Goal: Task Accomplishment & Management: Use online tool/utility

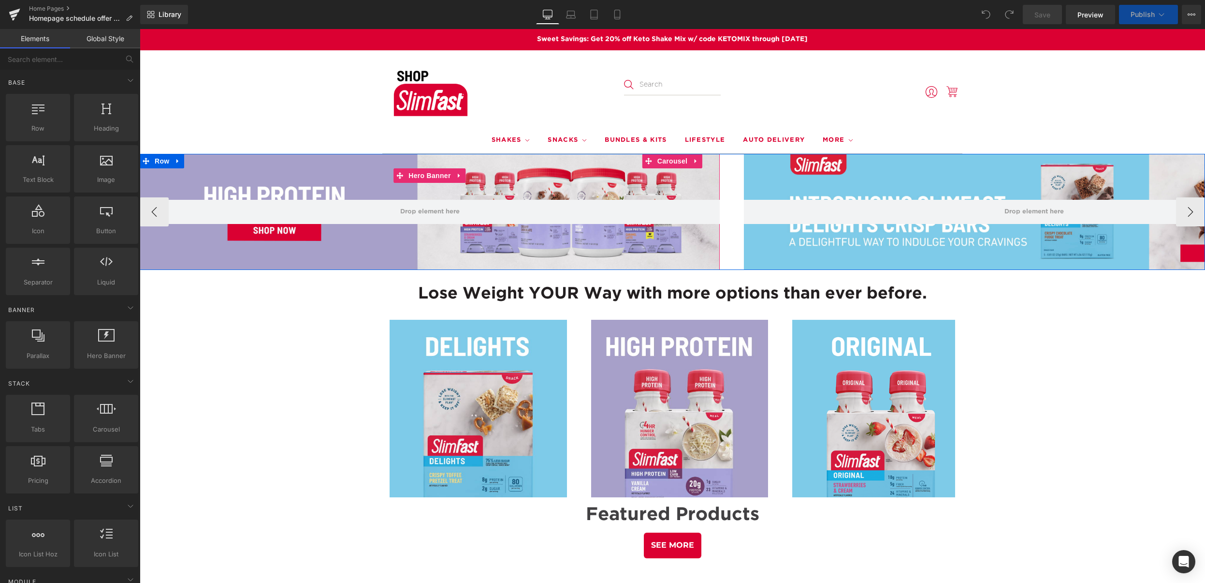
click at [222, 181] on div at bounding box center [430, 212] width 580 height 116
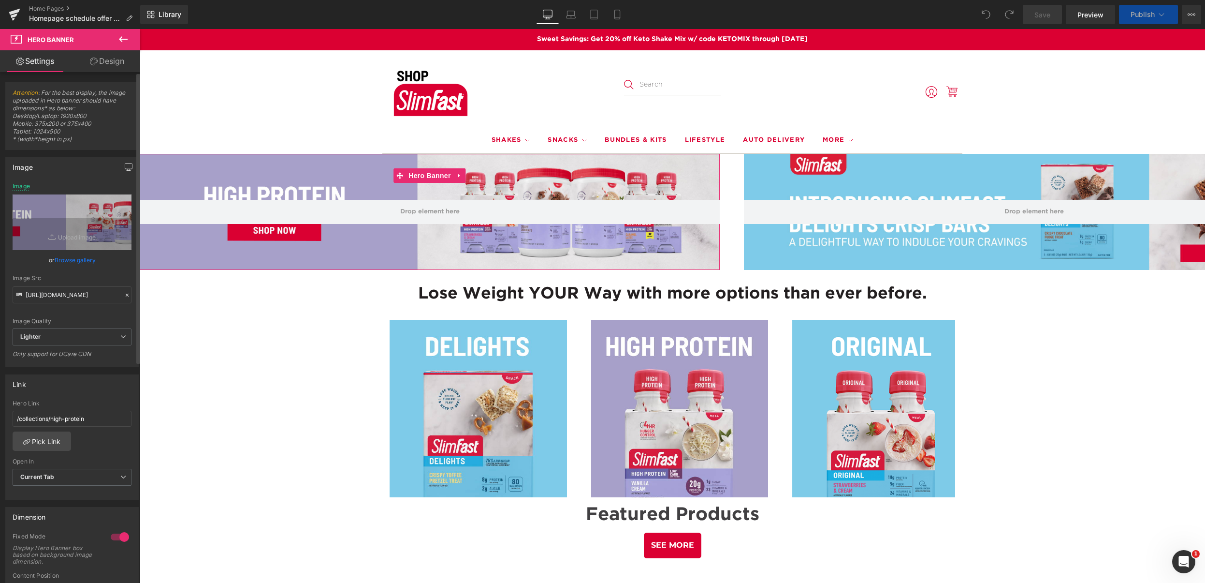
click at [125, 170] on icon "button" at bounding box center [129, 167] width 8 height 8
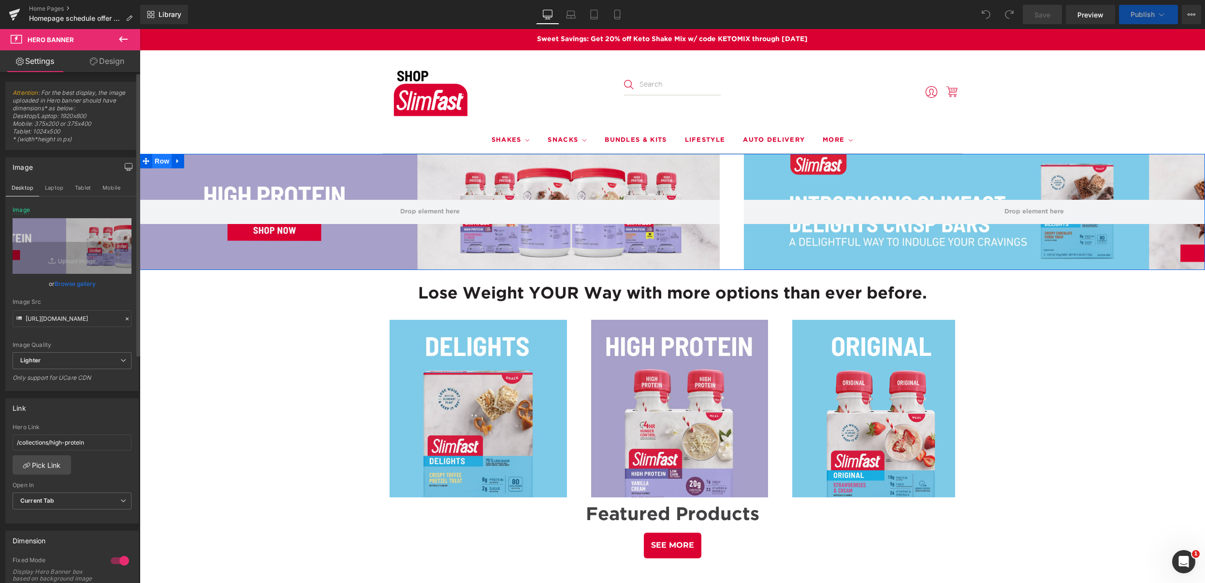
click at [158, 161] on span "Row" at bounding box center [161, 161] width 19 height 15
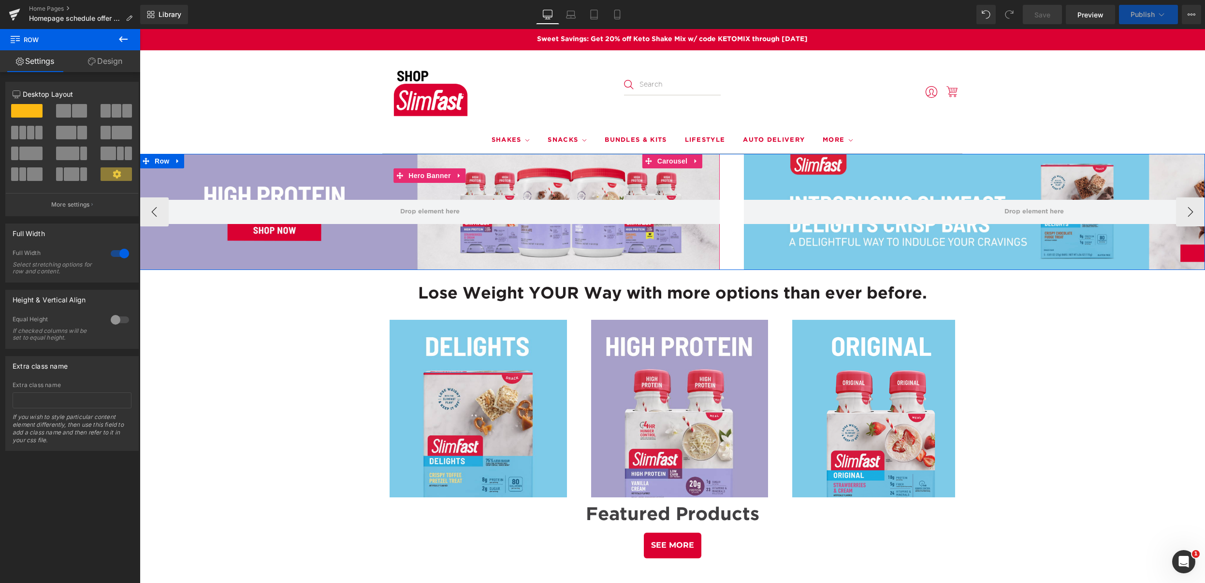
click at [223, 175] on div at bounding box center [430, 212] width 580 height 116
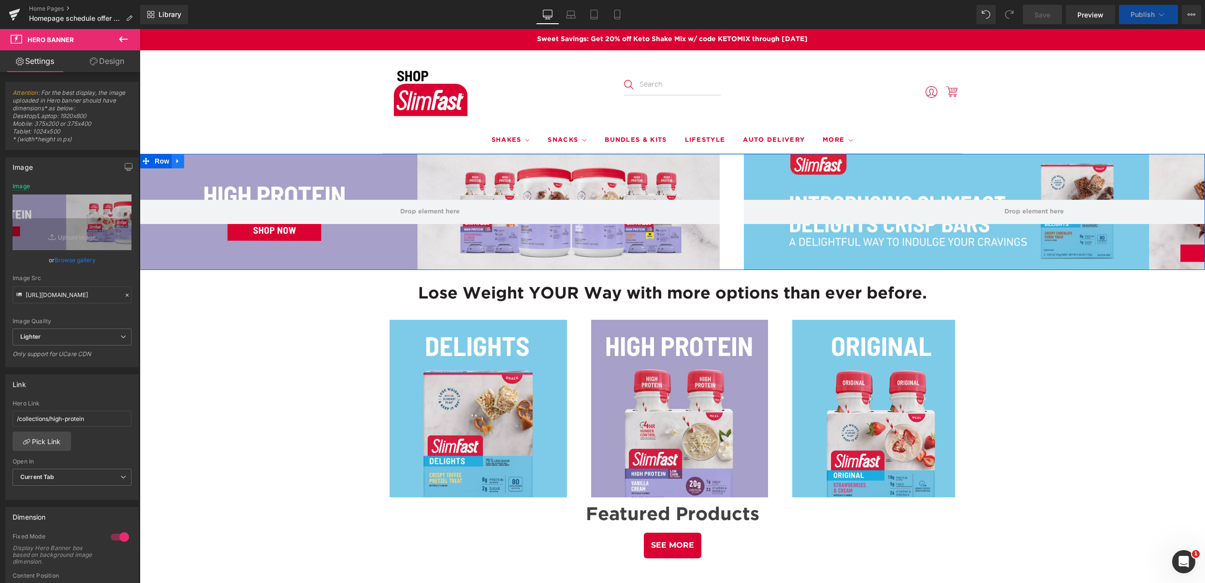
click at [176, 161] on icon at bounding box center [178, 160] width 7 height 7
click at [200, 195] on div at bounding box center [430, 212] width 580 height 116
click at [1186, 211] on button "›" at bounding box center [1190, 211] width 29 height 29
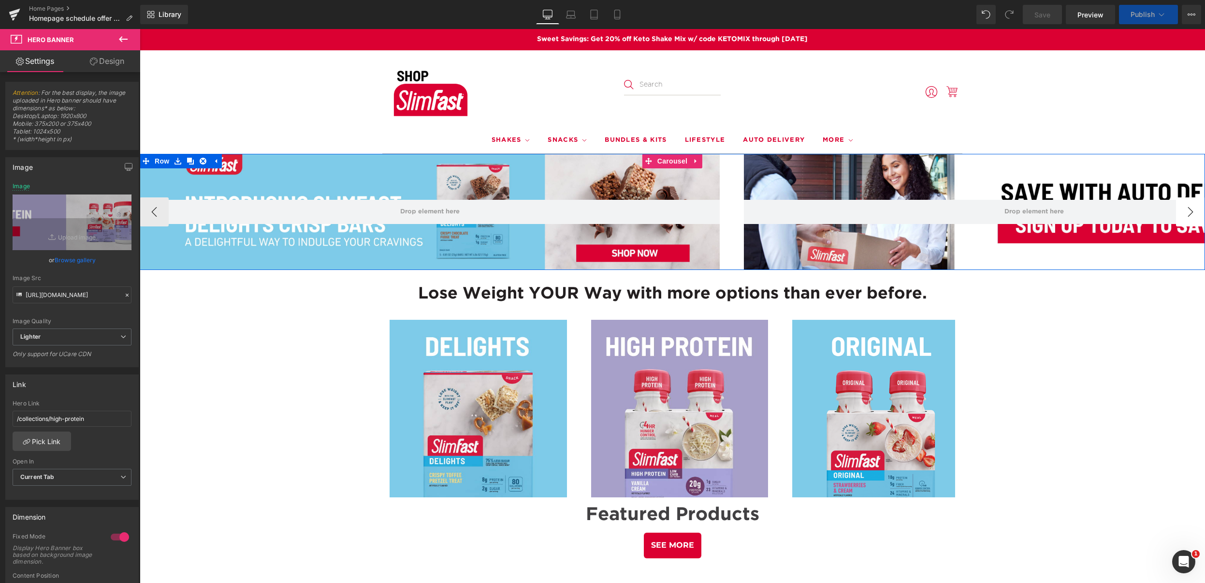
click at [1186, 211] on button "›" at bounding box center [1190, 211] width 29 height 29
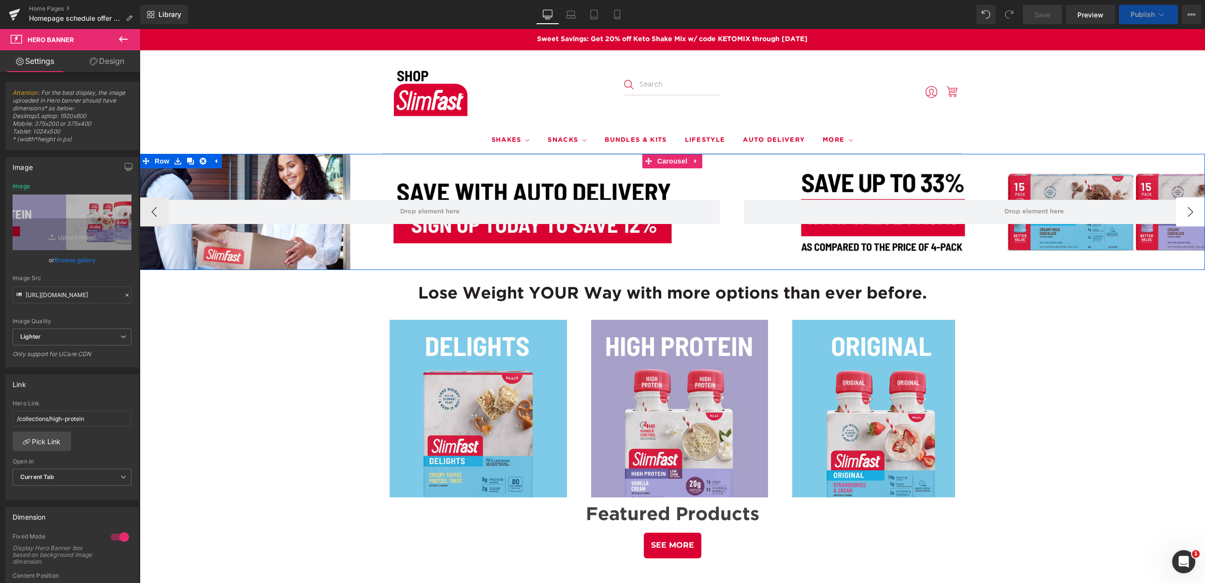
click at [1186, 211] on button "›" at bounding box center [1190, 211] width 29 height 29
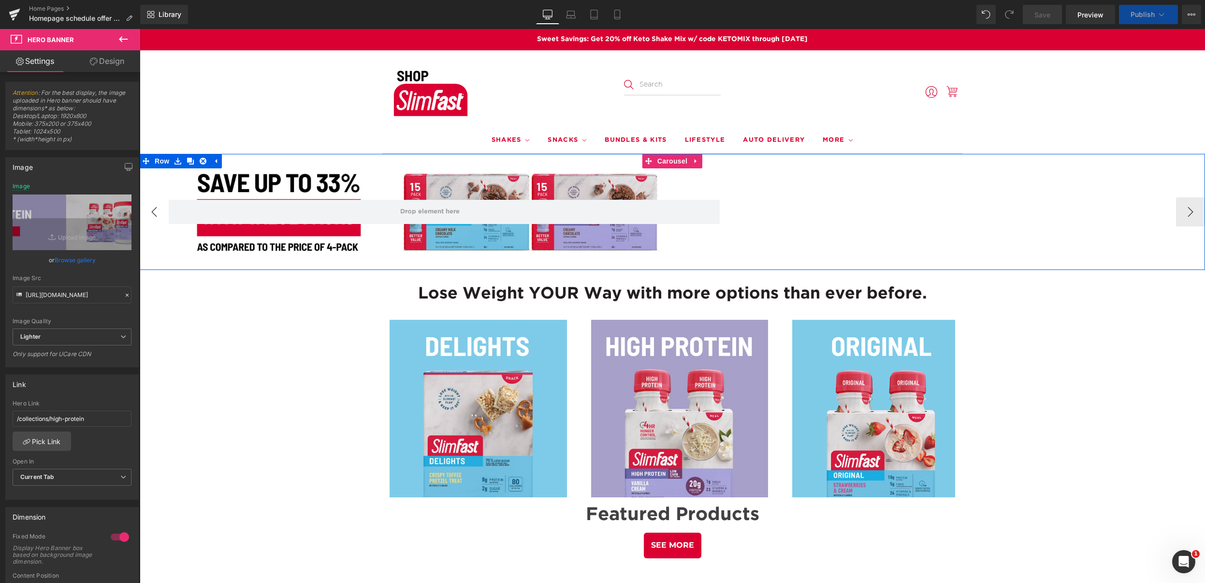
click at [148, 210] on button "‹" at bounding box center [154, 211] width 29 height 29
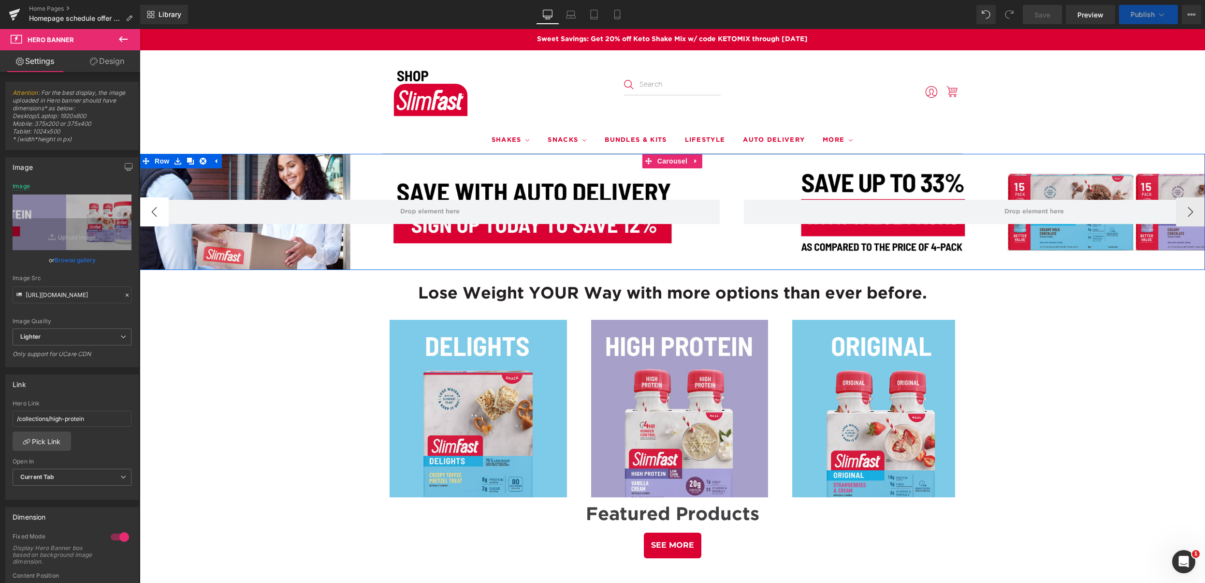
click at [148, 210] on button "‹" at bounding box center [154, 211] width 29 height 29
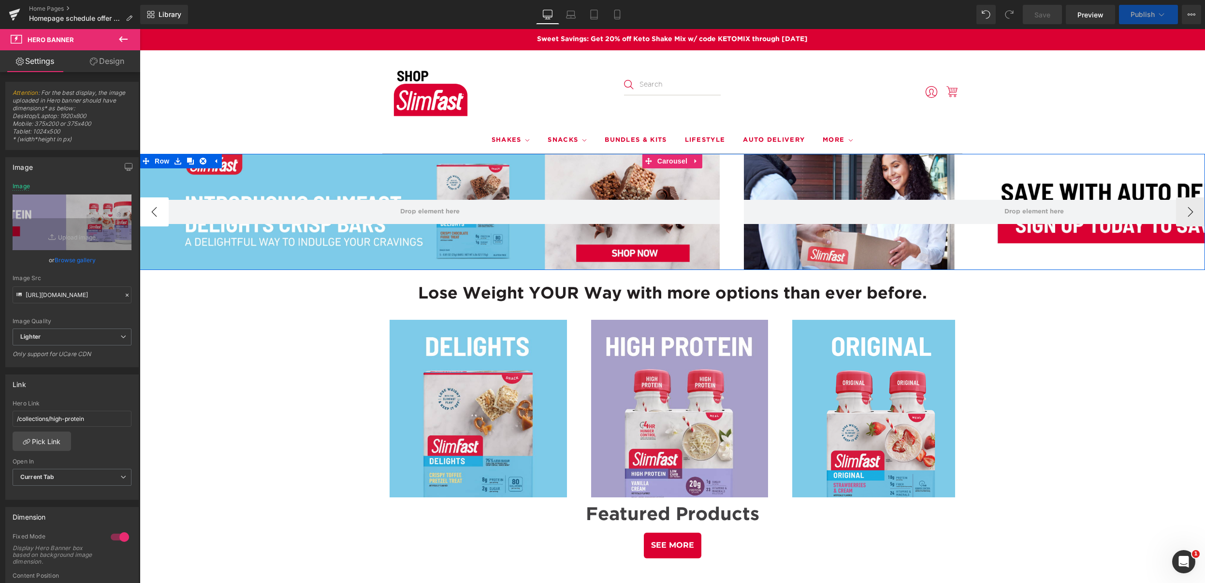
click at [148, 210] on button "‹" at bounding box center [154, 211] width 29 height 29
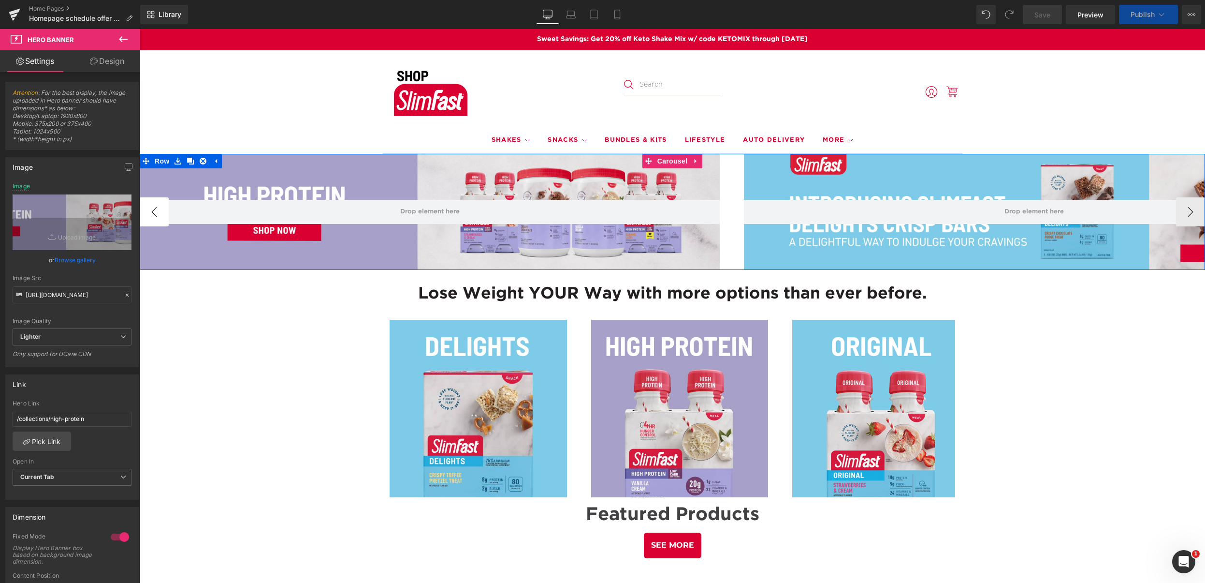
click at [148, 210] on button "‹" at bounding box center [154, 211] width 29 height 29
click at [149, 210] on button "‹" at bounding box center [154, 211] width 29 height 29
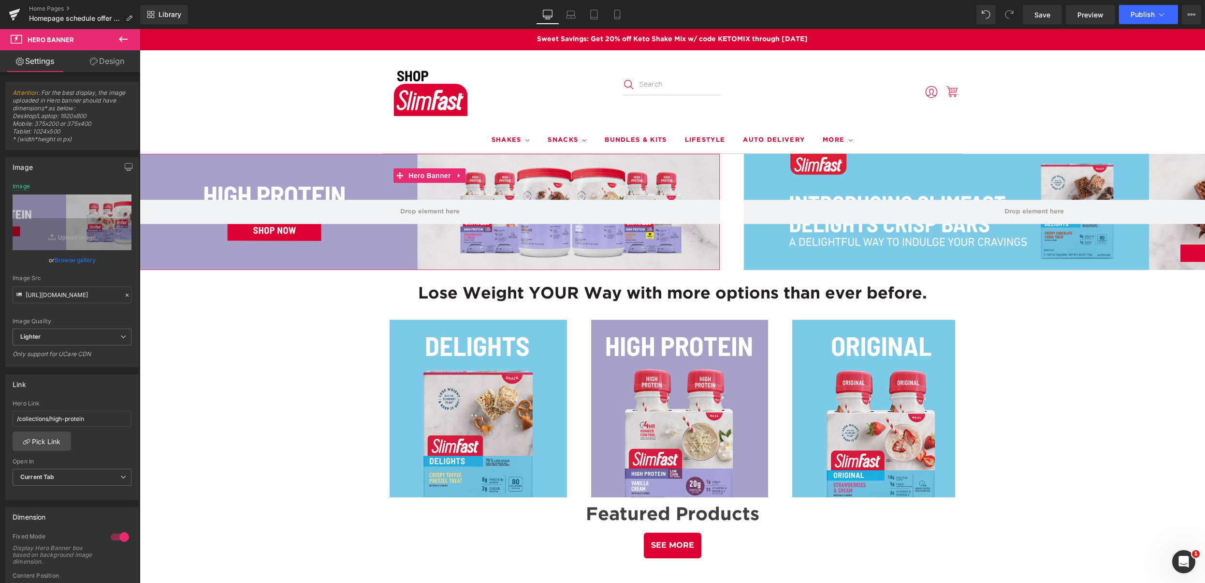
click at [107, 58] on link "Design" at bounding box center [107, 61] width 70 height 22
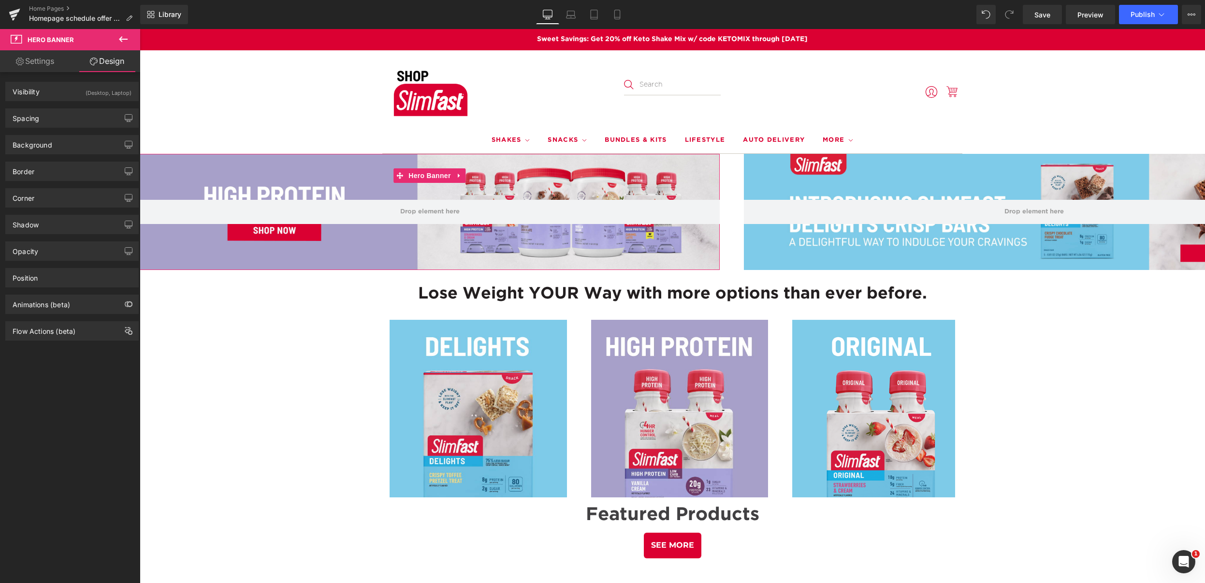
click at [53, 60] on link "Settings" at bounding box center [35, 61] width 70 height 22
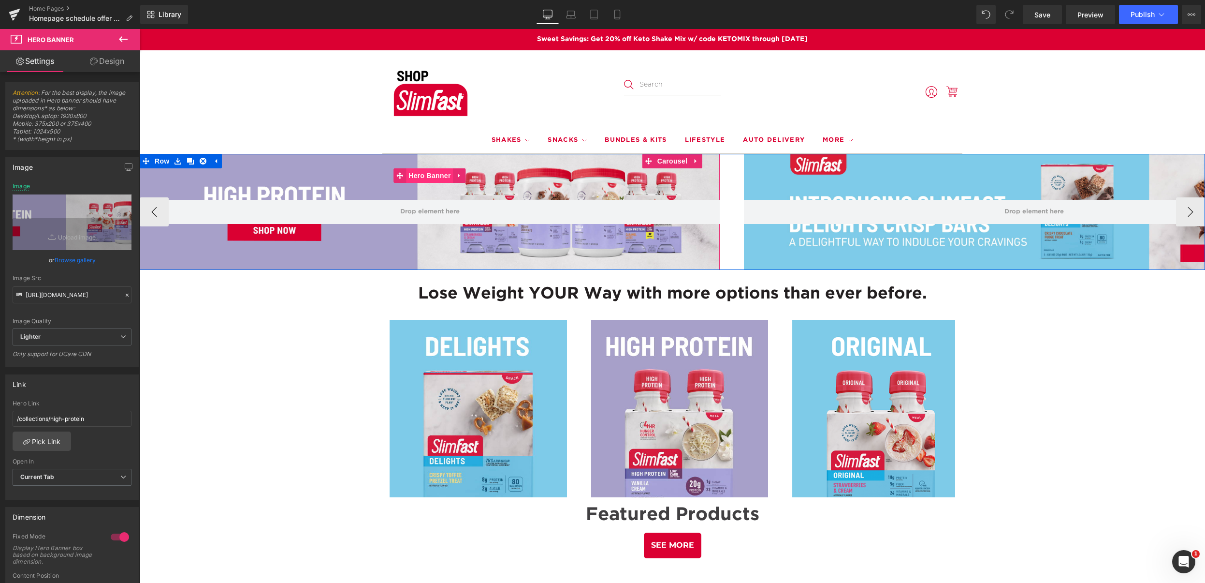
click at [420, 177] on span "Hero Banner" at bounding box center [429, 175] width 47 height 15
click at [240, 178] on div at bounding box center [430, 212] width 580 height 116
click at [663, 161] on span "Carousel" at bounding box center [672, 161] width 35 height 15
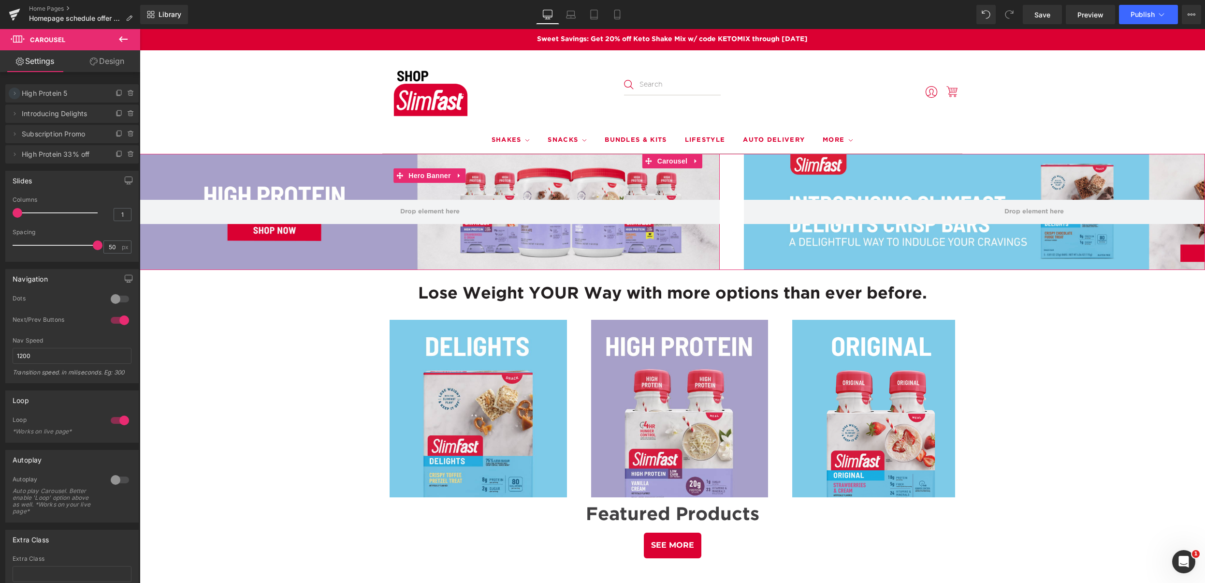
click at [16, 94] on icon at bounding box center [15, 93] width 8 height 8
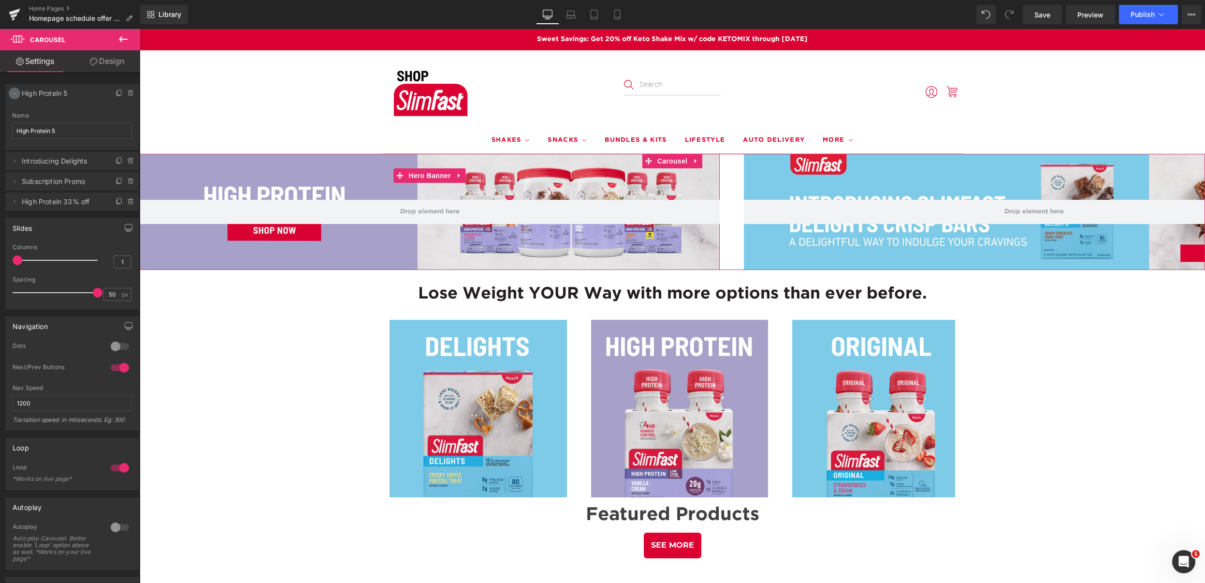
click at [16, 94] on icon at bounding box center [15, 93] width 8 height 8
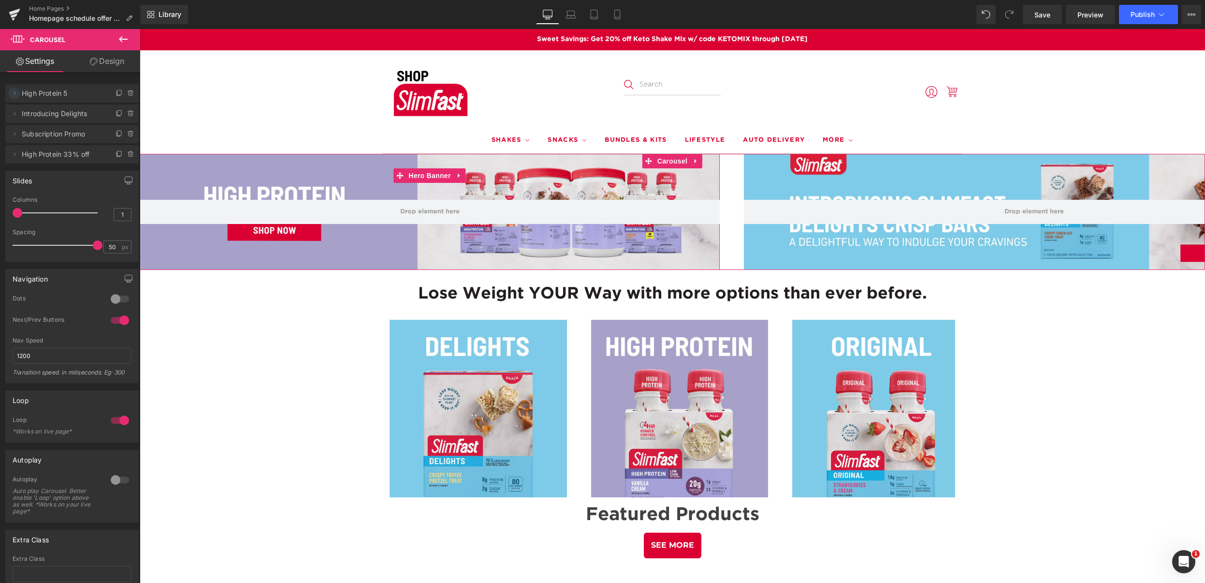
click at [14, 94] on icon at bounding box center [15, 93] width 8 height 8
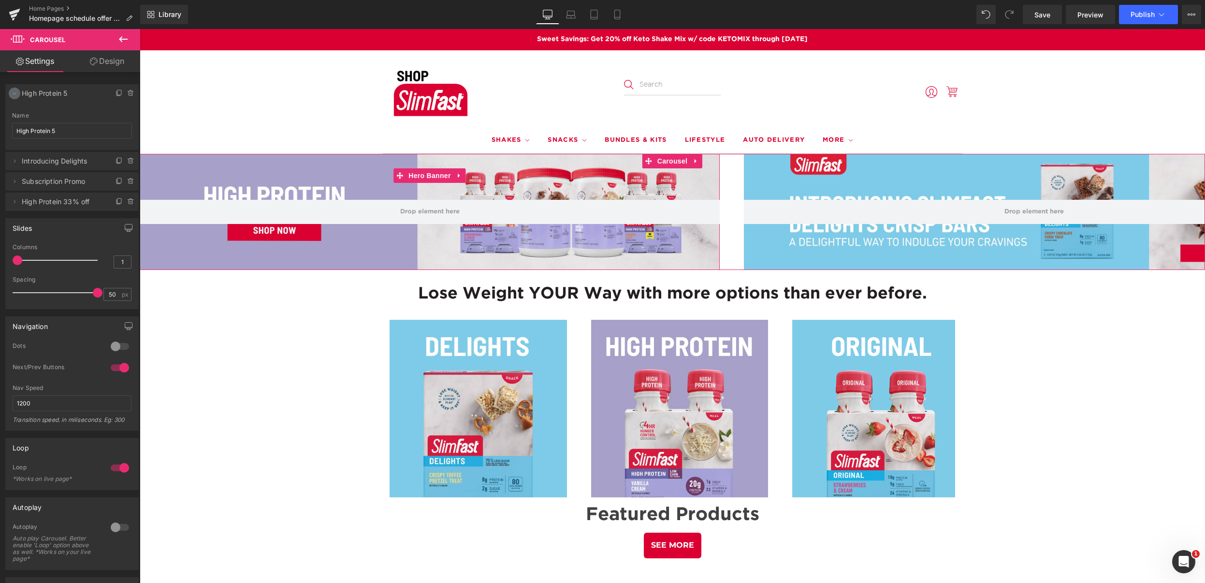
click at [14, 94] on icon at bounding box center [15, 93] width 8 height 8
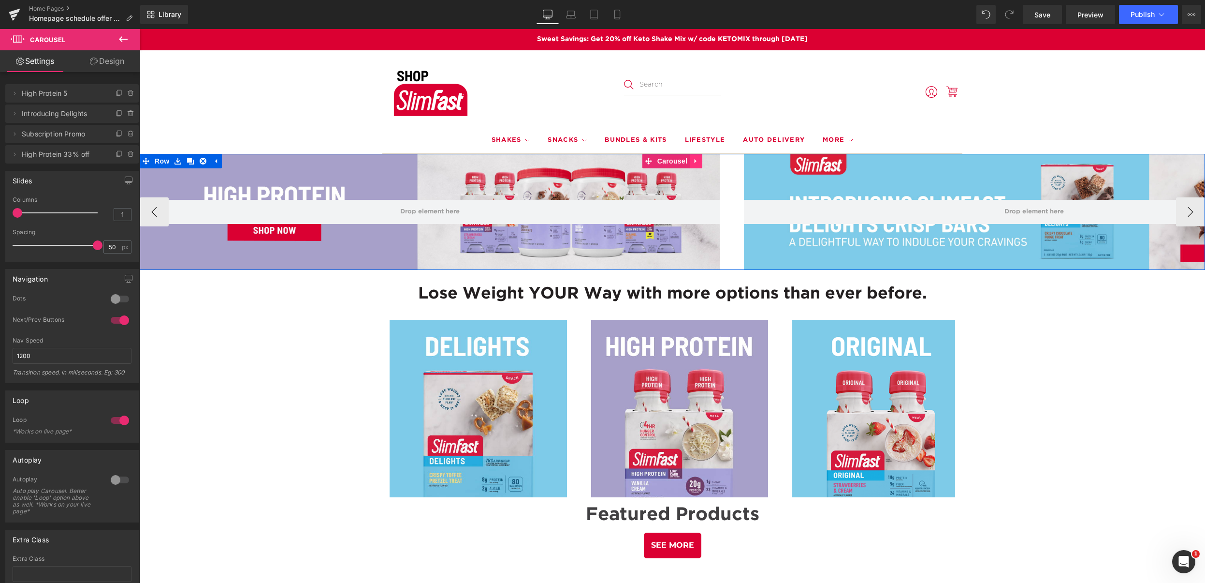
click at [694, 162] on icon at bounding box center [696, 160] width 7 height 7
click at [653, 160] on span "Carousel" at bounding box center [653, 161] width 35 height 15
click at [426, 178] on span "Hero Banner" at bounding box center [429, 175] width 47 height 15
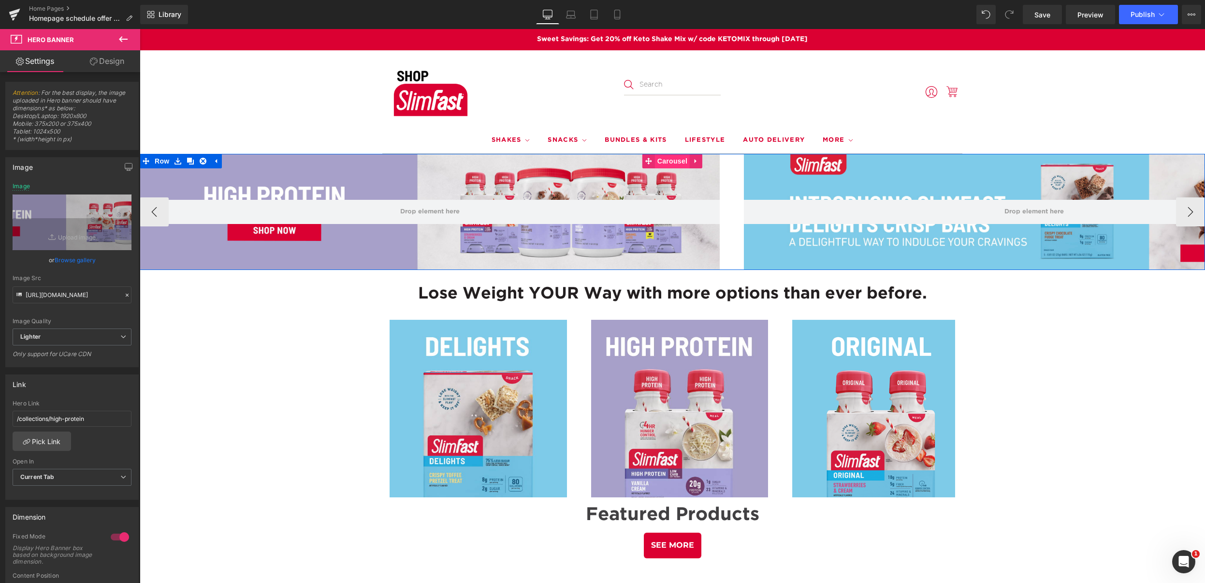
click at [670, 160] on span "Carousel" at bounding box center [672, 161] width 35 height 15
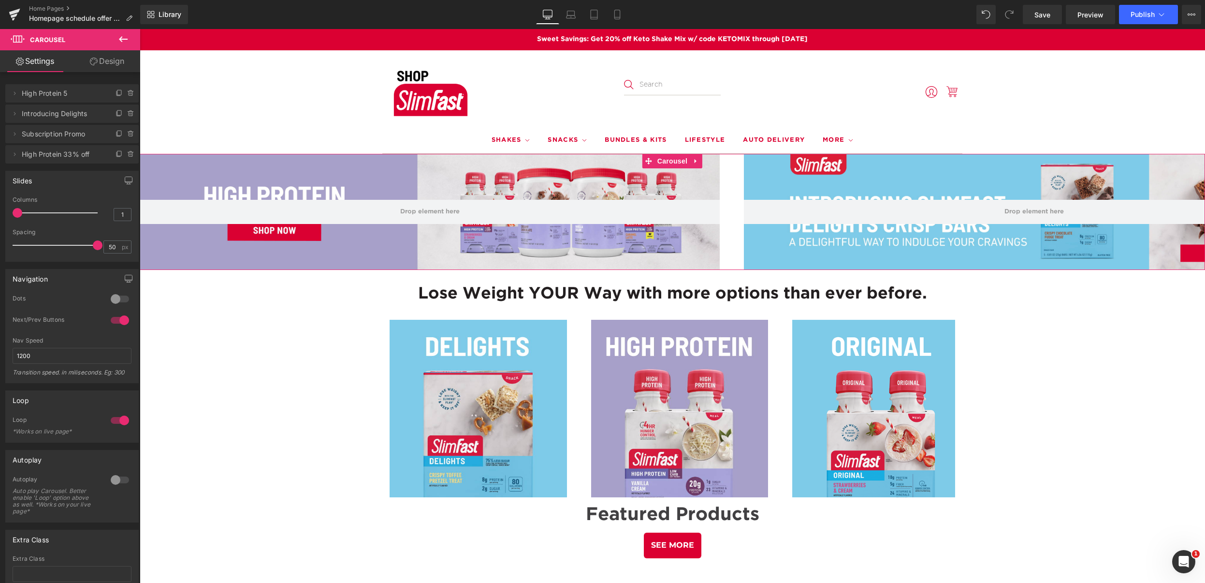
click at [96, 71] on link "Design" at bounding box center [107, 61] width 70 height 22
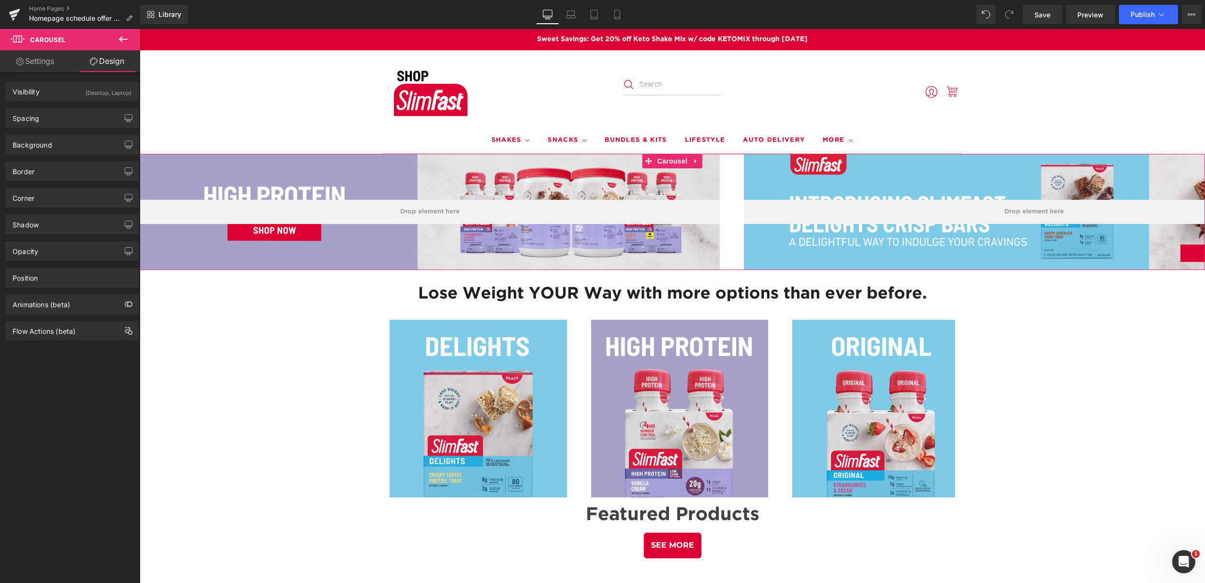
click at [40, 59] on link "Settings" at bounding box center [35, 61] width 70 height 22
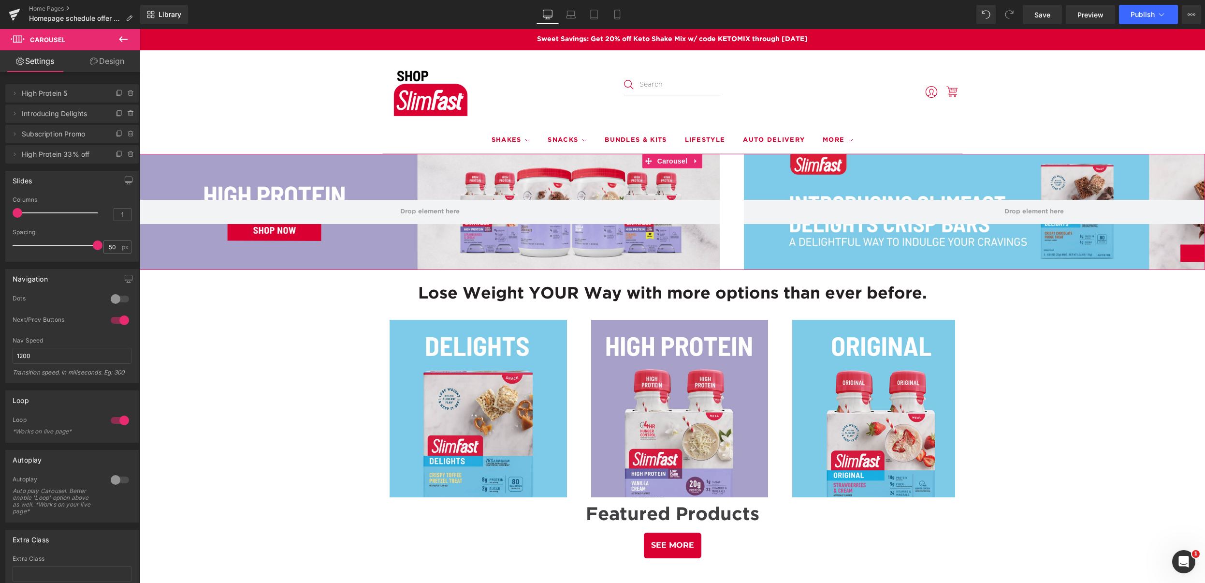
click at [108, 66] on link "Design" at bounding box center [107, 61] width 70 height 22
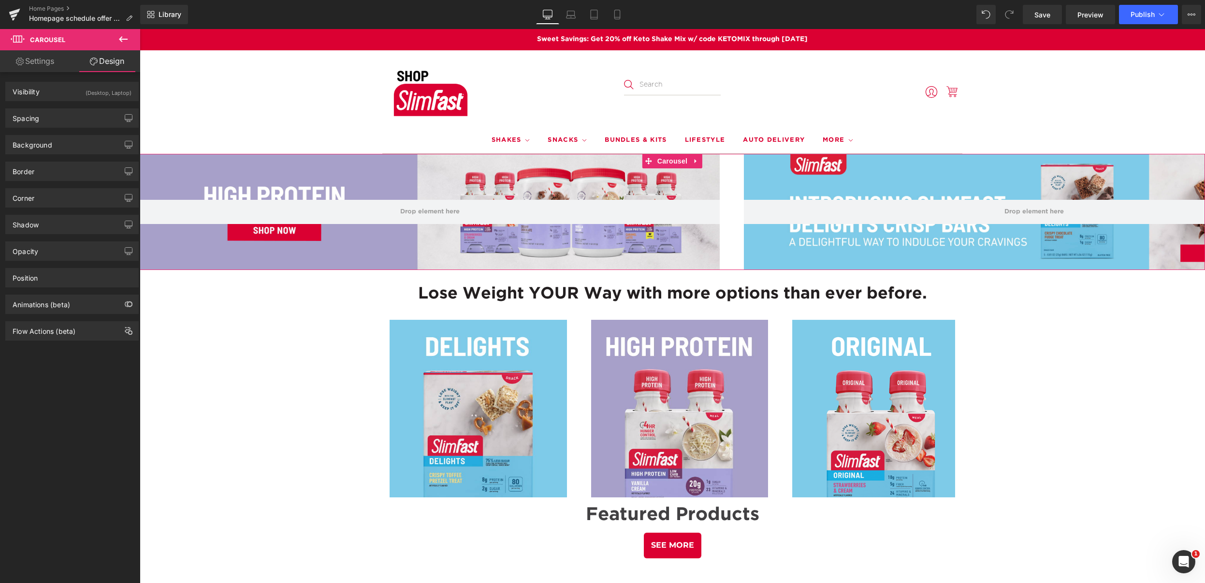
click at [43, 61] on link "Settings" at bounding box center [35, 61] width 70 height 22
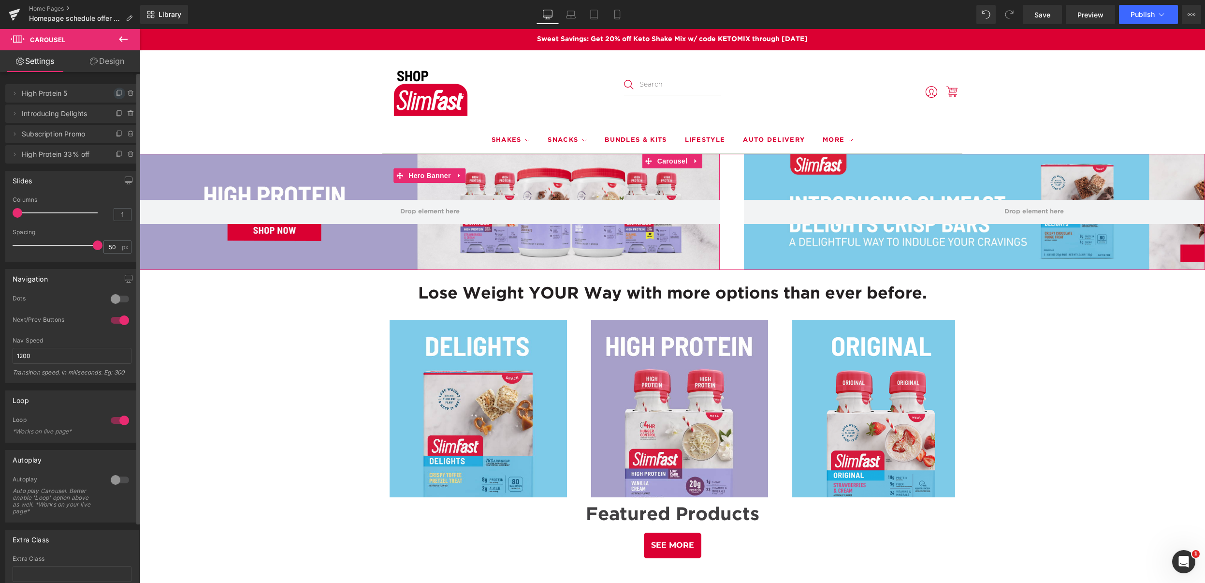
click at [116, 91] on icon at bounding box center [120, 93] width 8 height 8
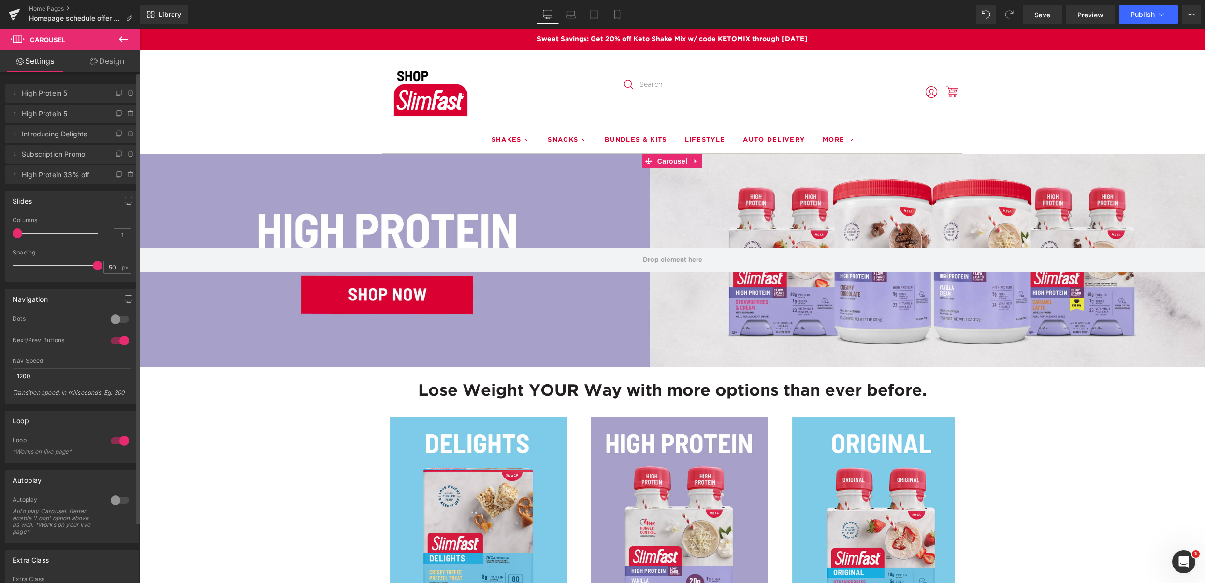
click at [128, 113] on icon at bounding box center [131, 114] width 8 height 8
click at [118, 117] on button "Delete" at bounding box center [120, 114] width 30 height 13
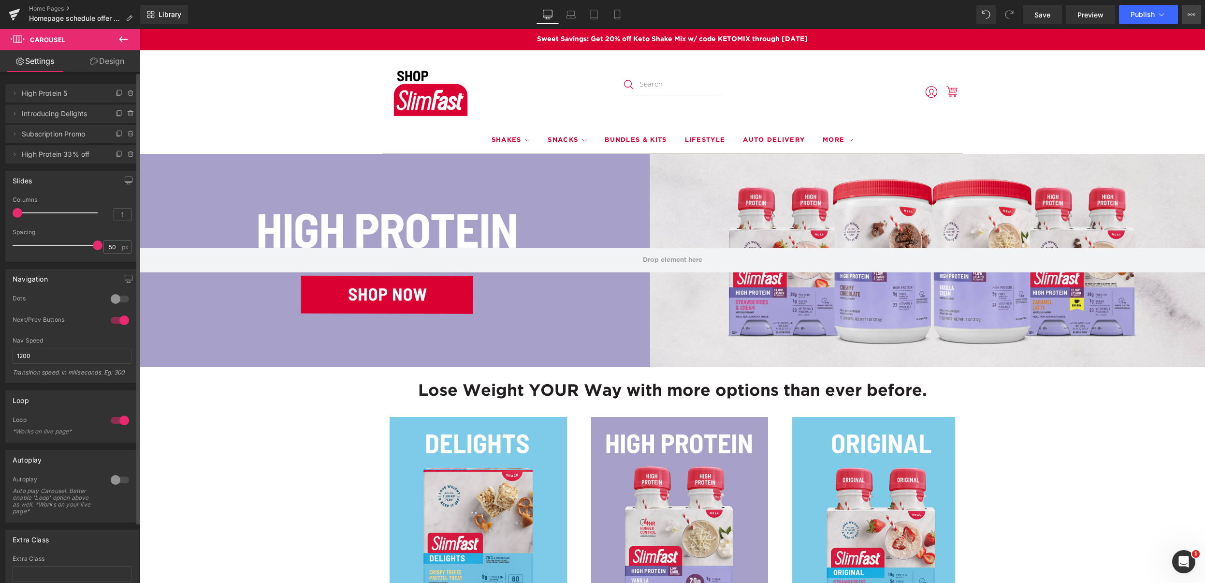
click at [1190, 16] on icon at bounding box center [1192, 15] width 8 height 8
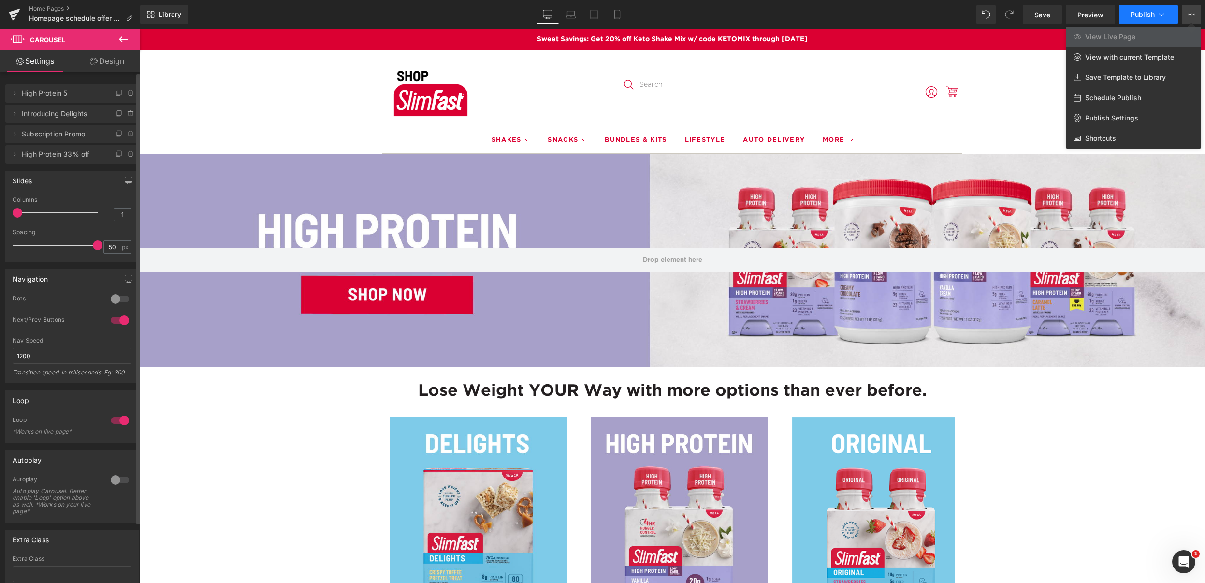
click at [1162, 13] on icon at bounding box center [1162, 15] width 10 height 10
click at [1099, 96] on span "Schedule Publish" at bounding box center [1113, 97] width 56 height 9
select select
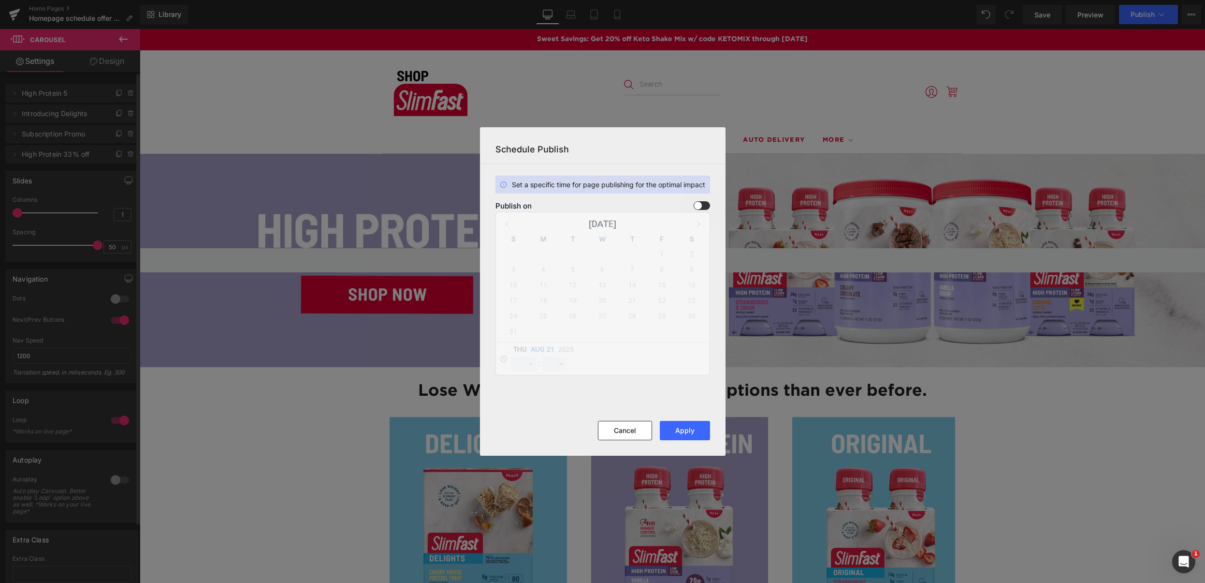
click at [706, 207] on span at bounding box center [702, 205] width 16 height 9
click at [0, 0] on input "checkbox" at bounding box center [0, 0] width 0 height 0
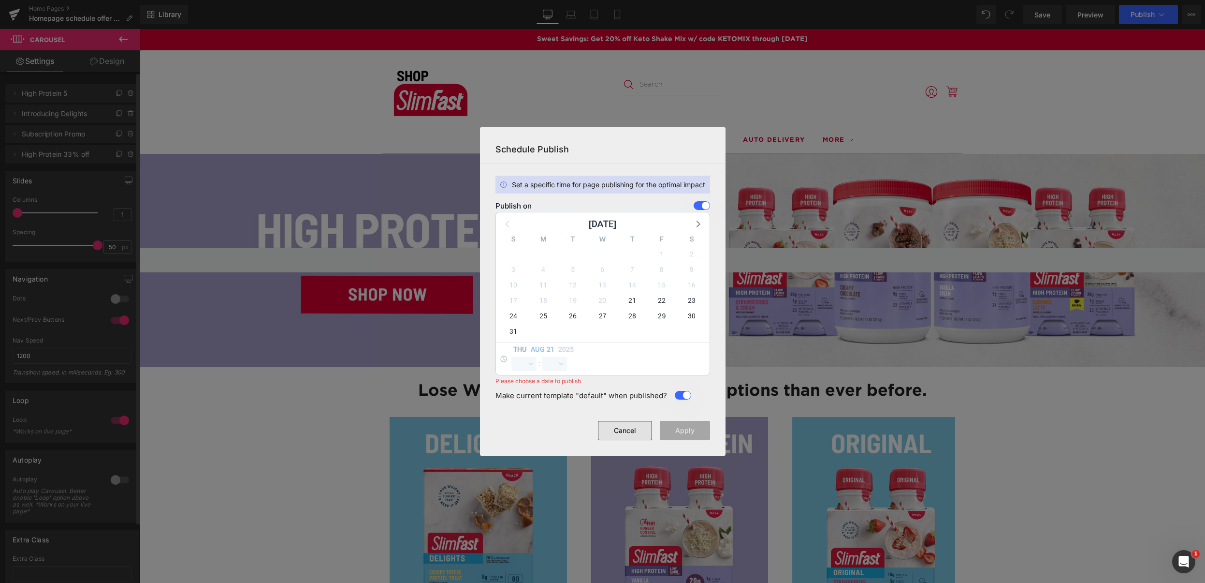
click at [637, 428] on button "Cancel" at bounding box center [625, 430] width 54 height 19
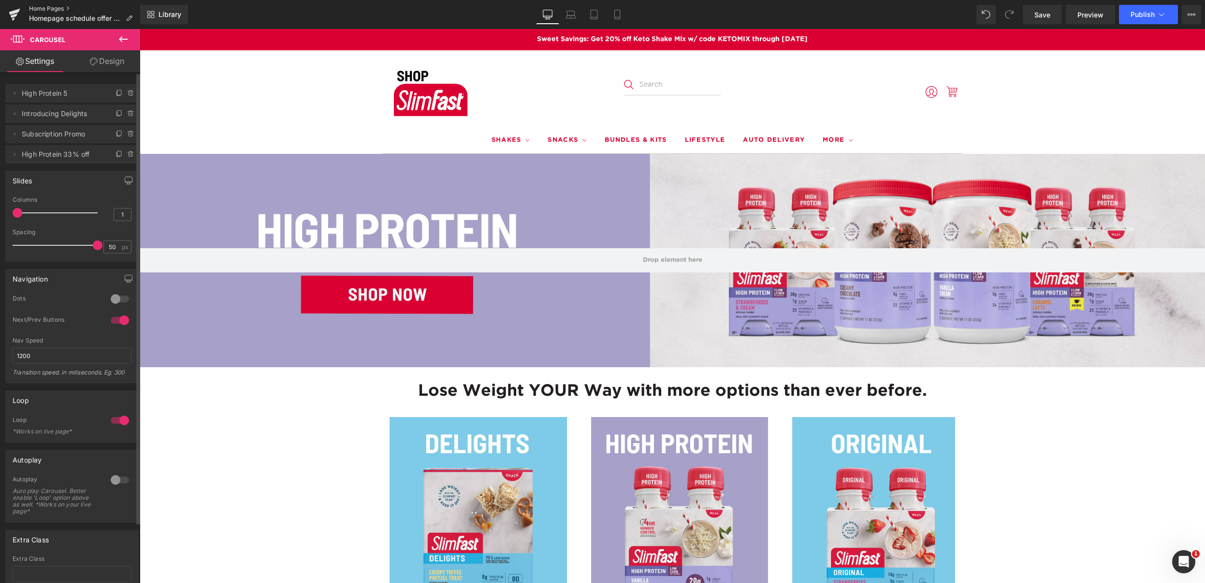
click at [46, 8] on link "Home Pages" at bounding box center [84, 9] width 111 height 8
click at [14, 116] on icon at bounding box center [15, 114] width 8 height 8
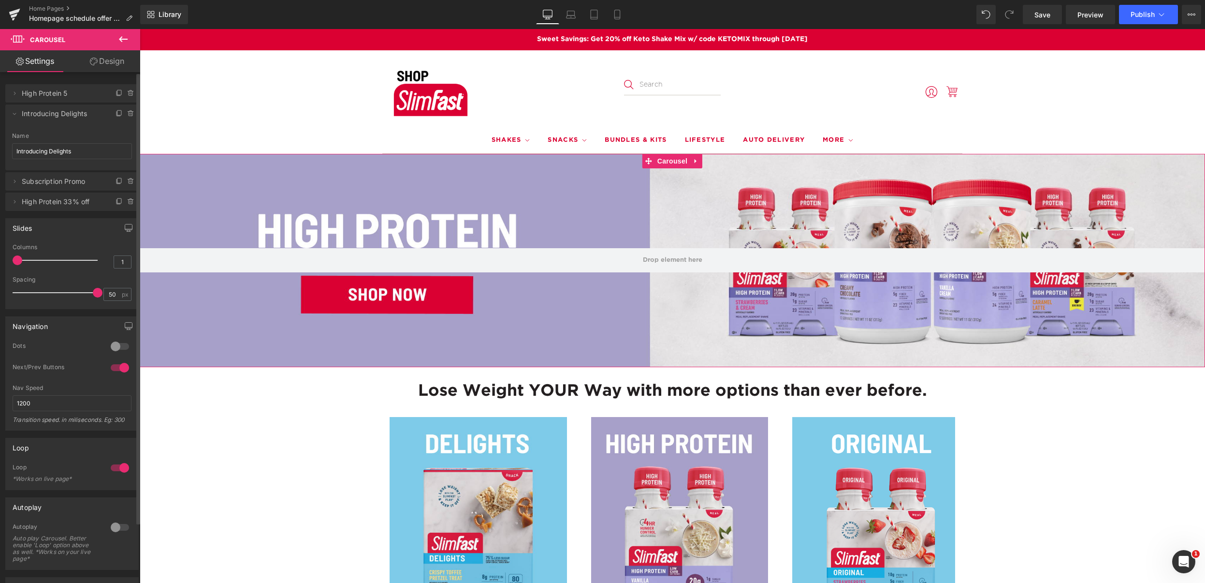
click at [48, 114] on span "Introducing Delights" at bounding box center [62, 113] width 81 height 18
click at [19, 113] on span at bounding box center [15, 114] width 12 height 12
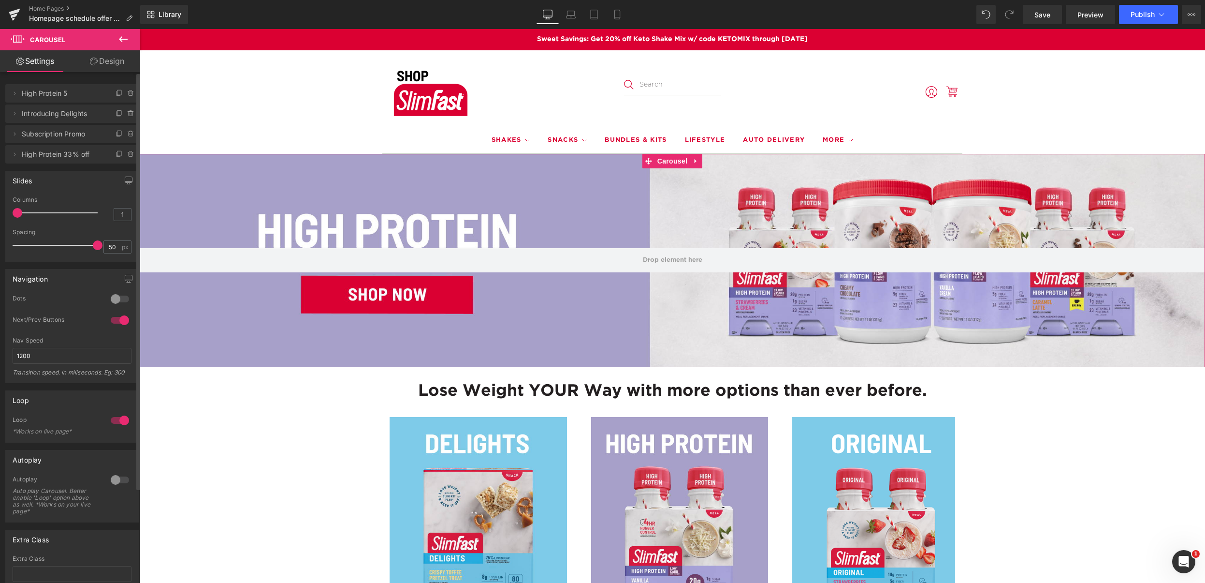
click at [78, 114] on span "Introducing Delights" at bounding box center [62, 113] width 81 height 18
click at [56, 114] on span "Introducing Delights" at bounding box center [62, 113] width 81 height 18
drag, startPoint x: 58, startPoint y: 113, endPoint x: 73, endPoint y: 116, distance: 15.7
click at [58, 113] on span "Introducing Delights" at bounding box center [62, 113] width 81 height 18
click at [16, 115] on icon at bounding box center [15, 114] width 8 height 8
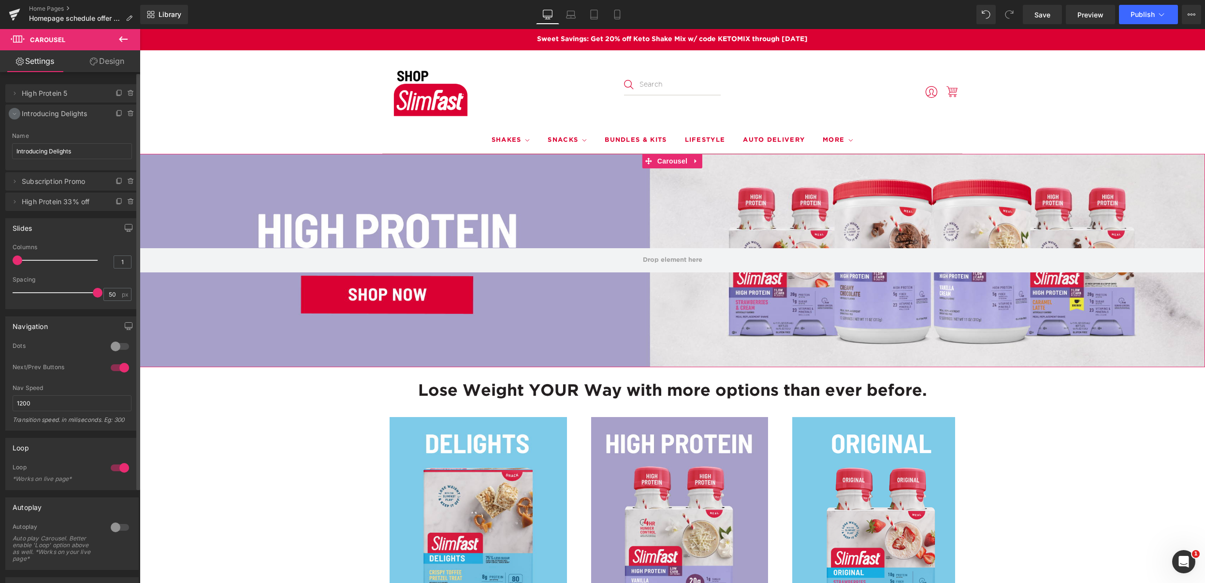
click at [10, 117] on span at bounding box center [15, 114] width 12 height 12
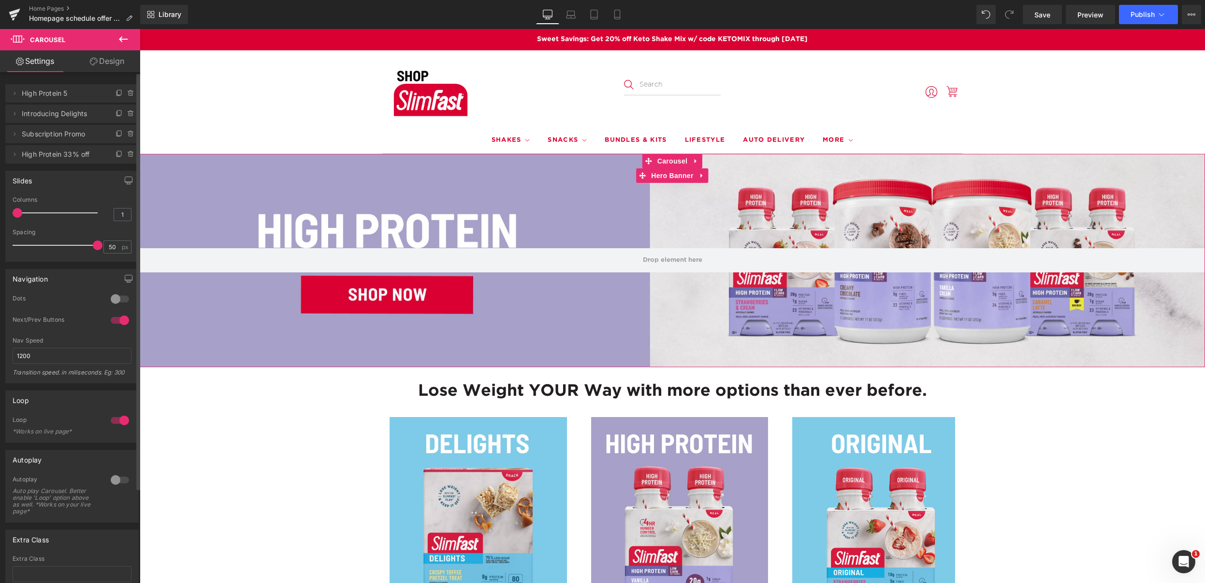
click at [34, 92] on span "High Protein 5" at bounding box center [62, 93] width 81 height 18
click at [1189, 262] on button "›" at bounding box center [1190, 260] width 29 height 29
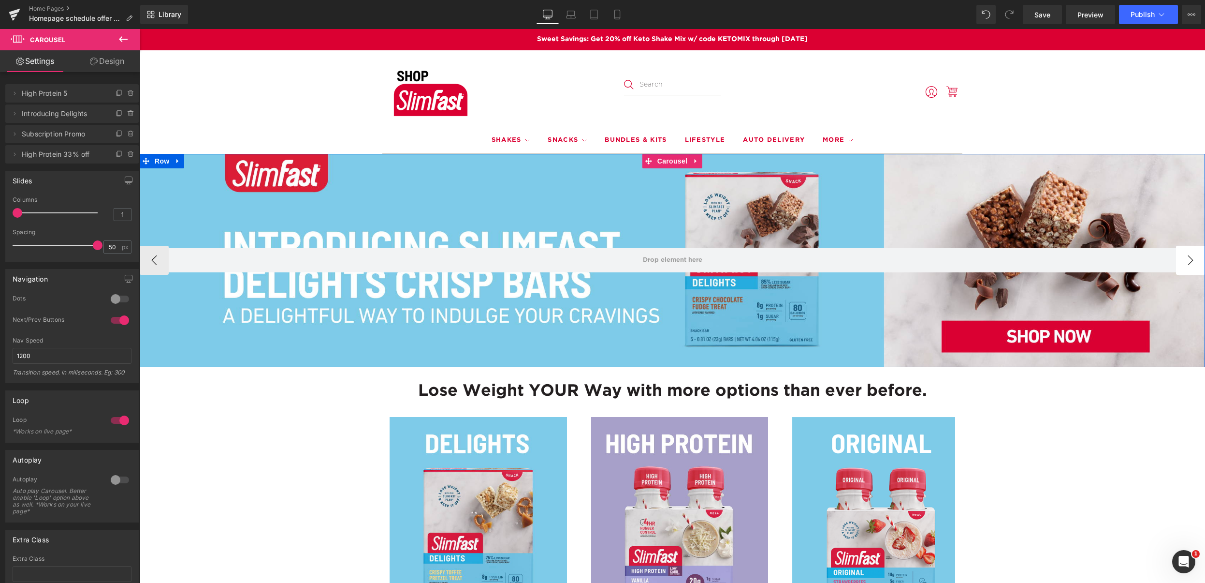
click at [1186, 259] on button "›" at bounding box center [1190, 260] width 29 height 29
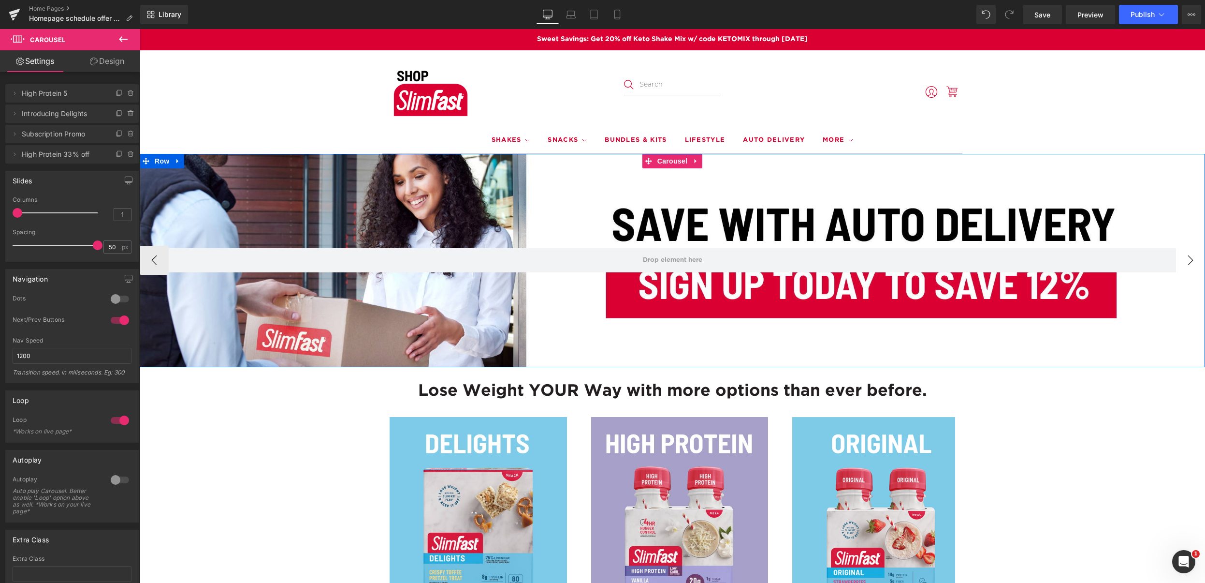
click at [1187, 260] on button "›" at bounding box center [1190, 260] width 29 height 29
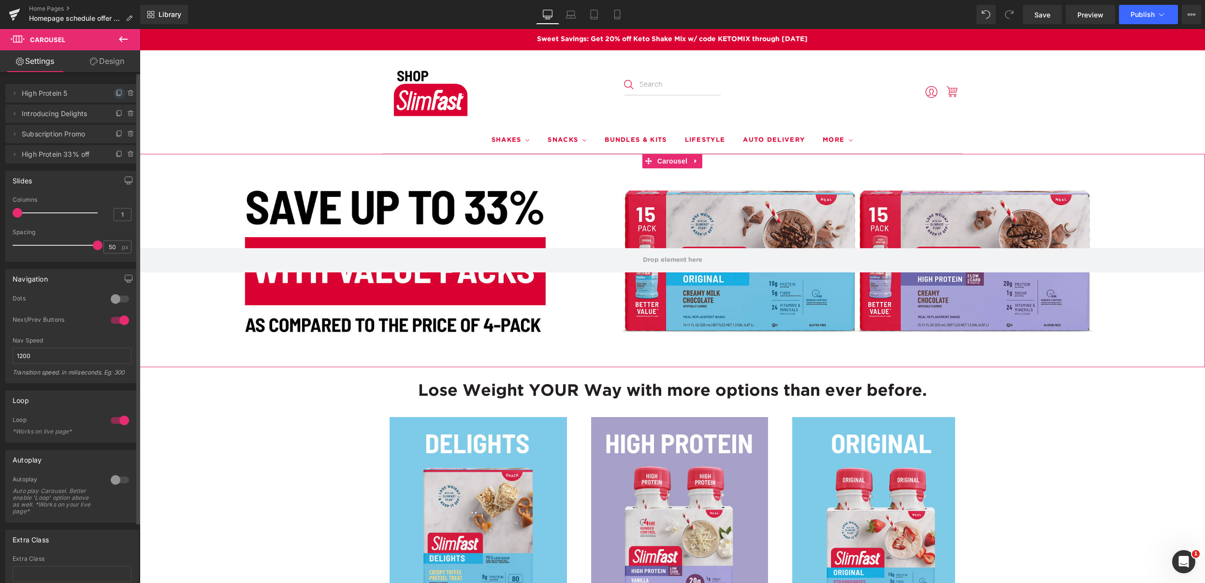
click at [116, 94] on icon at bounding box center [120, 93] width 8 height 8
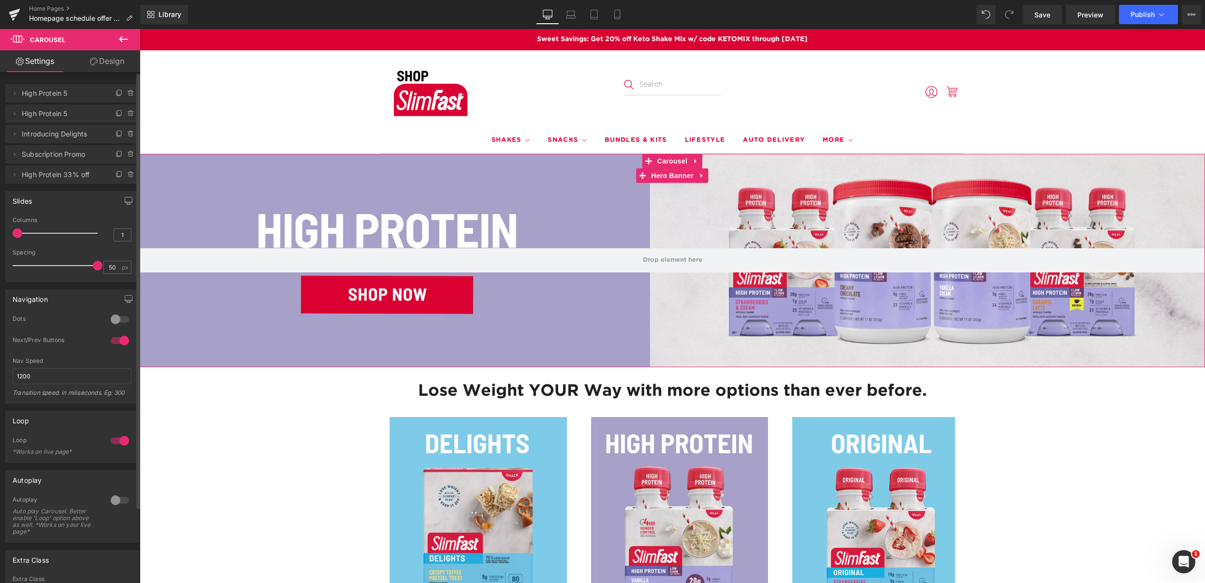
drag, startPoint x: 58, startPoint y: 95, endPoint x: 64, endPoint y: 92, distance: 6.3
click at [58, 95] on span "High Protein 5" at bounding box center [62, 93] width 81 height 18
click at [55, 93] on span "High Protein 5" at bounding box center [62, 93] width 81 height 18
drag, startPoint x: 55, startPoint y: 92, endPoint x: 59, endPoint y: 91, distance: 5.0
click at [55, 92] on span "High Protein 5" at bounding box center [62, 93] width 81 height 18
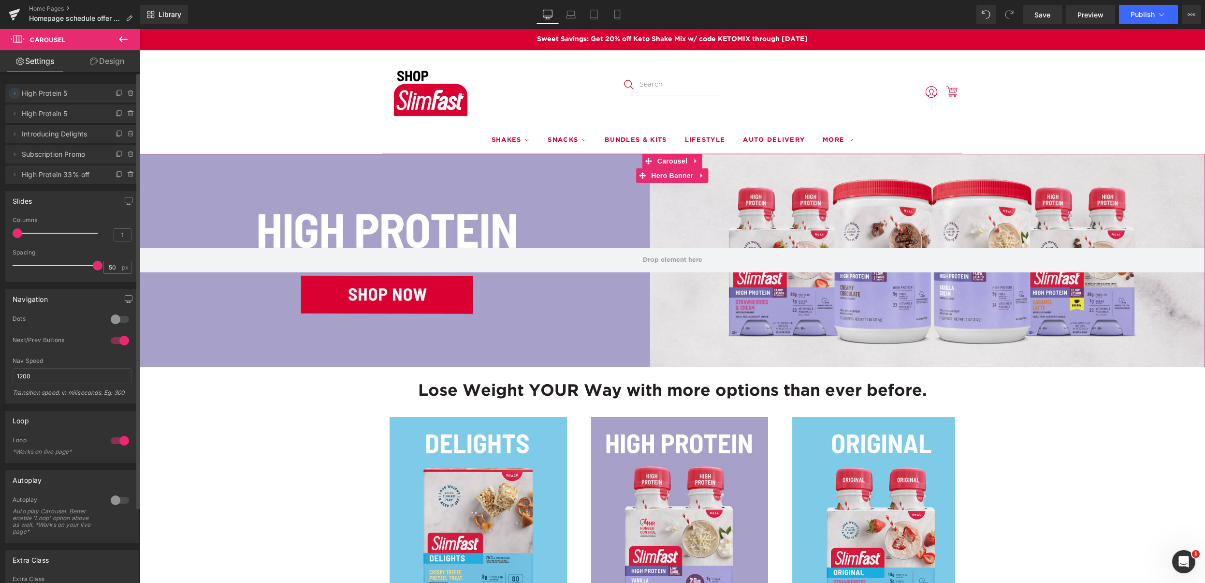
click at [16, 93] on icon at bounding box center [15, 93] width 8 height 8
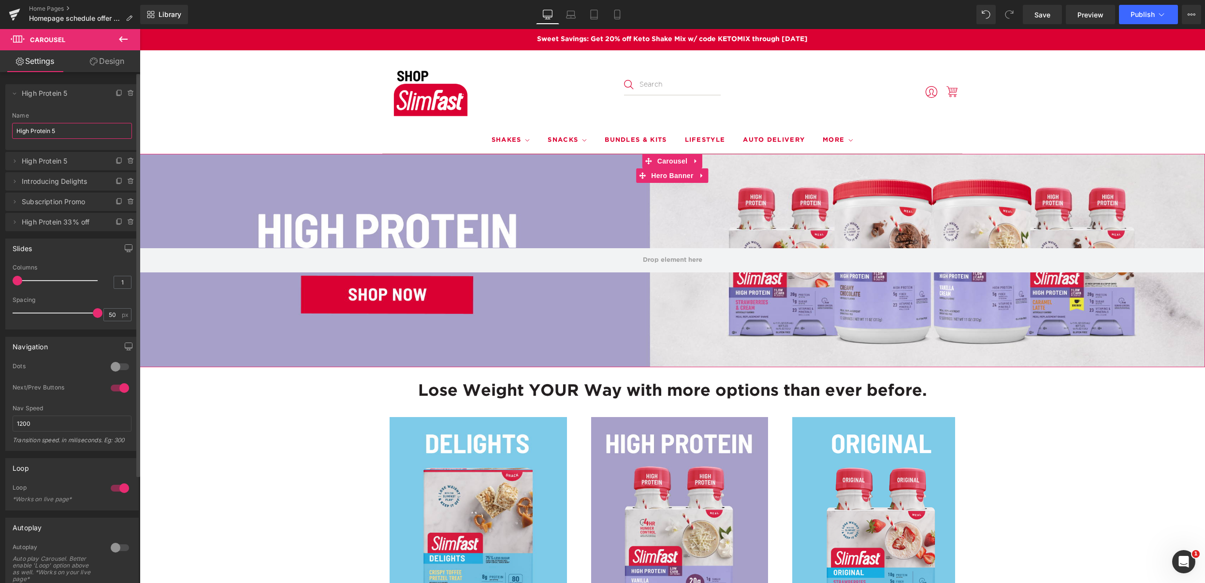
click at [76, 134] on input "High Protein 5" at bounding box center [72, 131] width 120 height 16
click at [0, 131] on html "Carousel You are previewing how the will restyle your page. You can not edit El…" at bounding box center [602, 291] width 1205 height 583
type input "Labor Day"
click at [242, 115] on header "Enter your search items here Shakes Ready to Drink Shake Mixes Snacks" at bounding box center [672, 101] width 1011 height 103
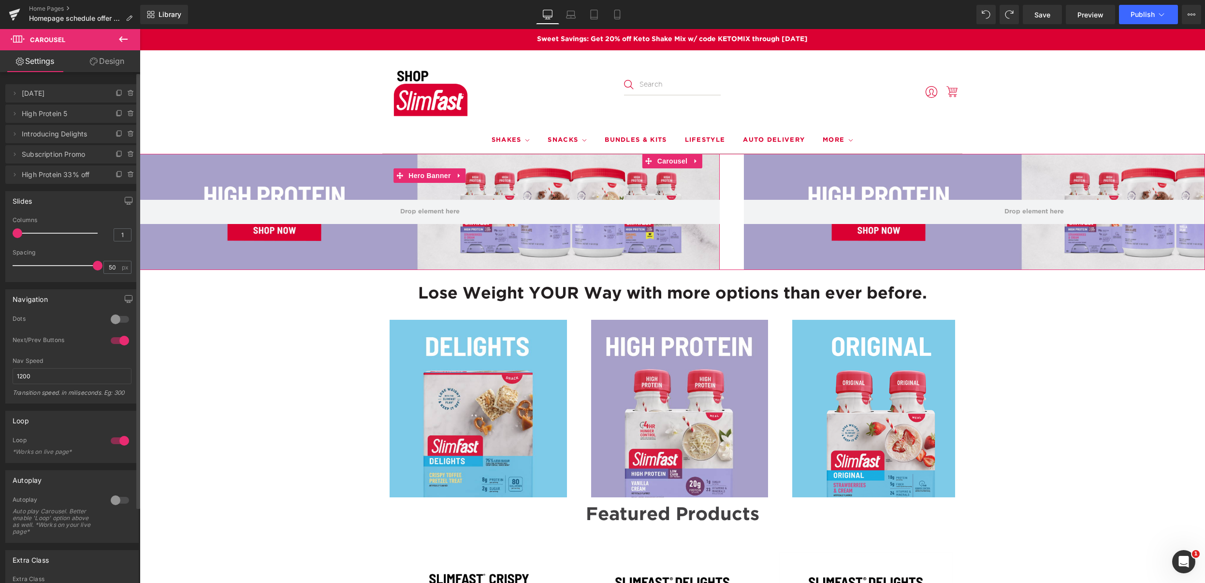
click at [46, 93] on span "Labor Day" at bounding box center [62, 93] width 81 height 18
click at [47, 99] on span "Labor Day" at bounding box center [62, 93] width 81 height 18
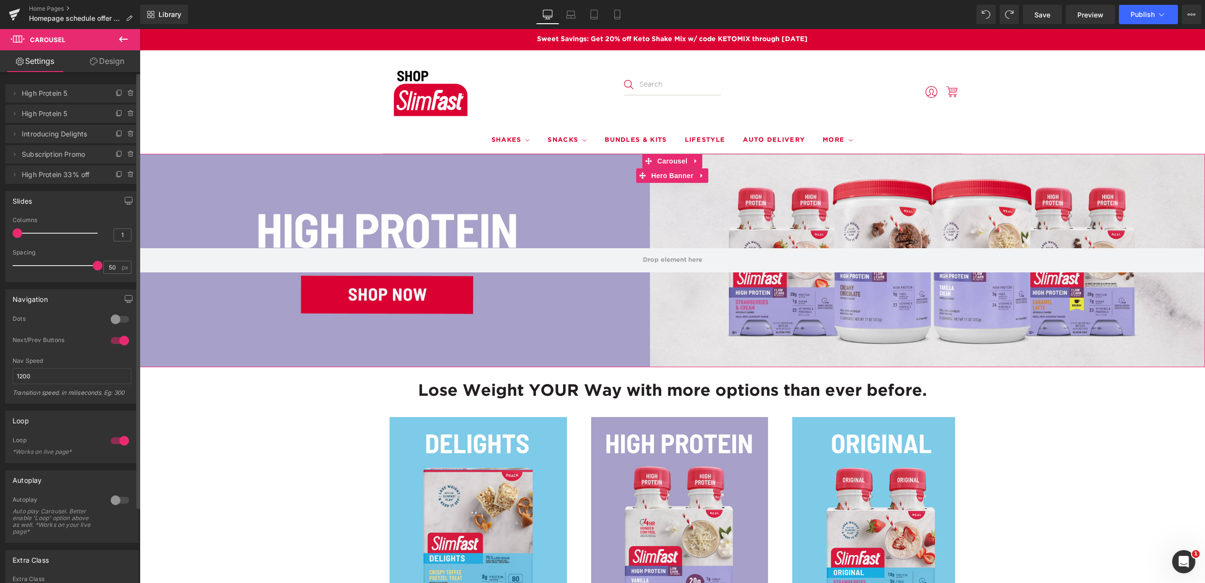
drag, startPoint x: 45, startPoint y: 92, endPoint x: 53, endPoint y: 95, distance: 7.6
click at [46, 92] on span "High Protein 5" at bounding box center [62, 93] width 81 height 18
drag, startPoint x: 16, startPoint y: 93, endPoint x: 25, endPoint y: 94, distance: 9.2
click at [16, 93] on icon at bounding box center [15, 93] width 8 height 8
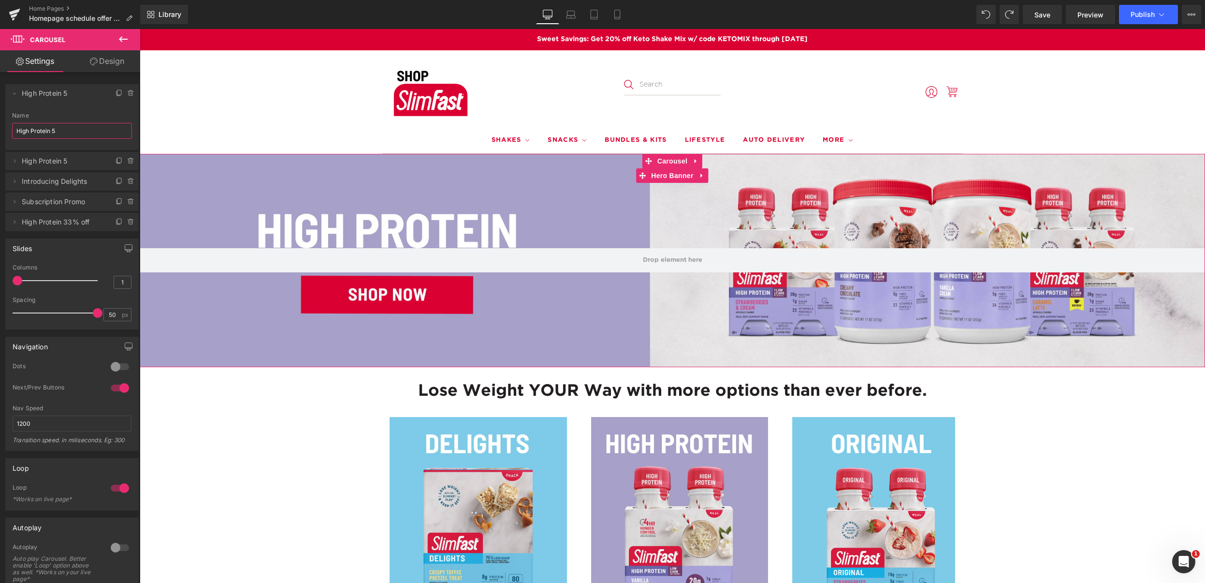
drag, startPoint x: 20, startPoint y: 130, endPoint x: -23, endPoint y: 132, distance: 42.6
click at [0, 132] on html "Carousel You are previewing how the will restyle your page. You can not edit El…" at bounding box center [602, 291] width 1205 height 583
type input "Labor Day 25"
click at [284, 116] on header "Enter your search items here Shakes Ready to Drink Shake Mixes Snacks" at bounding box center [672, 101] width 1011 height 103
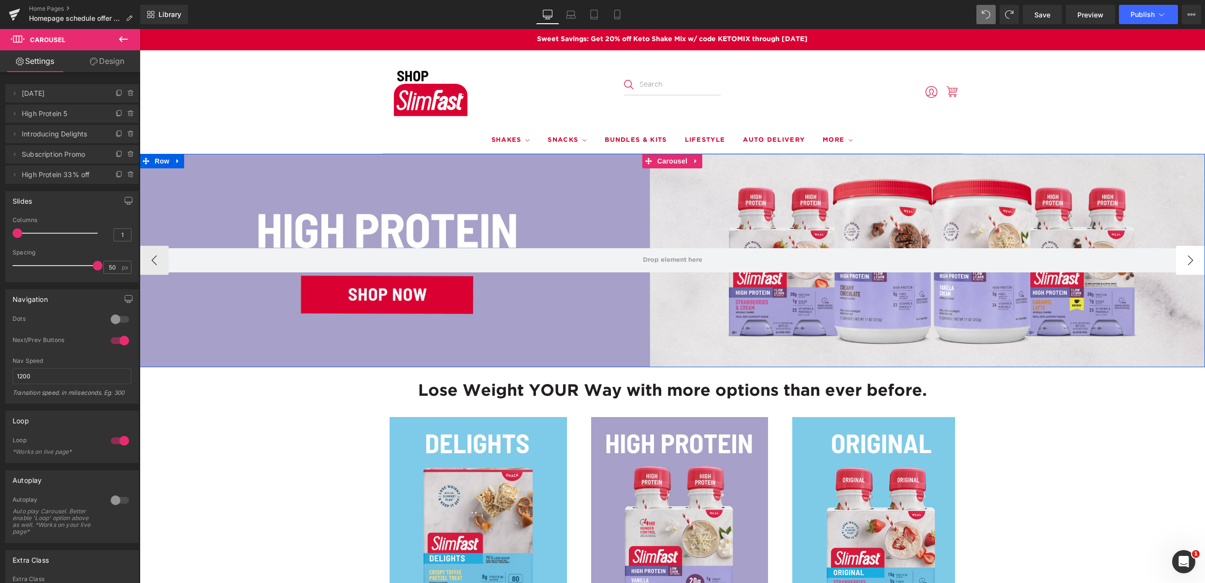
click at [1188, 263] on button "›" at bounding box center [1190, 260] width 29 height 29
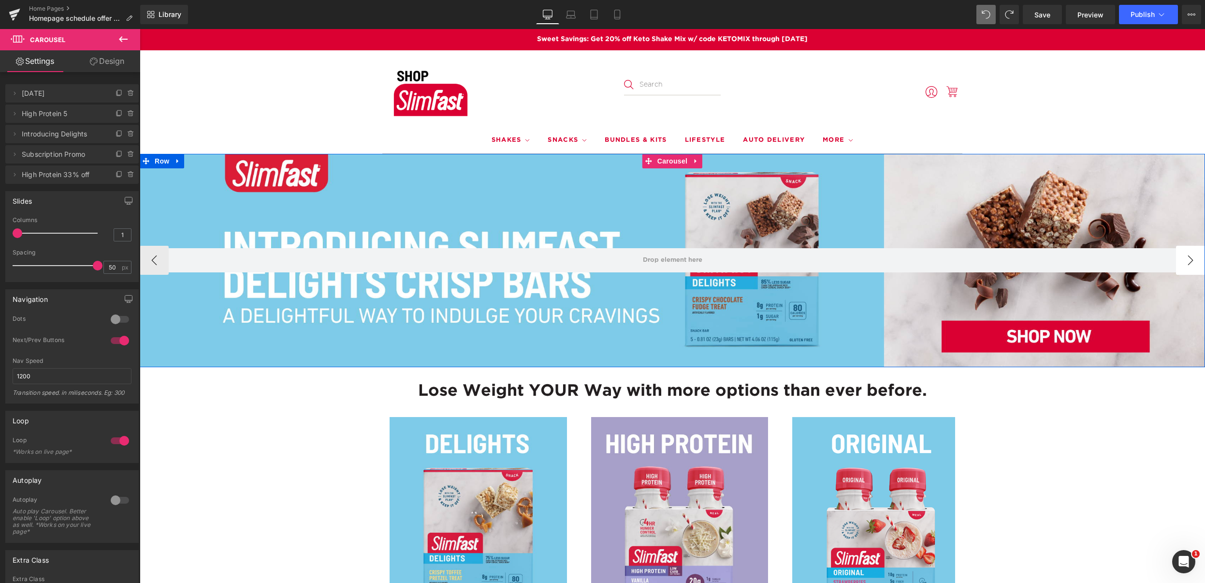
click at [1189, 264] on button "›" at bounding box center [1190, 260] width 29 height 29
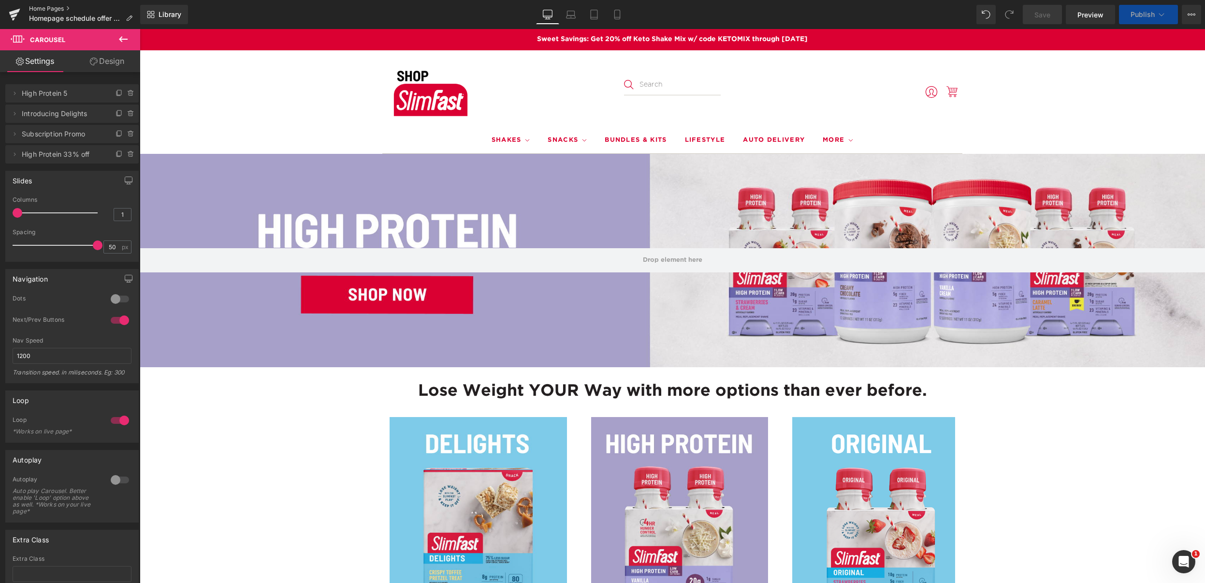
click at [46, 6] on link "Home Pages" at bounding box center [84, 9] width 111 height 8
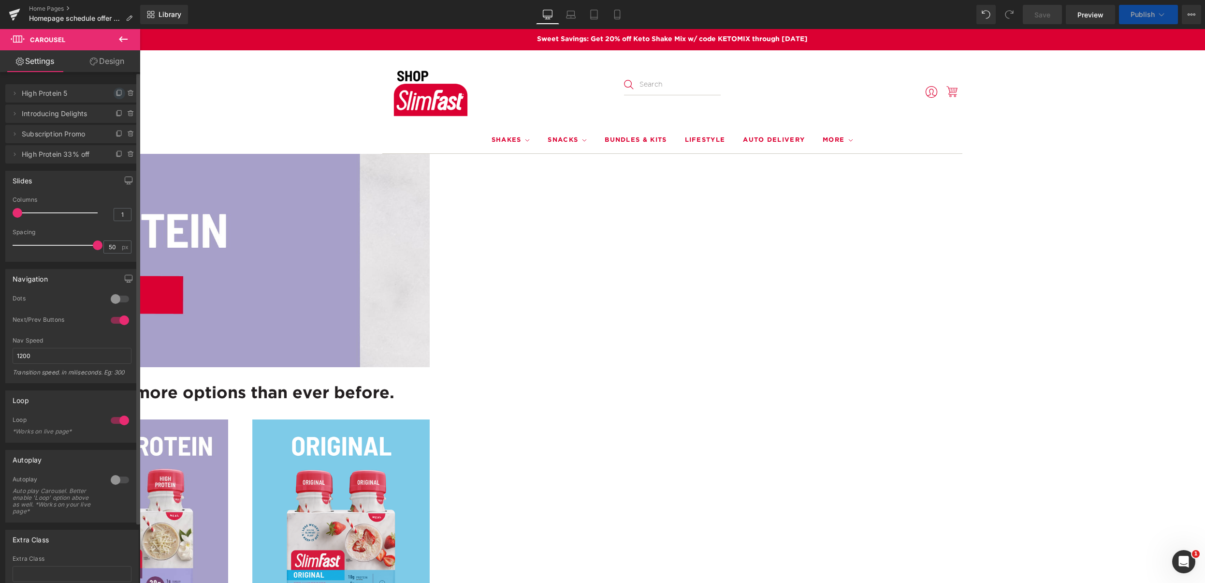
click at [117, 92] on icon at bounding box center [119, 92] width 4 height 5
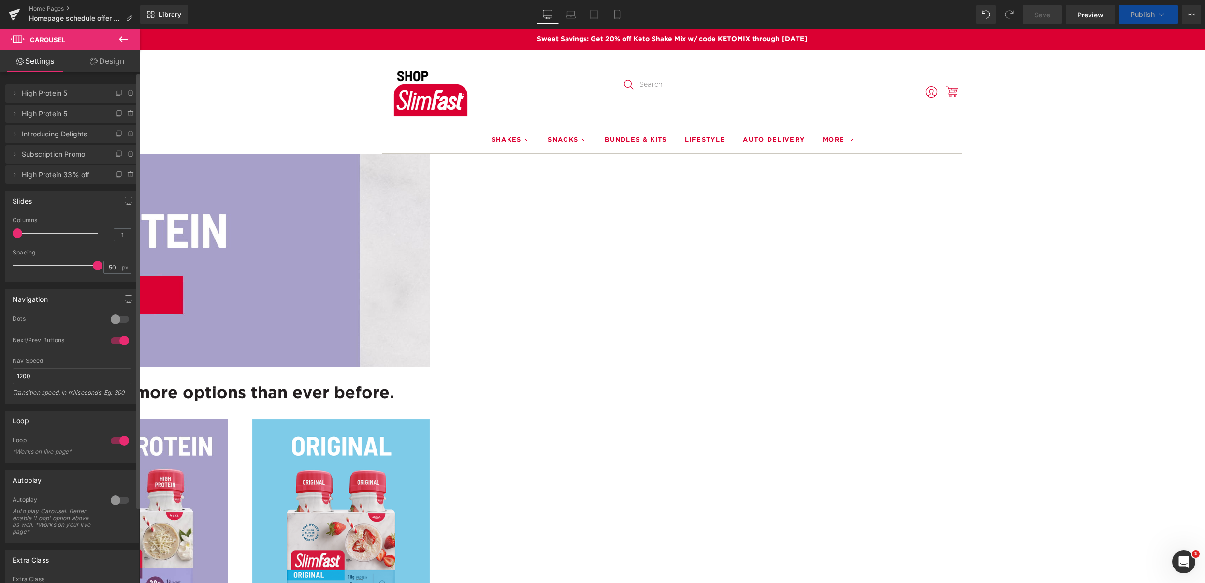
click at [73, 96] on span "High Protein 5" at bounding box center [62, 93] width 81 height 18
click at [50, 96] on span "High Protein 5" at bounding box center [62, 93] width 81 height 18
drag, startPoint x: 50, startPoint y: 96, endPoint x: 58, endPoint y: 98, distance: 8.9
click at [50, 96] on span "High Protein 5" at bounding box center [62, 93] width 81 height 18
click at [16, 93] on icon at bounding box center [15, 93] width 8 height 8
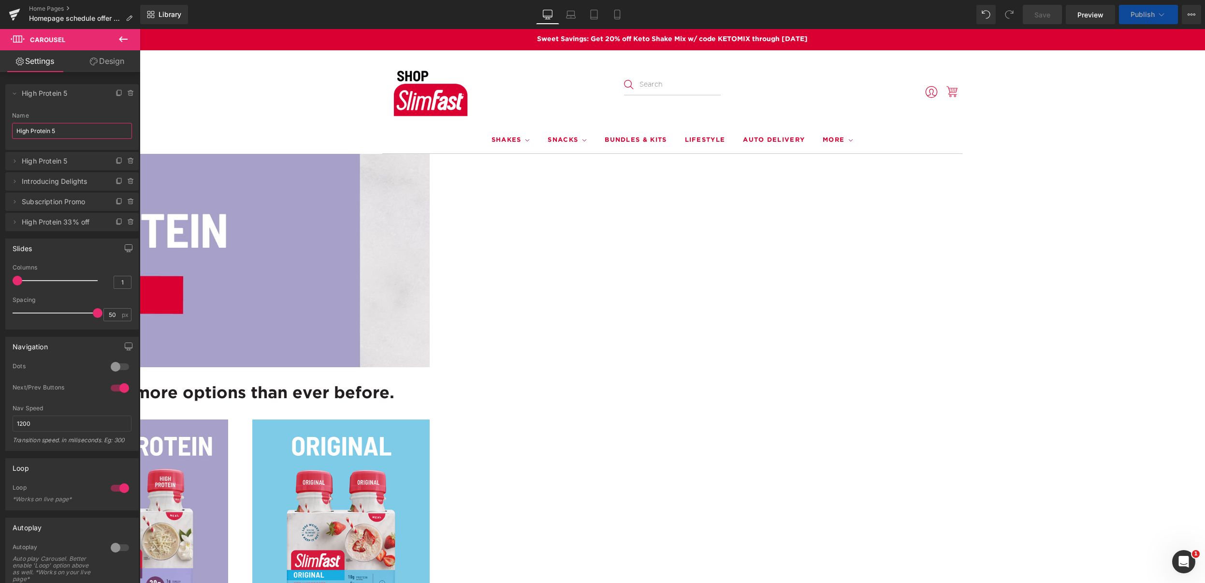
drag, startPoint x: 68, startPoint y: 131, endPoint x: -23, endPoint y: 132, distance: 90.4
click at [0, 132] on html "Carousel You are previewing how the will restyle your page. You can not edit El…" at bounding box center [602, 291] width 1205 height 583
type input "Labor Day 25"
click at [1038, 13] on span "Save" at bounding box center [1043, 15] width 16 height 10
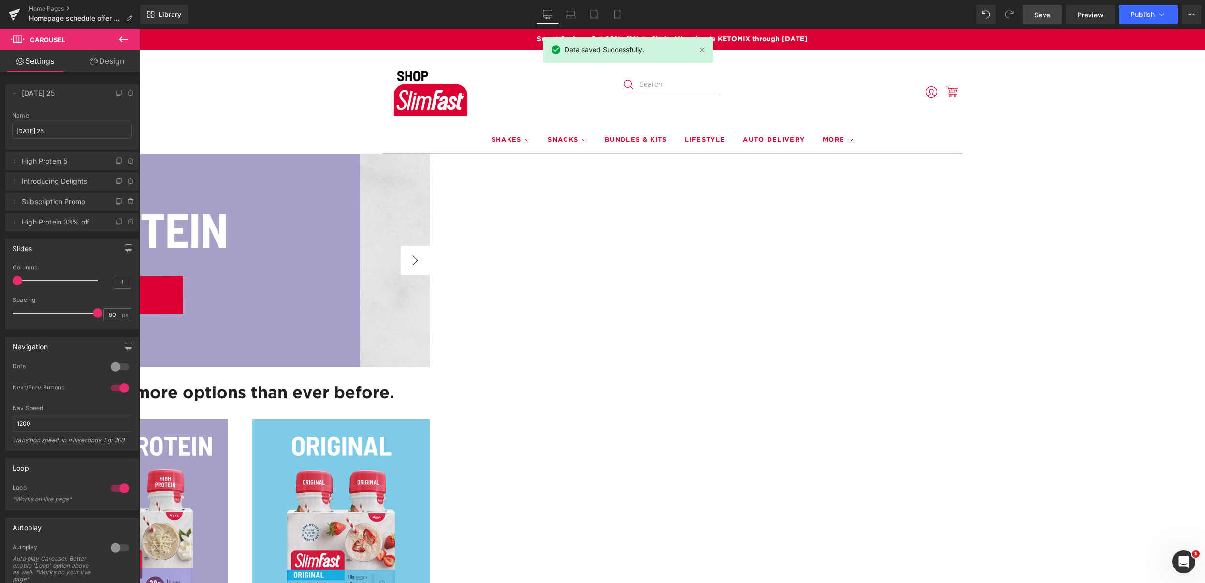
click at [430, 261] on button "›" at bounding box center [415, 260] width 29 height 29
click at [110, 61] on link "Design" at bounding box center [107, 61] width 70 height 22
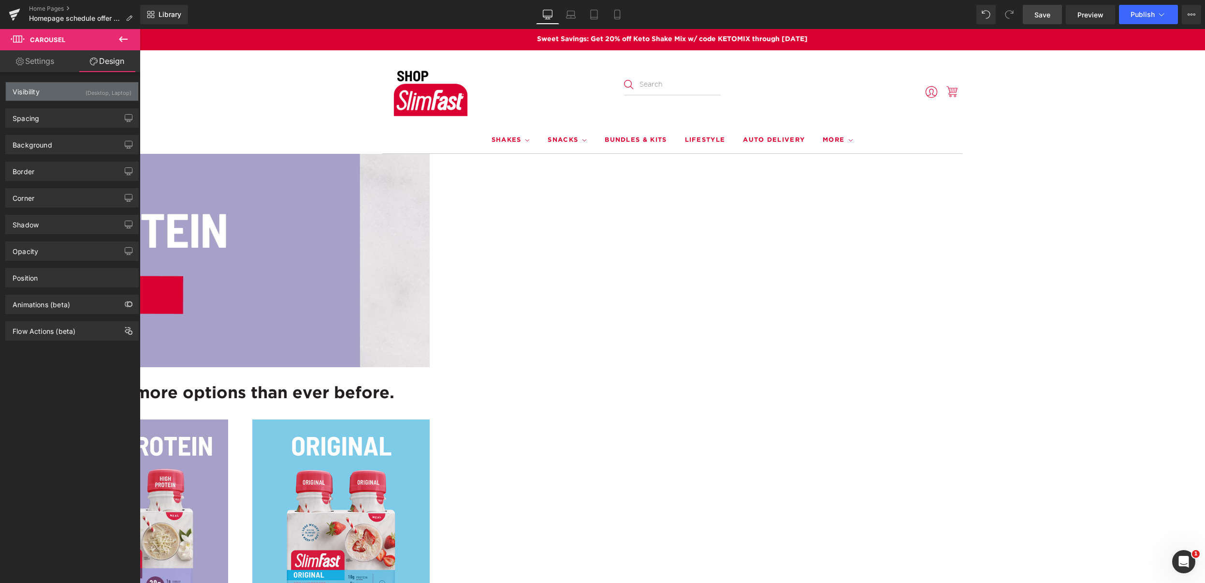
click at [47, 91] on div "Visibility (Desktop, Laptop)" at bounding box center [72, 91] width 132 height 18
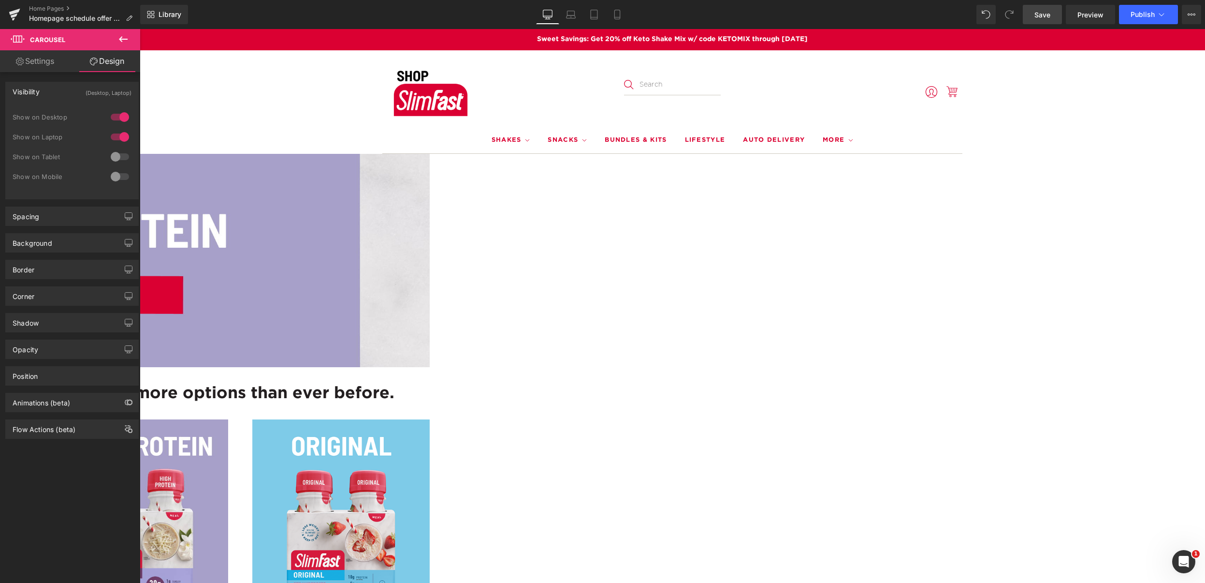
click at [42, 66] on link "Settings" at bounding box center [35, 61] width 70 height 22
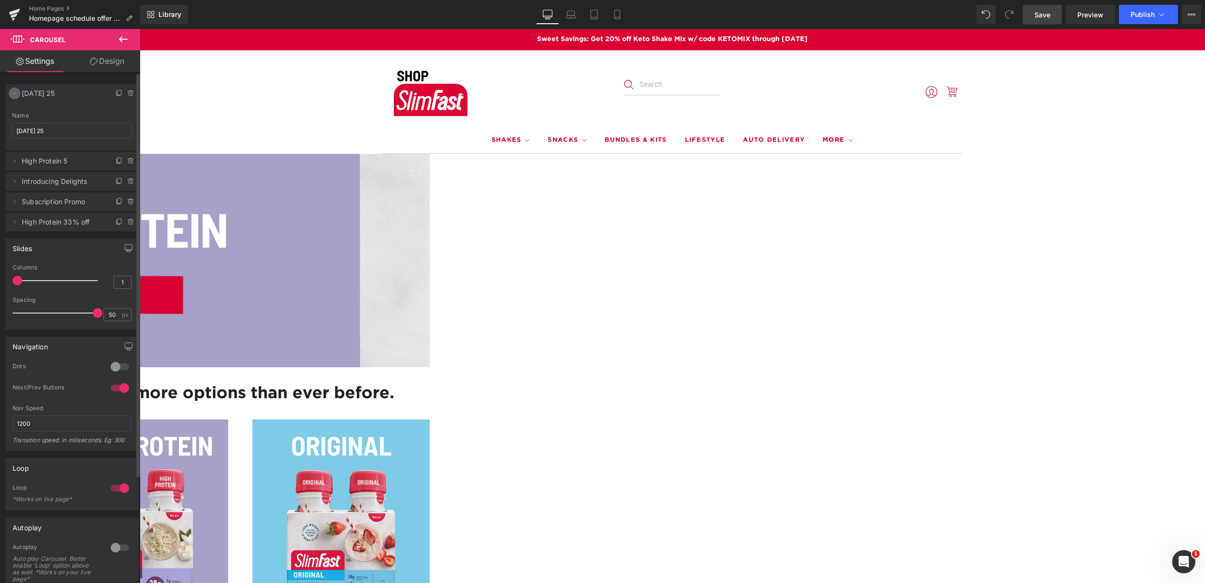
click at [15, 94] on icon at bounding box center [14, 94] width 3 height 2
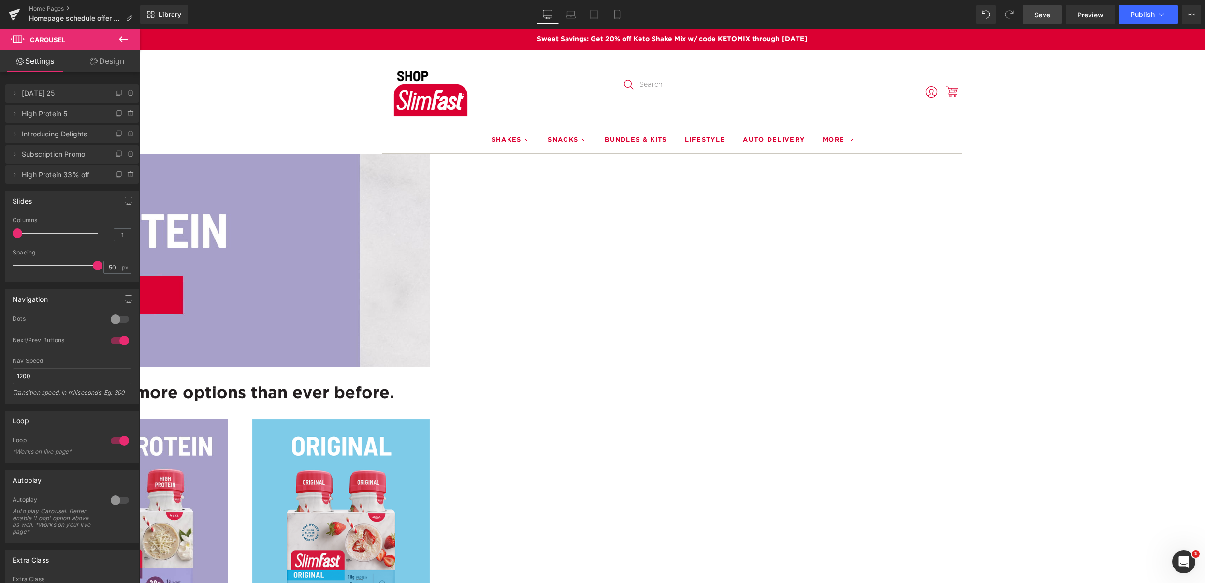
click at [115, 61] on link "Design" at bounding box center [107, 61] width 70 height 22
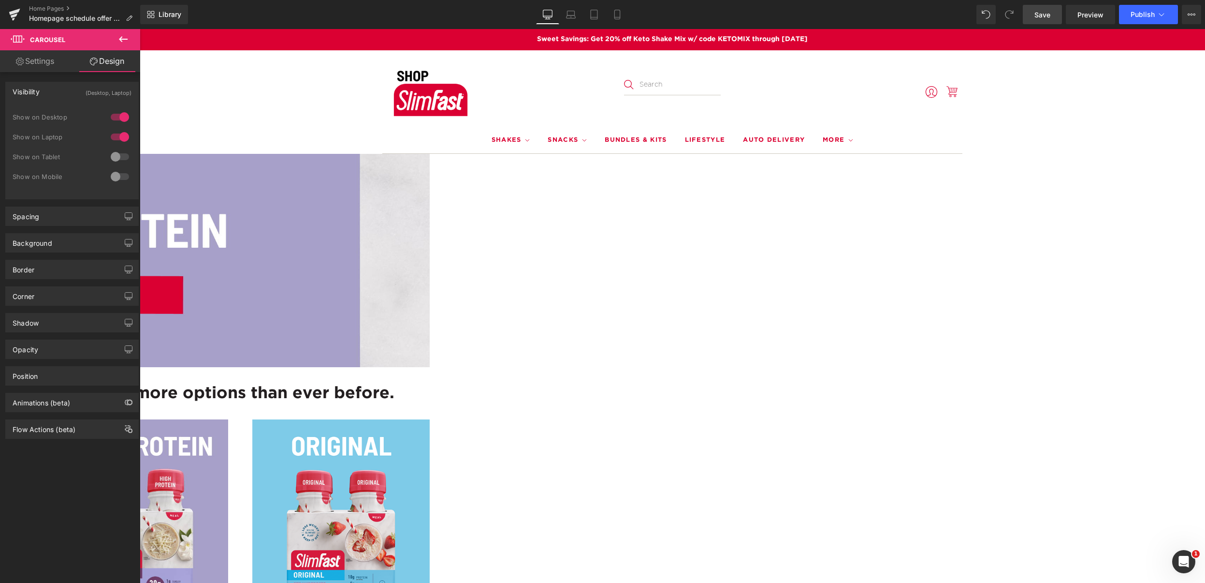
click at [140, 29] on span "Row" at bounding box center [140, 29] width 0 height 0
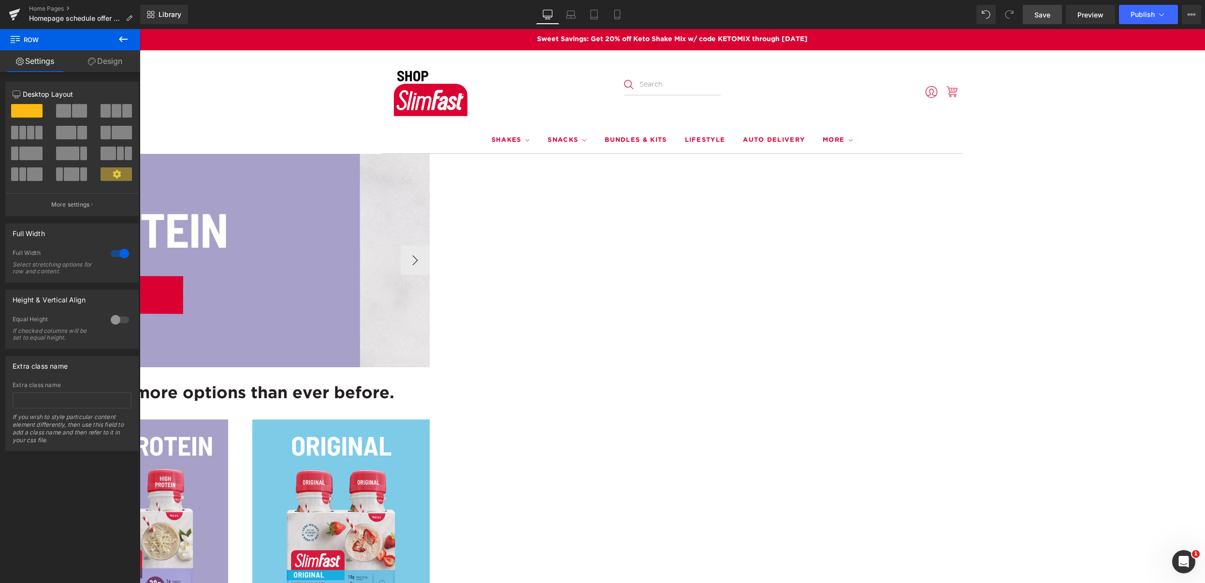
click at [140, 29] on span "Hero Banner" at bounding box center [140, 29] width 0 height 0
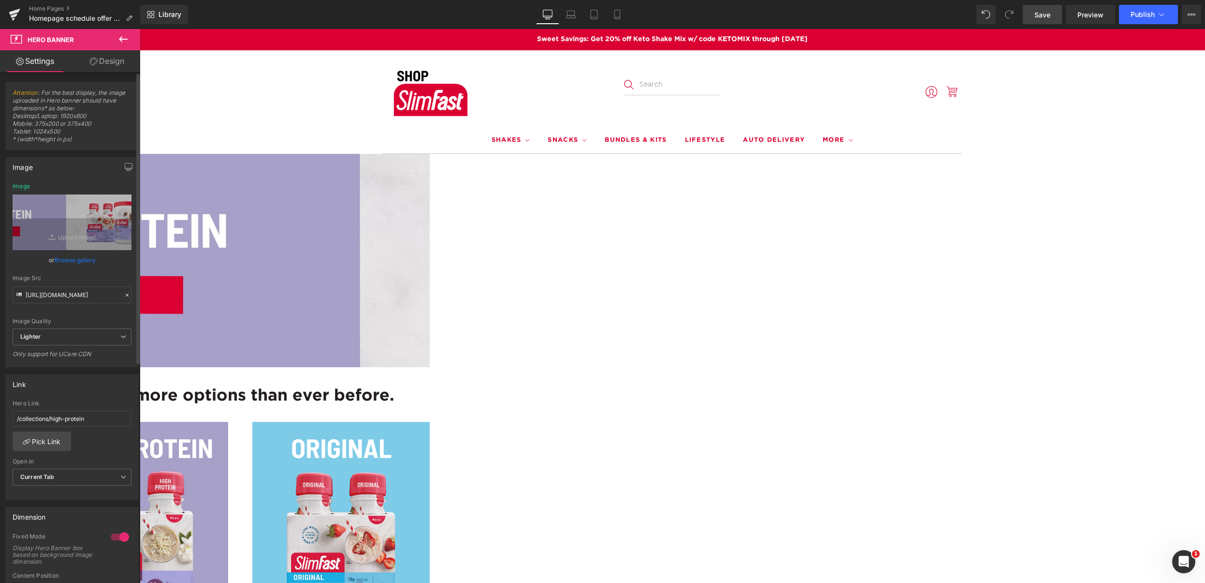
click at [78, 261] on link "Browse gallery" at bounding box center [75, 259] width 41 height 17
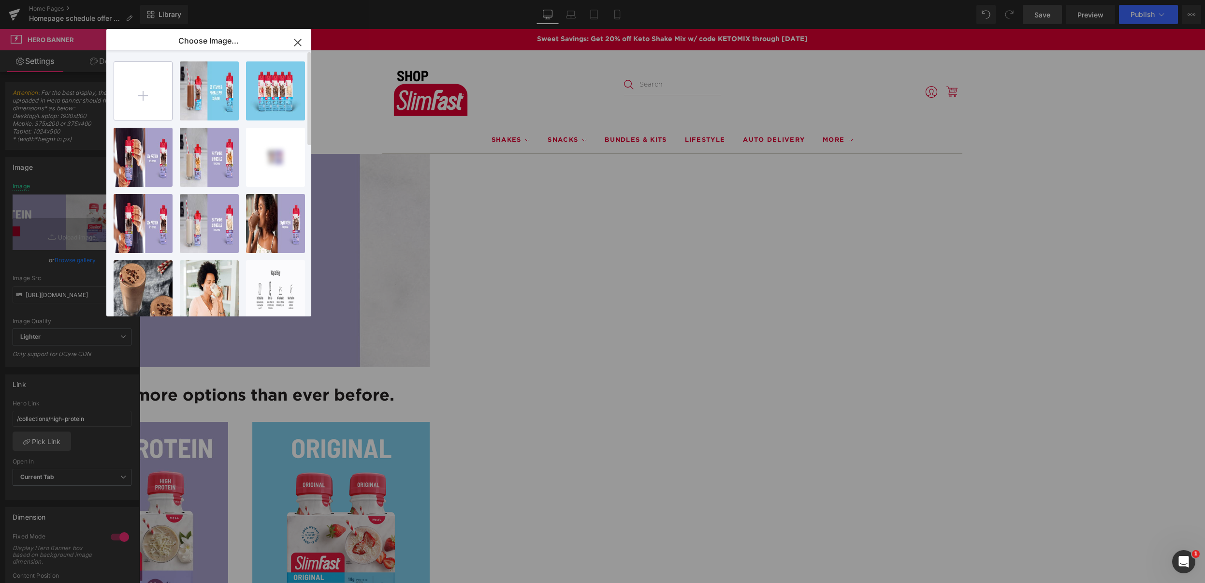
click at [146, 96] on input "file" at bounding box center [143, 91] width 58 height 58
type input "C:\fakepath\Shop.SlimFast-Banner-Mobile 1280x940 (12).png"
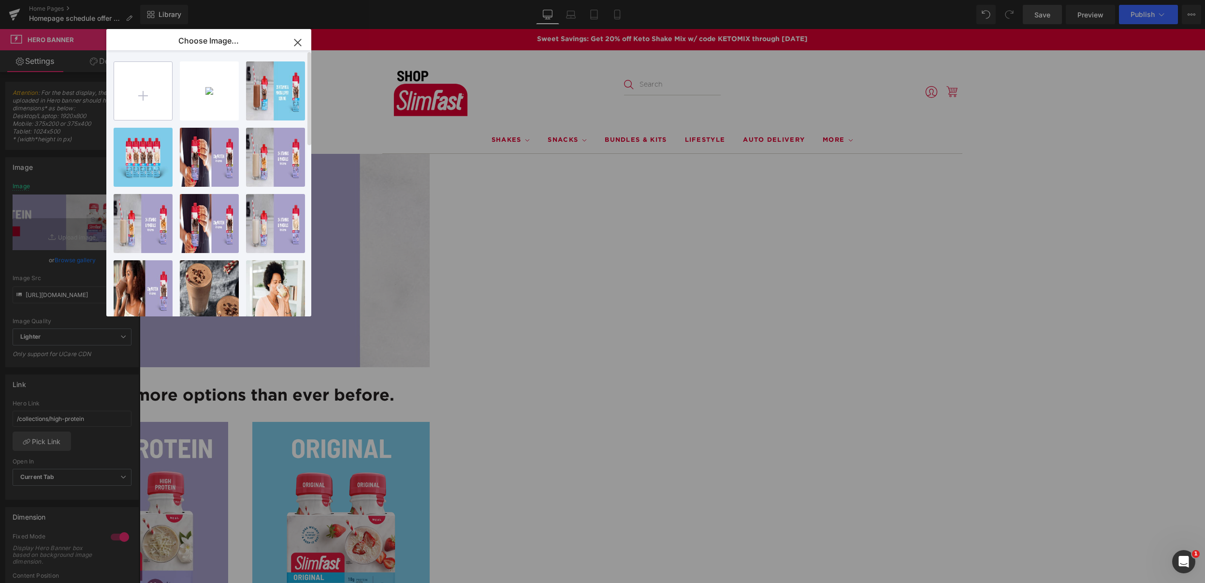
click at [139, 89] on input "file" at bounding box center [143, 91] width 58 height 58
type input "C:\fakepath\Shop.SlimFast-Banner-Desktop 3000x600 (6).png"
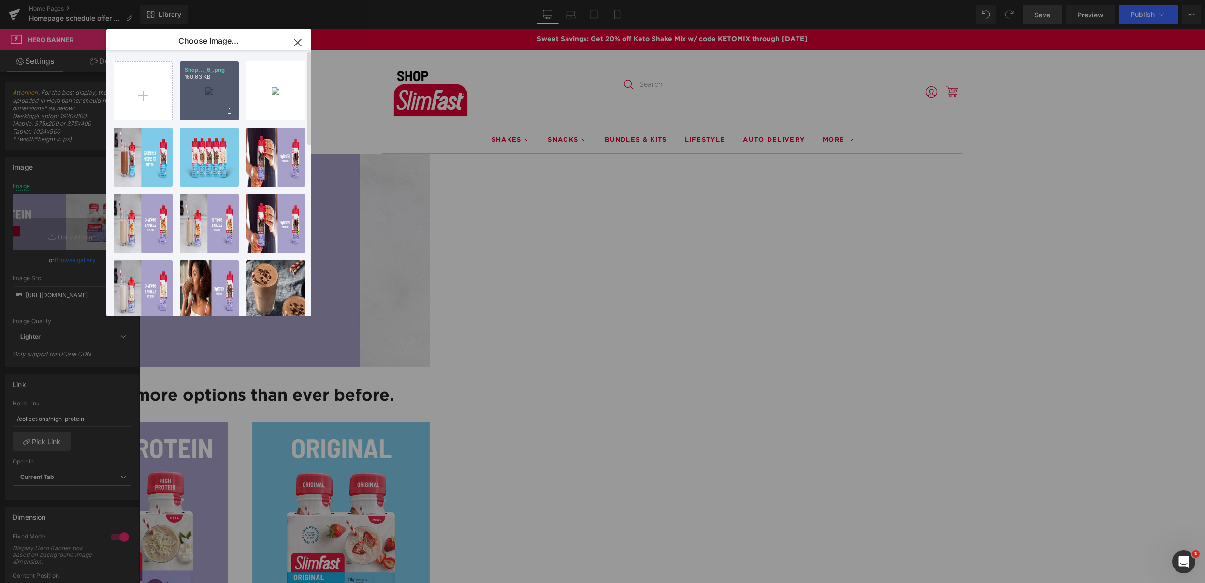
click at [221, 82] on div "Shop..._6_.png 160.63 KB" at bounding box center [209, 90] width 59 height 59
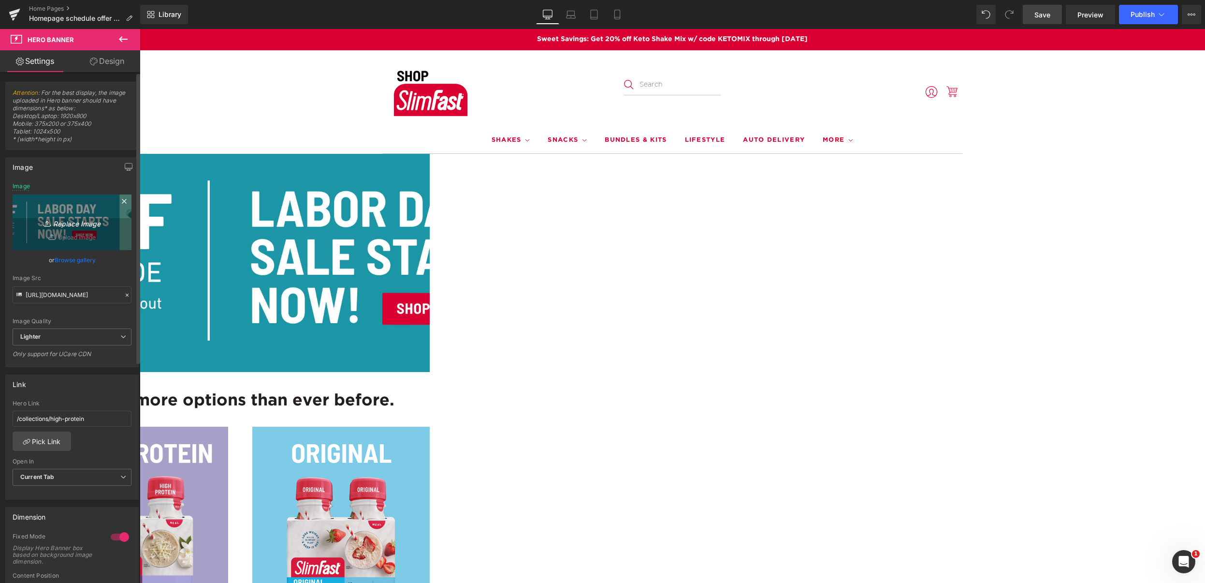
click at [78, 223] on icon "Replace Image" at bounding box center [71, 222] width 77 height 12
click at [126, 166] on icon "button" at bounding box center [129, 167] width 8 height 8
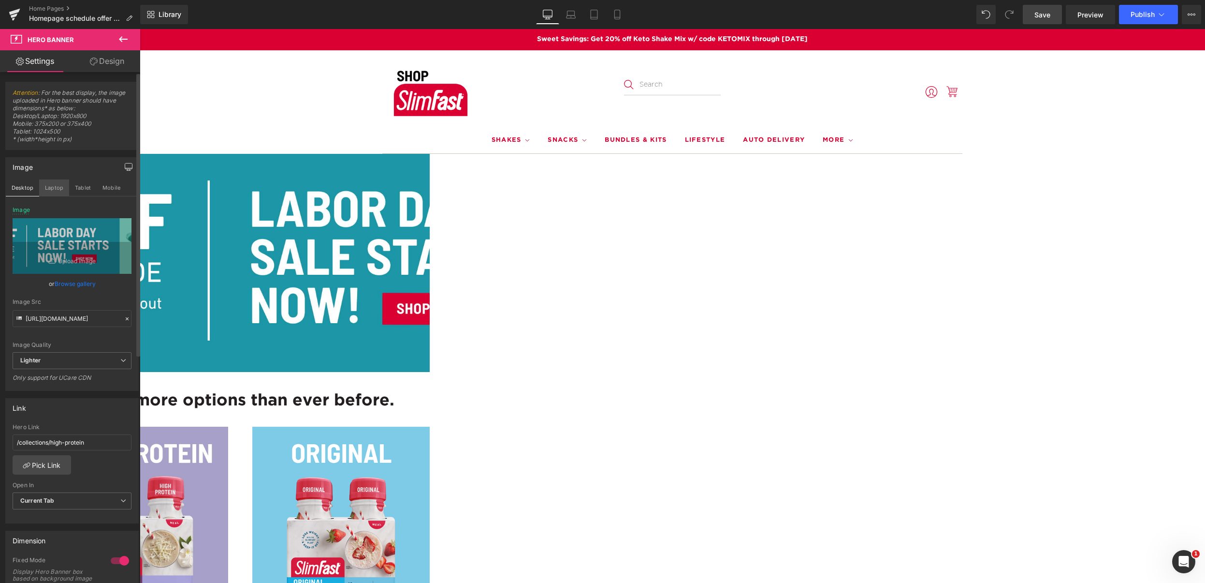
click at [57, 188] on button "Laptop" at bounding box center [54, 187] width 30 height 16
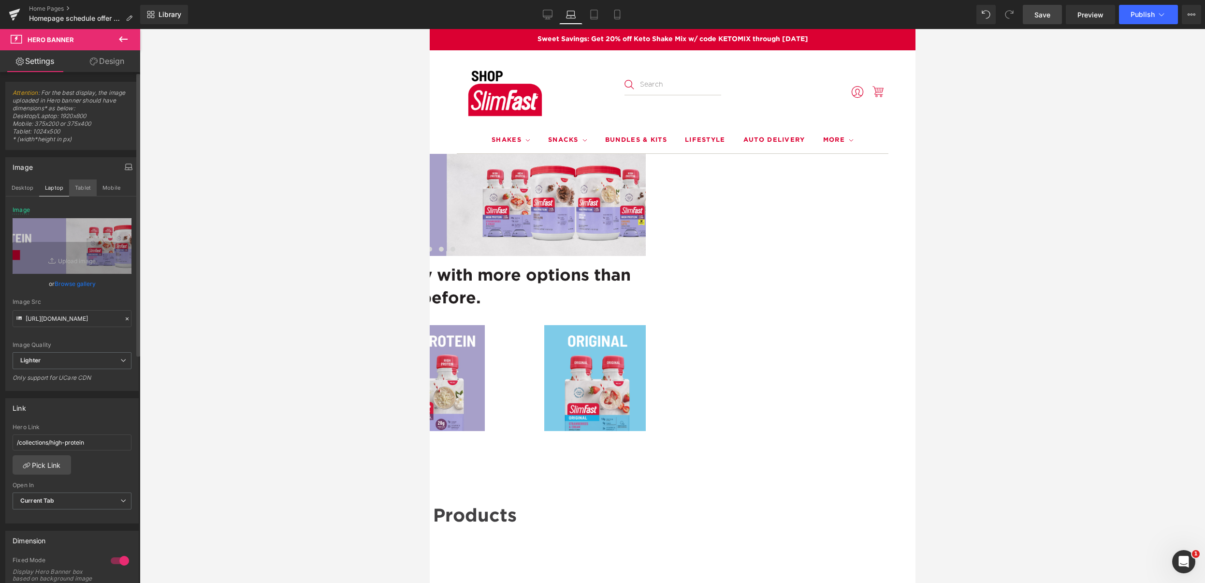
click at [83, 186] on button "Tablet" at bounding box center [83, 187] width 28 height 16
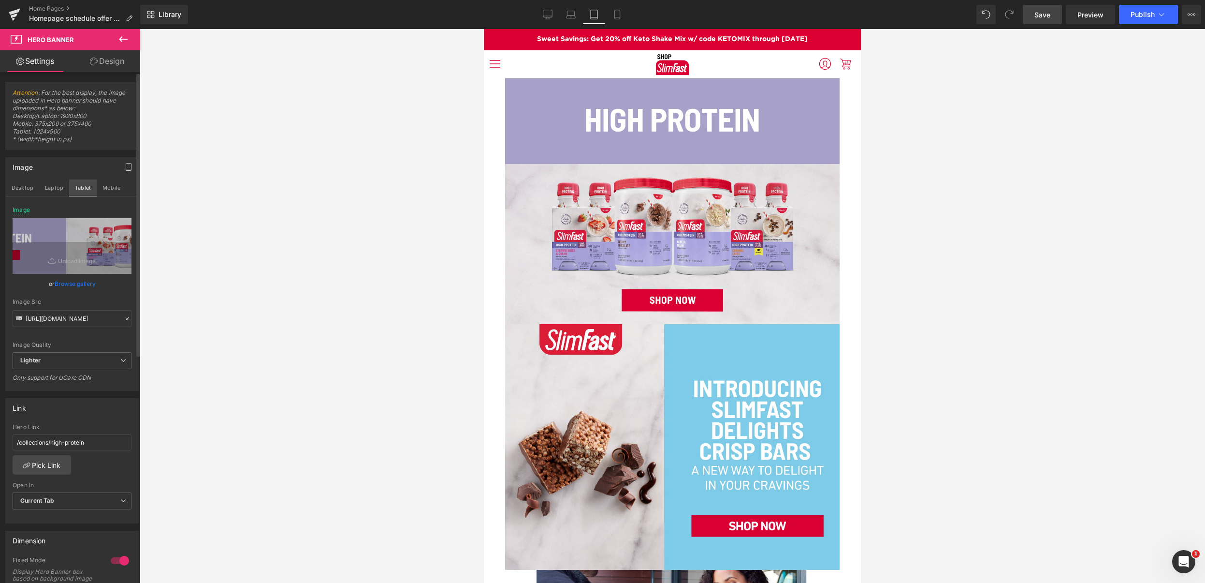
type input "[URL][DOMAIN_NAME]"
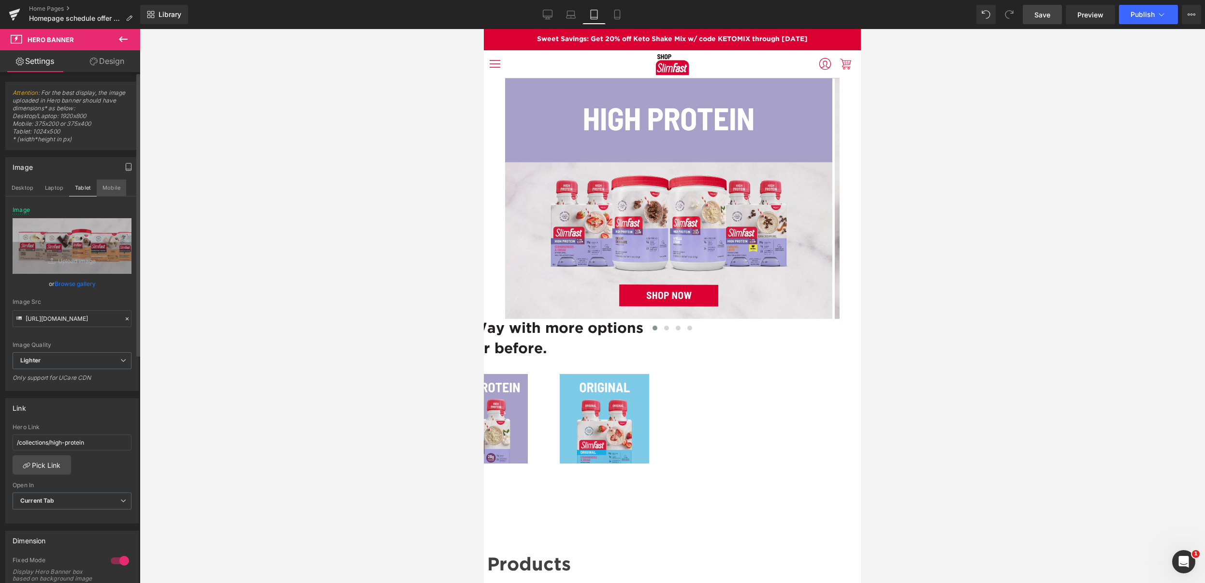
click at [114, 190] on button "Mobile" at bounding box center [111, 187] width 29 height 16
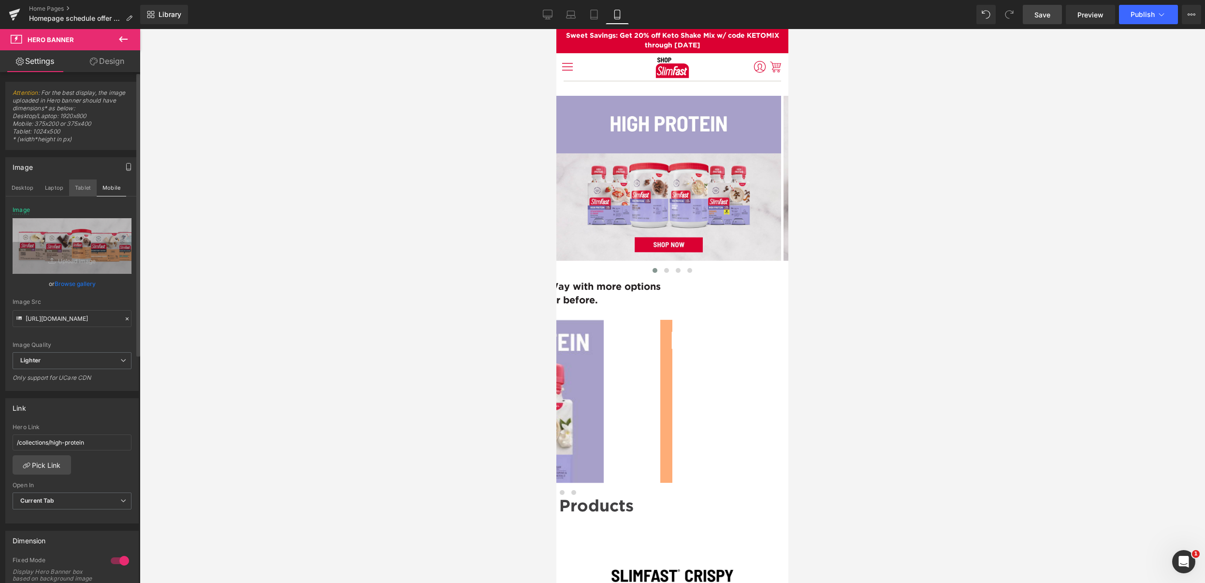
click at [87, 187] on button "Tablet" at bounding box center [83, 187] width 28 height 16
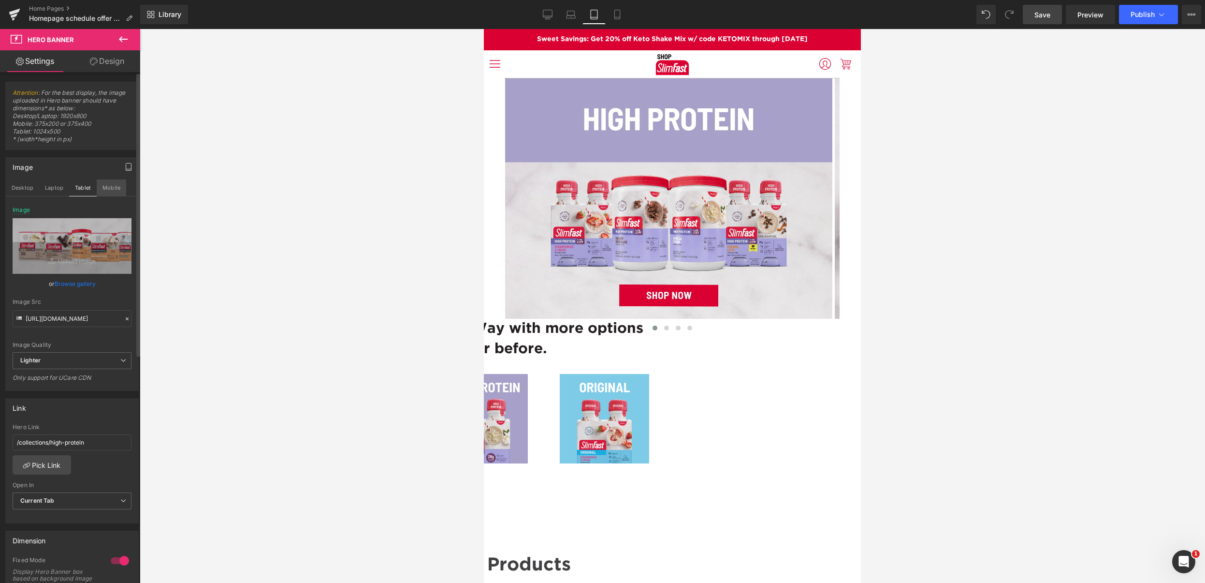
click at [112, 190] on button "Mobile" at bounding box center [111, 187] width 29 height 16
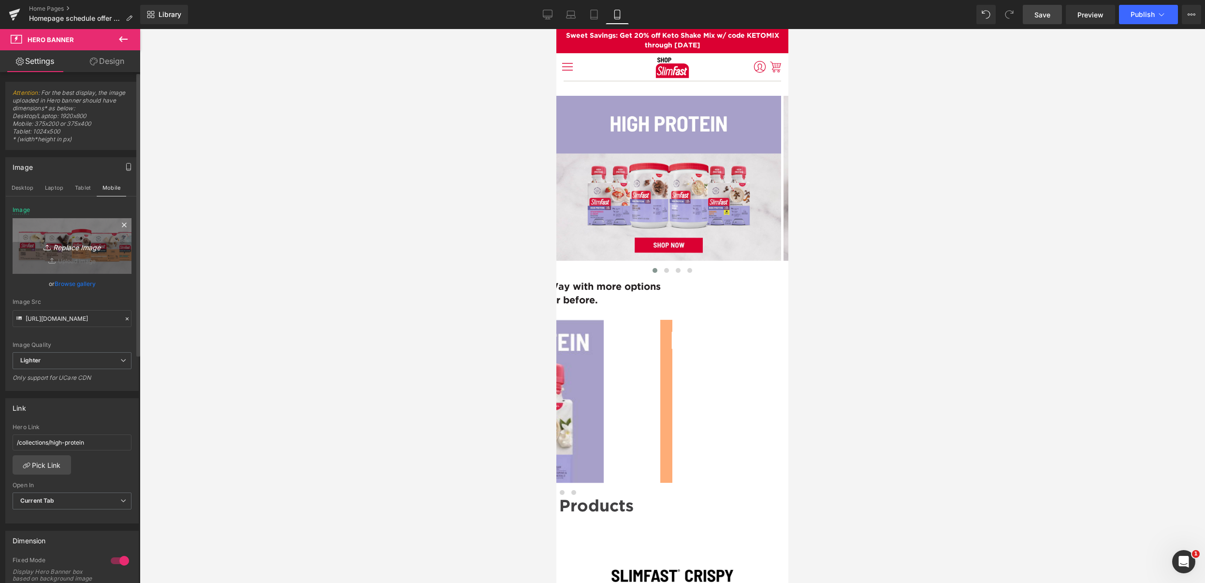
click at [118, 223] on icon at bounding box center [124, 225] width 12 height 12
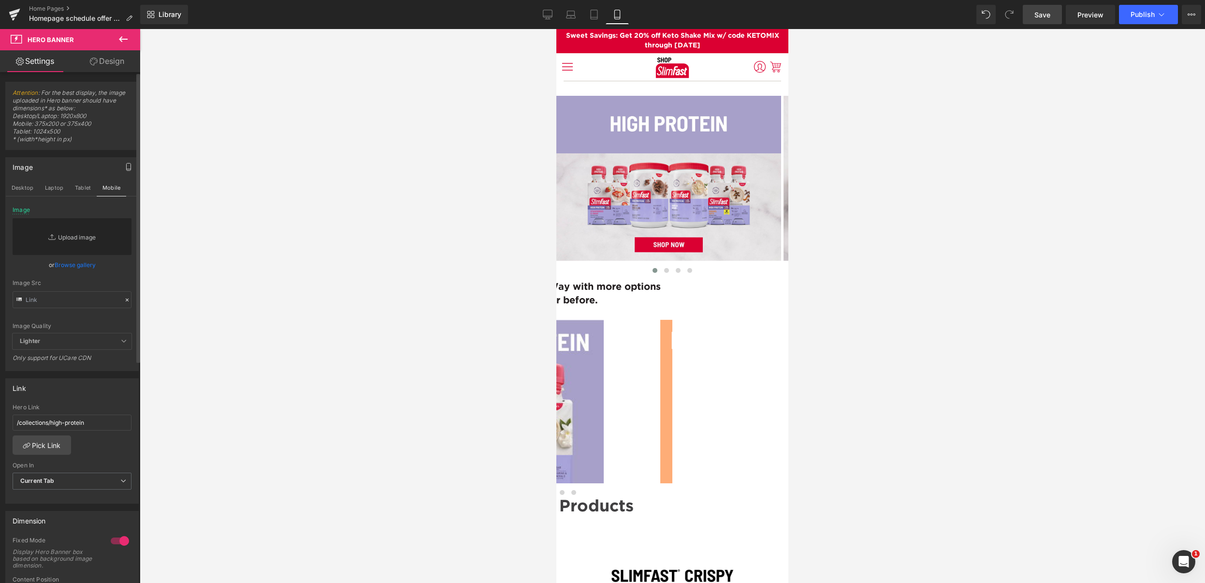
click at [80, 239] on link "Replace Image" at bounding box center [72, 236] width 119 height 37
click at [82, 265] on link "Browse gallery" at bounding box center [75, 264] width 41 height 17
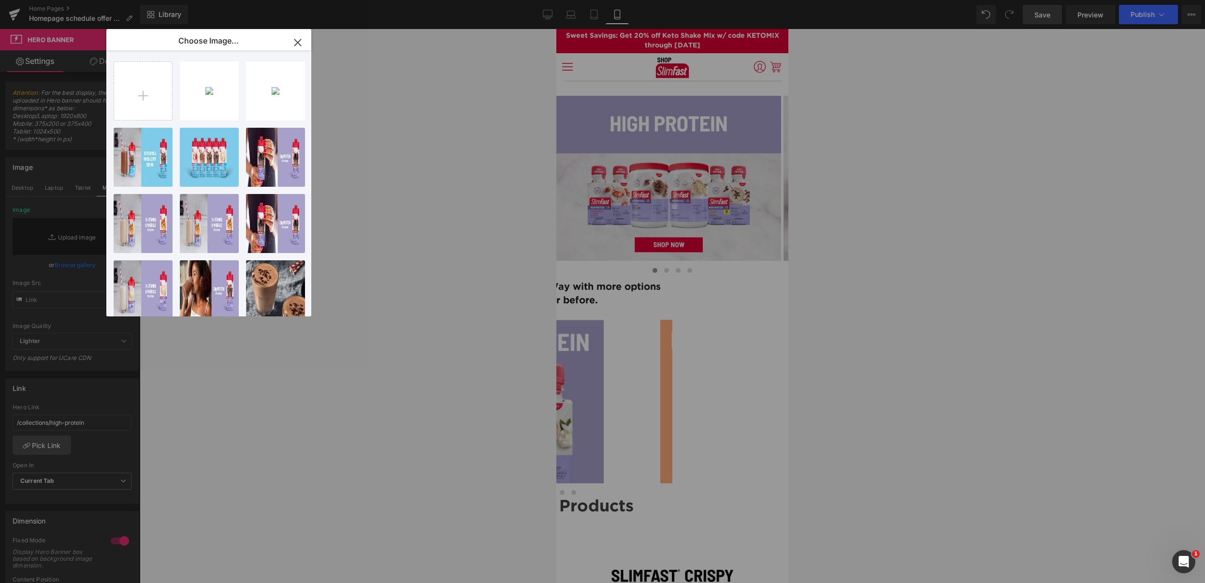
click at [0, 0] on div "Shop...12_.png 119.78 KB" at bounding box center [0, 0] width 0 height 0
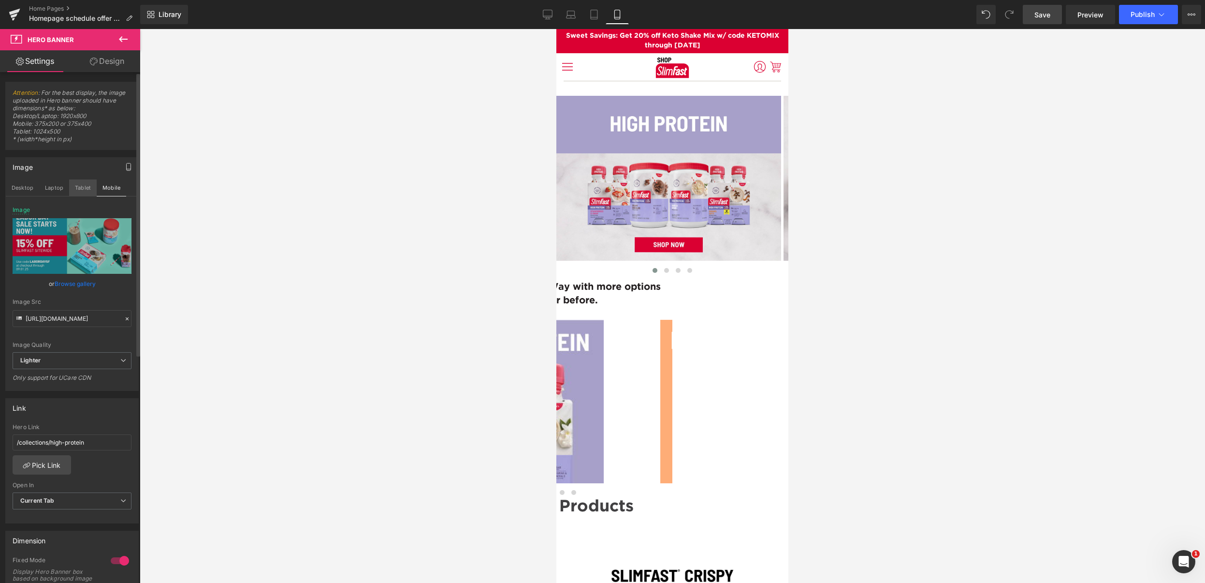
click at [75, 188] on button "Tablet" at bounding box center [83, 187] width 28 height 16
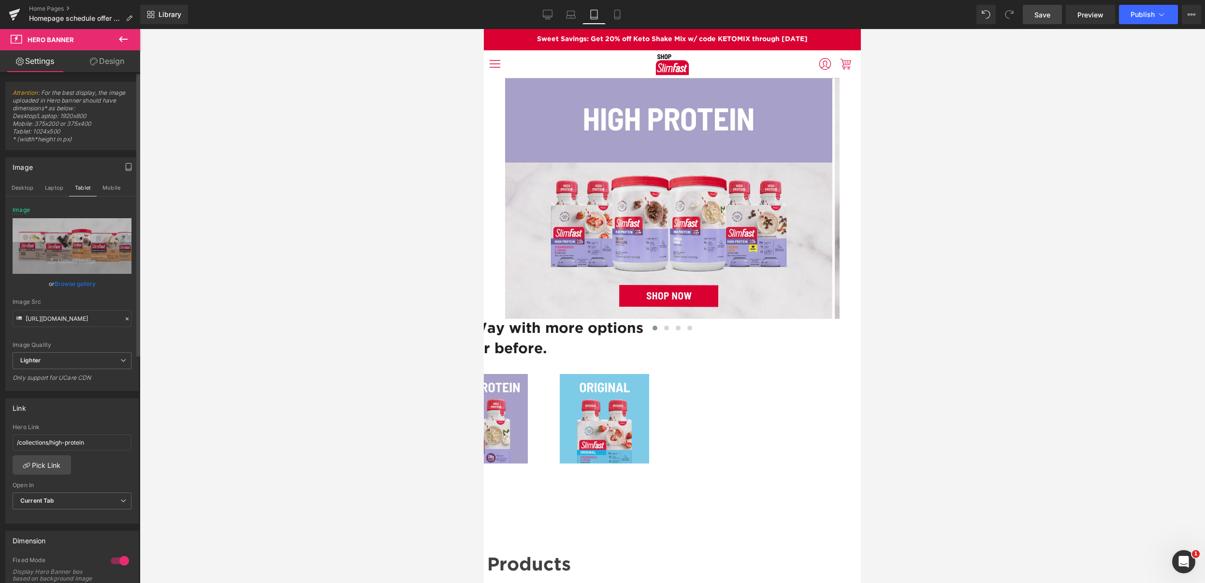
click at [71, 283] on link "Browse gallery" at bounding box center [75, 283] width 41 height 17
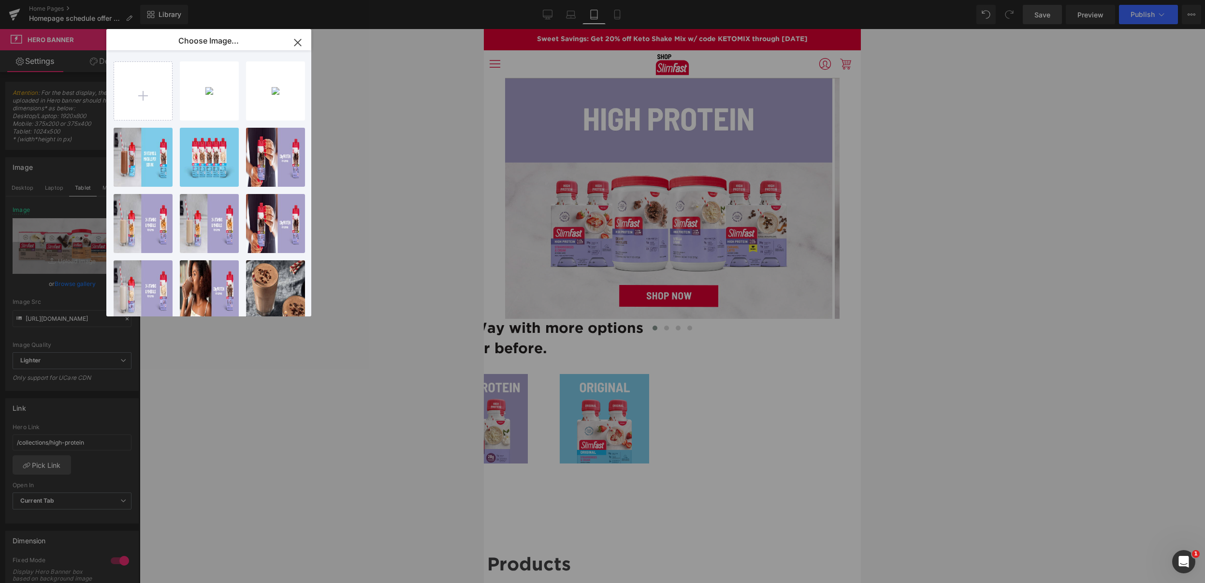
click at [0, 0] on div "Shop...12_.png 119.78 KB" at bounding box center [0, 0] width 0 height 0
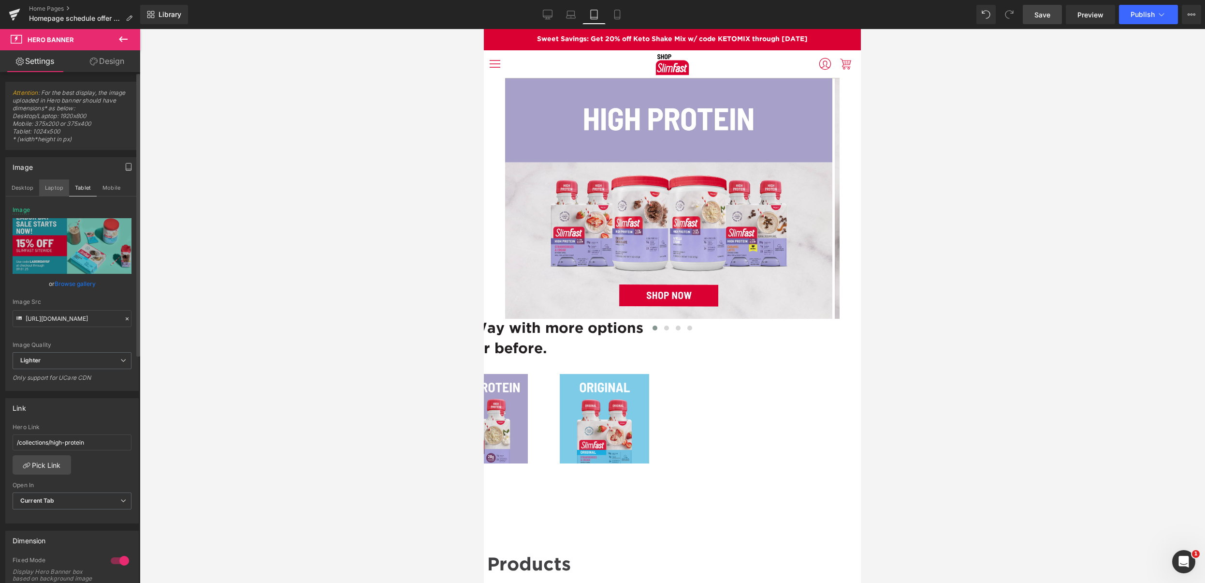
click at [57, 185] on button "Laptop" at bounding box center [54, 187] width 30 height 16
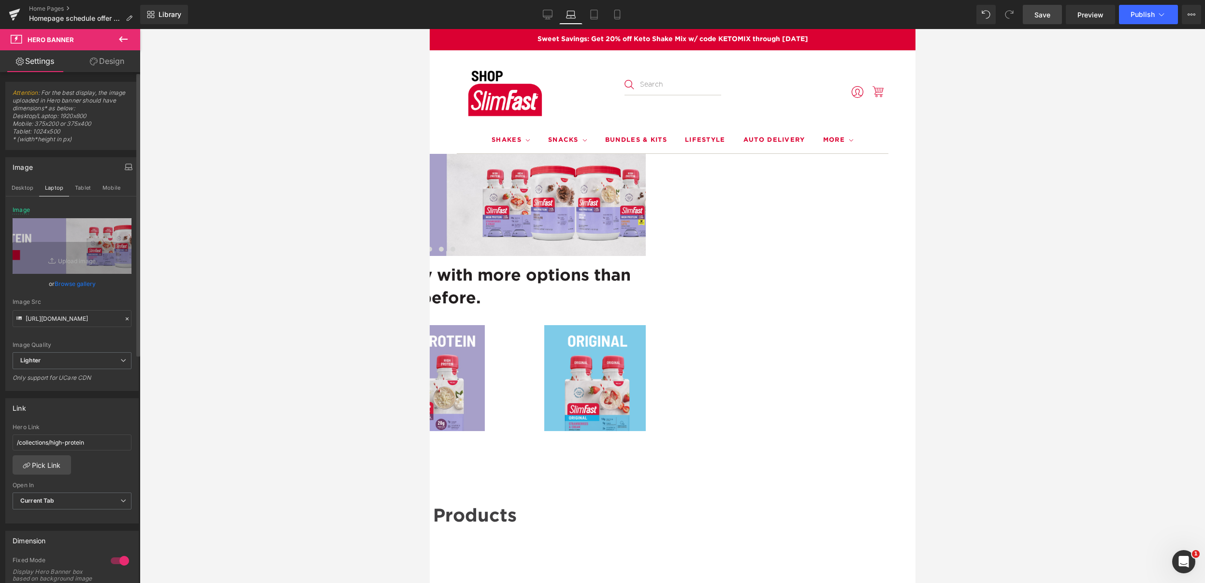
click at [77, 280] on link "Browse gallery" at bounding box center [75, 283] width 41 height 17
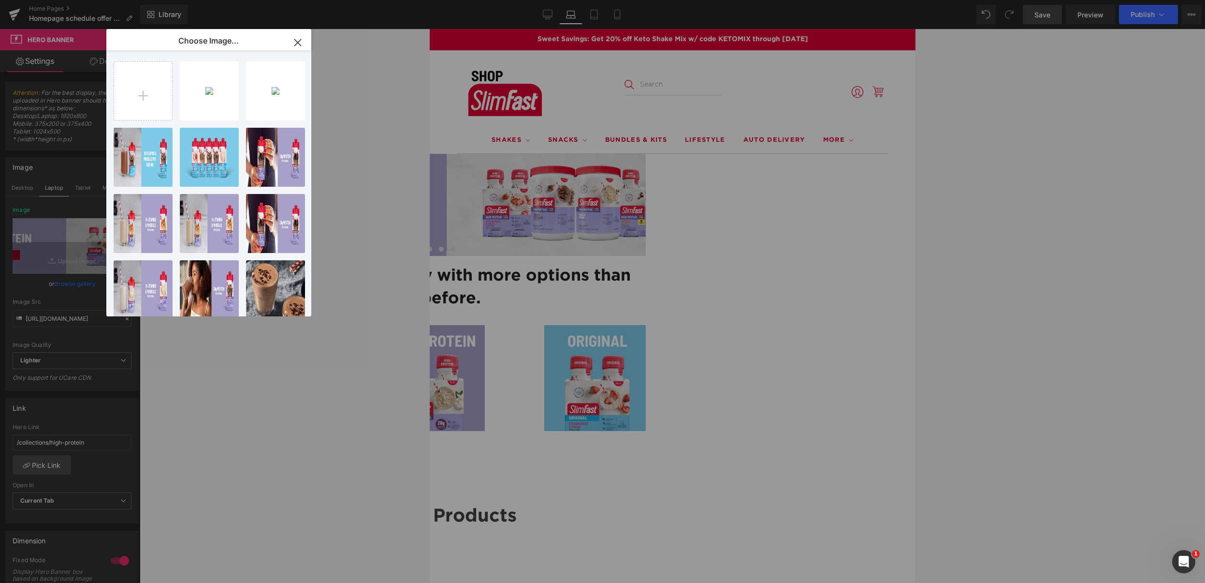
drag, startPoint x: 214, startPoint y: 96, endPoint x: 231, endPoint y: 109, distance: 21.4
click at [0, 0] on div "Shop..._6_.png 160.63 KB" at bounding box center [0, 0] width 0 height 0
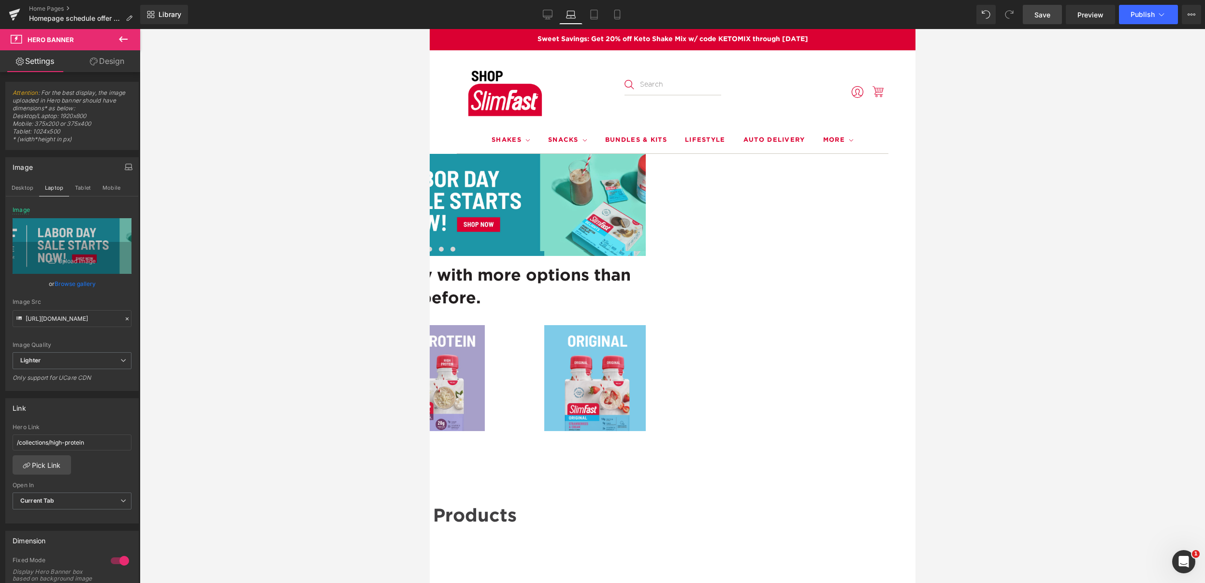
click at [1044, 14] on span "Save" at bounding box center [1043, 15] width 16 height 10
click at [24, 189] on button "Desktop" at bounding box center [22, 187] width 33 height 16
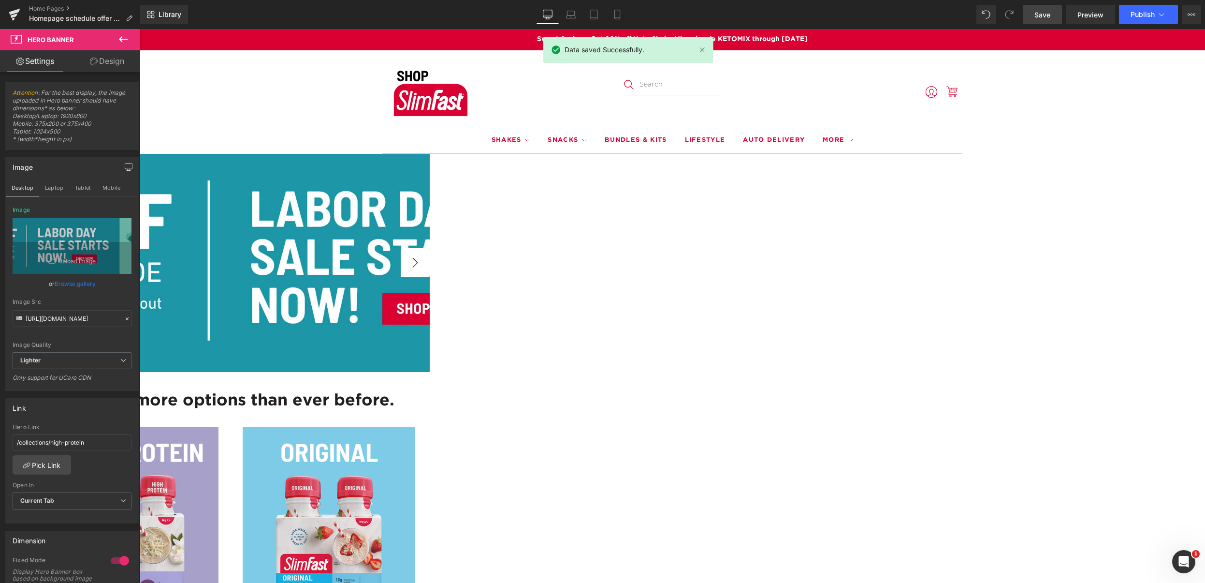
click at [430, 263] on button "›" at bounding box center [415, 262] width 29 height 29
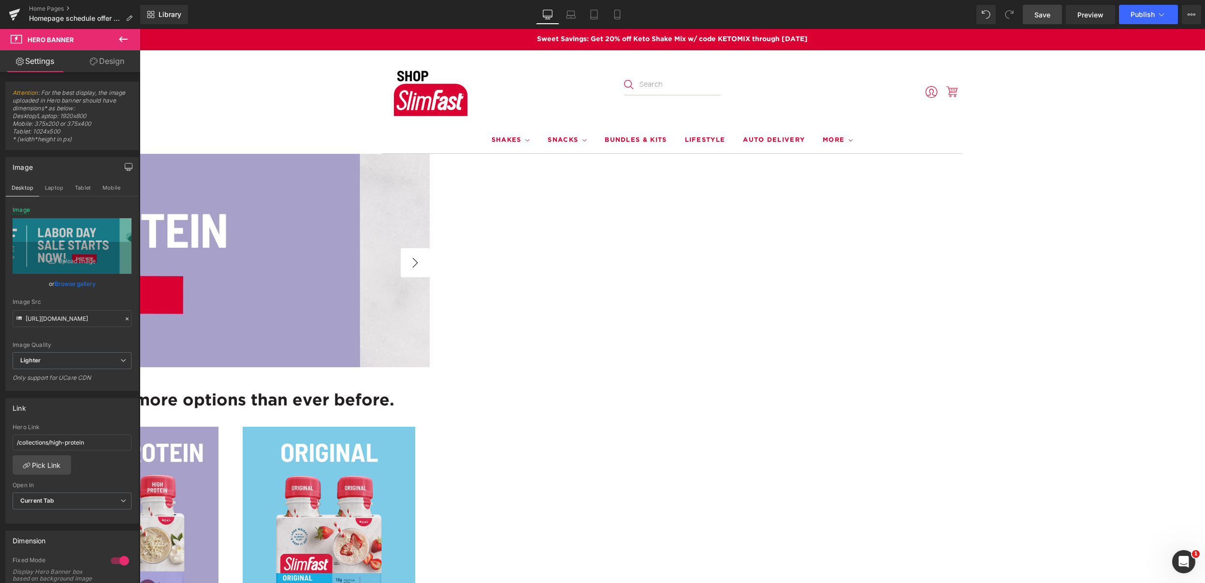
click at [430, 263] on button "›" at bounding box center [415, 262] width 29 height 29
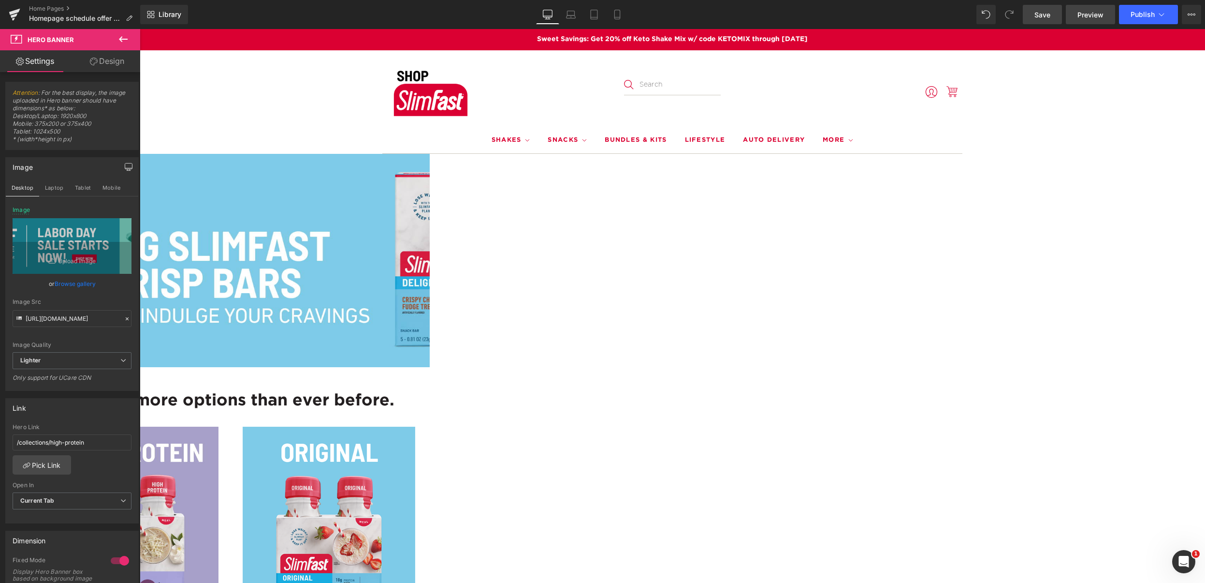
click at [1095, 13] on span "Preview" at bounding box center [1091, 15] width 26 height 10
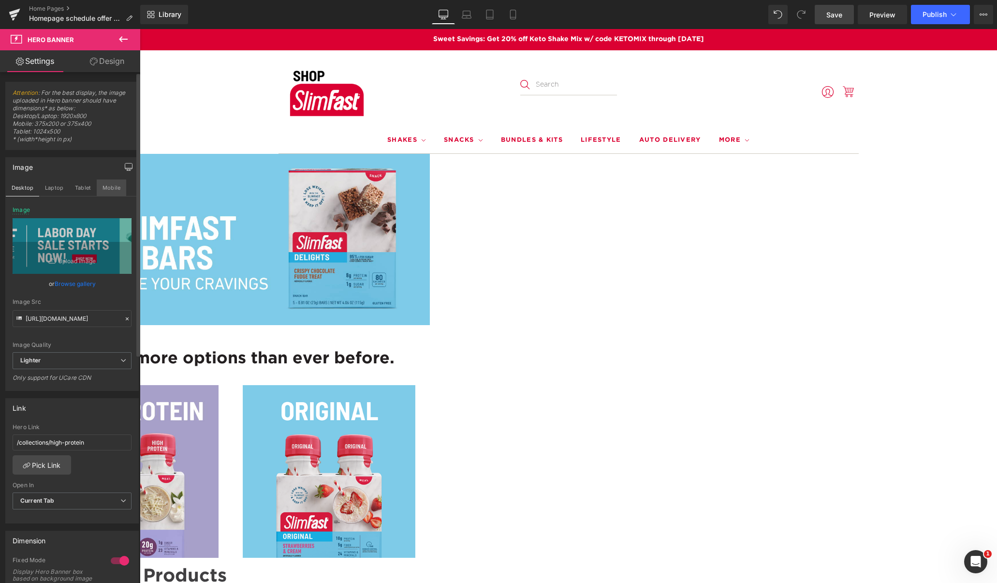
click at [111, 188] on button "Mobile" at bounding box center [111, 187] width 29 height 16
type input "https://ucarecdn.com/425cc930-61a3-41d8-b485-02830dc3365b/-/format/auto/-/previ…"
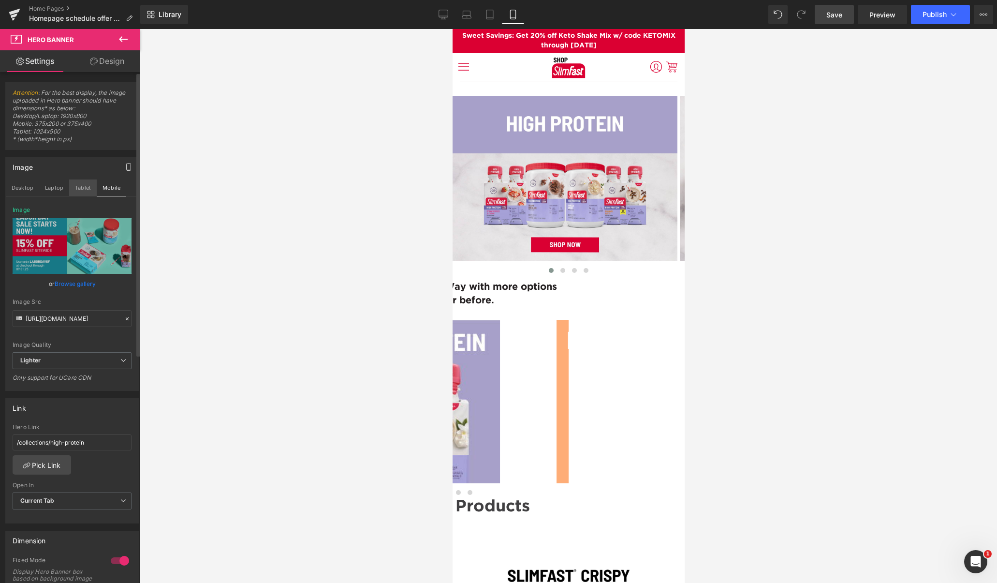
click at [84, 188] on button "Tablet" at bounding box center [83, 187] width 28 height 16
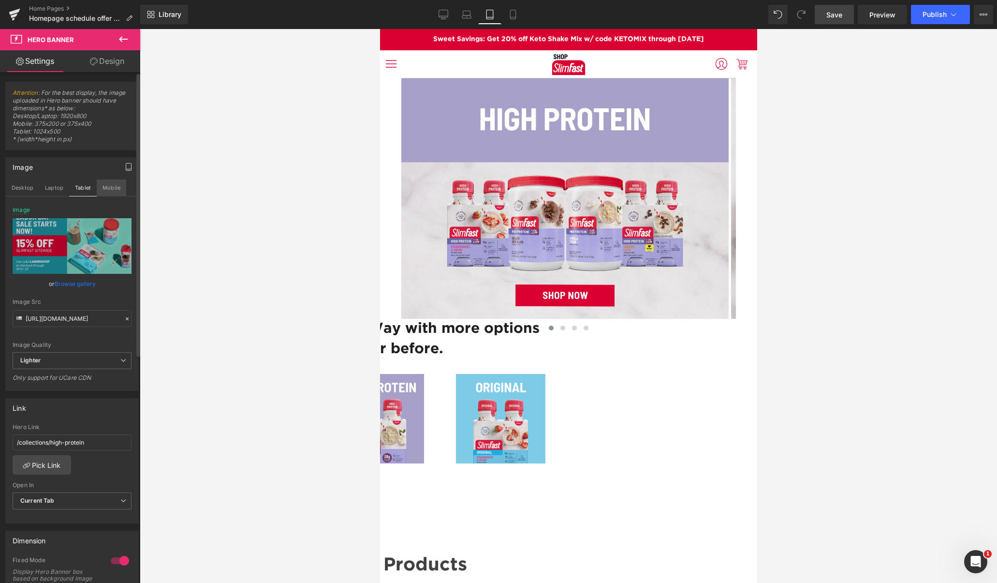
click at [108, 190] on button "Mobile" at bounding box center [111, 187] width 29 height 16
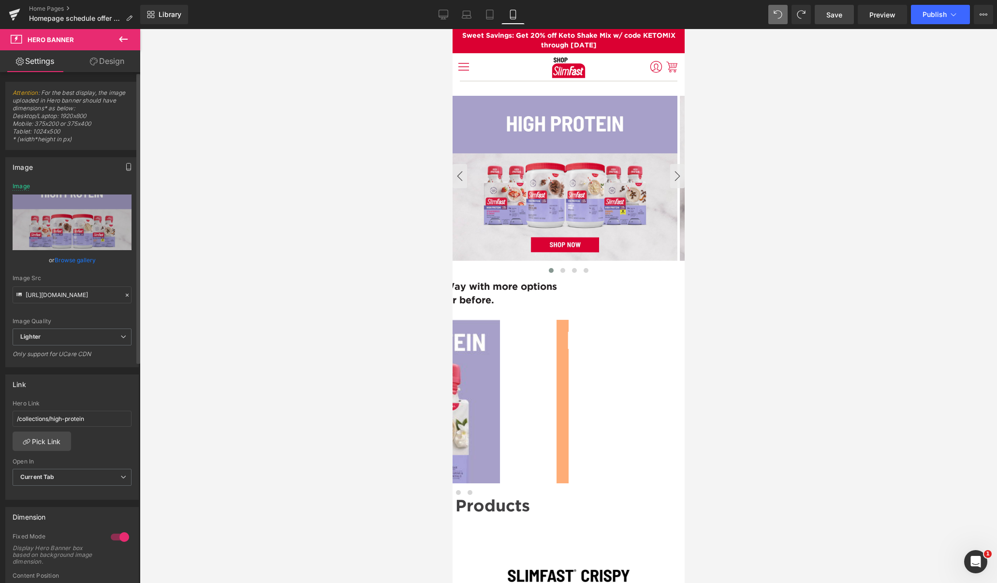
click at [125, 165] on icon "button" at bounding box center [129, 167] width 8 height 8
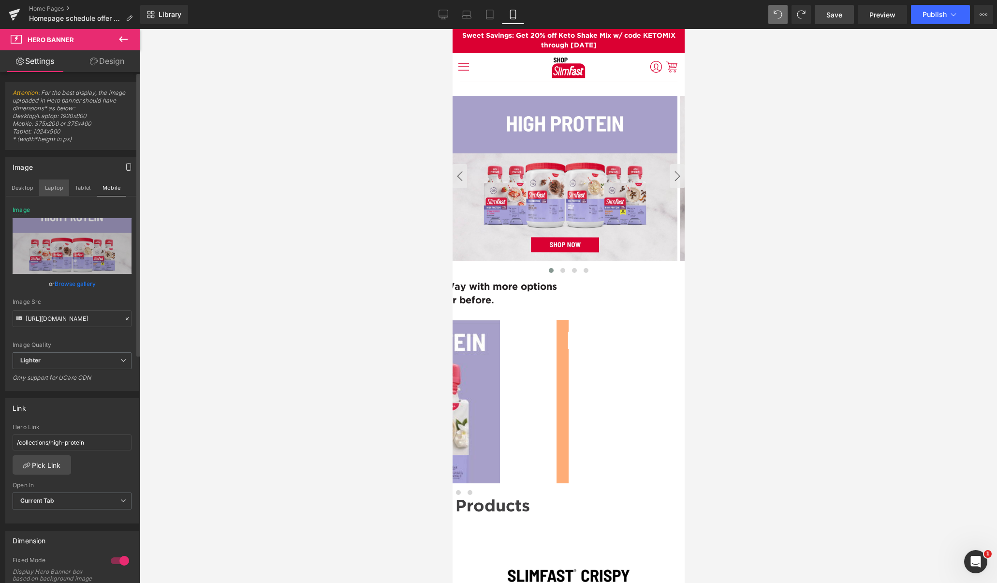
click at [52, 186] on button "Laptop" at bounding box center [54, 187] width 30 height 16
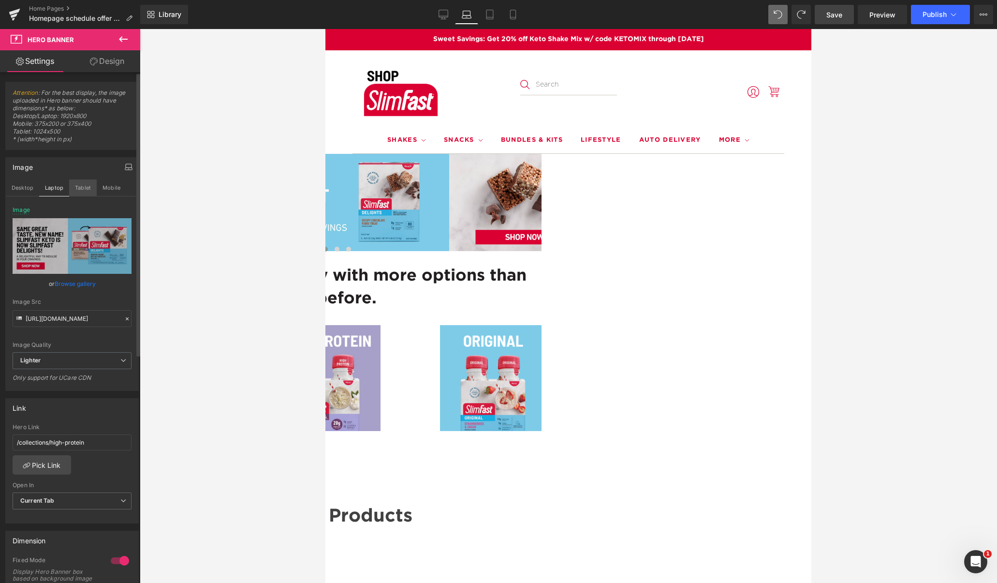
click at [85, 184] on button "Tablet" at bounding box center [83, 187] width 28 height 16
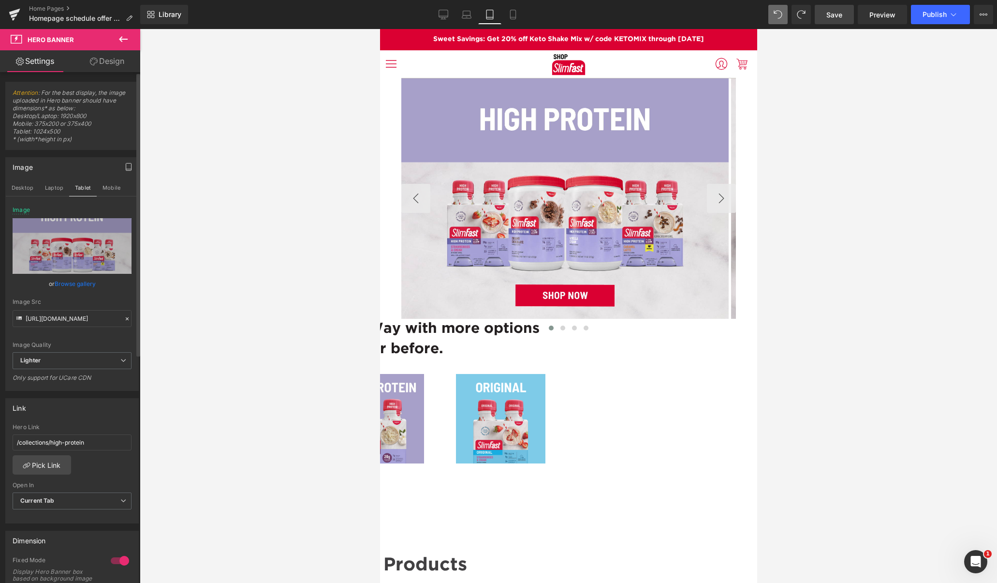
click at [69, 281] on link "Browse gallery" at bounding box center [75, 283] width 41 height 17
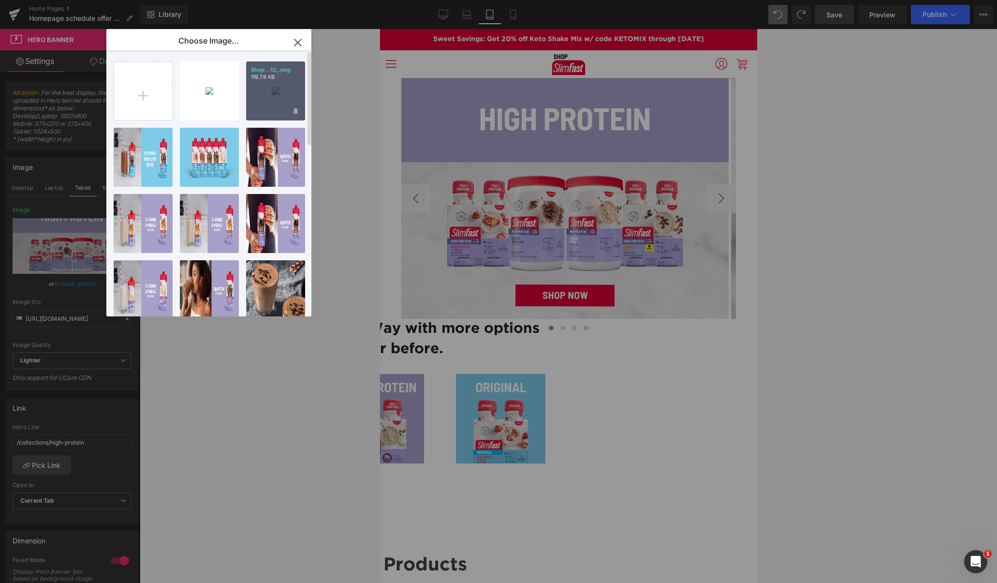
click at [273, 94] on div "Shop...12_.png 119.78 KB" at bounding box center [275, 90] width 59 height 59
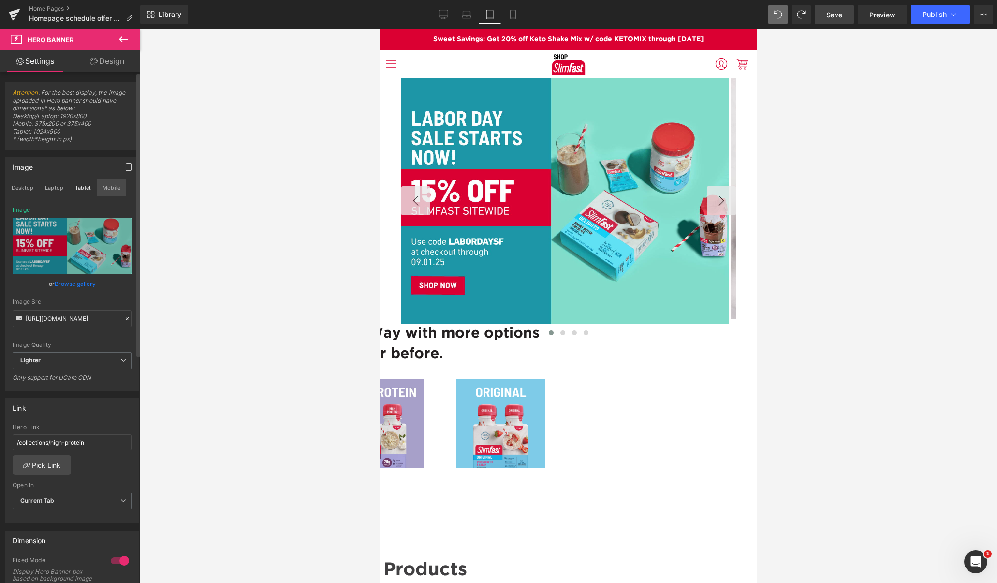
click at [114, 186] on button "Mobile" at bounding box center [111, 187] width 29 height 16
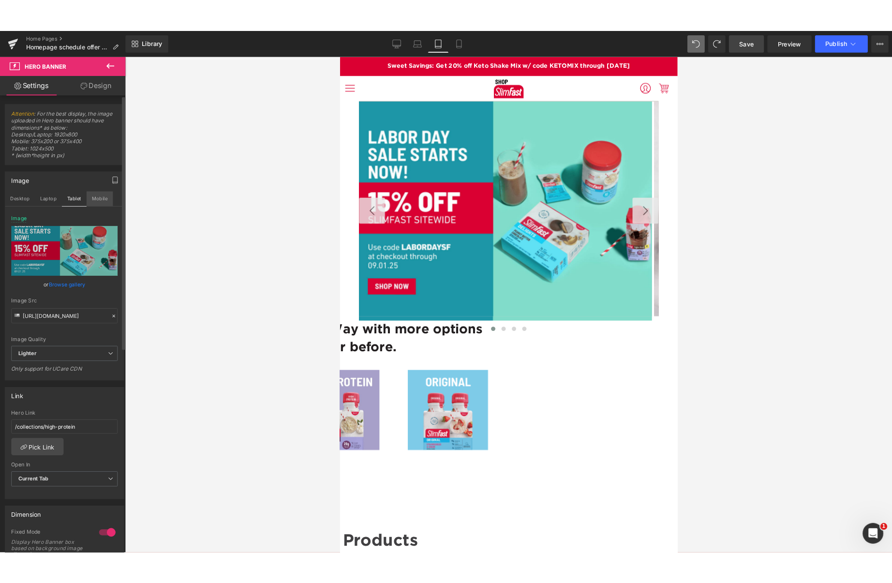
scroll to position [3, 0]
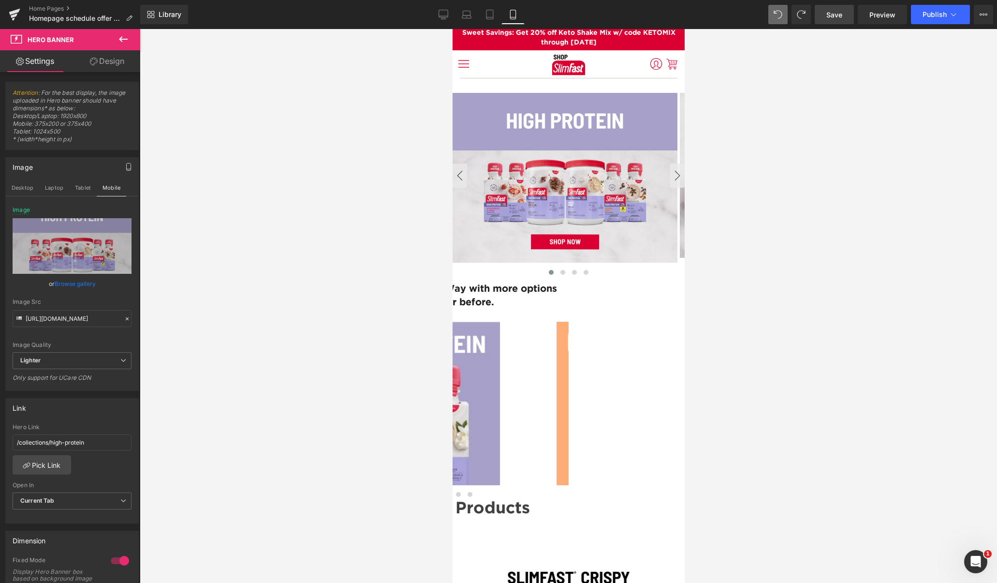
click at [78, 284] on link "Browse gallery" at bounding box center [75, 283] width 41 height 17
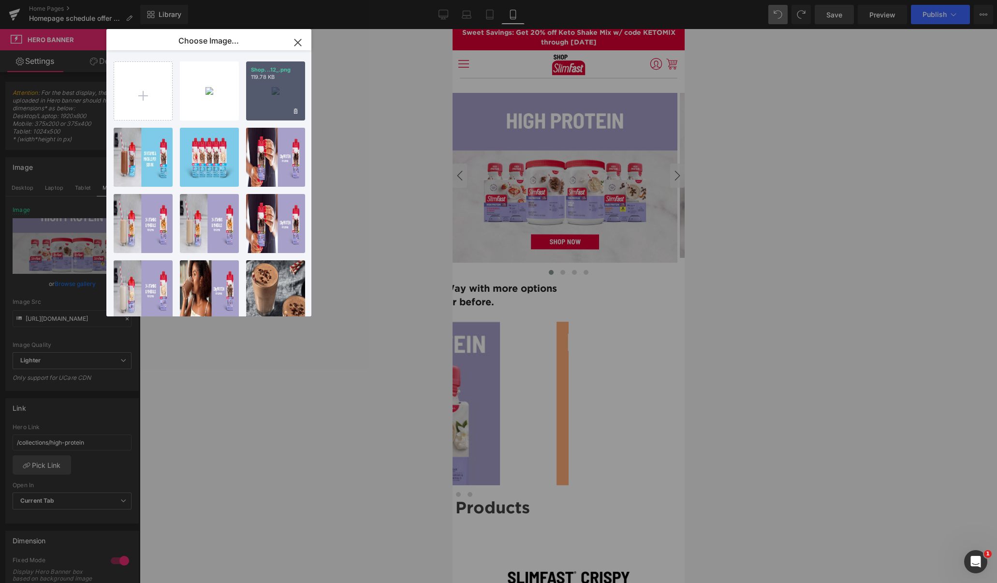
click at [256, 105] on div "Shop...12_.png 119.78 KB" at bounding box center [275, 90] width 59 height 59
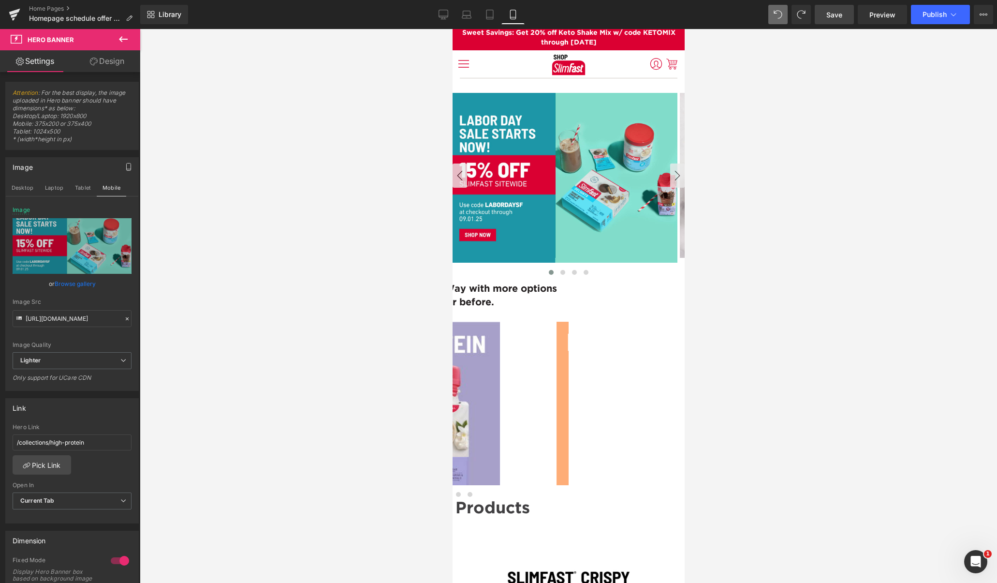
click at [828, 14] on span "Save" at bounding box center [834, 15] width 16 height 10
click at [881, 16] on span "Preview" at bounding box center [882, 15] width 26 height 10
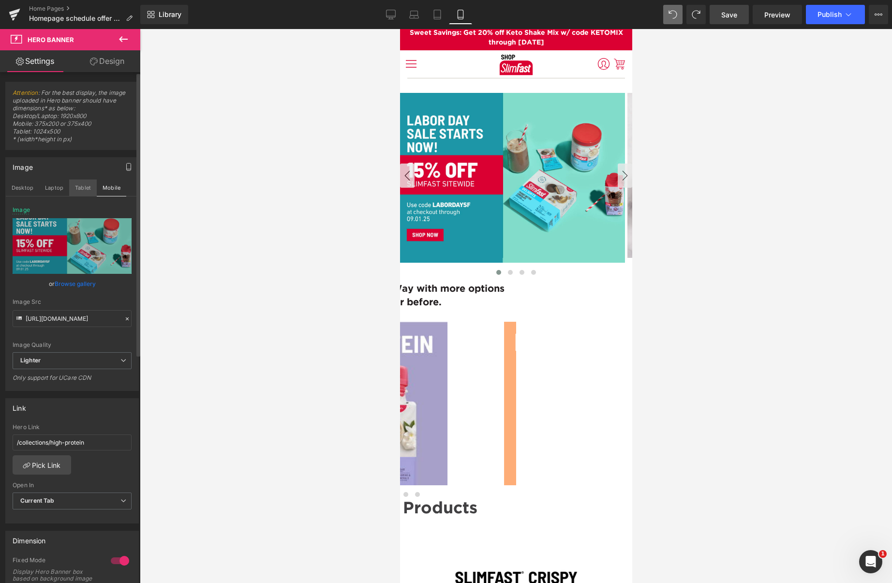
click at [78, 190] on button "Tablet" at bounding box center [83, 187] width 28 height 16
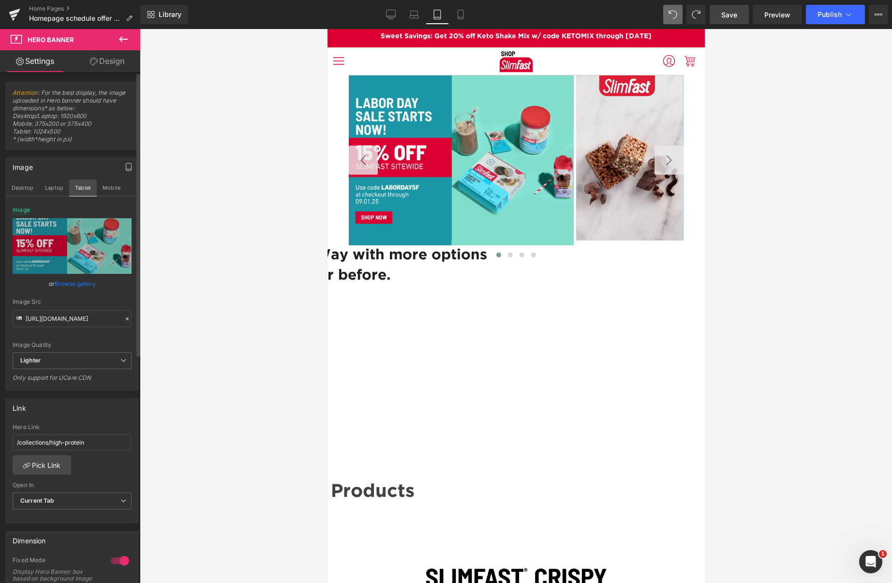
scroll to position [0, 0]
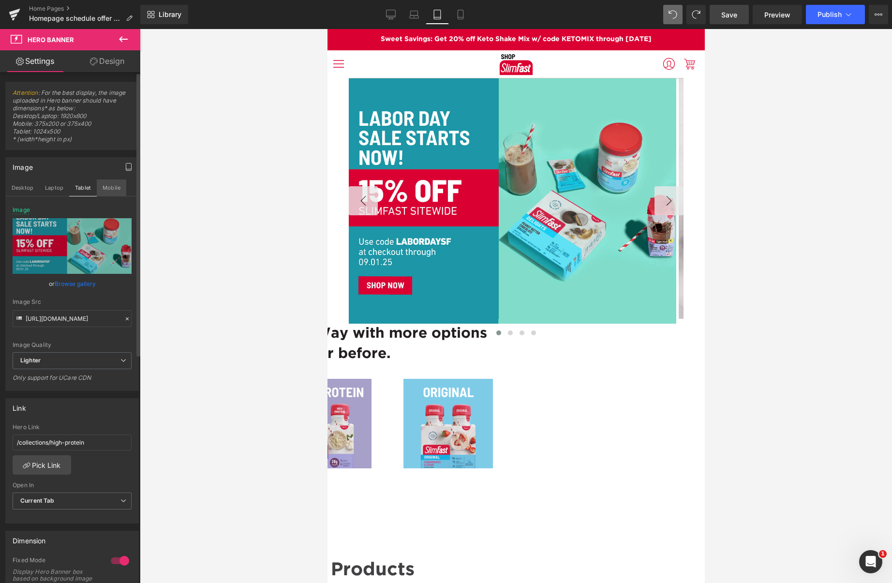
click at [109, 188] on button "Mobile" at bounding box center [111, 187] width 29 height 16
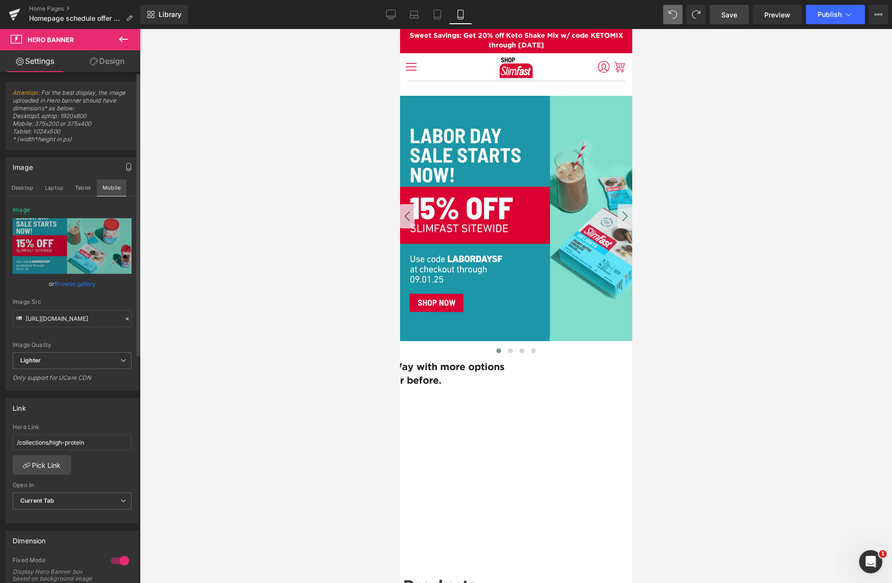
scroll to position [3, 0]
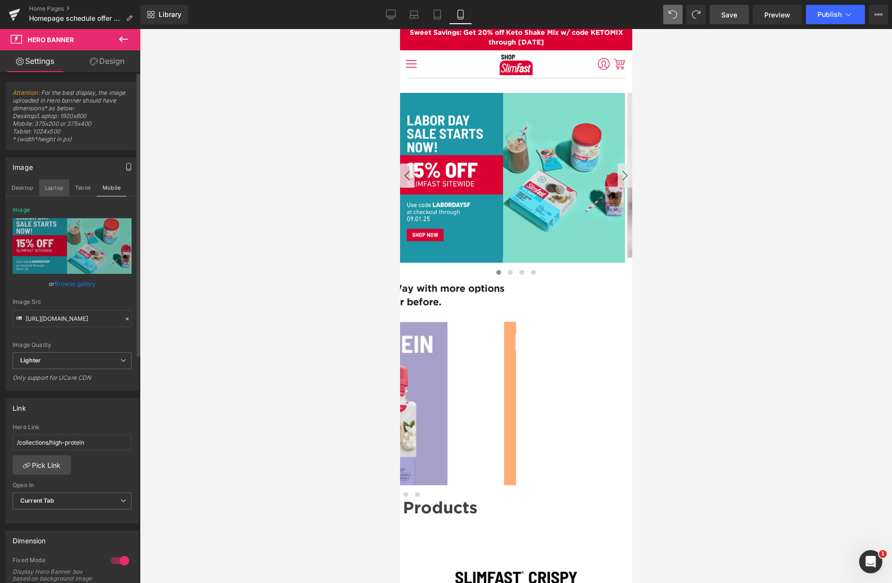
click at [53, 188] on button "Laptop" at bounding box center [54, 187] width 30 height 16
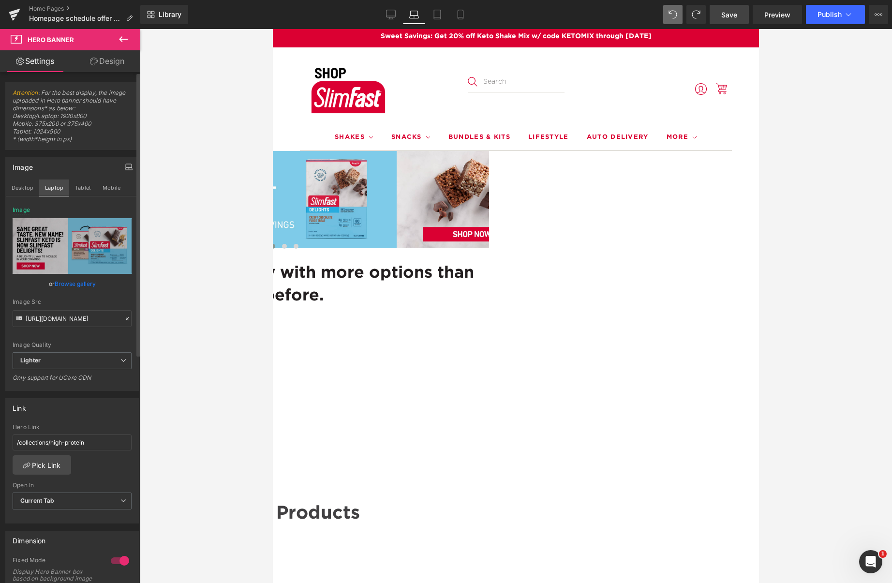
scroll to position [0, 0]
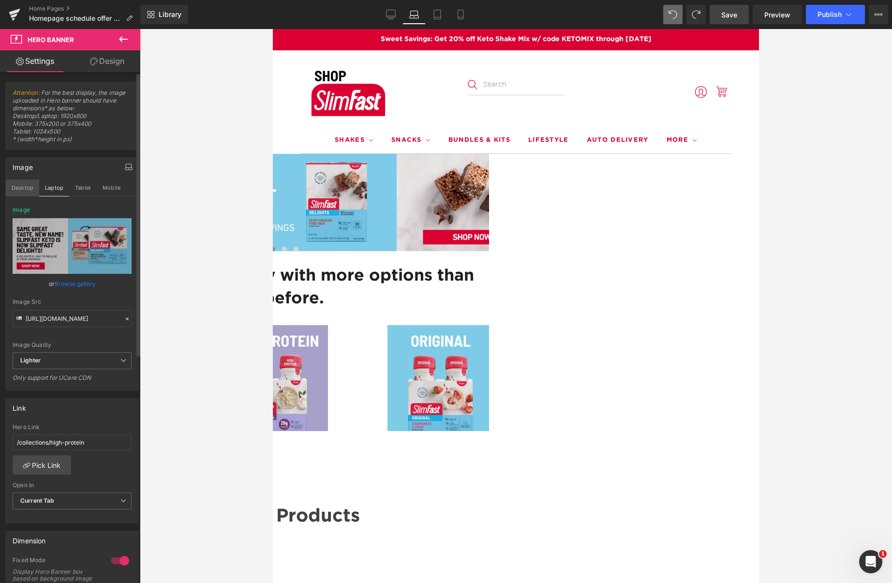
click at [28, 190] on button "Desktop" at bounding box center [22, 187] width 33 height 16
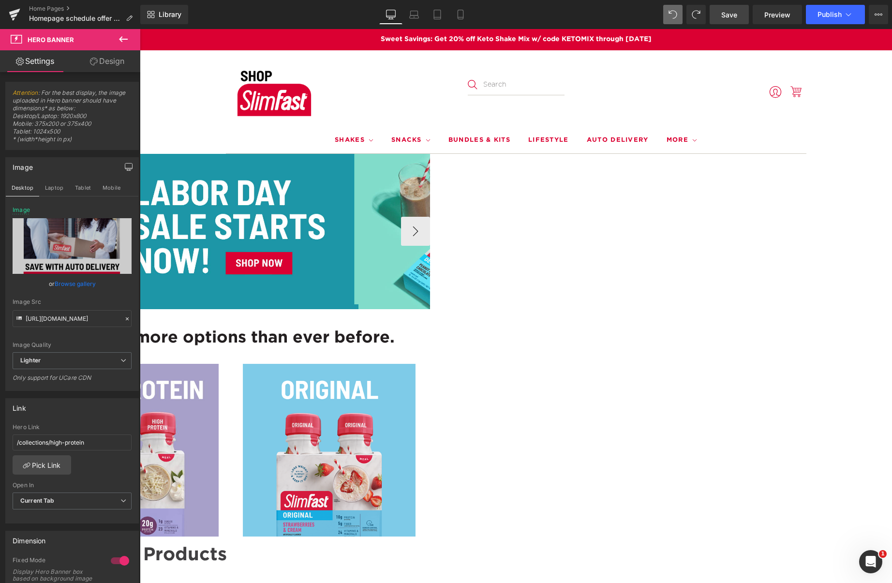
click at [83, 185] on button "Tablet" at bounding box center [83, 187] width 28 height 16
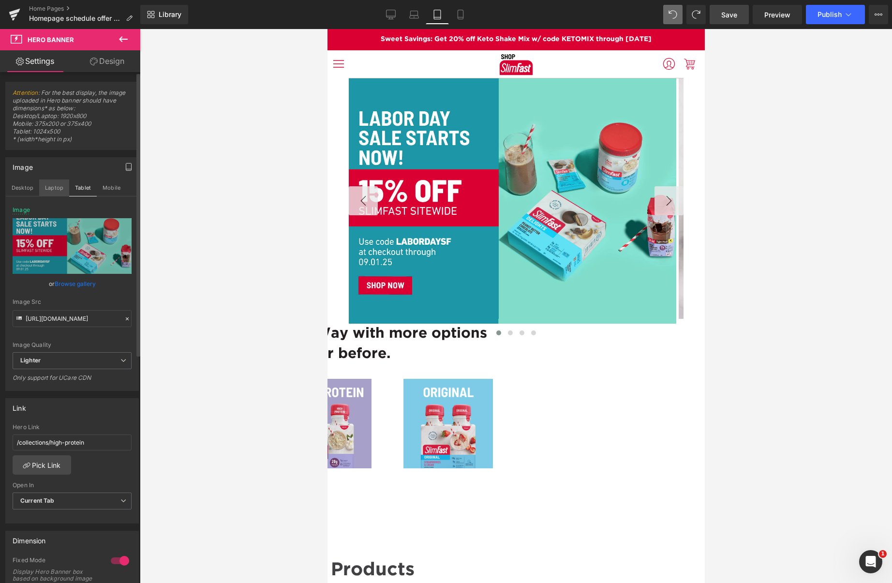
click at [52, 186] on button "Laptop" at bounding box center [54, 187] width 30 height 16
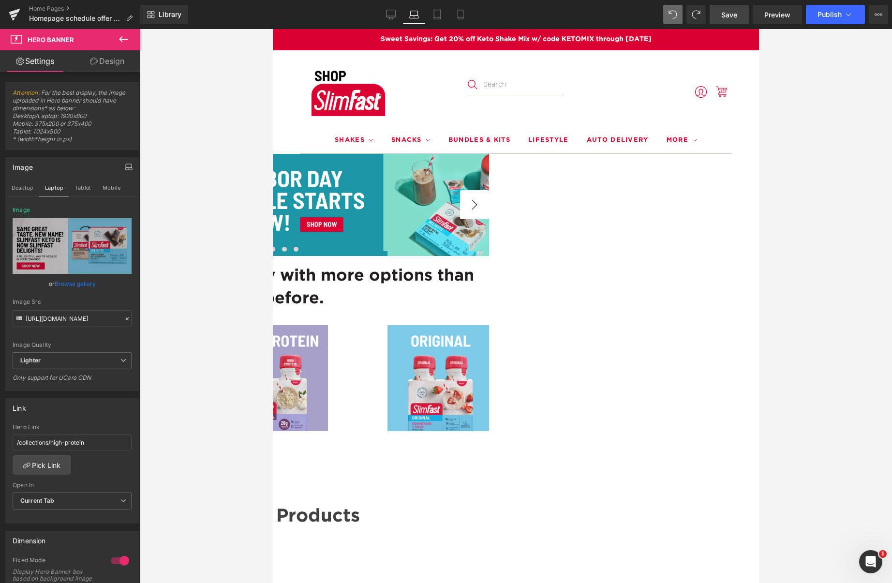
click at [489, 200] on button "›" at bounding box center [474, 204] width 29 height 29
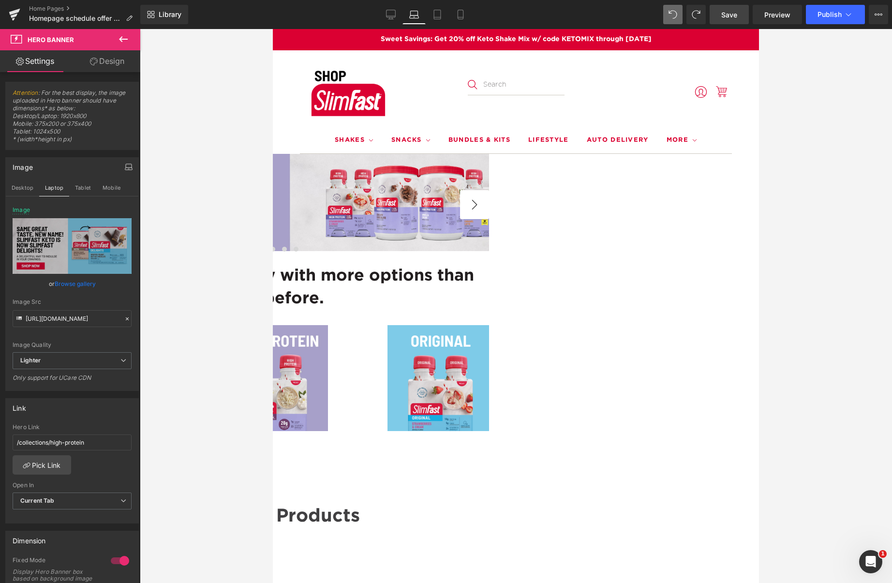
click at [489, 200] on button "›" at bounding box center [474, 204] width 29 height 29
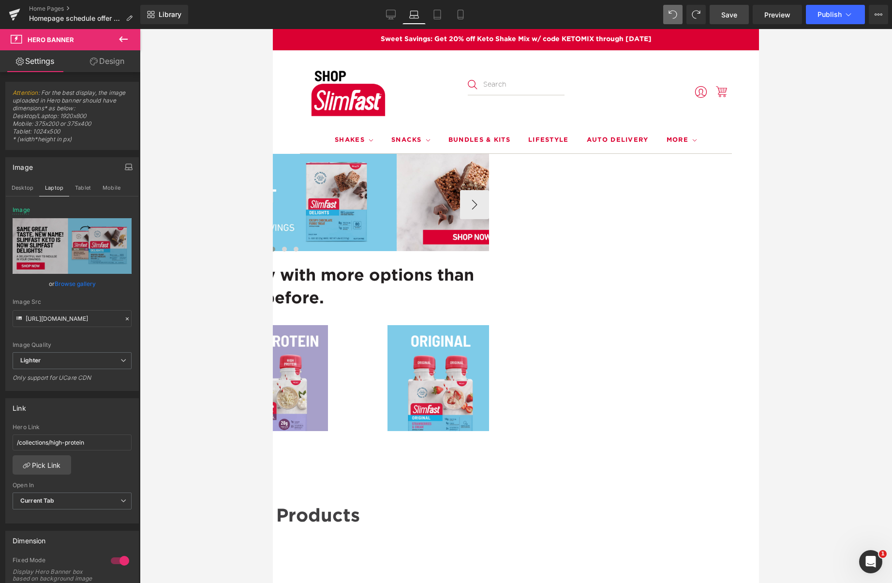
click at [86, 200] on button "‹" at bounding box center [71, 204] width 29 height 29
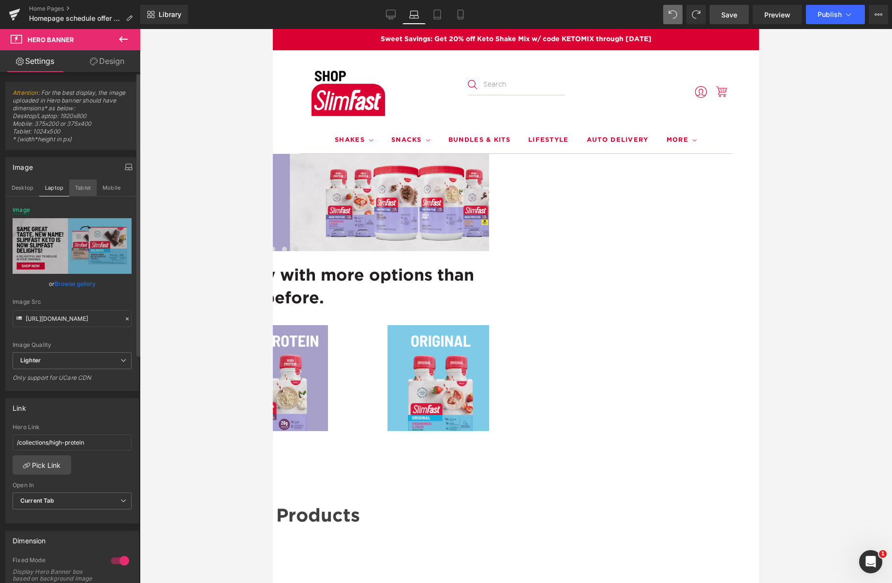
click at [83, 190] on button "Tablet" at bounding box center [83, 187] width 28 height 16
type input "[URL][DOMAIN_NAME]"
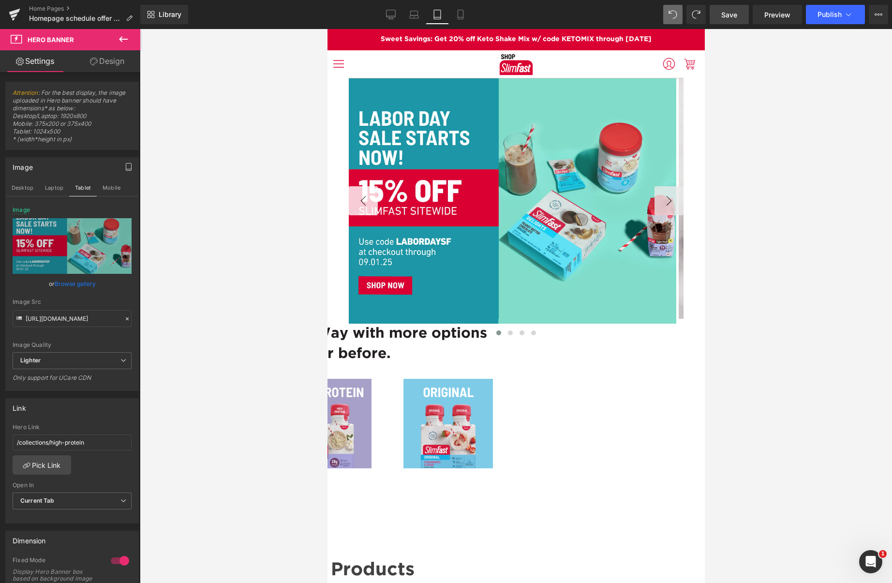
click at [351, 197] on button "‹" at bounding box center [362, 200] width 29 height 29
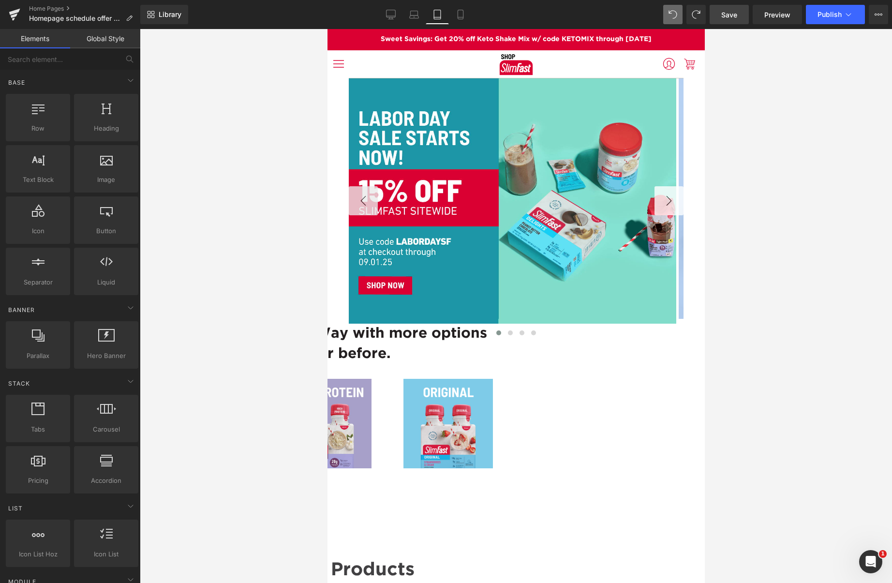
click at [662, 199] on button "›" at bounding box center [668, 200] width 29 height 29
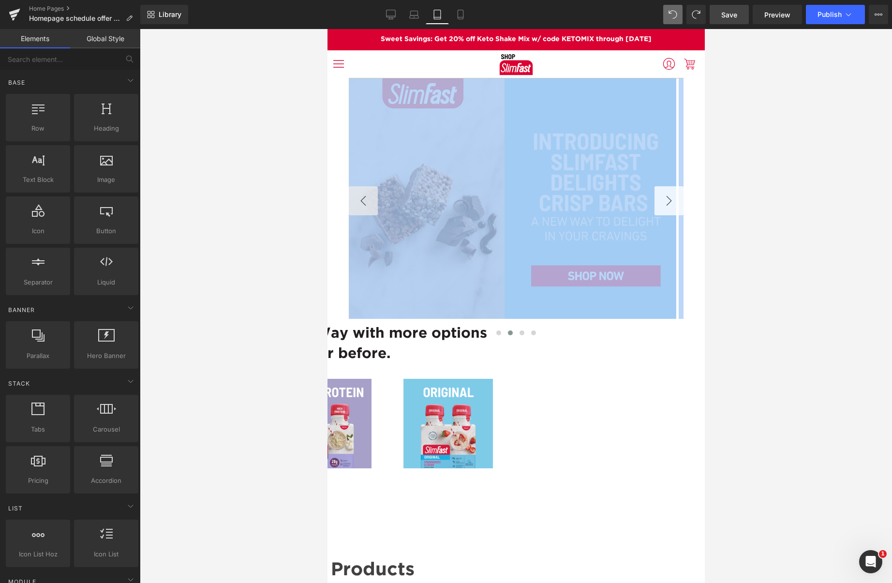
click at [663, 199] on button "›" at bounding box center [668, 200] width 29 height 29
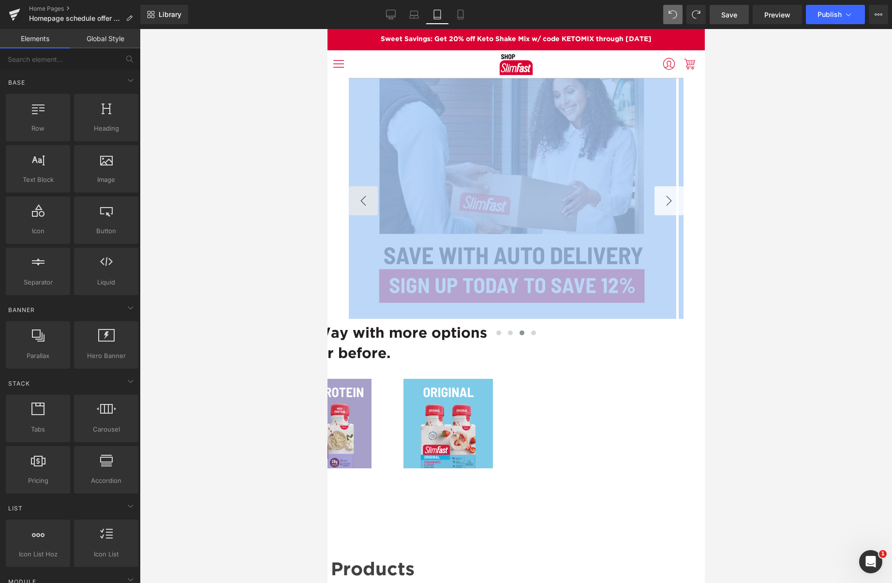
click at [663, 199] on button "›" at bounding box center [668, 200] width 29 height 29
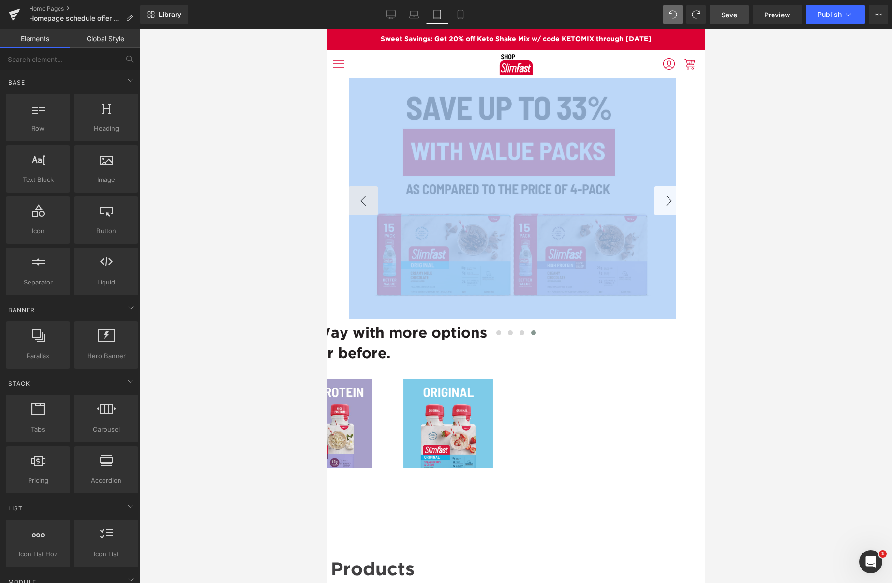
click at [664, 199] on button "›" at bounding box center [668, 200] width 29 height 29
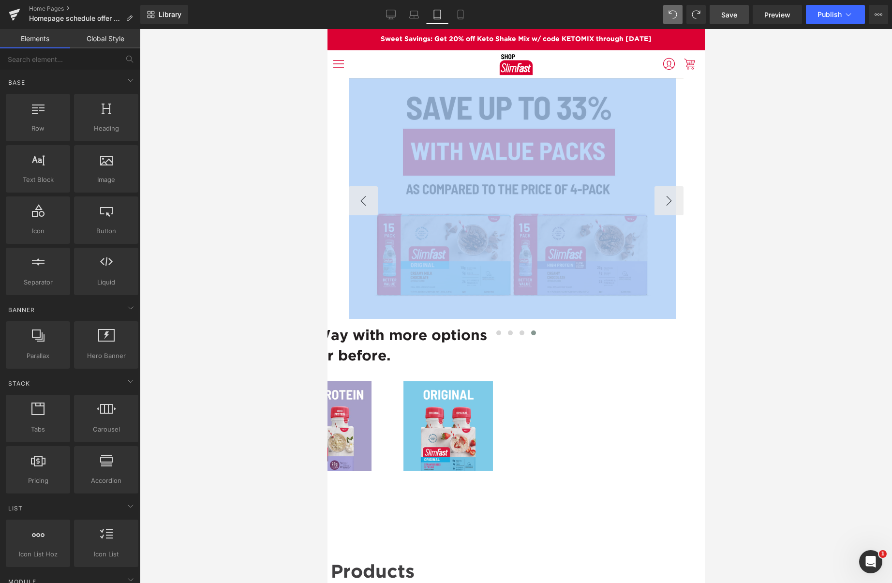
click at [327, 29] on span "Carousel" at bounding box center [327, 29] width 0 height 0
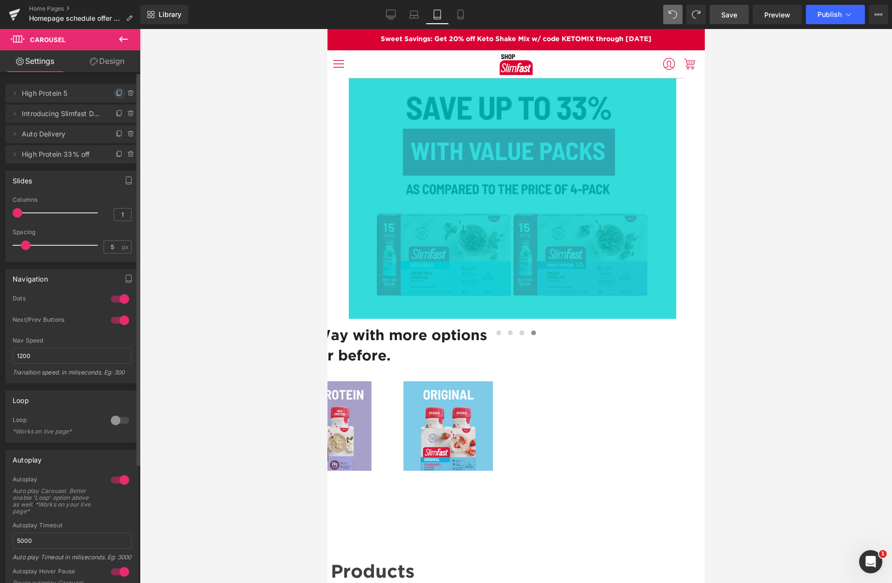
click at [116, 93] on icon at bounding box center [120, 93] width 8 height 8
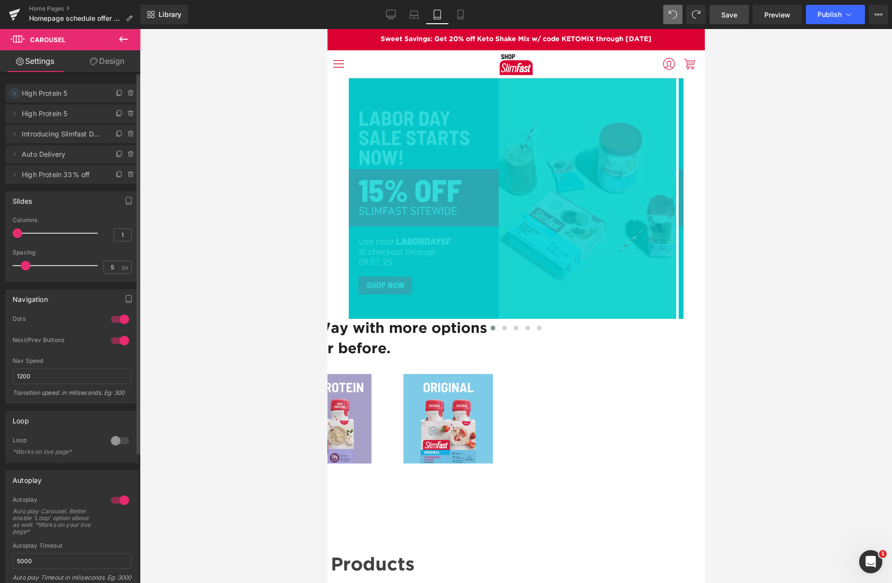
click at [16, 93] on icon at bounding box center [15, 93] width 8 height 8
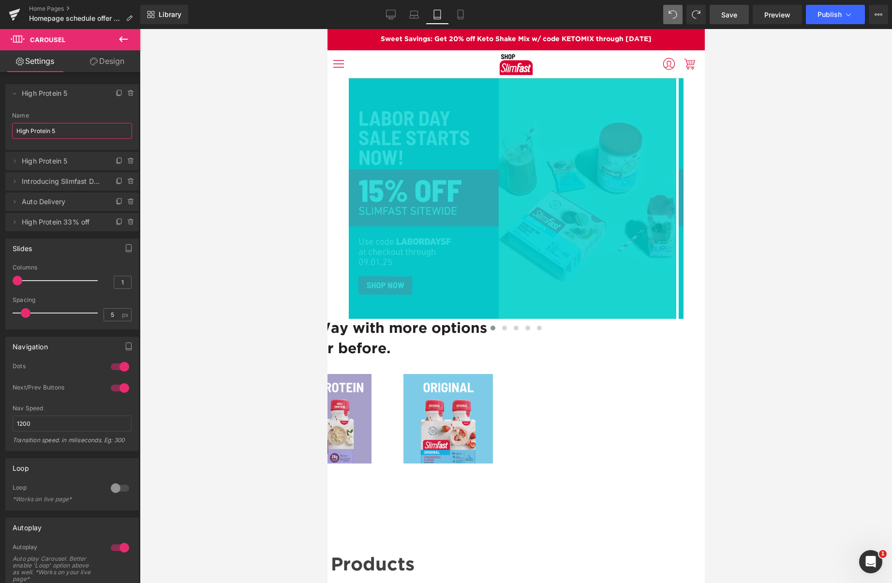
drag, startPoint x: 7, startPoint y: 128, endPoint x: -13, endPoint y: 128, distance: 19.8
click at [0, 128] on html "Carousel You are previewing how the will restyle your page. You can not edit El…" at bounding box center [446, 291] width 892 height 583
click at [22, 131] on input "Lbor Day 25" at bounding box center [72, 131] width 120 height 16
type input "[DATE] 25"
click at [229, 231] on div at bounding box center [516, 306] width 752 height 554
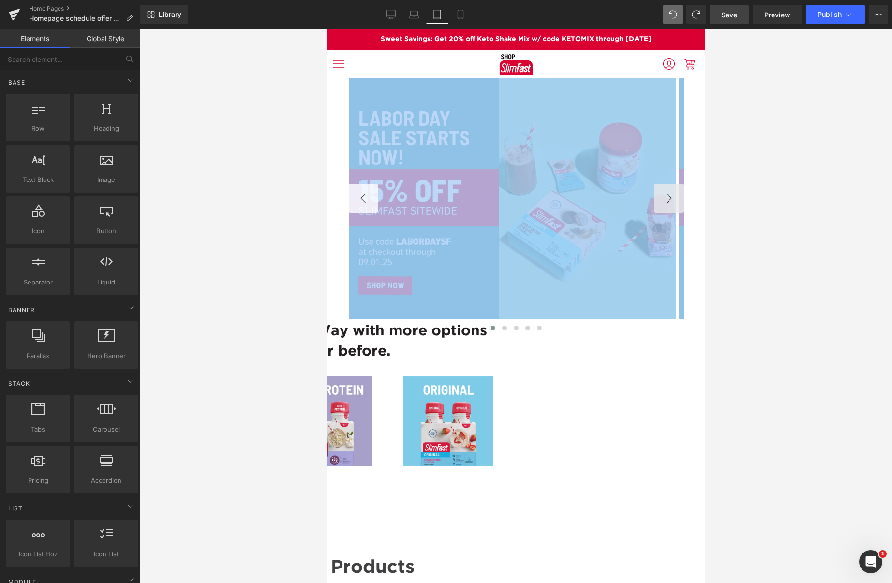
click at [365, 194] on button "‹" at bounding box center [362, 198] width 29 height 29
click at [367, 196] on button "‹" at bounding box center [362, 198] width 29 height 29
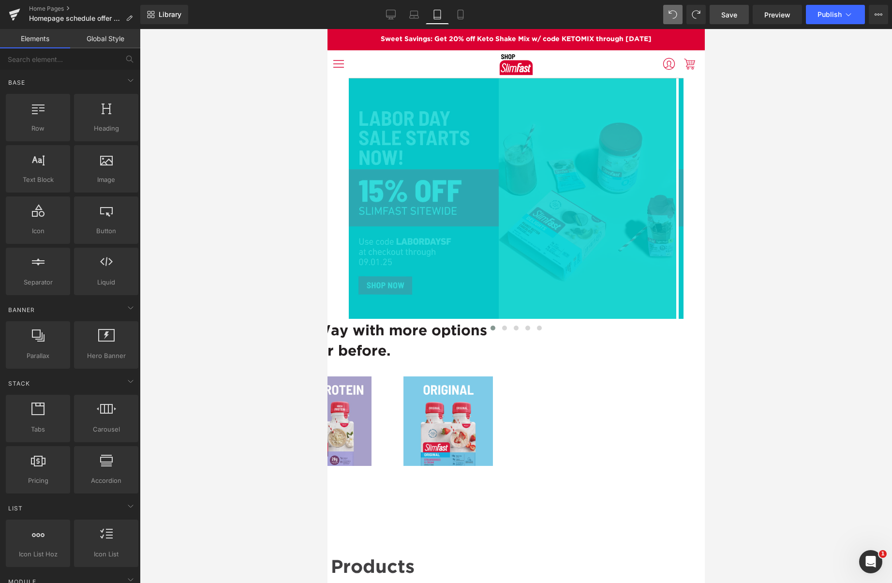
click at [823, 161] on div at bounding box center [516, 306] width 752 height 554
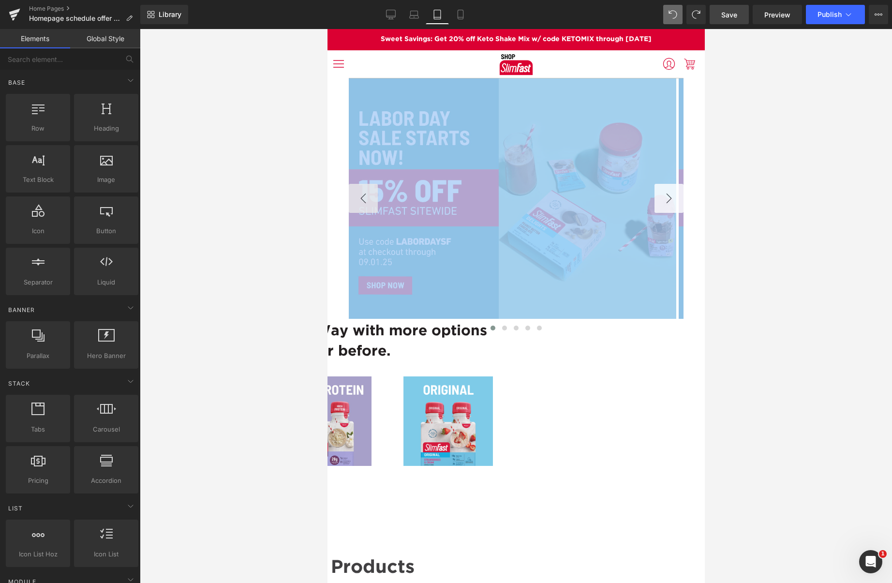
click at [665, 195] on button "›" at bounding box center [668, 198] width 29 height 29
click at [361, 197] on button "‹" at bounding box center [362, 198] width 29 height 29
click at [666, 197] on button "›" at bounding box center [668, 198] width 29 height 29
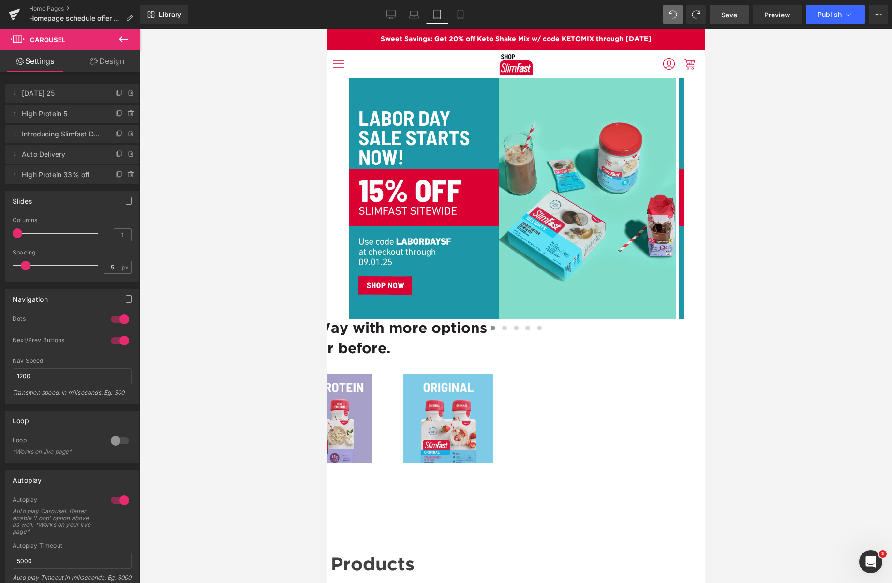
click at [124, 39] on icon at bounding box center [123, 39] width 9 height 6
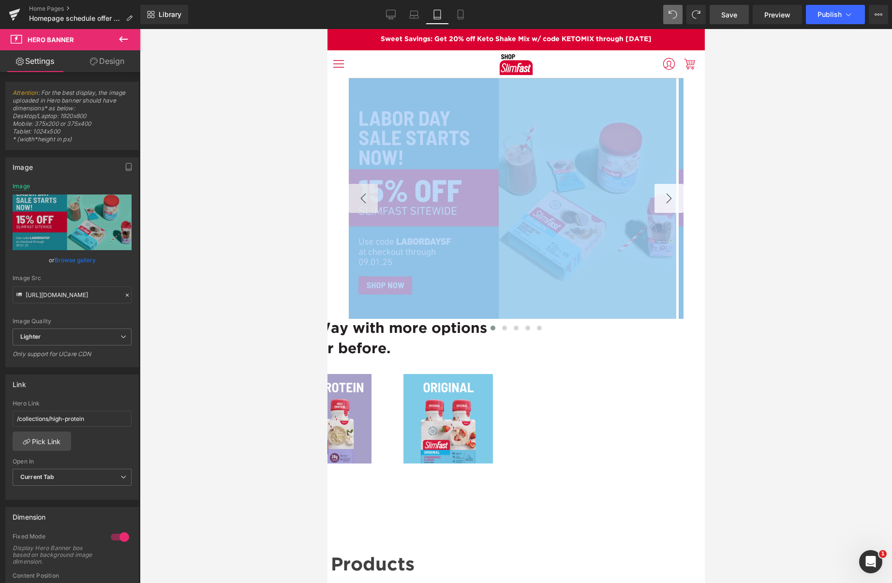
click at [671, 196] on button "›" at bounding box center [668, 198] width 29 height 29
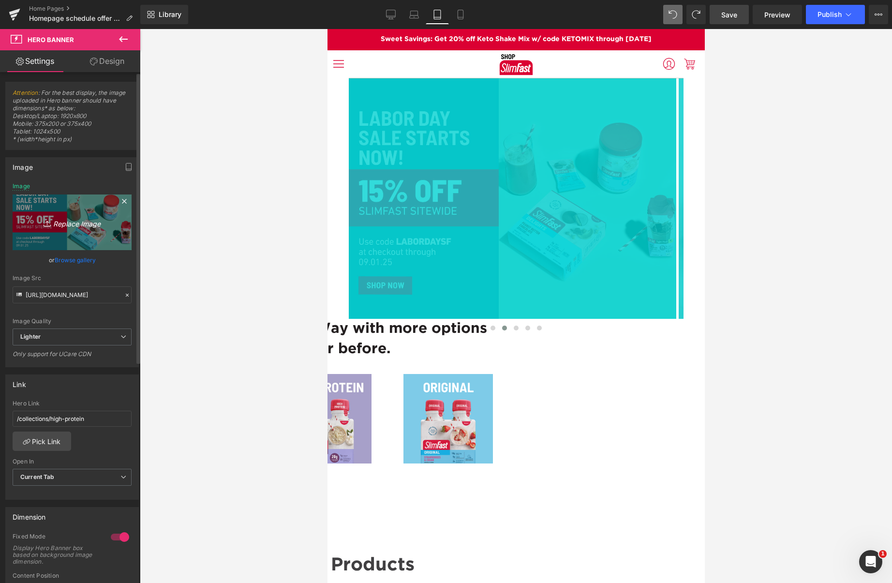
click at [81, 223] on icon "Replace Image" at bounding box center [71, 222] width 77 height 12
click at [80, 260] on link "Browse gallery" at bounding box center [75, 259] width 41 height 17
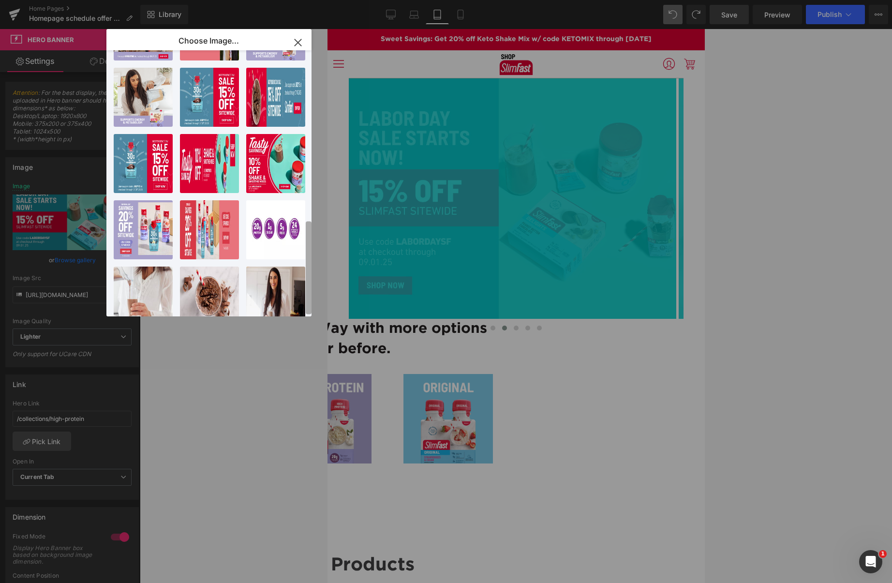
scroll to position [477, 0]
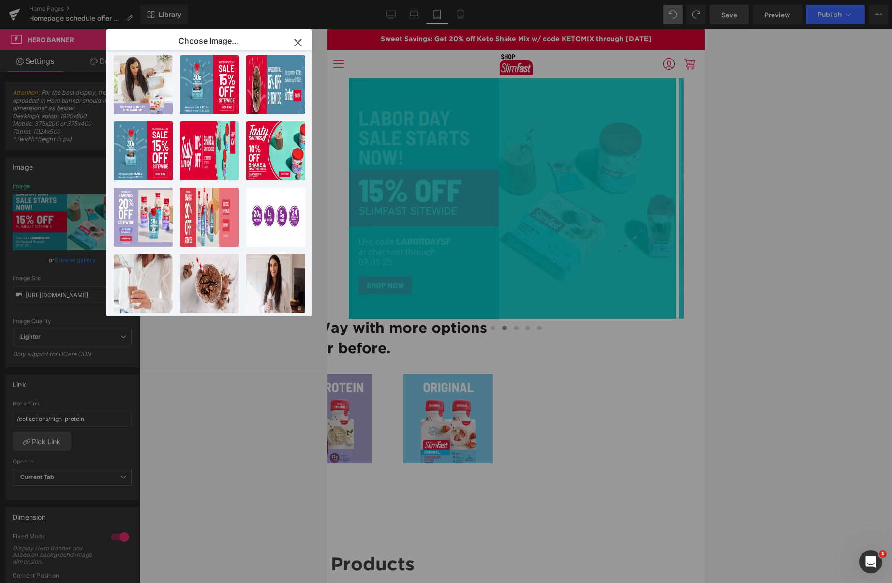
click at [307, 322] on div "Choose Image... Back to Library Insert Shop..._6_.png 160.63 KB Delete image? Y…" at bounding box center [446, 291] width 892 height 583
click at [749, 0] on div "Hero Banner You are previewing how the will restyle your page. You can not edit…" at bounding box center [446, 0] width 892 height 0
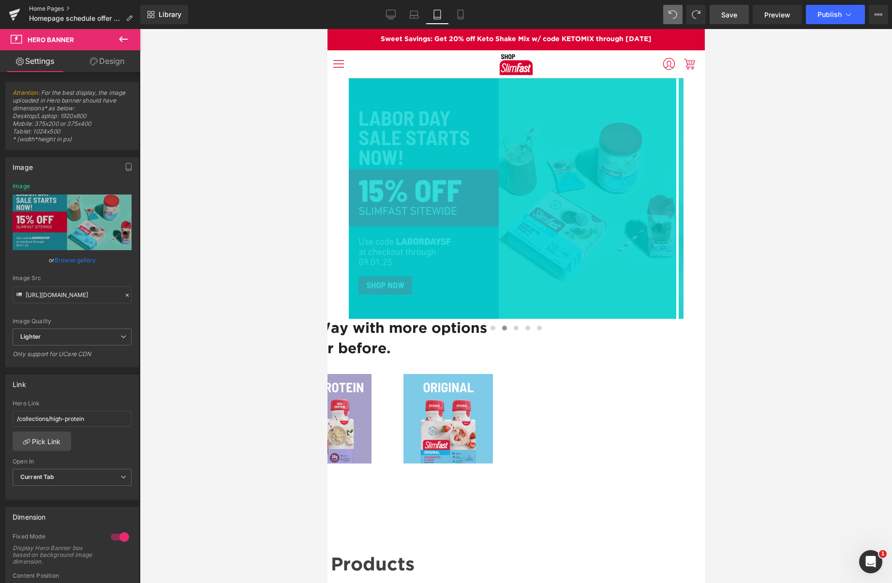
click at [36, 7] on link "Home Pages" at bounding box center [84, 9] width 111 height 8
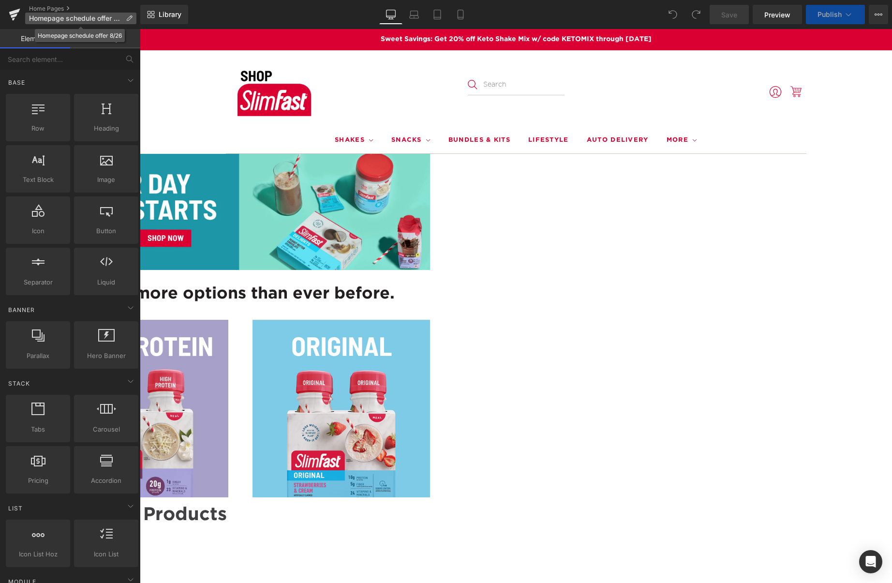
click at [98, 16] on span "Homepage schedule offer 8/26" at bounding box center [75, 19] width 93 height 8
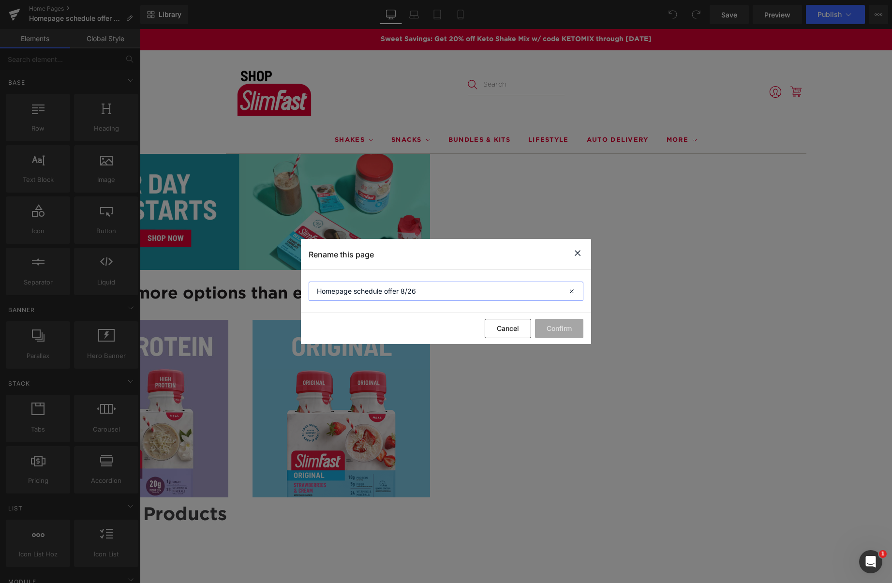
drag, startPoint x: 406, startPoint y: 281, endPoint x: 219, endPoint y: 272, distance: 186.4
click at [222, 272] on div "Rename this page Homepage schedule offer 8/26 Cancel Confirm" at bounding box center [446, 291] width 892 height 583
click at [512, 327] on button "Cancel" at bounding box center [507, 328] width 46 height 19
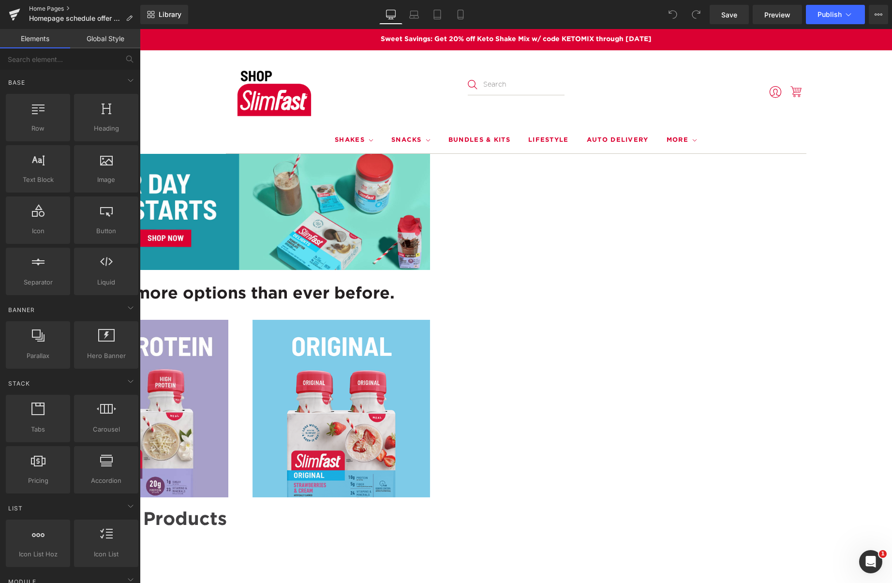
click at [40, 7] on link "Home Pages" at bounding box center [84, 9] width 111 height 8
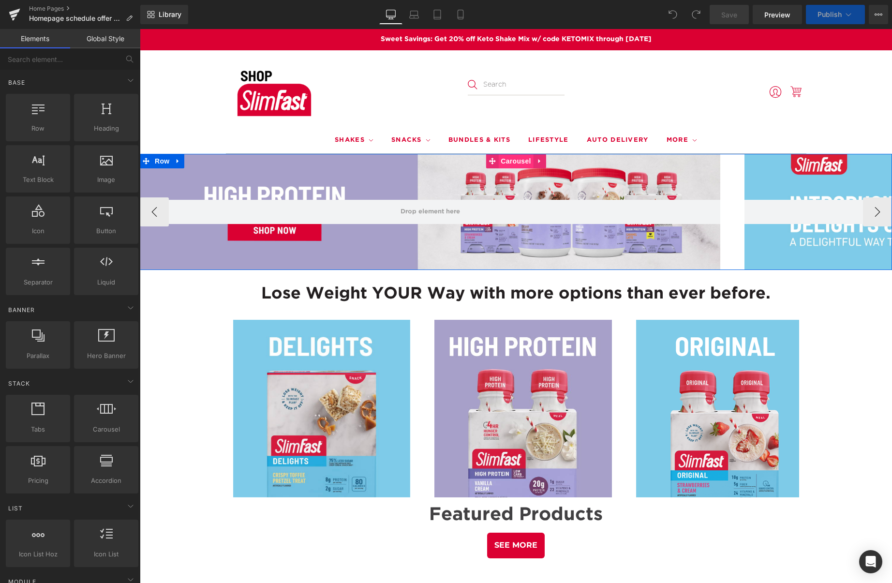
click at [510, 162] on span "Carousel" at bounding box center [515, 161] width 35 height 15
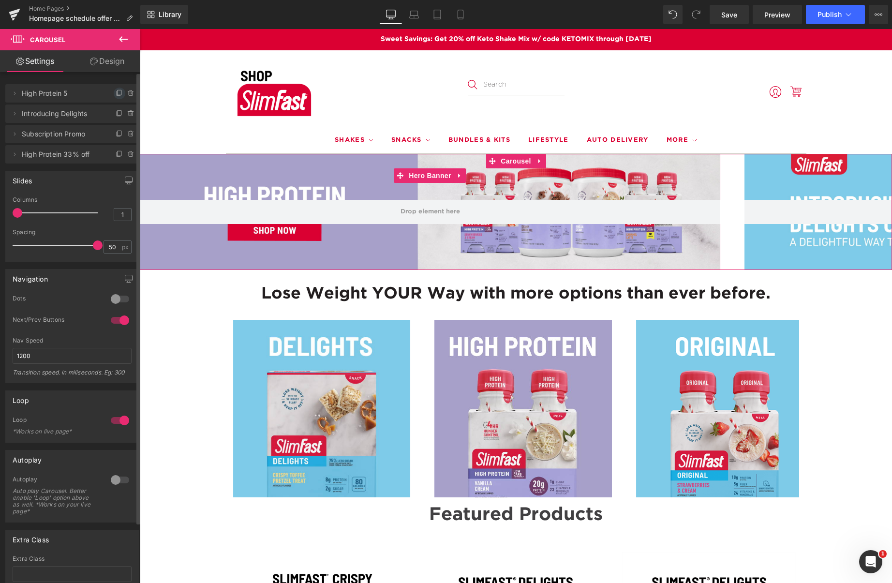
click at [116, 92] on icon at bounding box center [120, 93] width 8 height 8
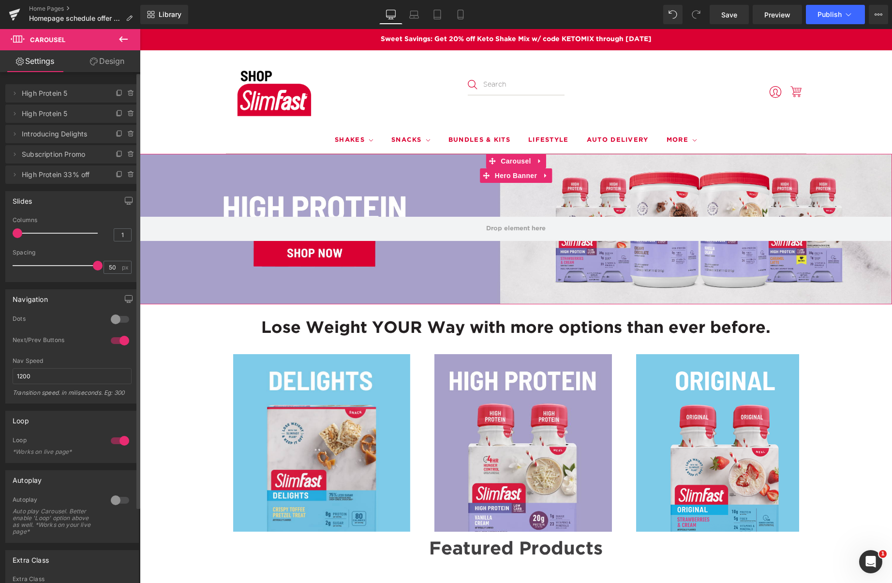
click at [52, 95] on span "High Protein 5" at bounding box center [62, 93] width 81 height 18
click at [17, 92] on icon at bounding box center [15, 93] width 8 height 8
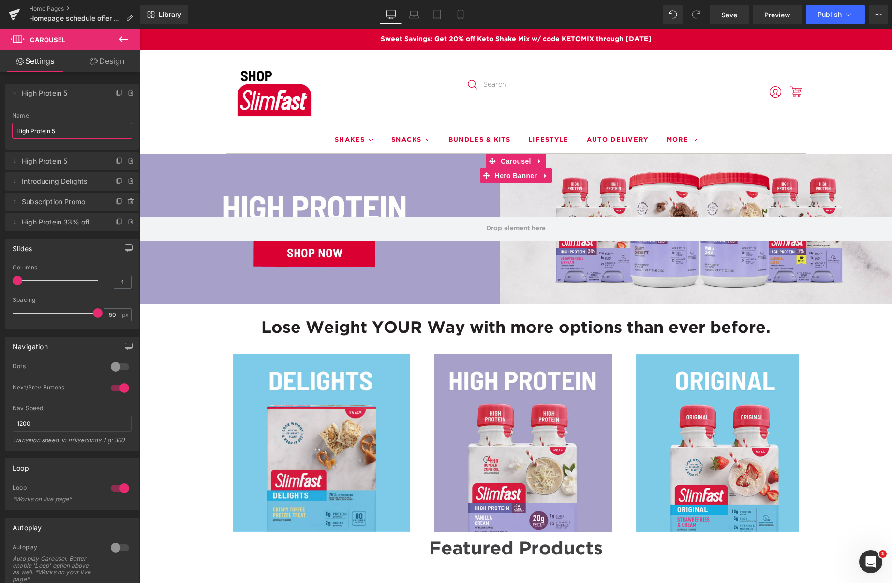
drag, startPoint x: 63, startPoint y: 131, endPoint x: -13, endPoint y: 127, distance: 75.5
click at [0, 127] on html "Carousel You are previewing how the will restyle your page. You can not edit El…" at bounding box center [446, 291] width 892 height 583
drag, startPoint x: 69, startPoint y: 132, endPoint x: -13, endPoint y: 121, distance: 82.5
click at [0, 121] on html "Carousel You are previewing how the will restyle your page. You can not edit El…" at bounding box center [446, 291] width 892 height 583
type input "[DATE] 25"
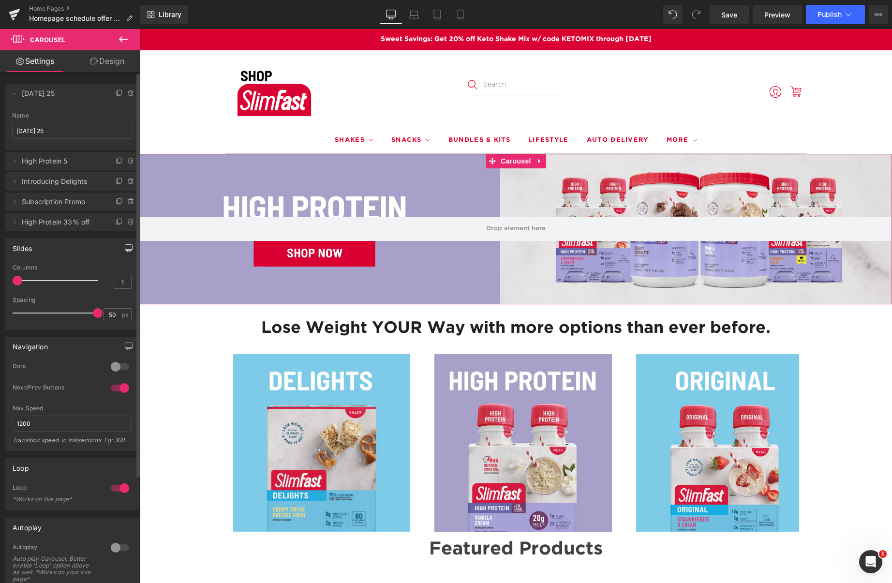
click at [127, 247] on icon "button" at bounding box center [129, 248] width 8 height 8
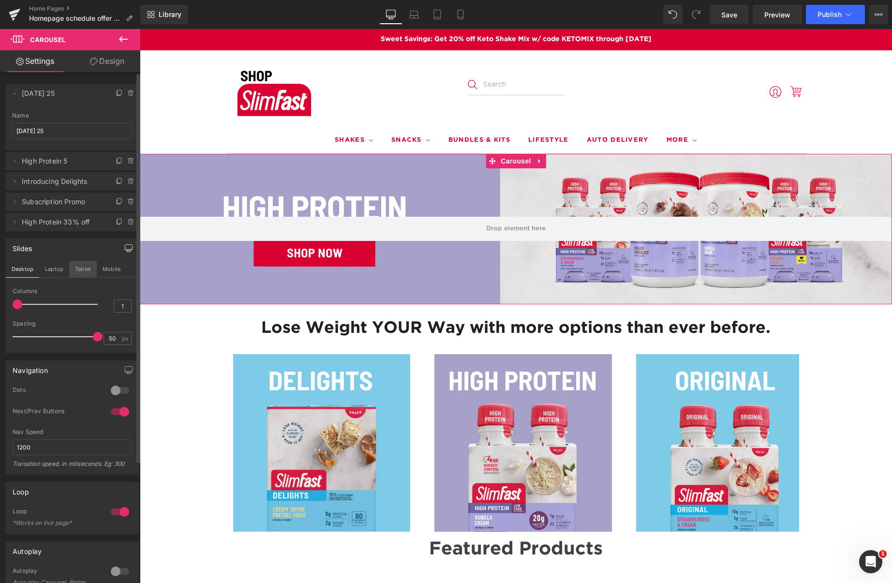
click at [91, 268] on button "Tablet" at bounding box center [83, 269] width 28 height 16
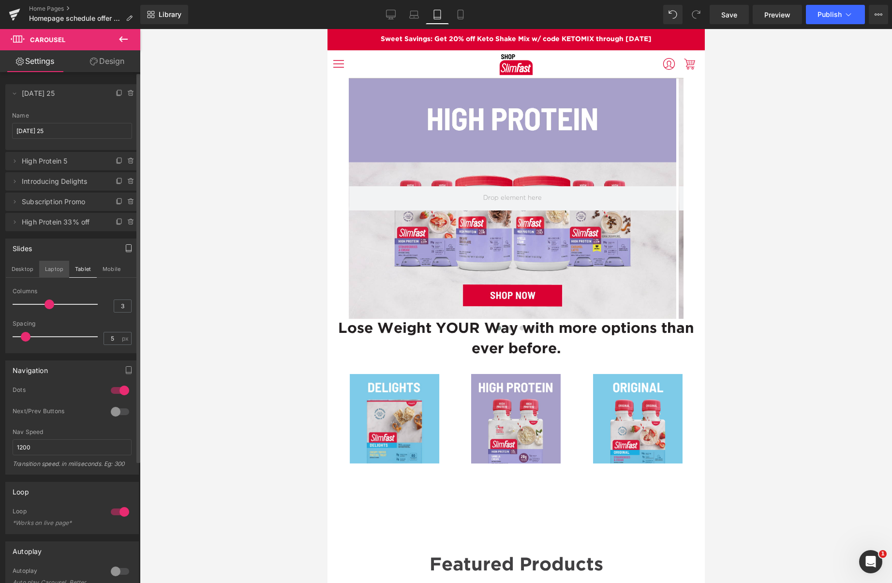
click at [53, 270] on button "Laptop" at bounding box center [54, 269] width 30 height 16
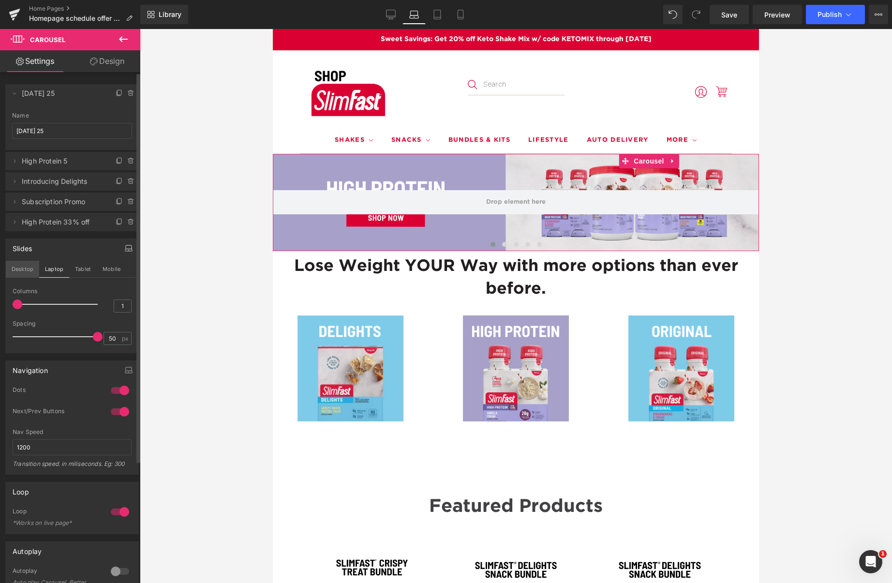
drag, startPoint x: 25, startPoint y: 270, endPoint x: 32, endPoint y: 271, distance: 7.3
click at [25, 270] on button "Desktop" at bounding box center [22, 269] width 33 height 16
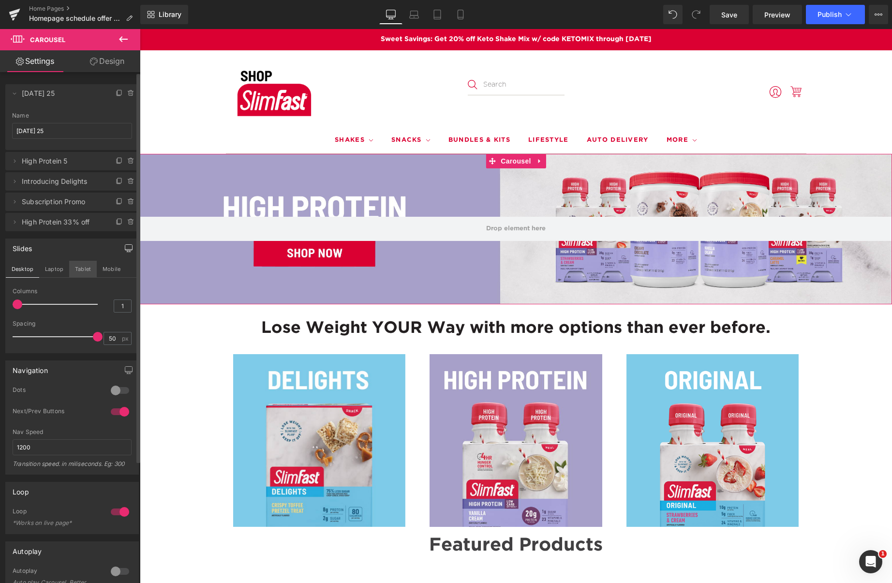
click at [85, 267] on button "Tablet" at bounding box center [83, 269] width 28 height 16
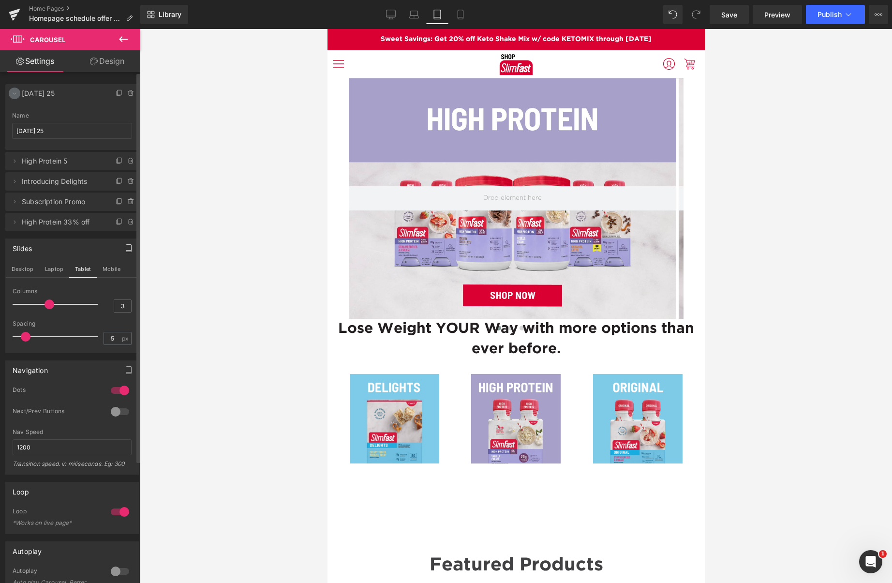
click at [9, 95] on span at bounding box center [15, 94] width 12 height 12
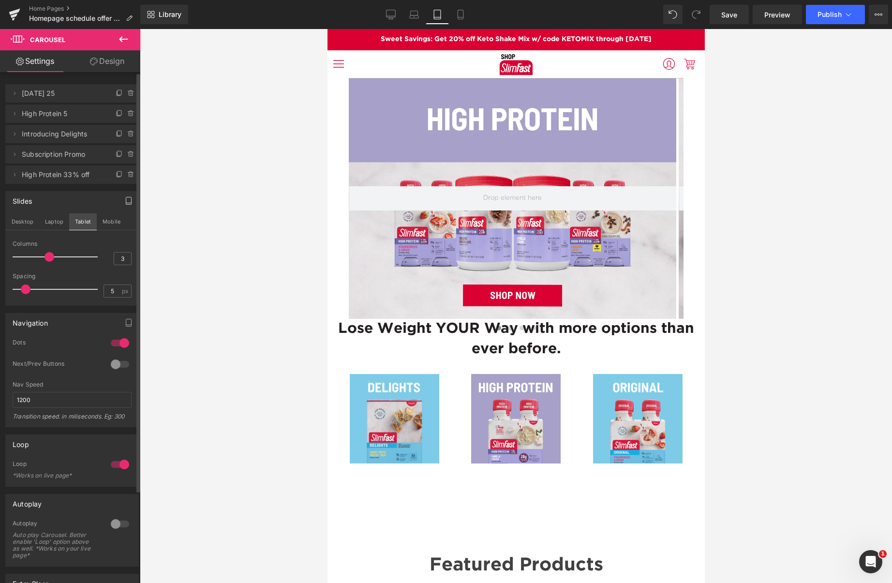
drag, startPoint x: 86, startPoint y: 221, endPoint x: 94, endPoint y: 222, distance: 8.3
click at [86, 221] on button "Tablet" at bounding box center [83, 221] width 28 height 16
click at [110, 223] on button "Mobile" at bounding box center [111, 221] width 29 height 16
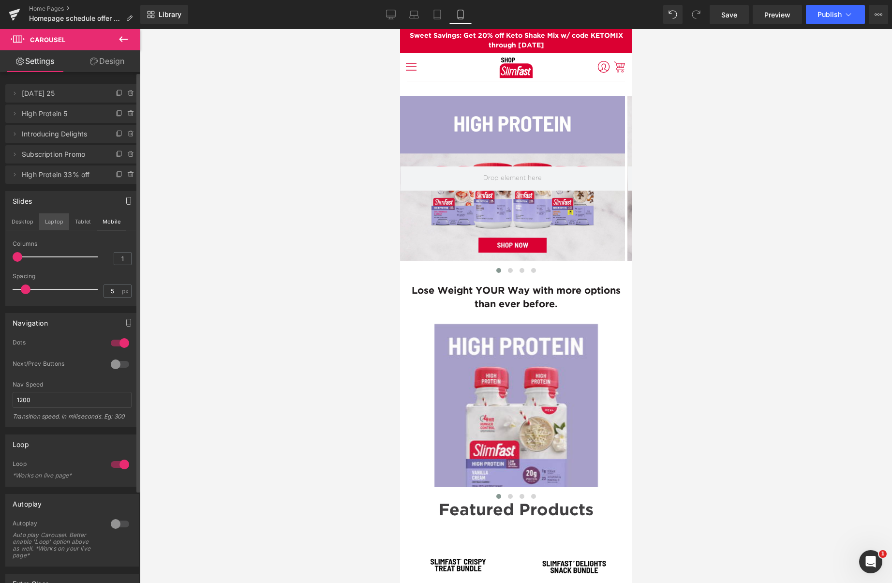
click at [58, 219] on button "Laptop" at bounding box center [54, 221] width 30 height 16
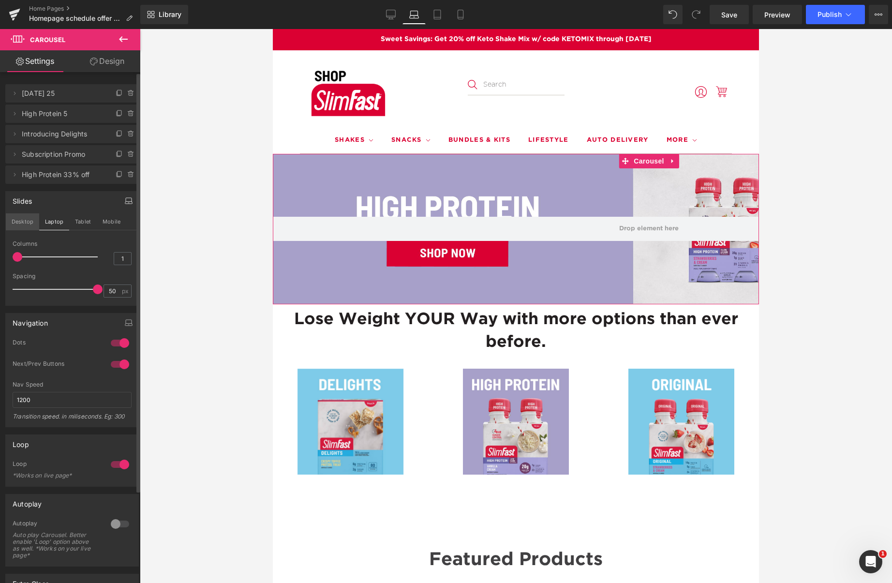
click at [15, 219] on button "Desktop" at bounding box center [22, 221] width 33 height 16
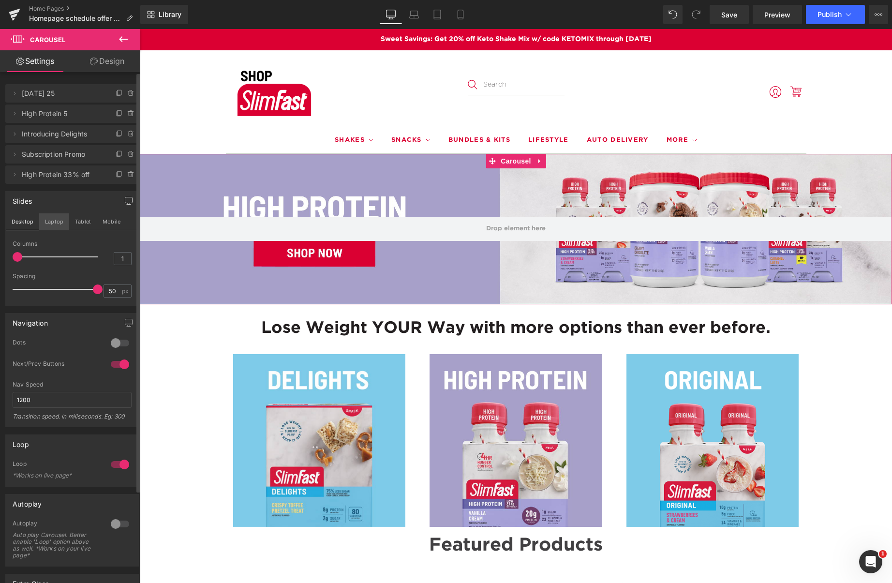
click at [59, 220] on button "Laptop" at bounding box center [54, 221] width 30 height 16
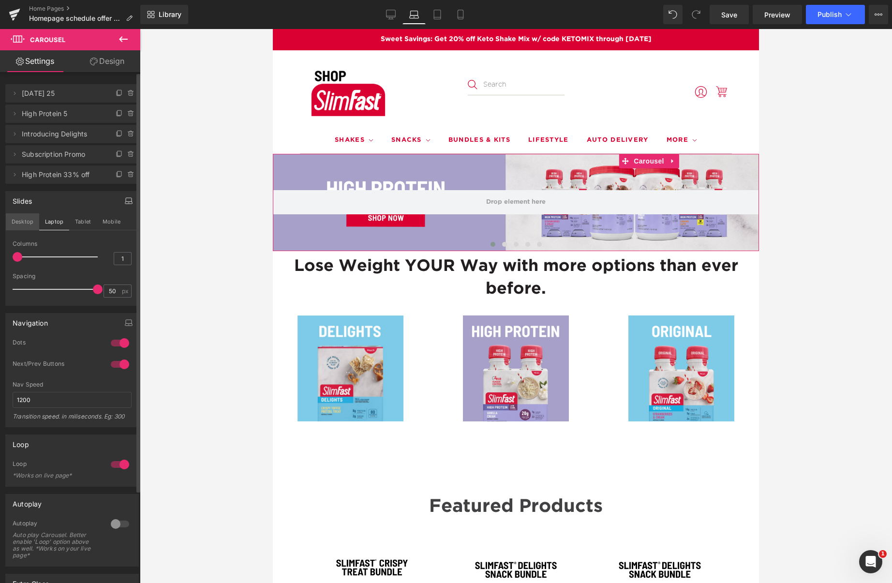
click at [23, 221] on button "Desktop" at bounding box center [22, 221] width 33 height 16
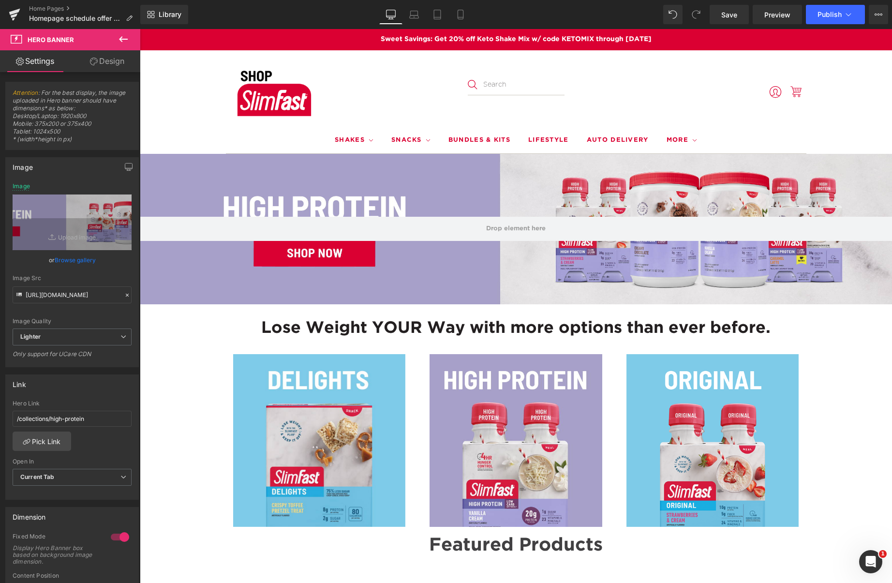
click at [119, 37] on icon at bounding box center [123, 39] width 12 height 12
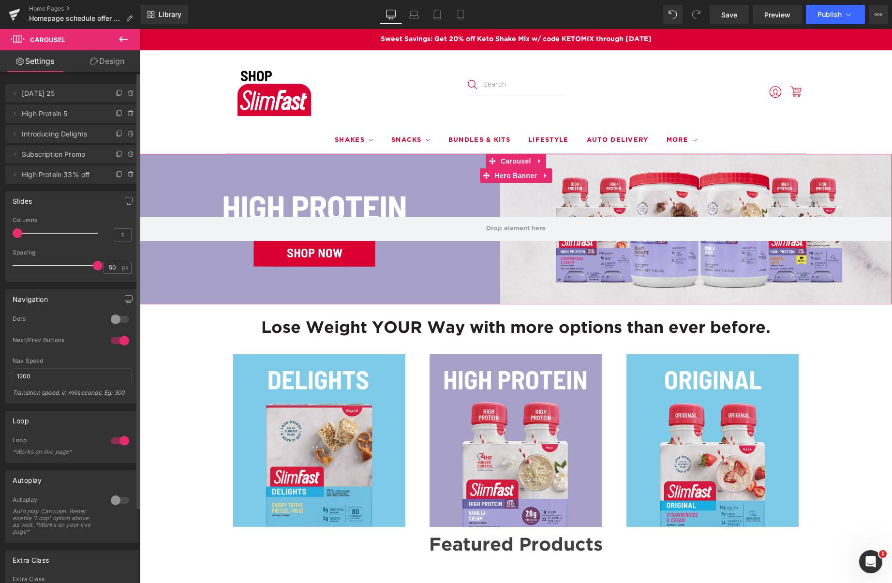
click at [49, 95] on span "[DATE] 25" at bounding box center [62, 93] width 81 height 18
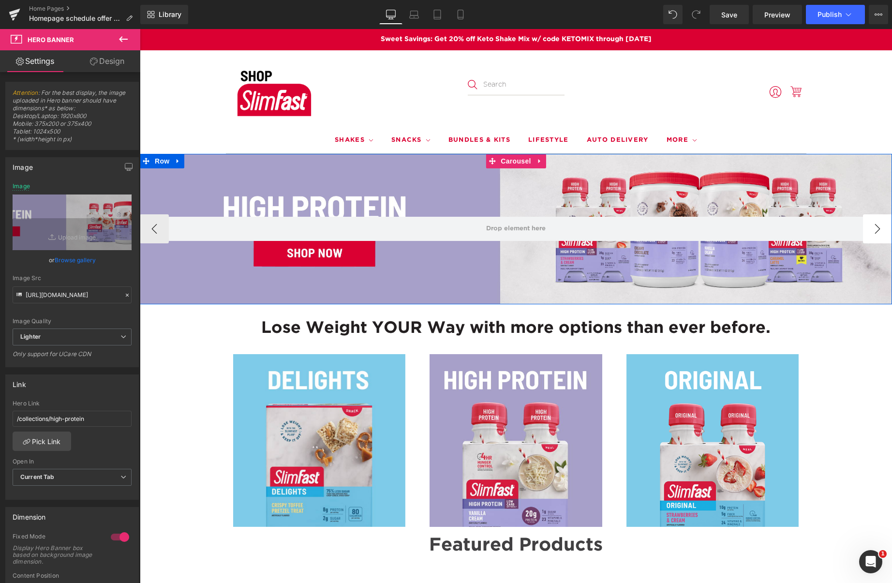
click at [874, 229] on button "›" at bounding box center [876, 228] width 29 height 29
click at [155, 229] on button "‹" at bounding box center [154, 228] width 29 height 29
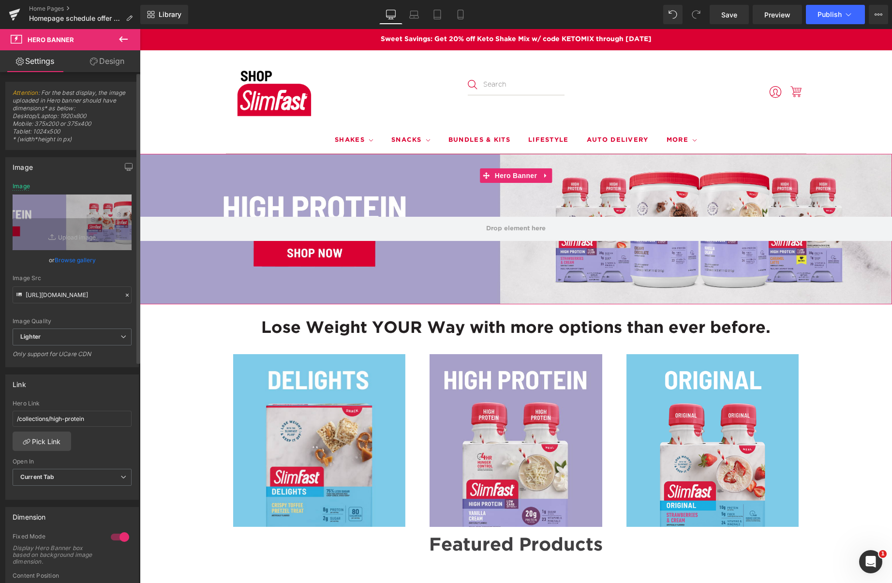
click at [70, 261] on link "Browse gallery" at bounding box center [75, 259] width 41 height 17
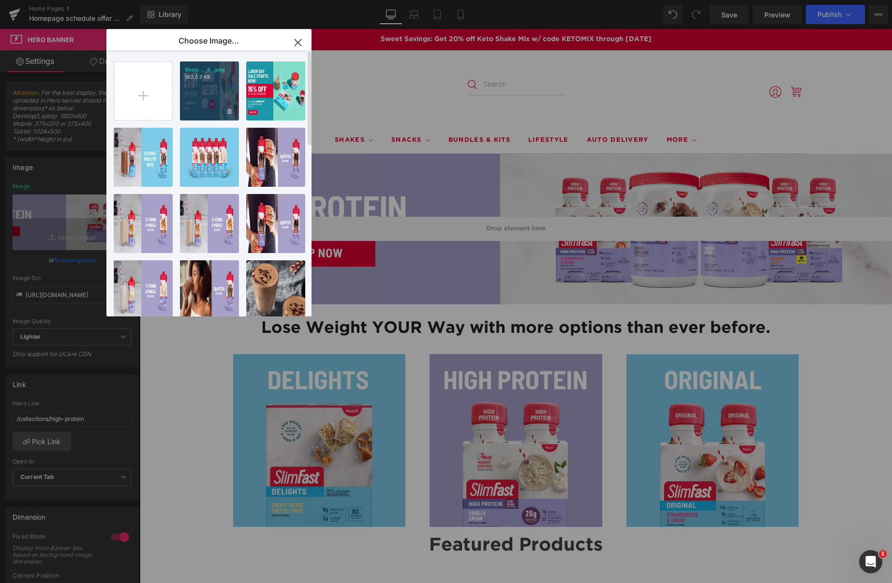
click at [214, 87] on div "Shop..._6_.png 160.63 KB" at bounding box center [209, 90] width 59 height 59
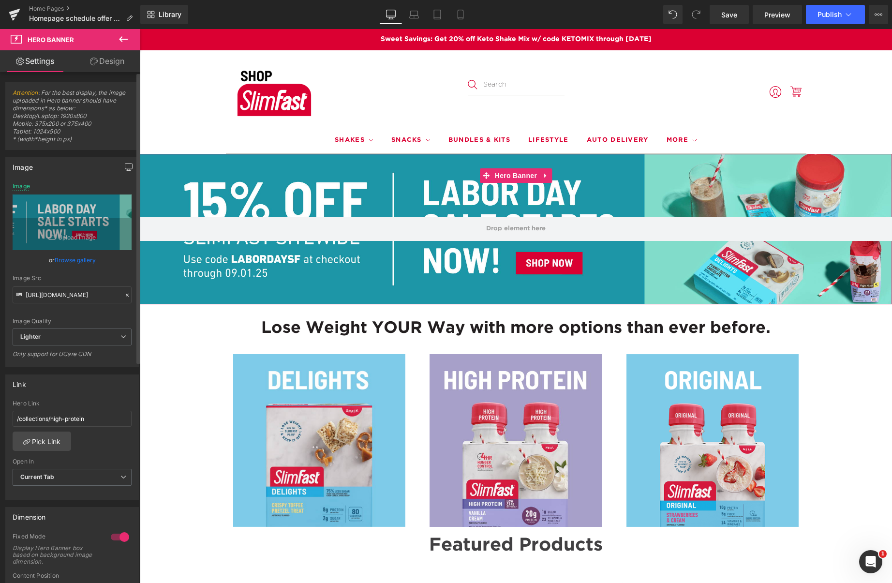
drag, startPoint x: 125, startPoint y: 164, endPoint x: 119, endPoint y: 166, distance: 6.1
click at [125, 164] on icon "button" at bounding box center [129, 167] width 8 height 8
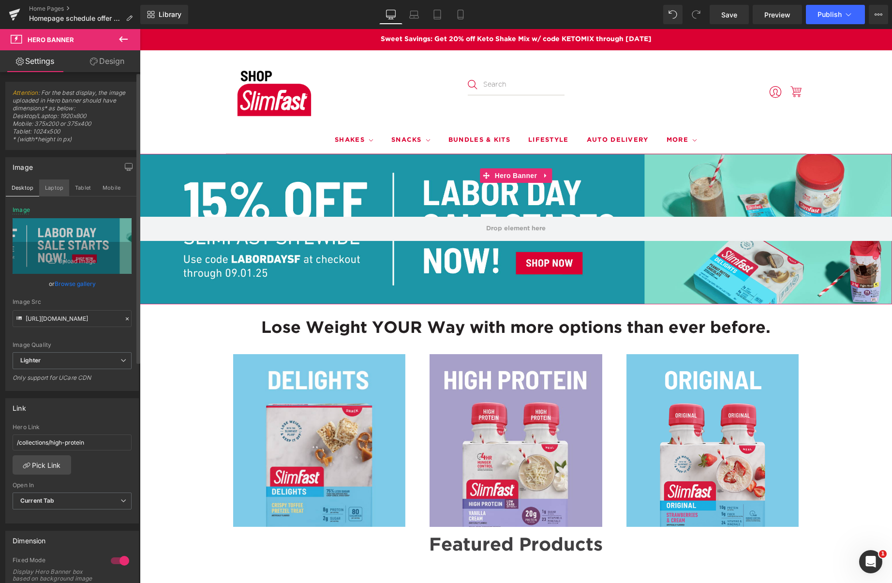
drag, startPoint x: 55, startPoint y: 185, endPoint x: 57, endPoint y: 195, distance: 9.8
click at [55, 185] on button "Laptop" at bounding box center [54, 187] width 30 height 16
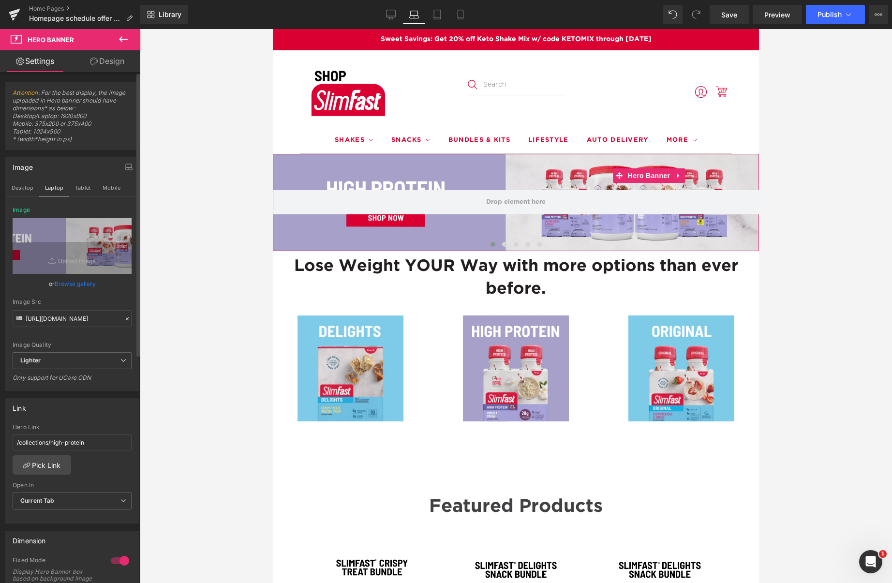
click at [75, 283] on link "Browse gallery" at bounding box center [75, 283] width 41 height 17
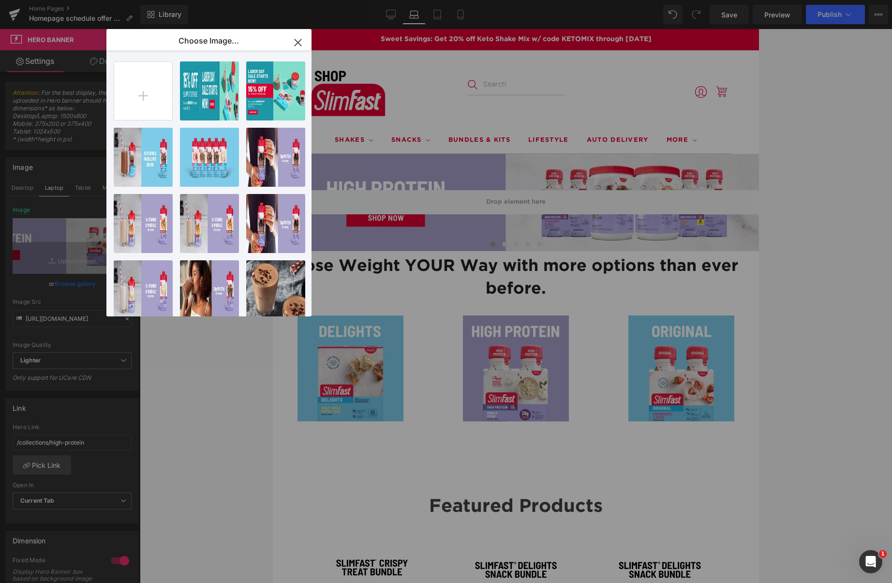
drag, startPoint x: 208, startPoint y: 100, endPoint x: 214, endPoint y: 111, distance: 12.4
click at [0, 0] on div "Shop..._6_.png 160.63 KB" at bounding box center [0, 0] width 0 height 0
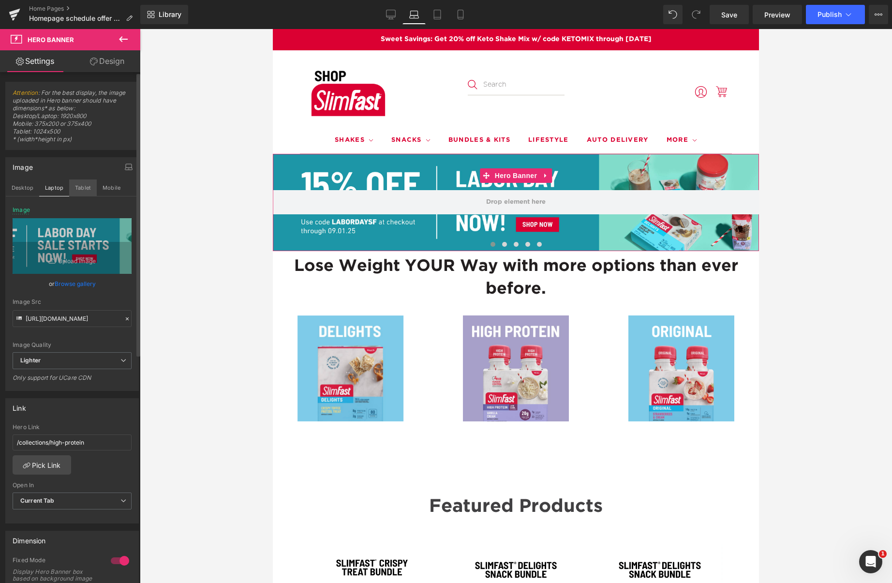
click at [81, 183] on button "Tablet" at bounding box center [83, 187] width 28 height 16
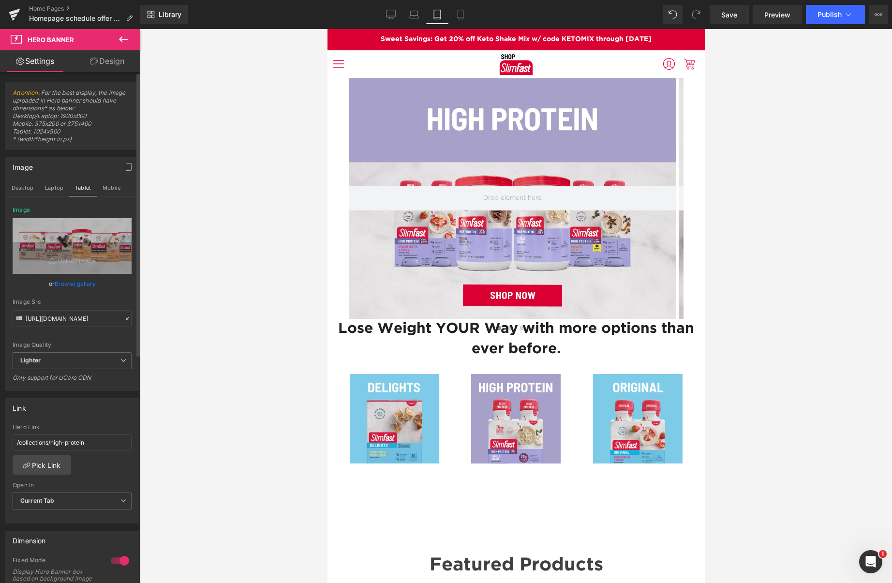
click at [74, 284] on link "Browse gallery" at bounding box center [75, 283] width 41 height 17
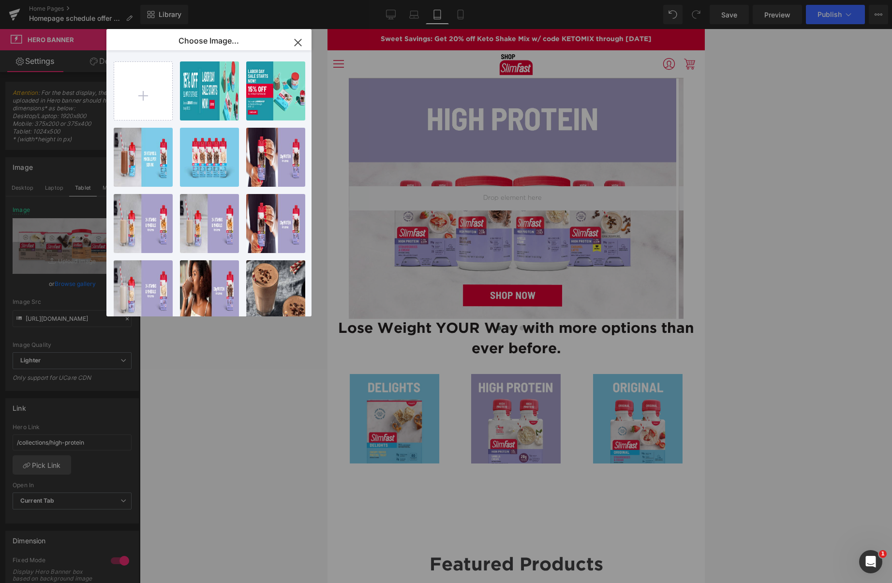
drag, startPoint x: 287, startPoint y: 86, endPoint x: 279, endPoint y: 89, distance: 8.4
click at [0, 0] on div "Shop...12_.png 119.78 KB" at bounding box center [0, 0] width 0 height 0
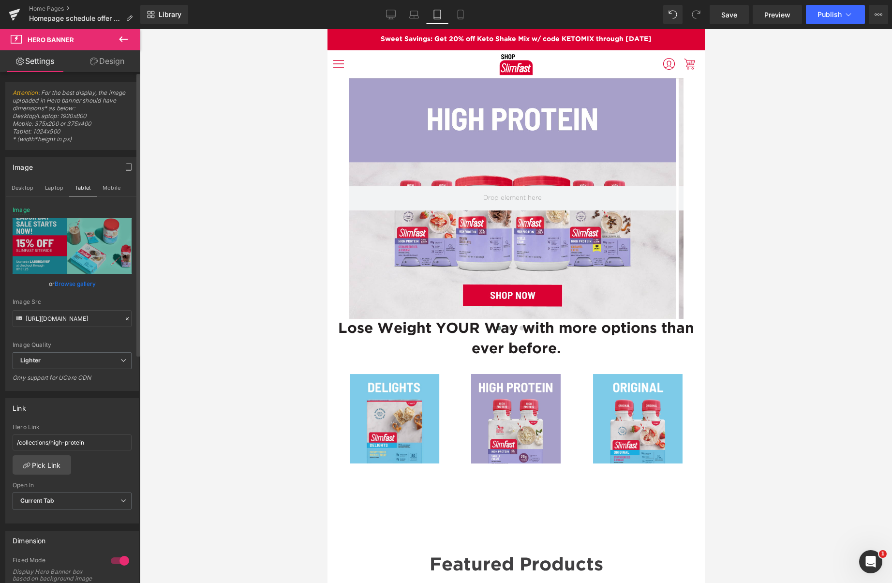
drag, startPoint x: 111, startPoint y: 188, endPoint x: 104, endPoint y: 199, distance: 13.0
click at [111, 188] on button "Mobile" at bounding box center [111, 187] width 29 height 16
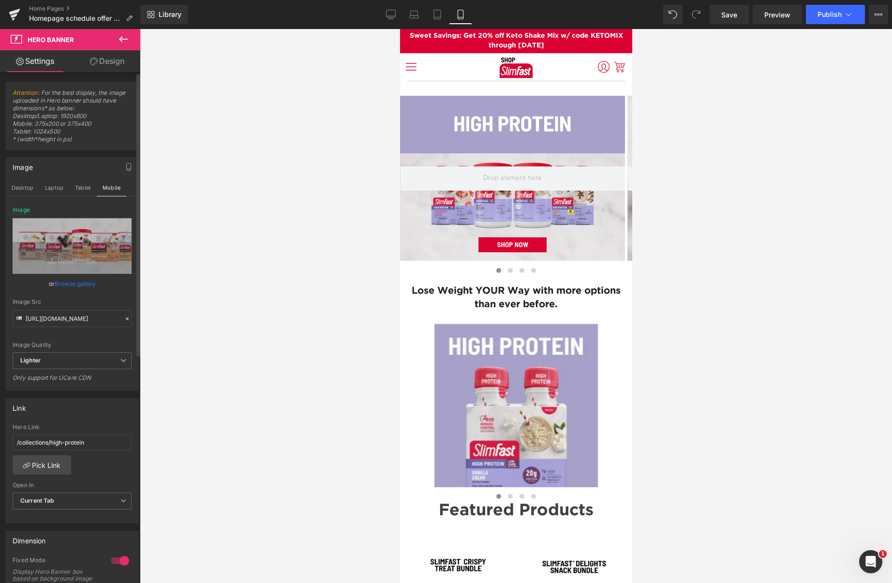
click at [71, 284] on link "Browse gallery" at bounding box center [75, 283] width 41 height 17
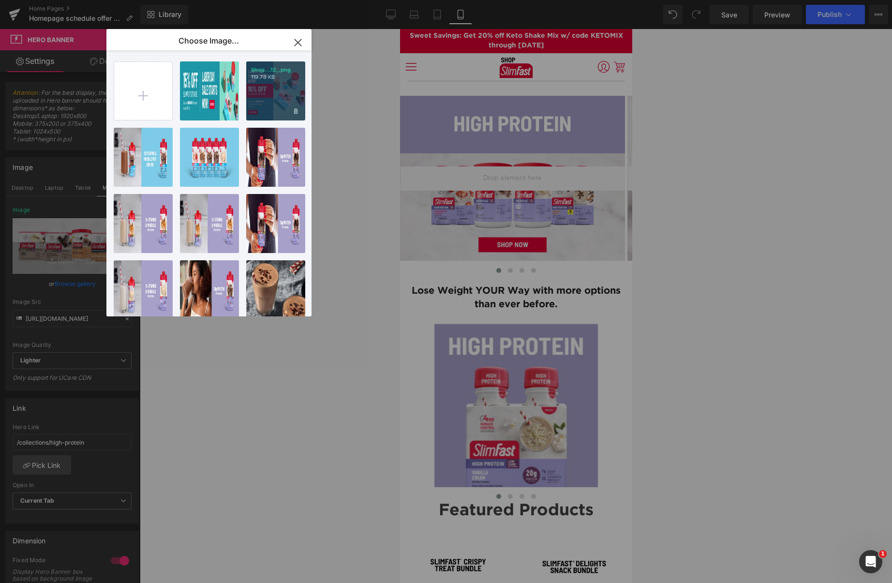
click at [276, 93] on div "Shop...12_.png 119.78 KB" at bounding box center [275, 90] width 59 height 59
type input "[URL][DOMAIN_NAME]"
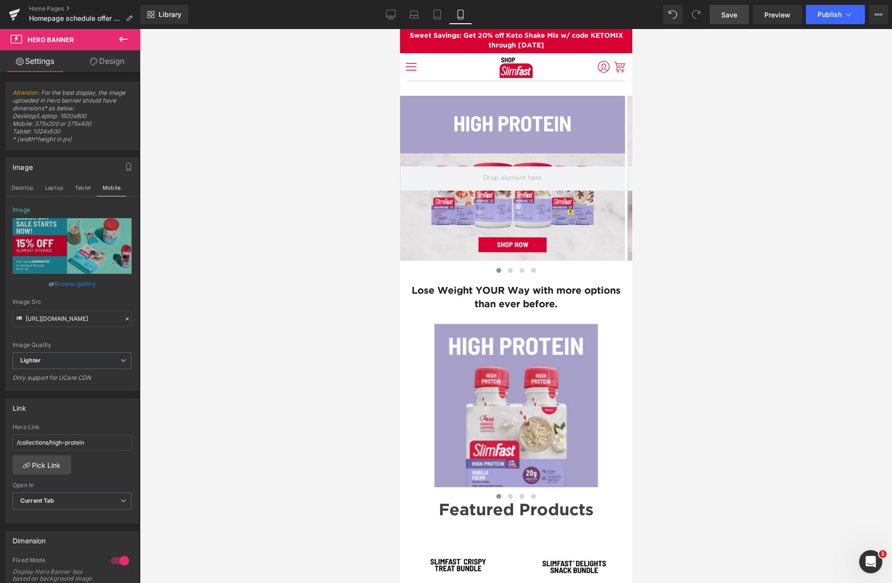
click at [725, 19] on span "Save" at bounding box center [729, 15] width 16 height 10
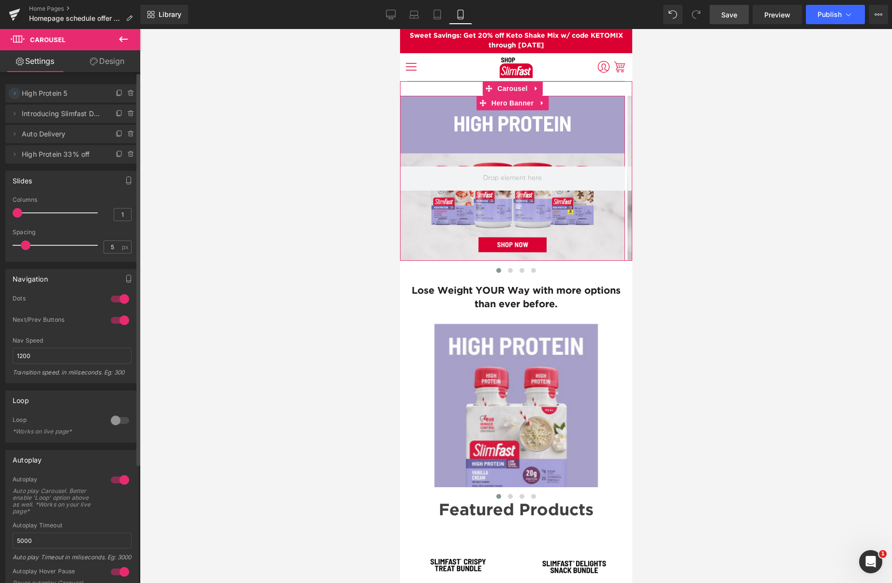
click at [14, 93] on icon at bounding box center [15, 93] width 8 height 8
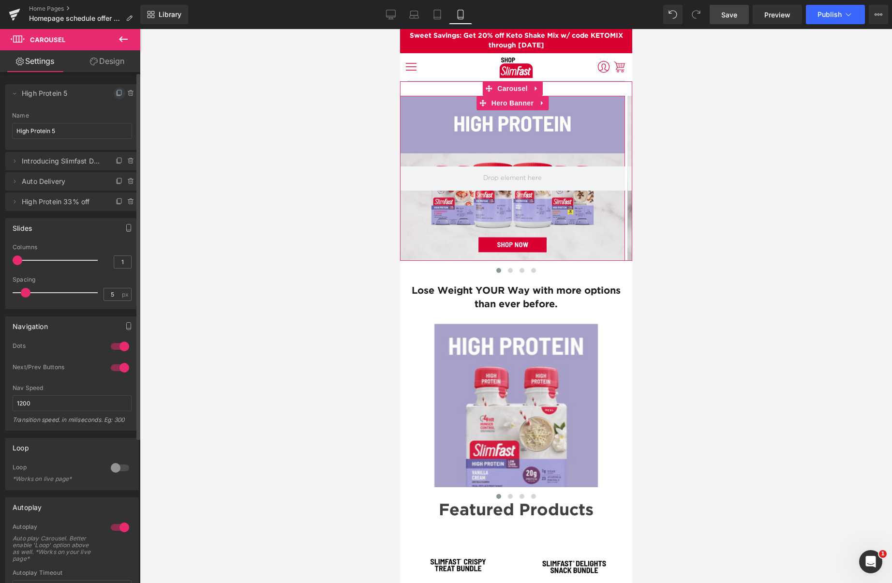
click at [116, 92] on icon at bounding box center [120, 93] width 8 height 8
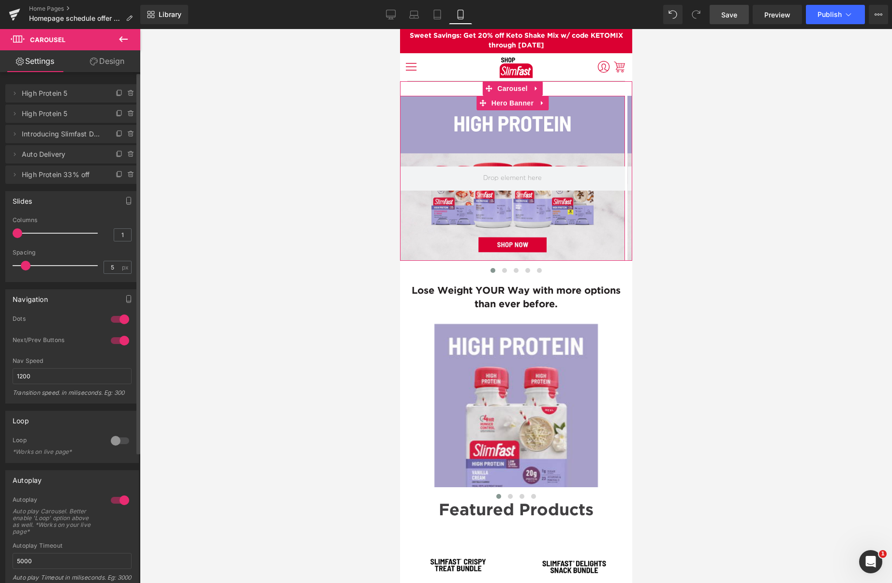
drag, startPoint x: 14, startPoint y: 92, endPoint x: 32, endPoint y: 97, distance: 19.0
click at [14, 92] on icon at bounding box center [15, 93] width 8 height 8
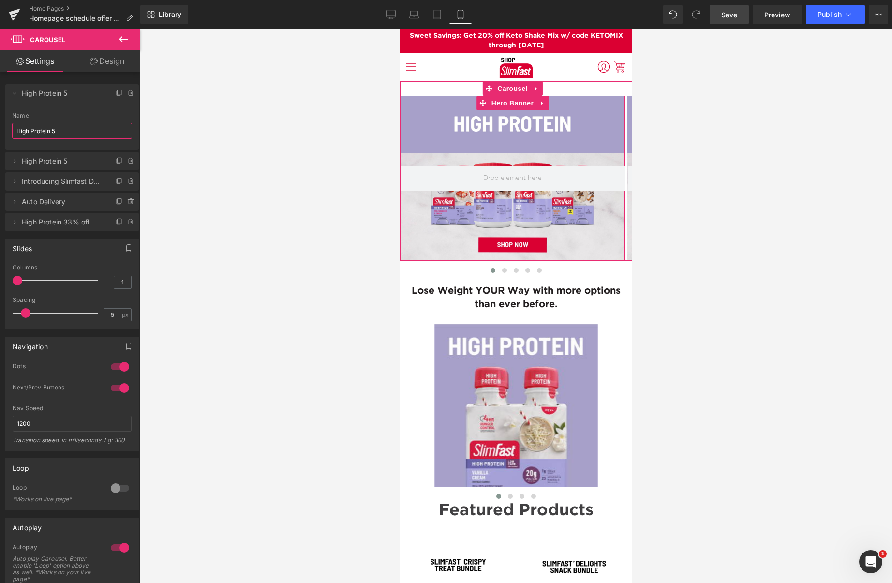
drag, startPoint x: 65, startPoint y: 130, endPoint x: -13, endPoint y: 121, distance: 77.8
click at [0, 121] on html "Carousel You are previewing how the will restyle your page. You can not edit El…" at bounding box center [446, 291] width 892 height 583
paste input "Labor Day 2"
type input "[DATE] 25"
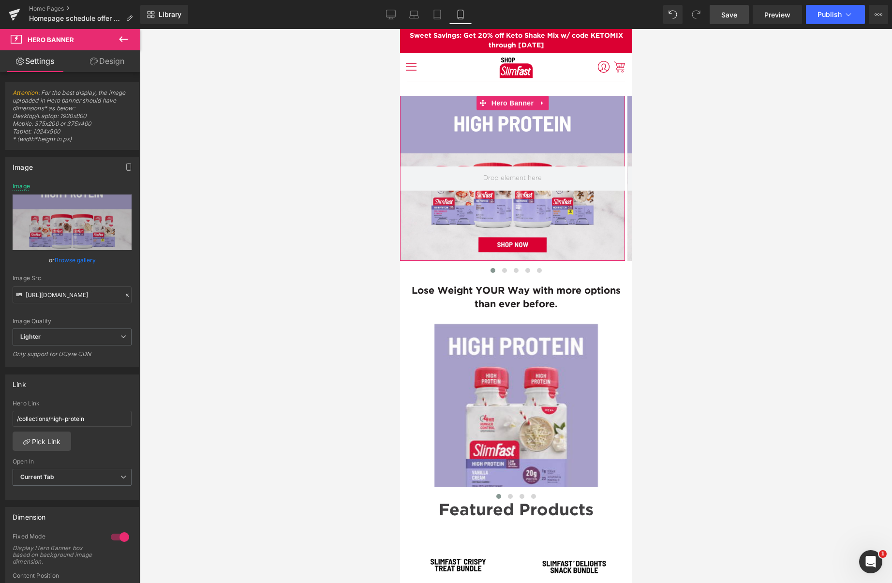
click at [72, 261] on link "Browse gallery" at bounding box center [75, 259] width 41 height 17
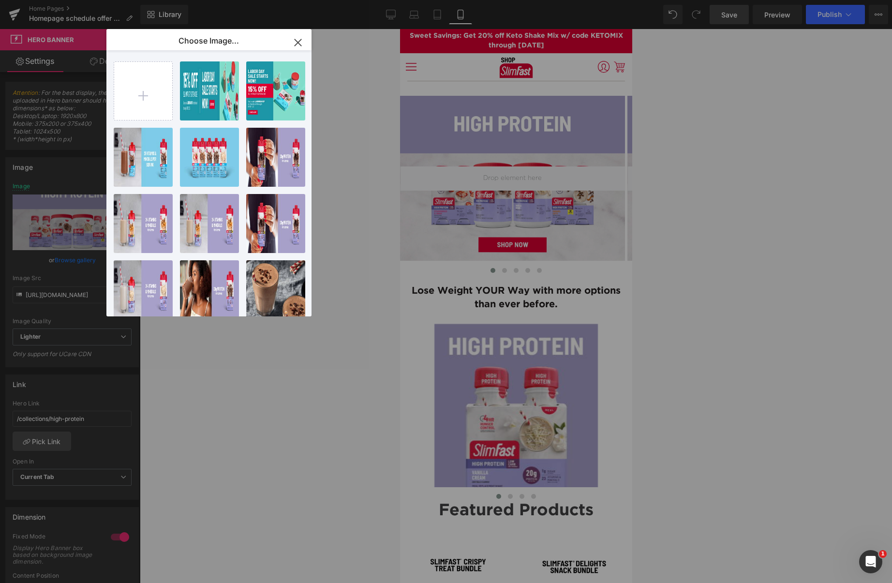
click at [0, 0] on div "Shop...12_.png 119.78 KB" at bounding box center [0, 0] width 0 height 0
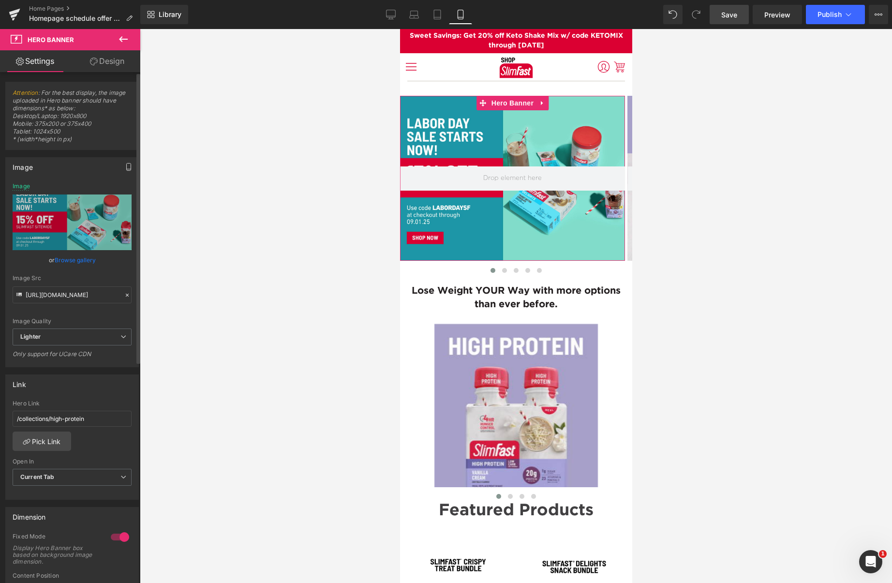
click at [126, 166] on icon "button" at bounding box center [129, 167] width 8 height 8
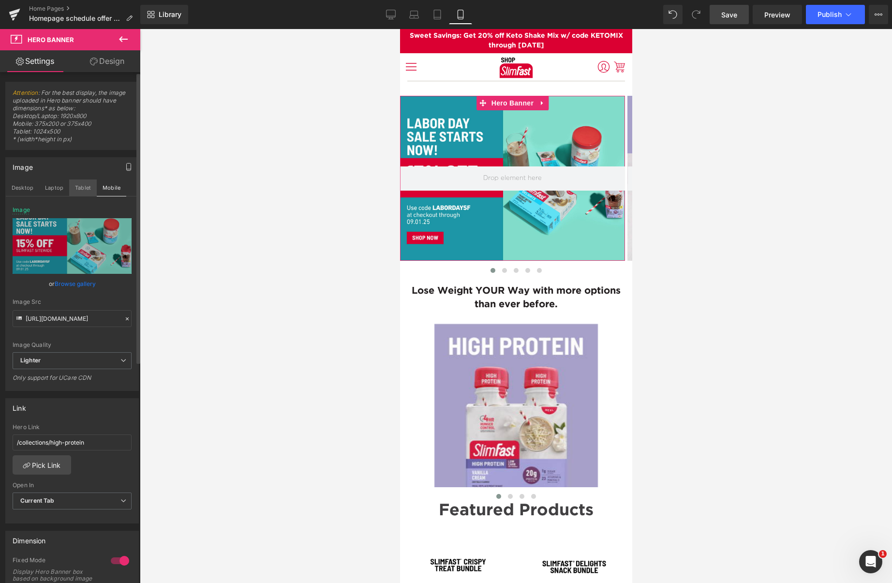
click at [82, 187] on button "Tablet" at bounding box center [83, 187] width 28 height 16
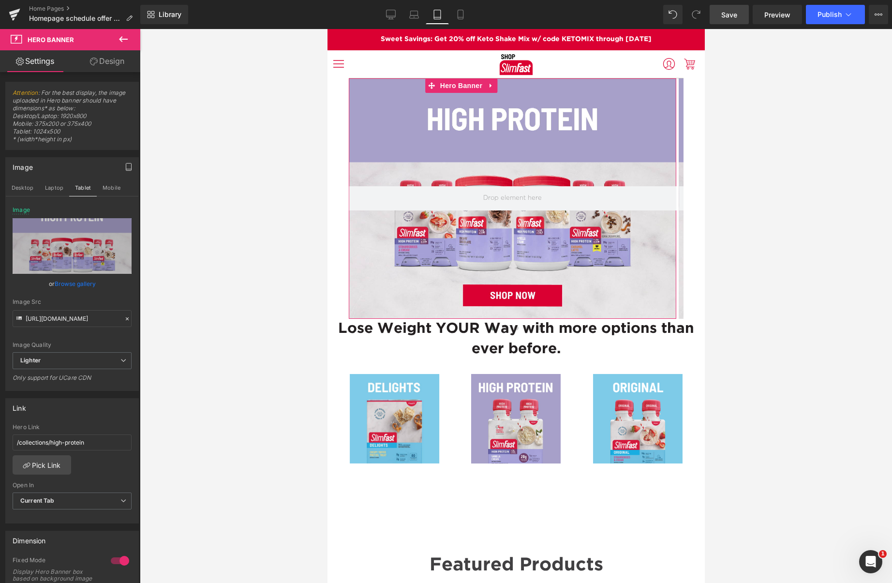
click at [77, 283] on link "Browse gallery" at bounding box center [75, 283] width 41 height 17
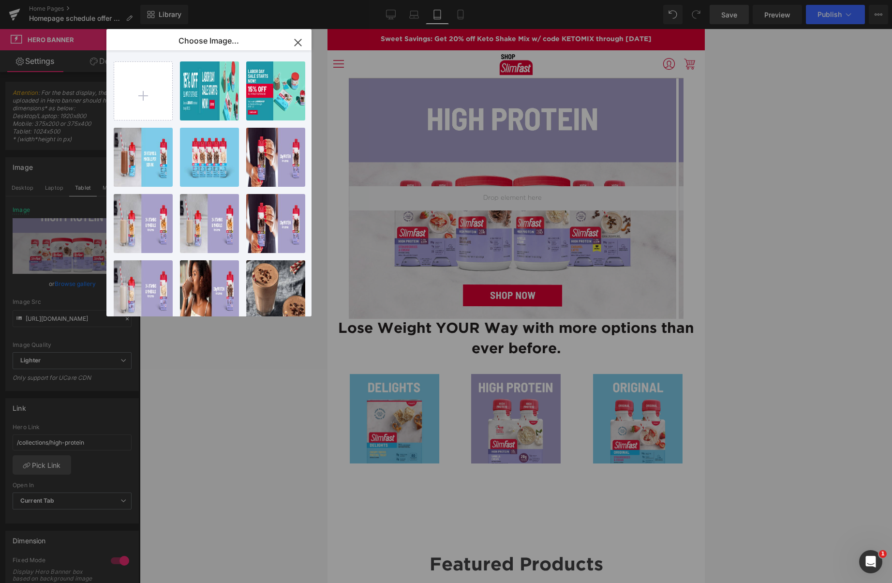
click at [0, 0] on div "Shop...12_.png 119.78 KB" at bounding box center [0, 0] width 0 height 0
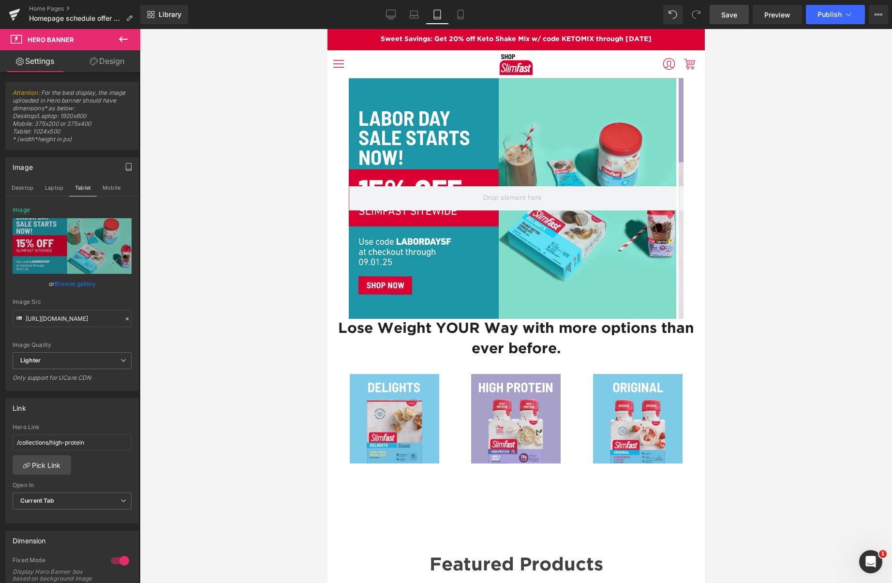
click at [723, 13] on span "Save" at bounding box center [729, 15] width 16 height 10
click at [786, 17] on span "Preview" at bounding box center [777, 15] width 26 height 10
click at [775, 16] on span "Preview" at bounding box center [777, 15] width 26 height 10
click at [22, 188] on button "Desktop" at bounding box center [22, 187] width 33 height 16
type input "[URL][DOMAIN_NAME]"
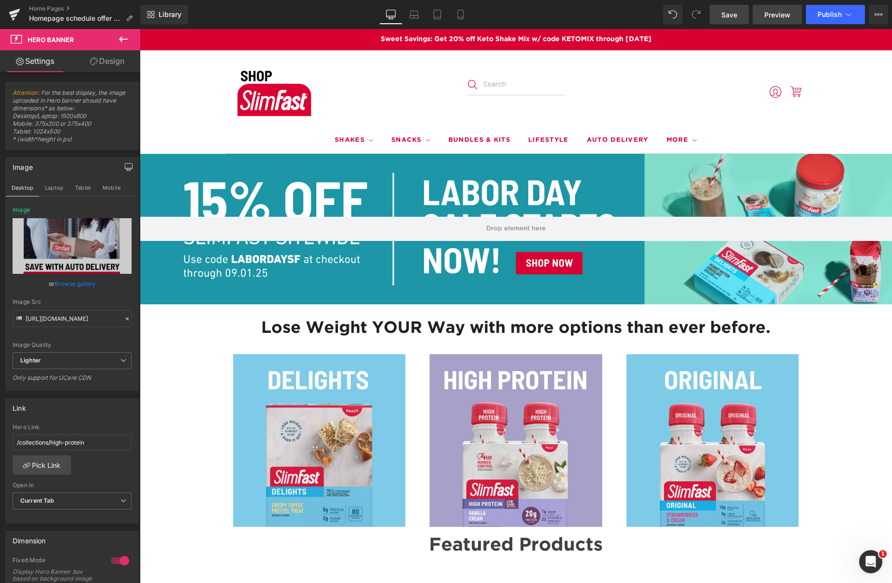
click at [777, 15] on span "Preview" at bounding box center [777, 15] width 26 height 10
click at [151, 231] on button "‹" at bounding box center [154, 228] width 29 height 29
click at [152, 231] on button "‹" at bounding box center [154, 228] width 29 height 29
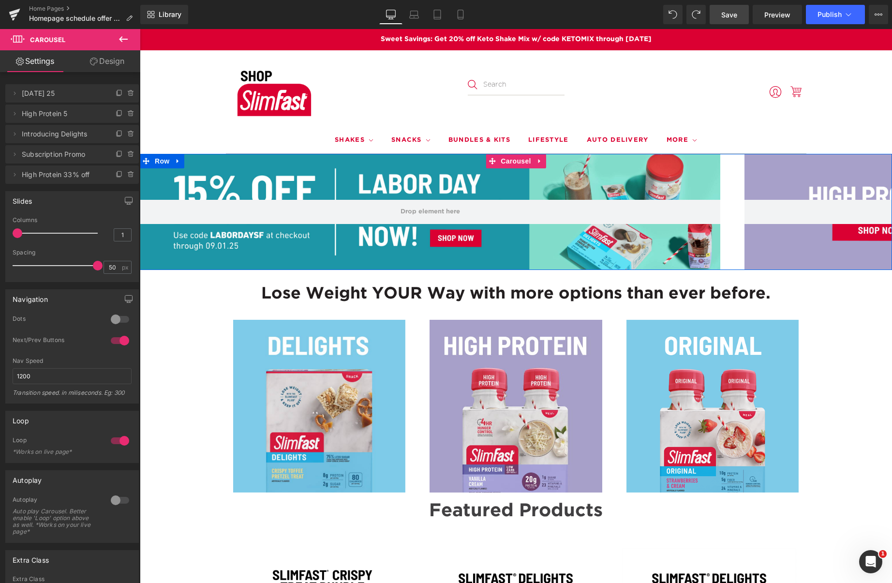
drag, startPoint x: 104, startPoint y: 62, endPoint x: 73, endPoint y: 64, distance: 31.5
click at [104, 62] on link "Design" at bounding box center [107, 61] width 70 height 22
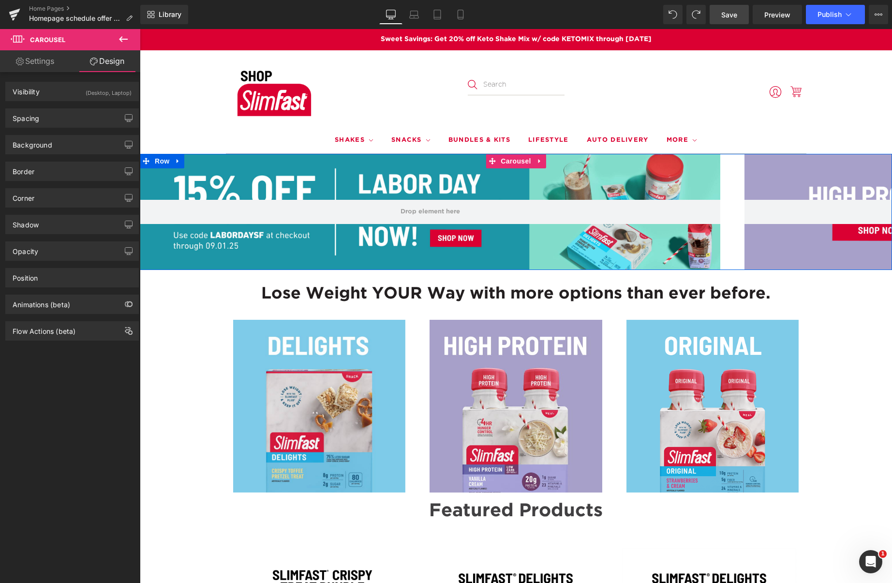
click at [37, 63] on link "Settings" at bounding box center [35, 61] width 70 height 22
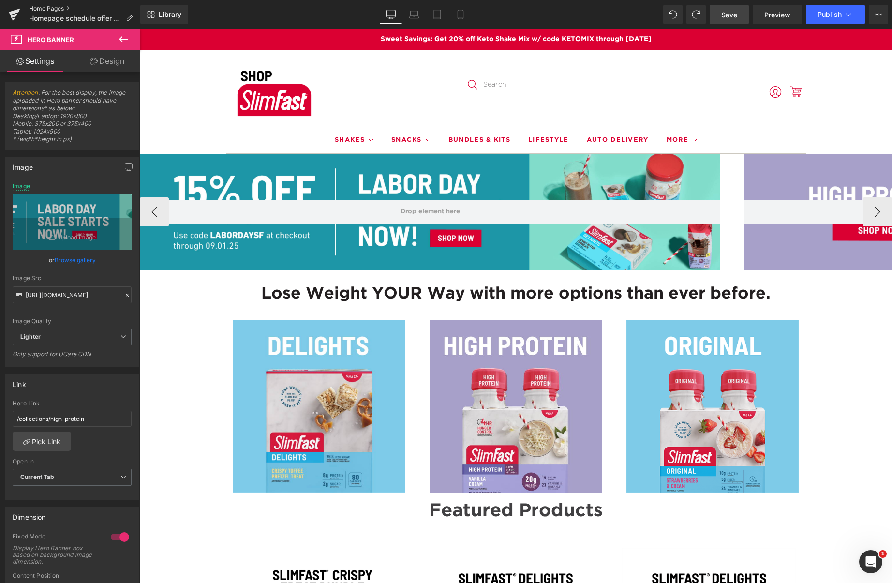
click at [44, 5] on link "Home Pages" at bounding box center [84, 9] width 111 height 8
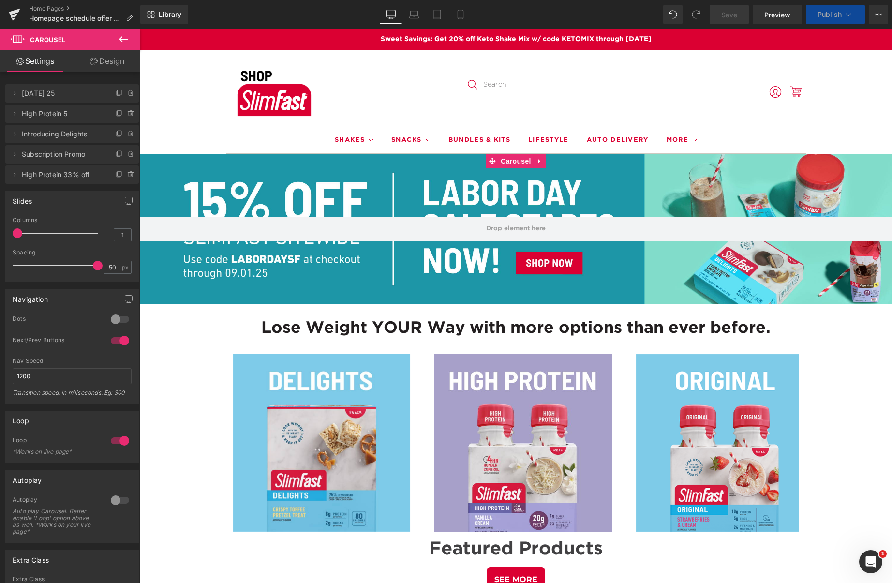
click at [109, 60] on link "Design" at bounding box center [107, 61] width 70 height 22
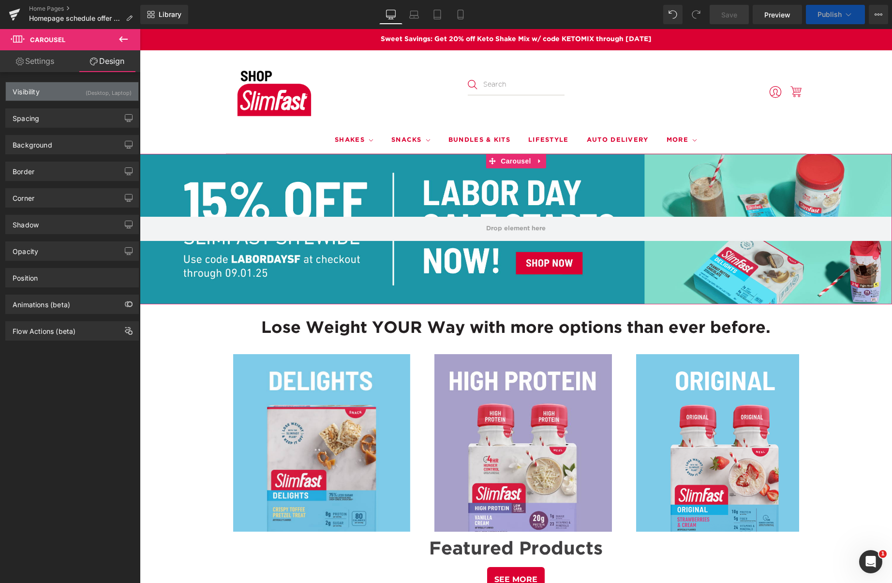
click at [79, 89] on div "Visibility (Desktop, Laptop)" at bounding box center [72, 91] width 132 height 18
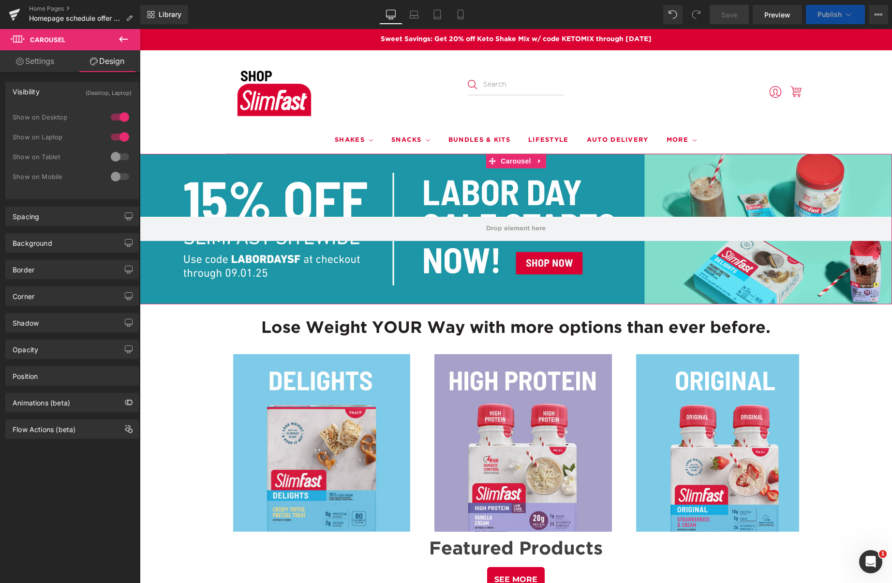
click at [45, 67] on link "Settings" at bounding box center [35, 61] width 70 height 22
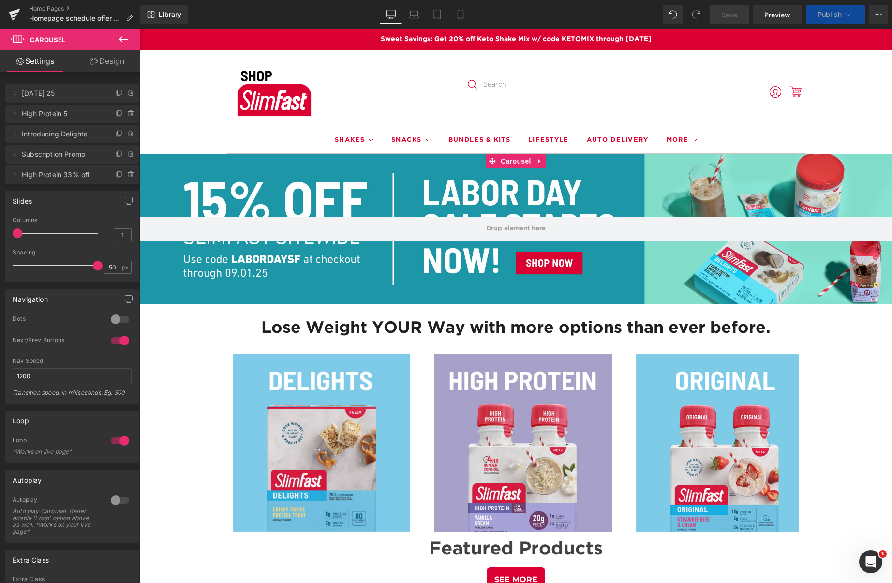
drag, startPoint x: 110, startPoint y: 65, endPoint x: 111, endPoint y: 60, distance: 5.3
drag, startPoint x: 111, startPoint y: 60, endPoint x: 114, endPoint y: 56, distance: 5.2
click at [109, 60] on link "Design" at bounding box center [107, 61] width 70 height 22
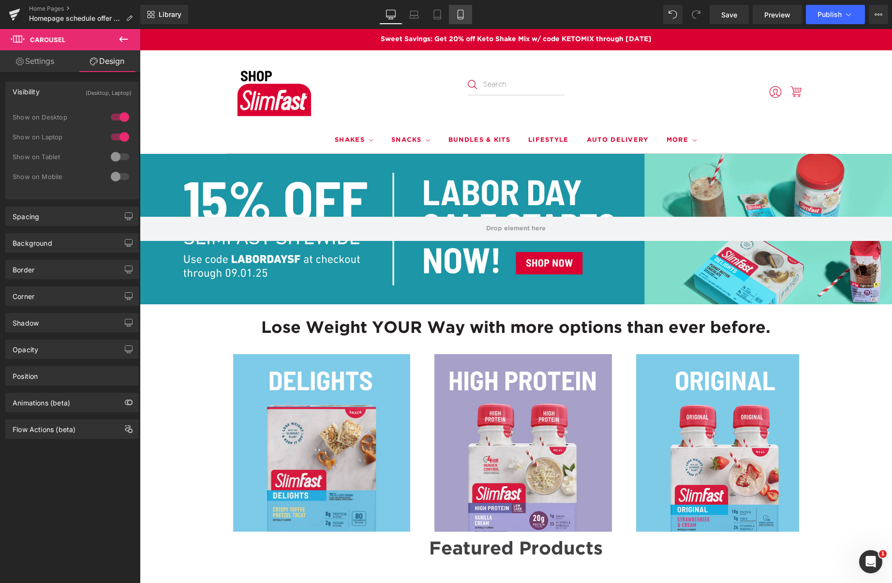
click at [462, 14] on icon at bounding box center [460, 15] width 10 height 10
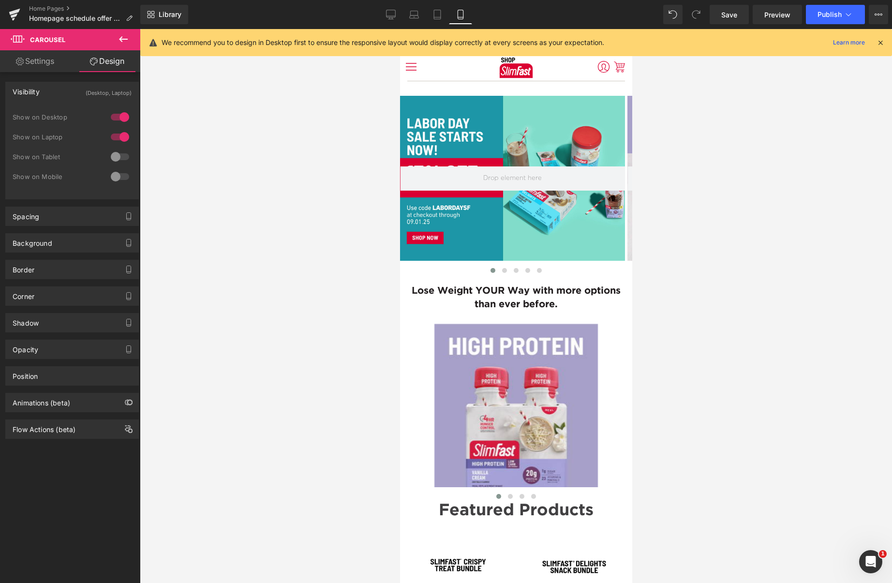
click at [45, 63] on link "Settings" at bounding box center [35, 61] width 70 height 22
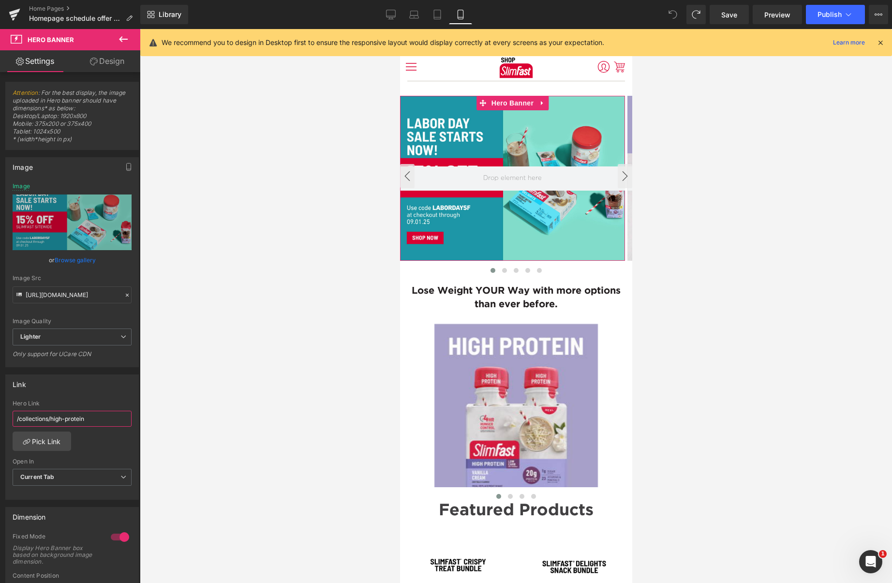
drag, startPoint x: 62, startPoint y: 419, endPoint x: 109, endPoint y: 418, distance: 46.9
click at [109, 417] on input "/collections/high-protein" at bounding box center [72, 418] width 119 height 16
paste input "all-products"
type input "/collections/all-products"
click at [393, 12] on icon at bounding box center [391, 15] width 10 height 10
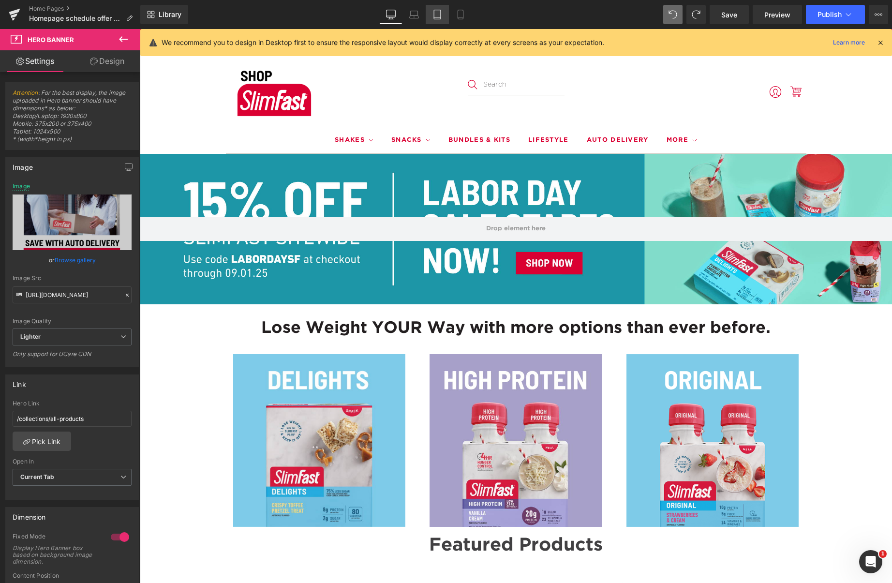
click at [436, 16] on icon at bounding box center [437, 15] width 10 height 10
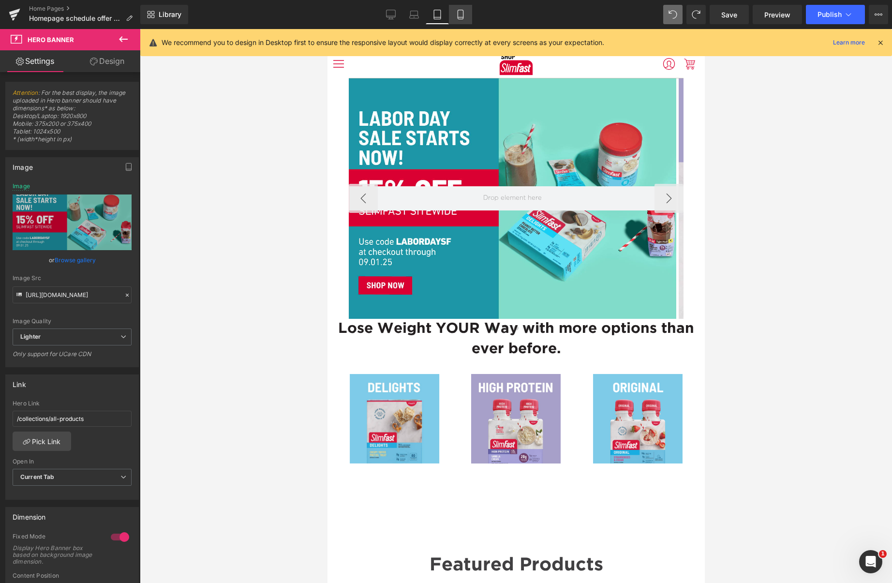
click at [468, 15] on link "Mobile" at bounding box center [460, 14] width 23 height 19
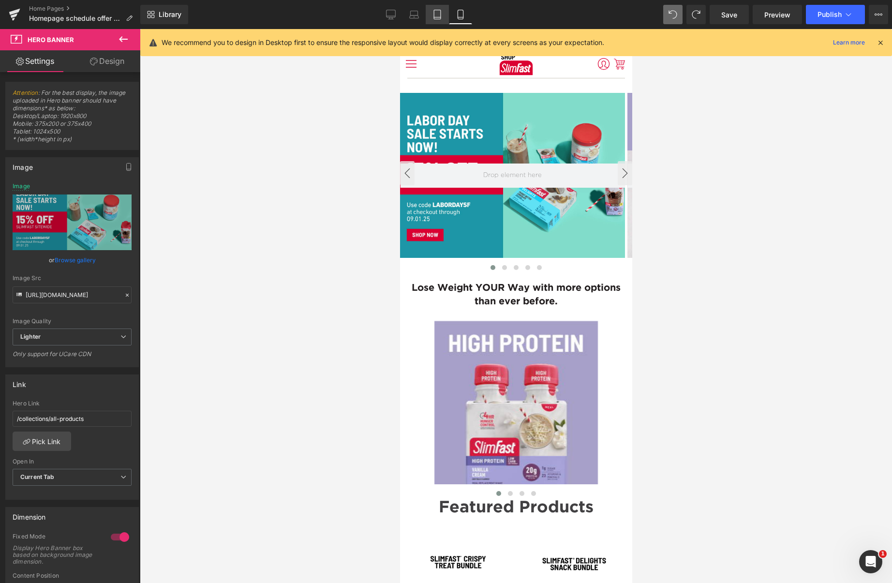
click at [444, 16] on link "Tablet" at bounding box center [436, 14] width 23 height 19
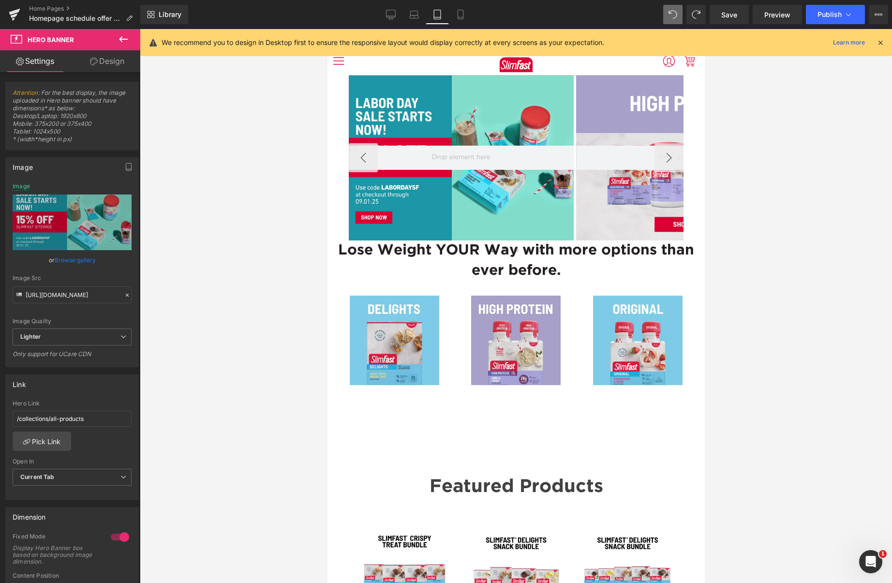
scroll to position [0, 0]
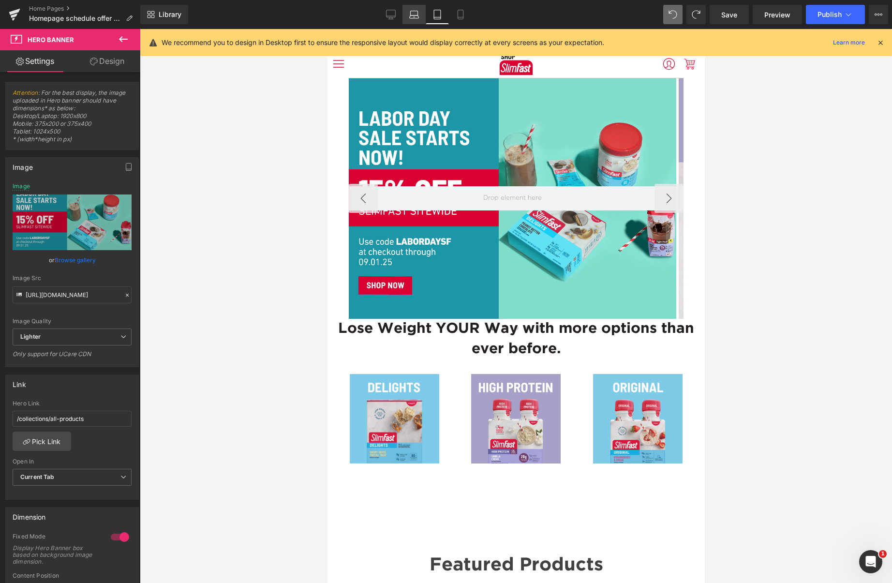
click at [411, 18] on icon at bounding box center [414, 15] width 10 height 10
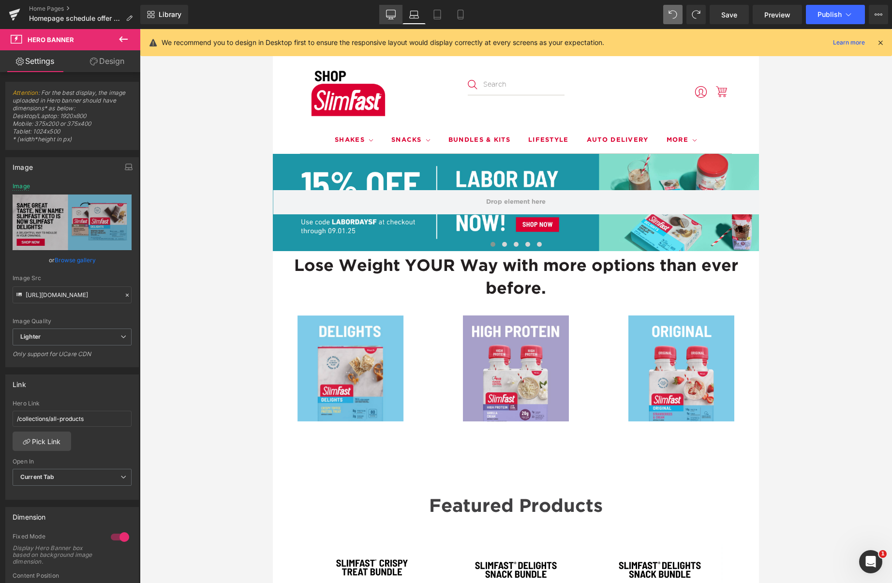
click at [395, 15] on icon at bounding box center [391, 15] width 10 height 10
type input "[URL][DOMAIN_NAME]"
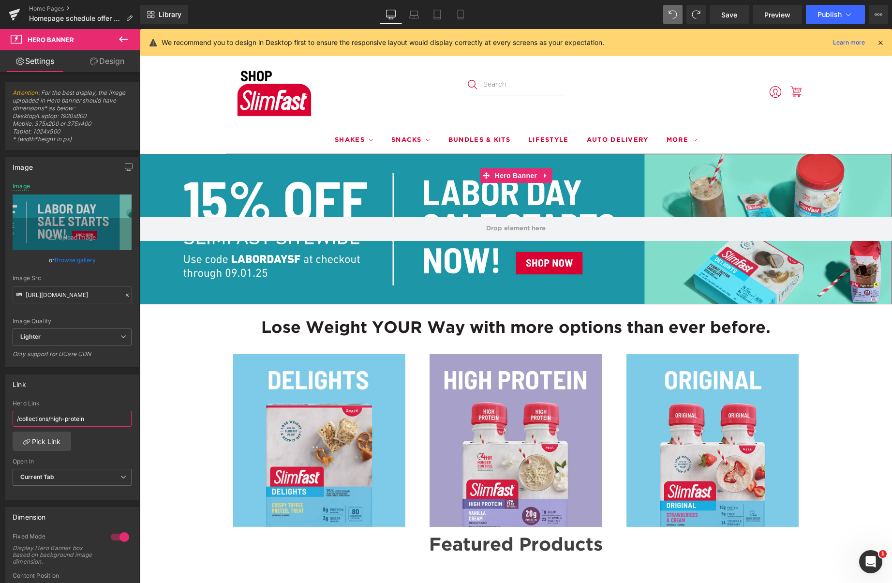
drag, startPoint x: 53, startPoint y: 417, endPoint x: 108, endPoint y: 417, distance: 54.6
click at [110, 416] on input "/collections/high-protein" at bounding box center [72, 418] width 119 height 16
paste input "all-products"
type input "/collections/all-products"
click at [125, 165] on icon "button" at bounding box center [129, 167] width 8 height 8
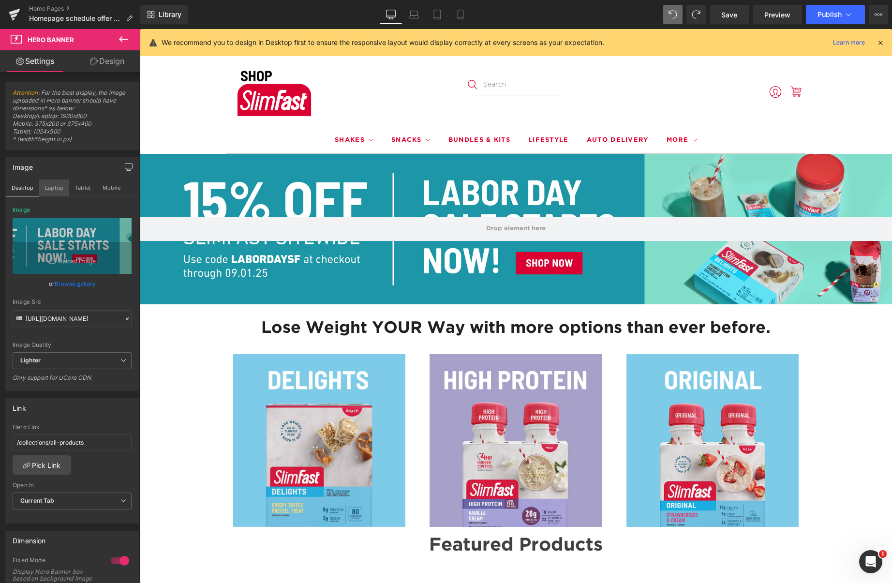
click at [53, 187] on button "Laptop" at bounding box center [54, 187] width 30 height 16
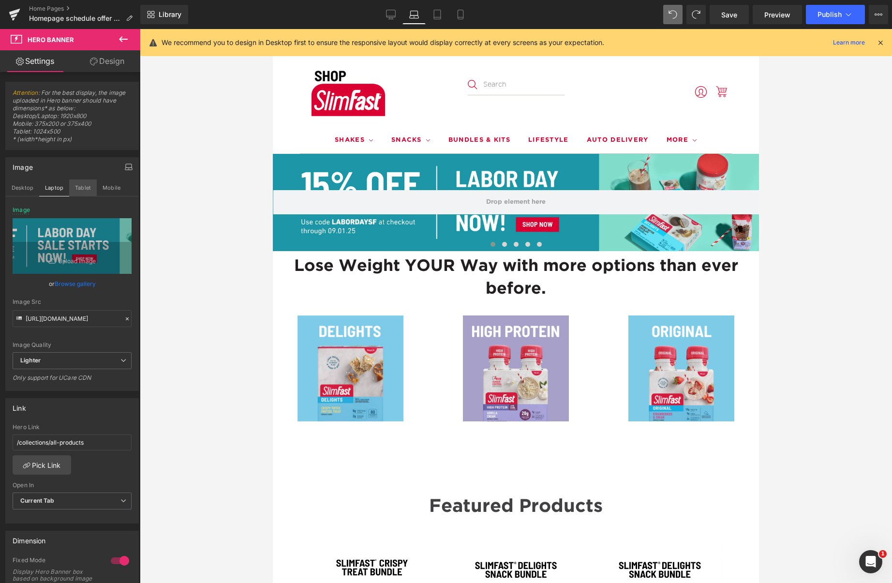
click at [82, 188] on button "Tablet" at bounding box center [83, 187] width 28 height 16
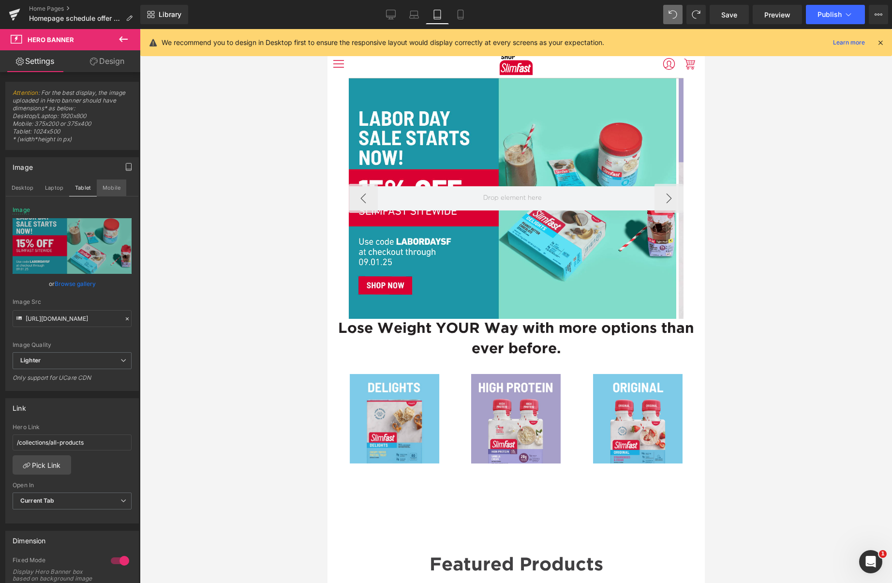
click at [111, 187] on button "Mobile" at bounding box center [111, 187] width 29 height 16
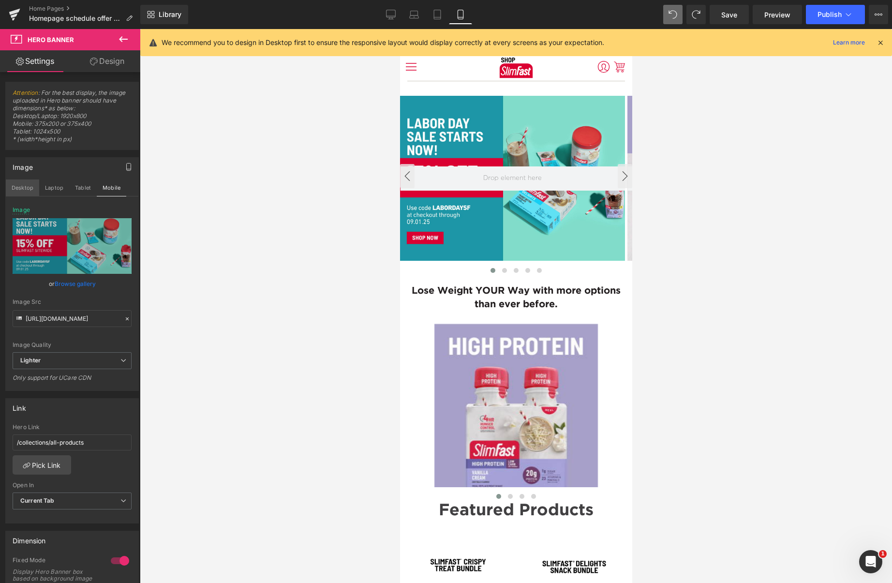
click at [24, 186] on button "Desktop" at bounding box center [22, 187] width 33 height 16
type input "[URL][DOMAIN_NAME]"
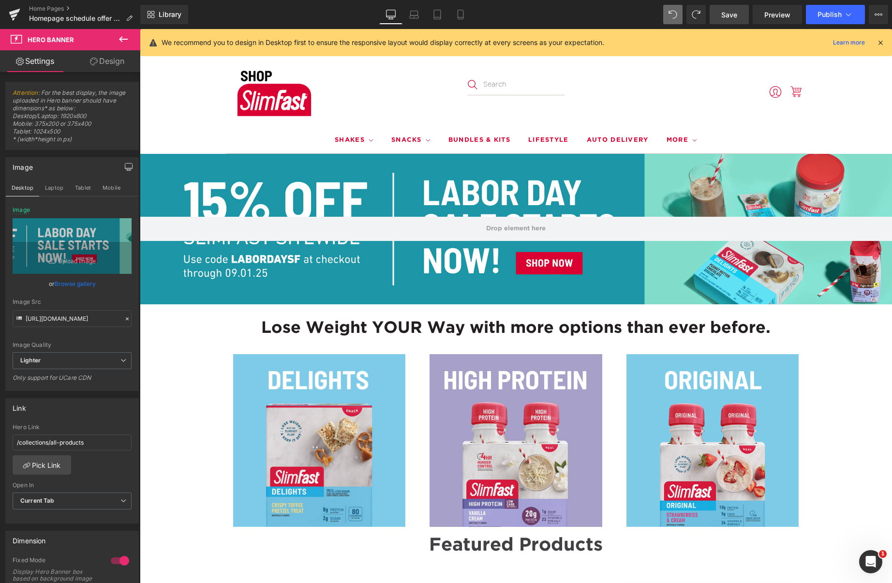
click at [731, 17] on span "Save" at bounding box center [729, 15] width 16 height 10
click at [776, 17] on span "Preview" at bounding box center [777, 15] width 26 height 10
click at [879, 15] on icon at bounding box center [878, 15] width 8 height 8
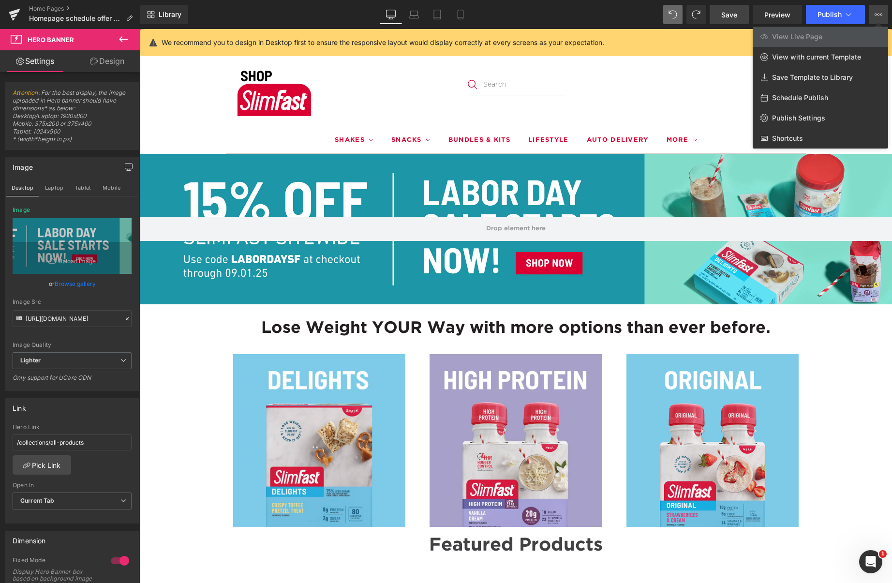
click at [786, 97] on span "Schedule Publish" at bounding box center [800, 97] width 56 height 9
select select
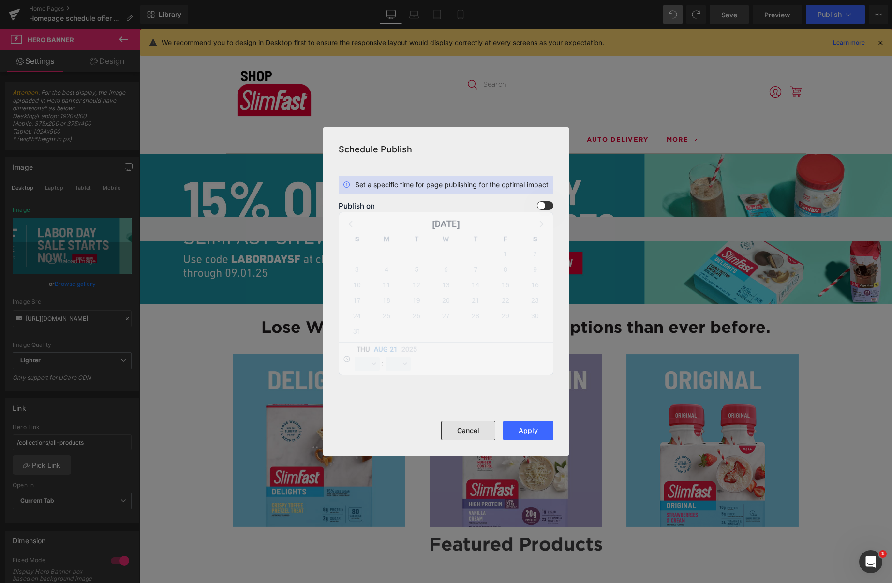
click at [470, 428] on button "Cancel" at bounding box center [468, 430] width 54 height 19
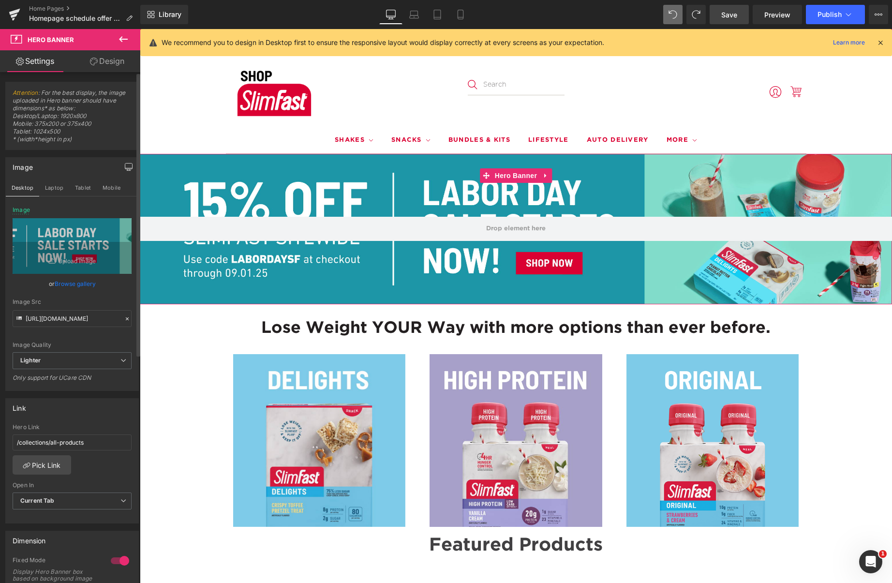
click at [79, 282] on link "Browse gallery" at bounding box center [75, 283] width 41 height 17
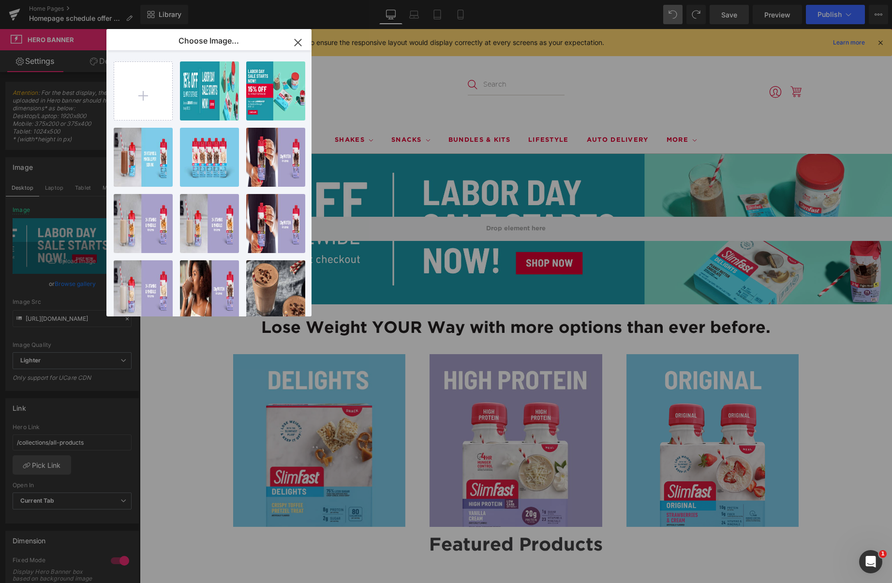
click at [294, 47] on icon "button" at bounding box center [297, 42] width 15 height 15
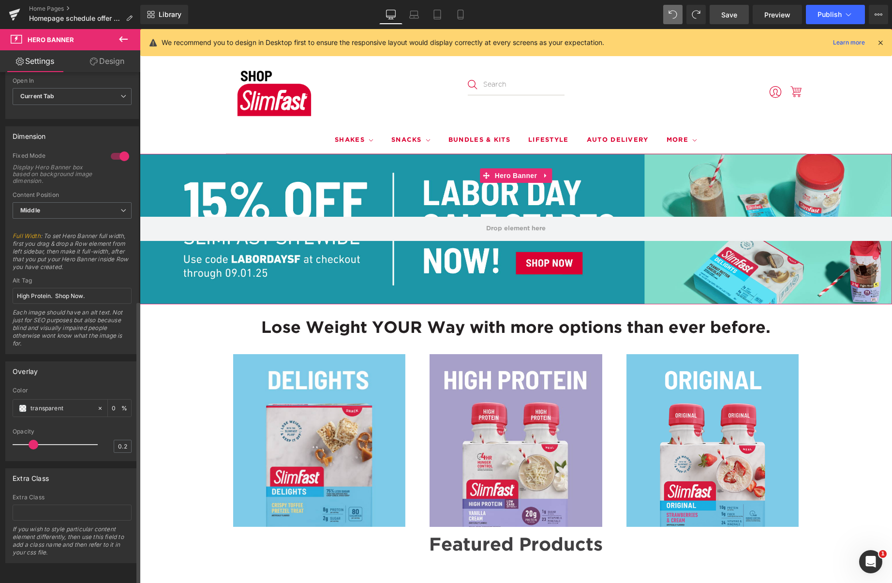
scroll to position [411, 0]
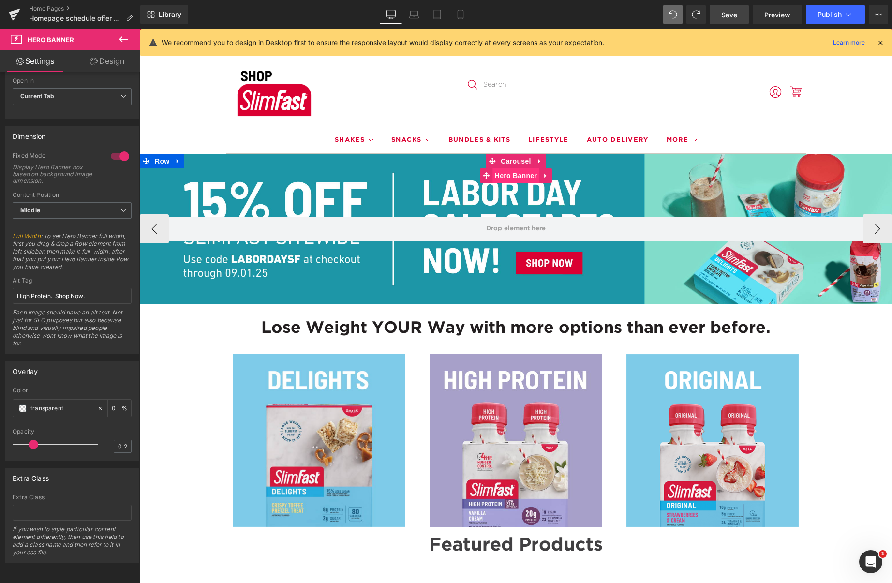
click at [519, 176] on span "Hero Banner" at bounding box center [515, 175] width 47 height 15
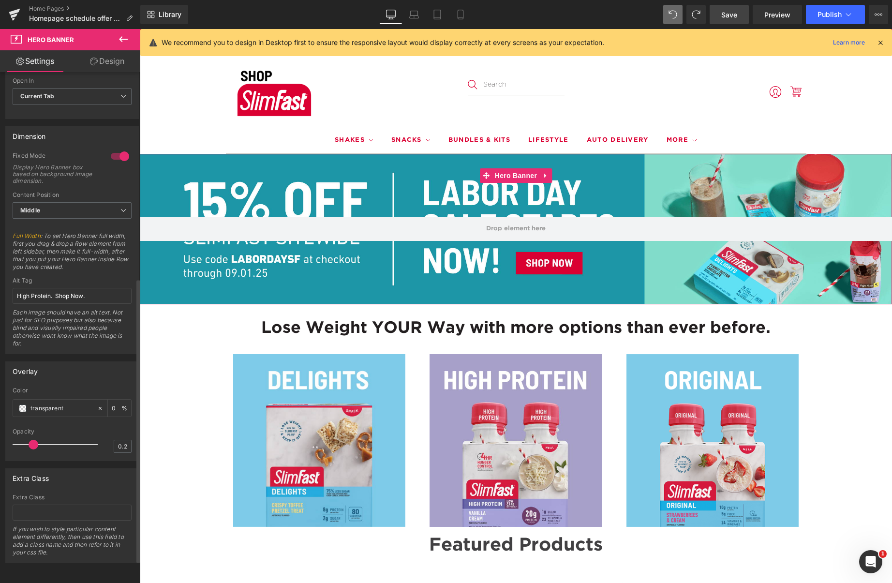
scroll to position [0, 0]
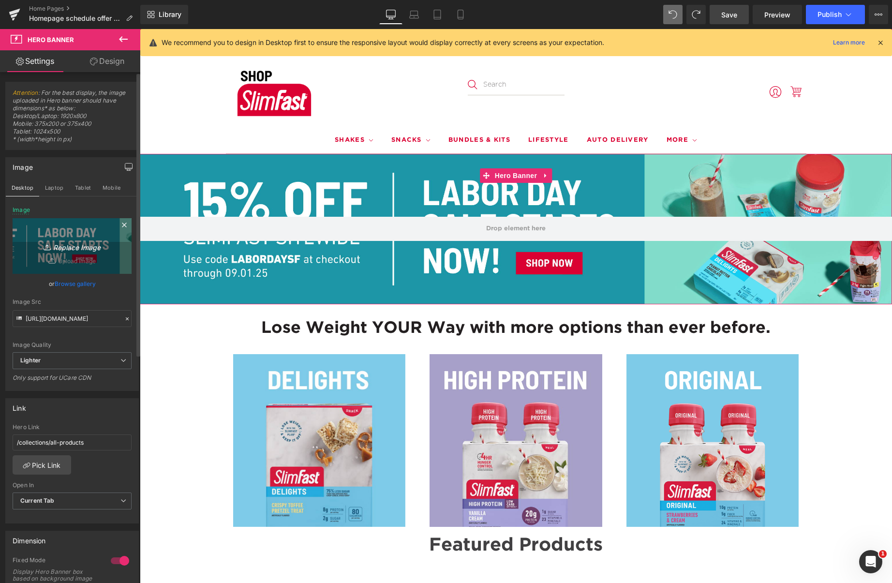
click at [80, 247] on icon "Replace Image" at bounding box center [71, 246] width 77 height 12
click at [83, 231] on link "Replace Image" at bounding box center [72, 246] width 119 height 56
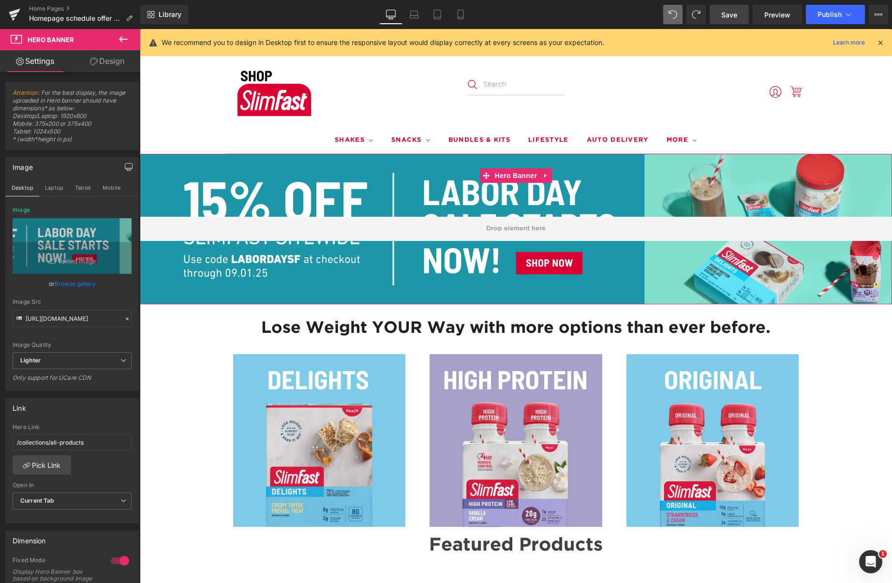
click at [108, 61] on link "Design" at bounding box center [107, 61] width 70 height 22
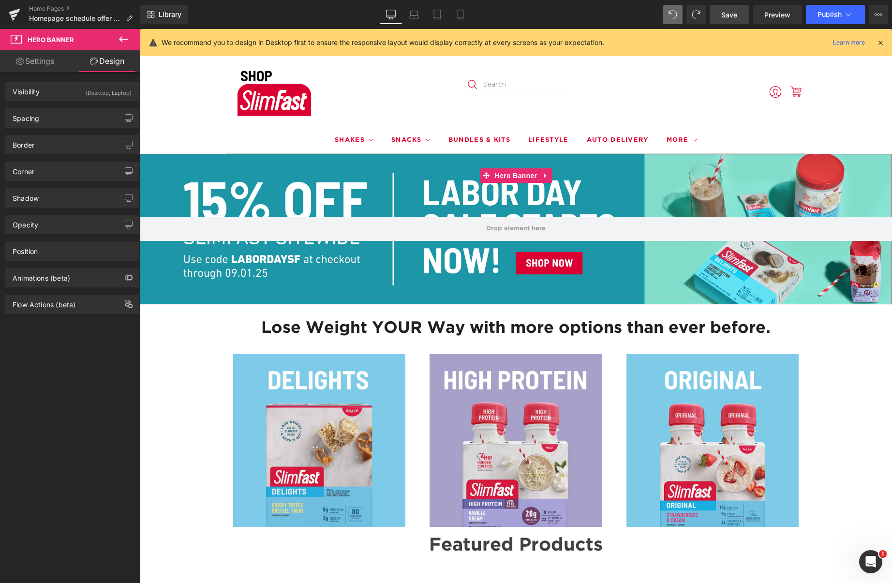
click at [43, 63] on link "Settings" at bounding box center [35, 61] width 70 height 22
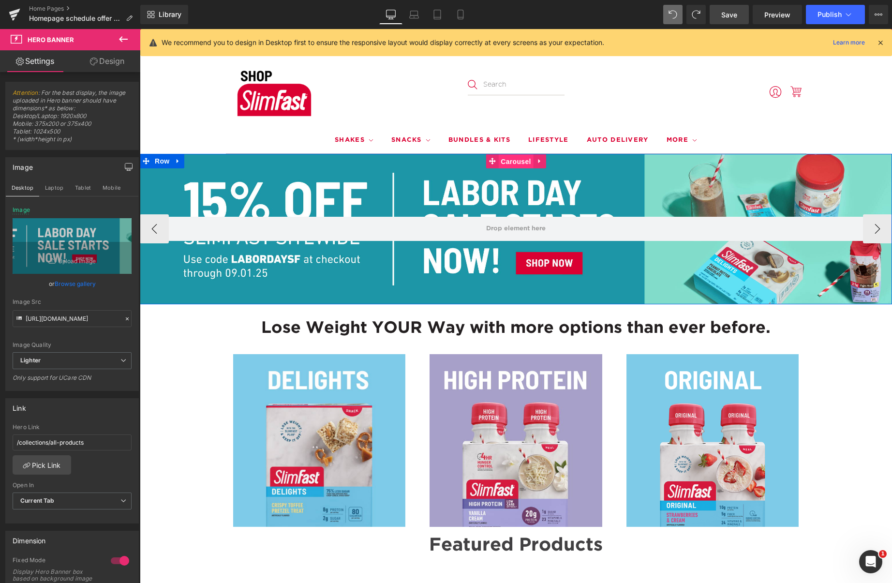
click at [505, 161] on span "Carousel" at bounding box center [515, 161] width 35 height 15
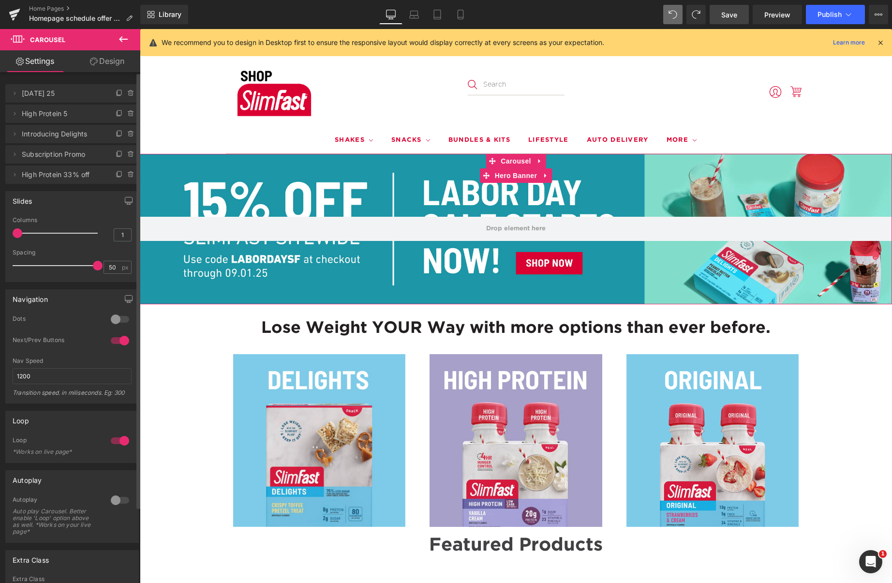
click at [40, 93] on span "[DATE] 25" at bounding box center [62, 93] width 81 height 18
click at [16, 92] on icon at bounding box center [15, 93] width 8 height 8
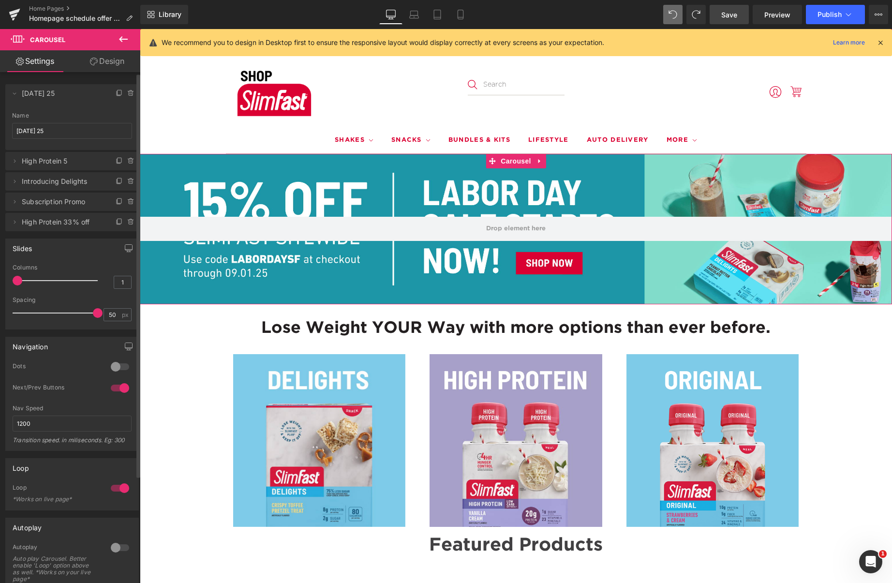
scroll to position [136, 0]
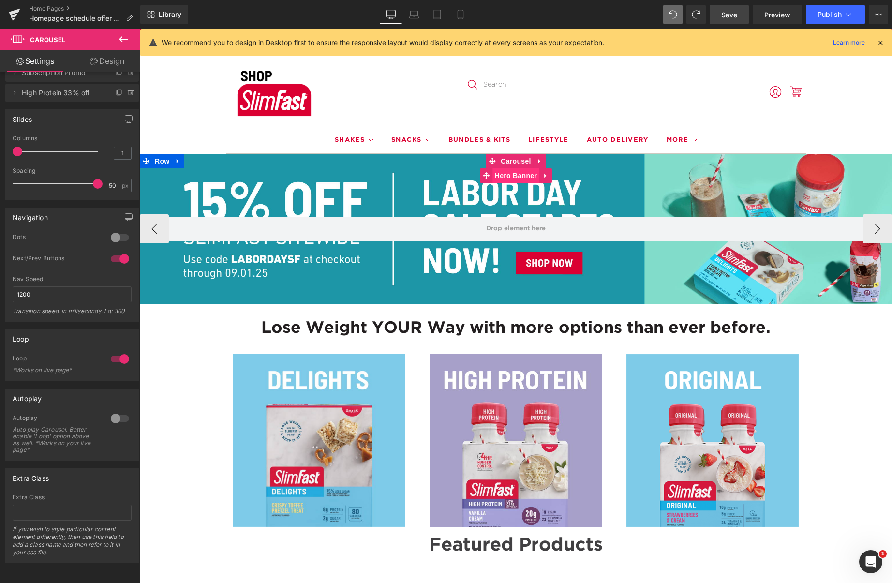
click at [509, 175] on span "Hero Banner" at bounding box center [515, 175] width 47 height 15
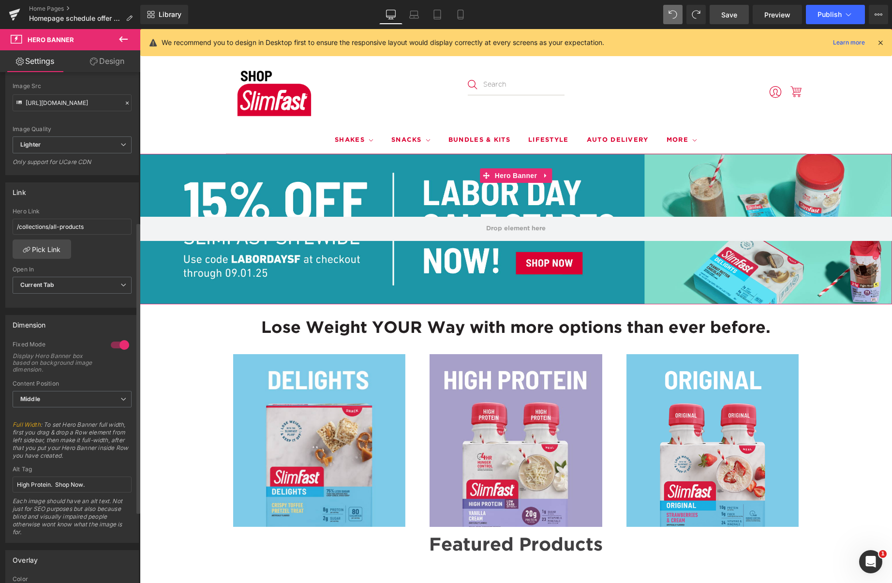
scroll to position [388, 0]
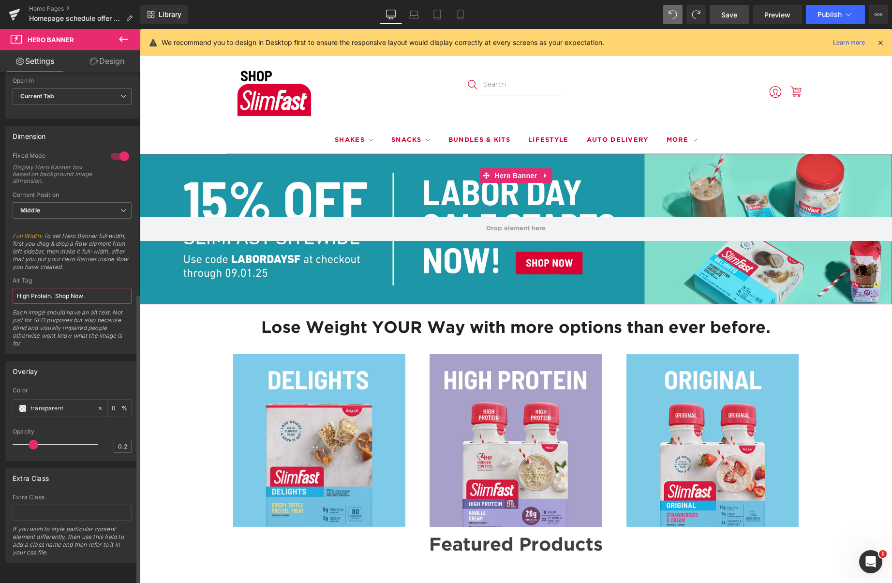
click at [91, 292] on input "High Protein. Shop Now." at bounding box center [72, 296] width 119 height 16
drag, startPoint x: 90, startPoint y: 286, endPoint x: 119, endPoint y: 294, distance: 29.7
click at [122, 292] on input "High Protein. Shop Now." at bounding box center [72, 296] width 119 height 16
paste input "15% OFF SLIMFAST SITEWIDE Use code LABORDAYSF at checkout through [DATE] [DATE]…"
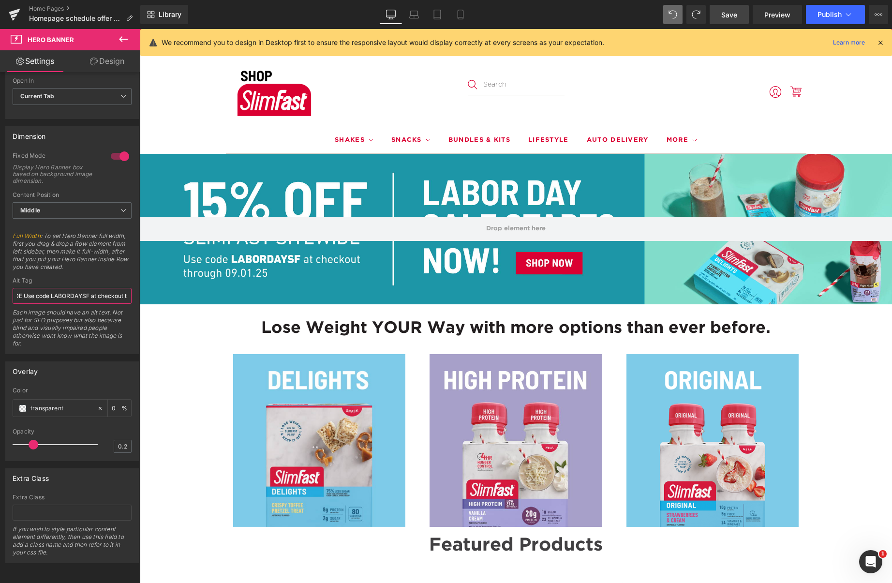
scroll to position [0, 0]
drag, startPoint x: 81, startPoint y: 290, endPoint x: -13, endPoint y: 288, distance: 93.3
click at [0, 288] on html "Hero Banner You are previewing how the will restyle your page. You can not edit…" at bounding box center [446, 291] width 892 height 583
drag, startPoint x: 47, startPoint y: 289, endPoint x: 86, endPoint y: 289, distance: 38.7
click at [47, 289] on input "15% OFF SLIMFAST SITEWIDE Use code LABORDAYSF at checkout through [DATE] [DATE]…" at bounding box center [72, 296] width 119 height 16
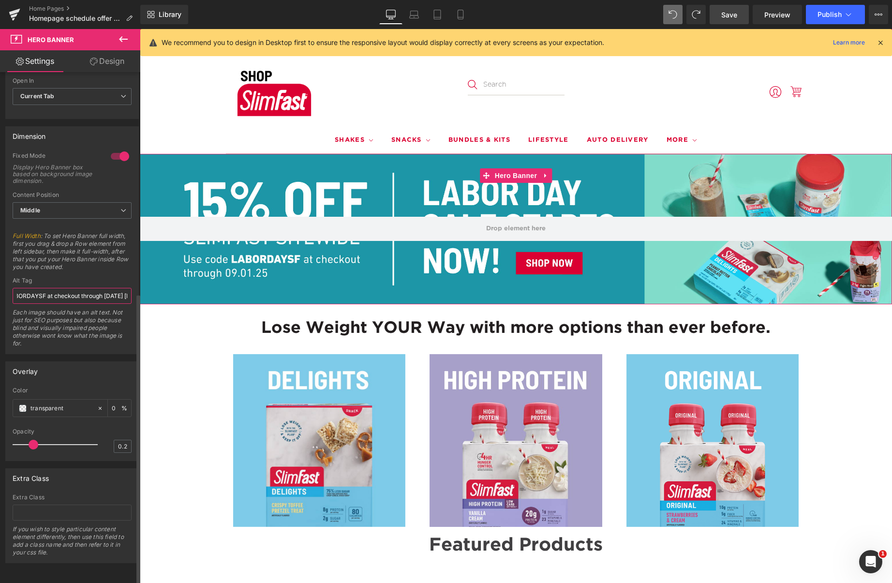
drag, startPoint x: 121, startPoint y: 290, endPoint x: 111, endPoint y: 291, distance: 10.2
click at [127, 290] on input "15% OFF SLIMFAST SITEWIDE Use code LABORDAYSF at checkout through [DATE] [DATE]…" at bounding box center [72, 296] width 119 height 16
click at [59, 289] on input "15% OFF SLIMFAST SITEWIDE Use code LABORDAYSF at checkout through [DATE] [DATE]…" at bounding box center [72, 296] width 119 height 16
click at [33, 288] on input "15% OFF SLIMFAST SITEWIDE Use code LABORDAYSF at checkout through [DATE] [DATE]…" at bounding box center [72, 296] width 119 height 16
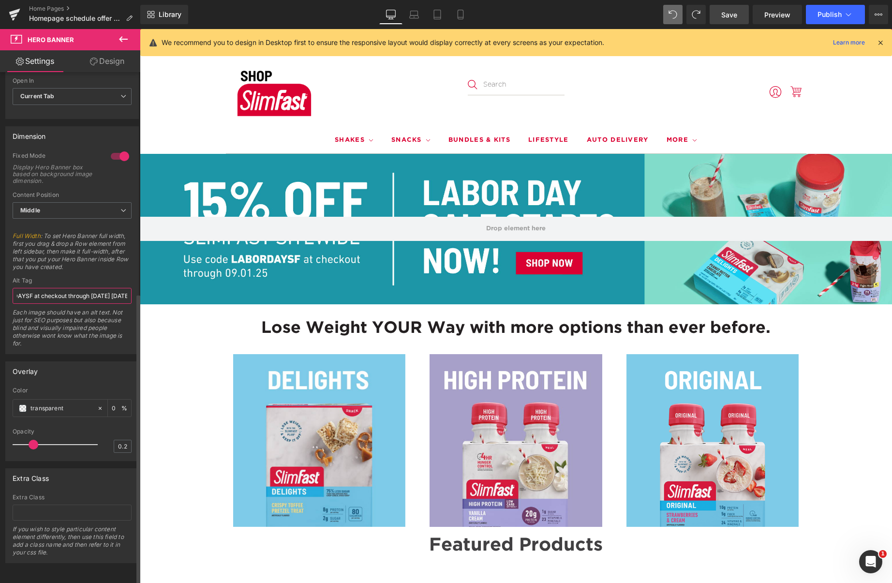
scroll to position [0, 79]
type input "15% OFF SLIMFAST SITEWIDE Use code L-A-B-O-R-D-A-Y-S-F at checkout through [DAT…"
click at [729, 12] on span "Save" at bounding box center [729, 15] width 16 height 10
click at [731, 13] on div "Saving . . ." at bounding box center [718, 15] width 37 height 10
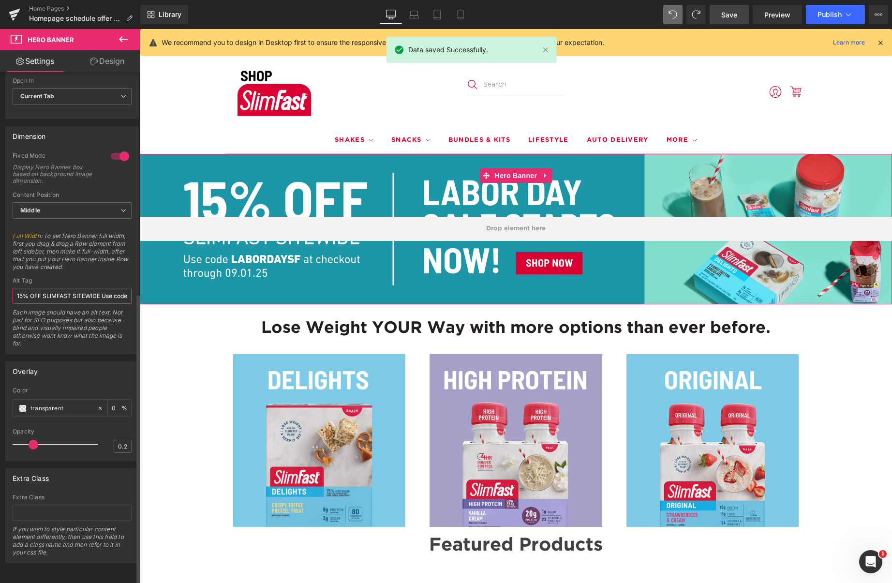
drag, startPoint x: 75, startPoint y: 288, endPoint x: 79, endPoint y: 293, distance: 6.6
click at [75, 288] on input "15% OFF SLIMFAST SITEWIDE Use code L-A-B-O-R-D-A-Y-S-F at checkout through [DAT…" at bounding box center [72, 296] width 119 height 16
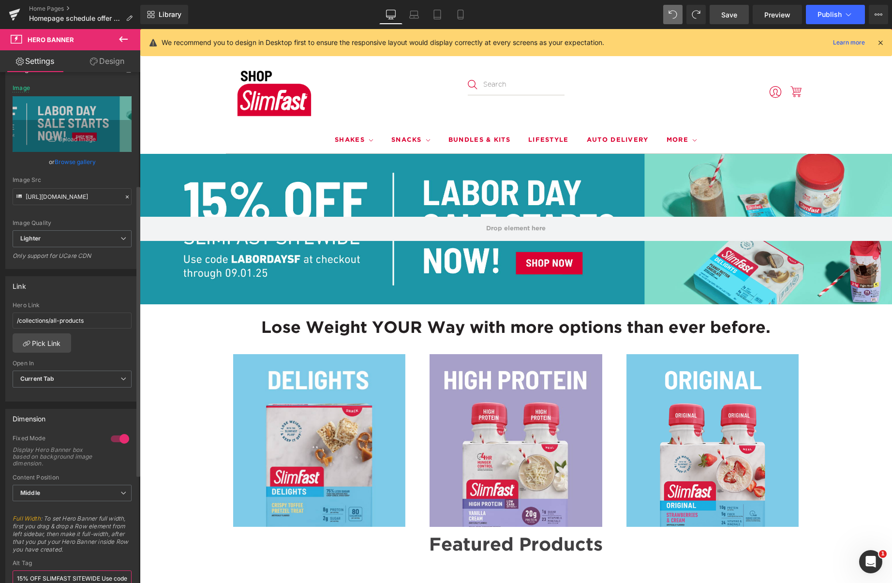
scroll to position [71, 0]
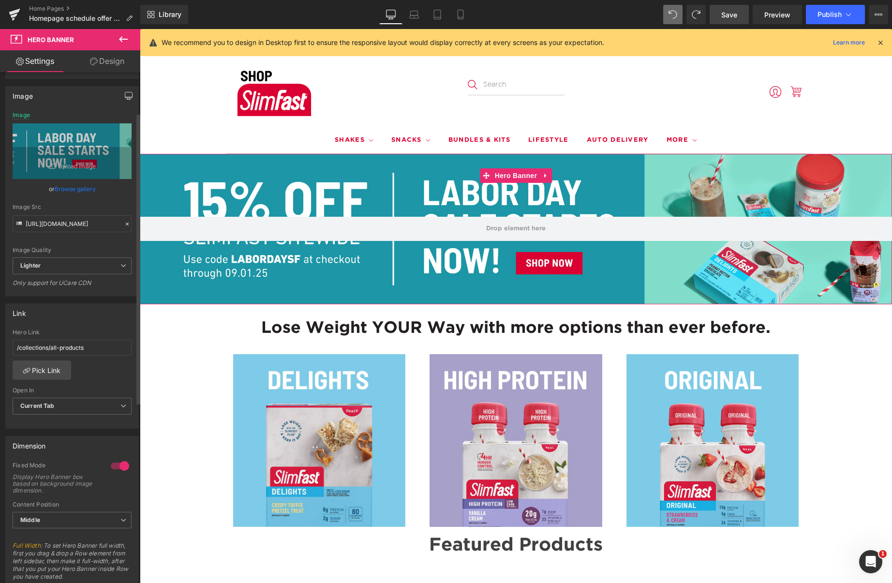
click at [125, 95] on icon "button" at bounding box center [129, 96] width 8 height 8
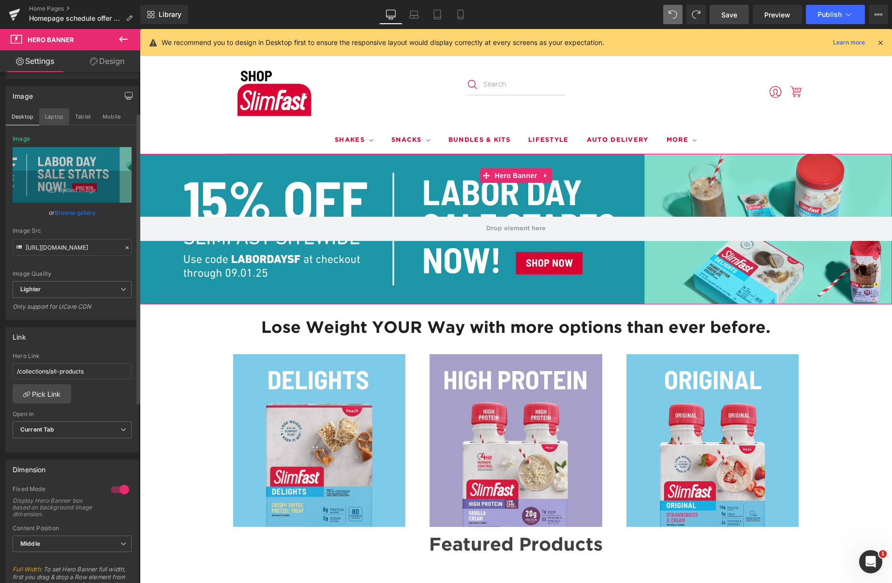
click at [54, 114] on button "Laptop" at bounding box center [54, 116] width 30 height 16
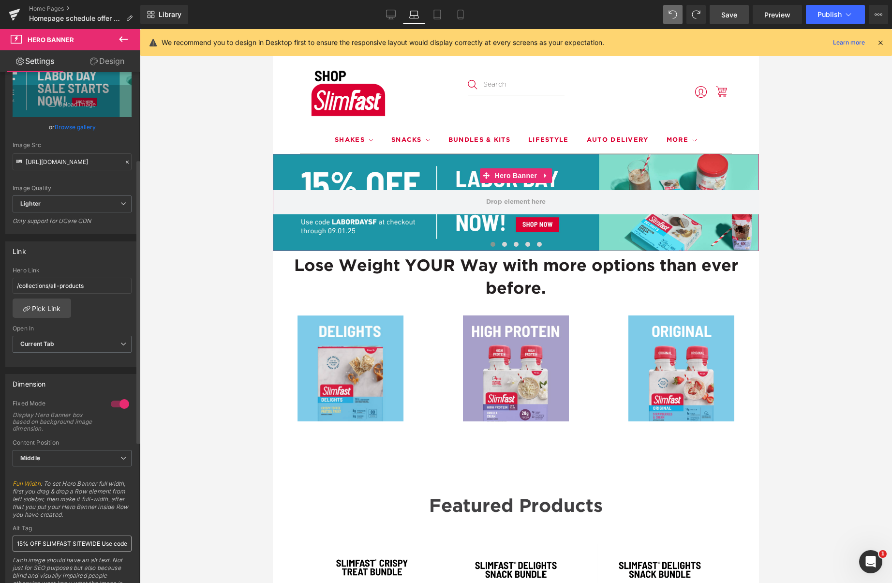
scroll to position [0, 0]
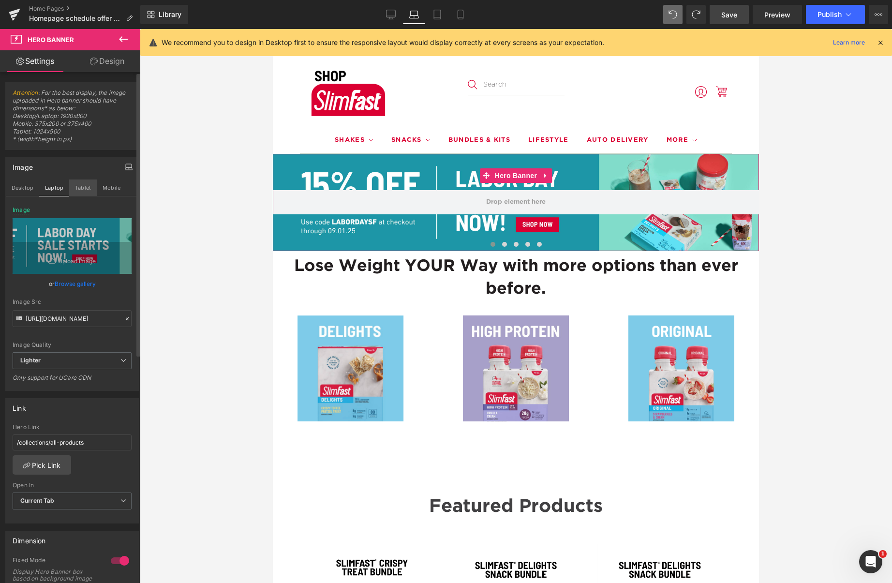
click at [90, 185] on button "Tablet" at bounding box center [83, 187] width 28 height 16
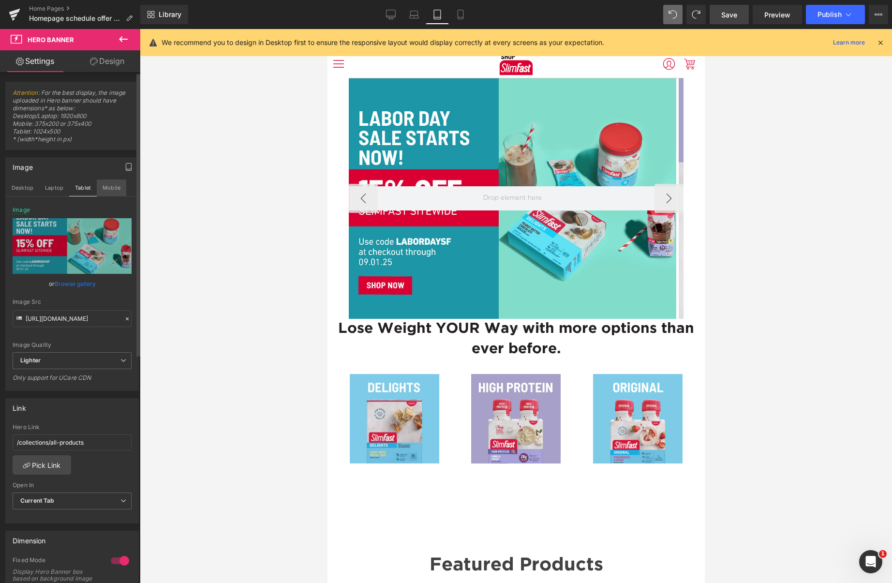
click at [118, 184] on button "Mobile" at bounding box center [111, 187] width 29 height 16
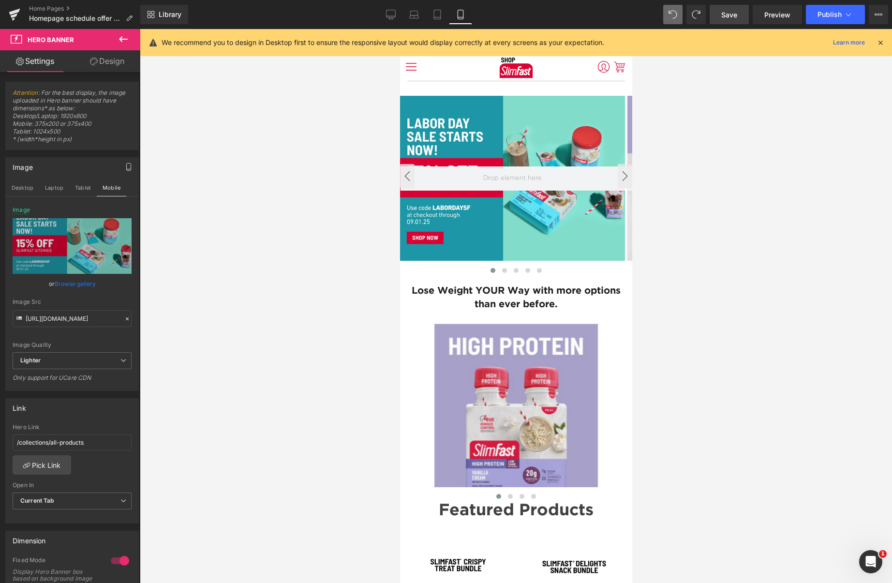
click at [459, 15] on icon at bounding box center [460, 15] width 10 height 10
click at [106, 60] on link "Design" at bounding box center [107, 61] width 70 height 22
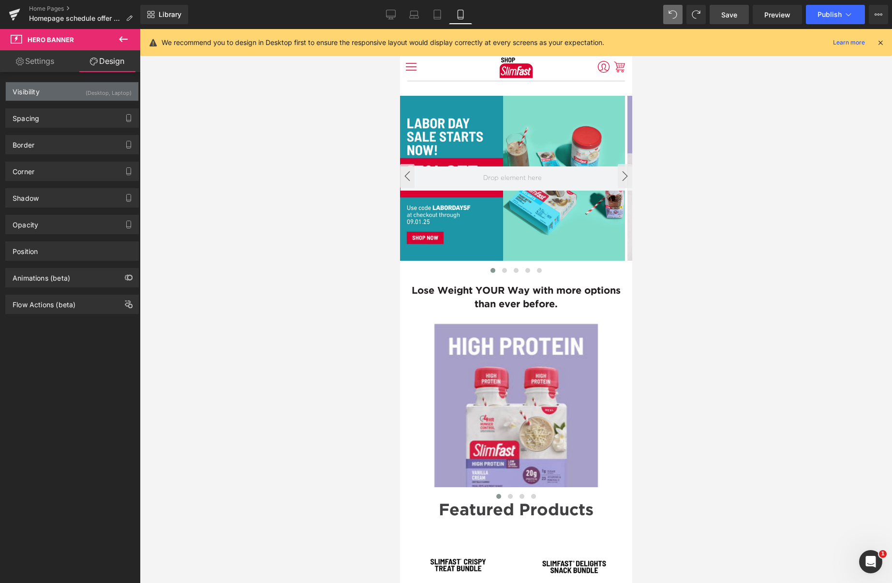
click at [58, 88] on div "Visibility (Desktop, Laptop)" at bounding box center [72, 91] width 132 height 18
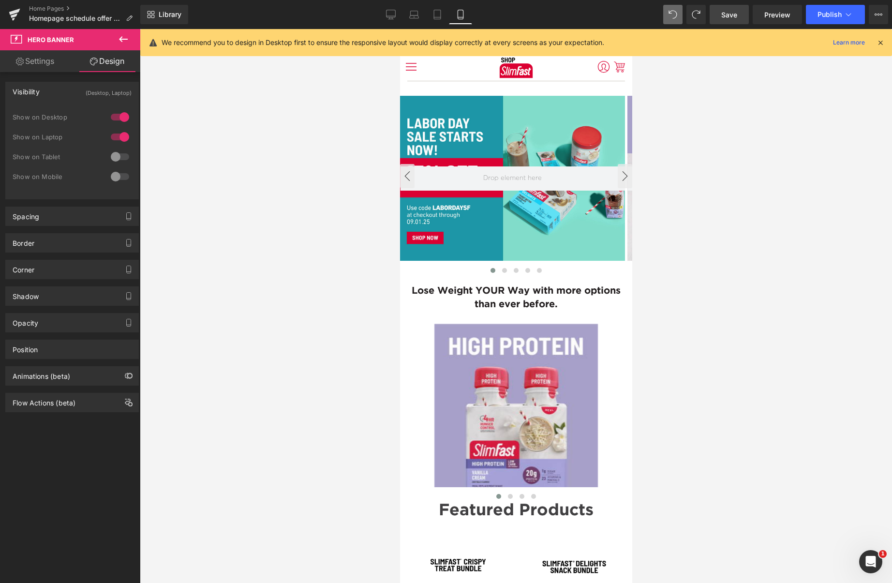
click at [113, 58] on link "Design" at bounding box center [107, 61] width 70 height 22
click at [51, 63] on link "Settings" at bounding box center [35, 61] width 70 height 22
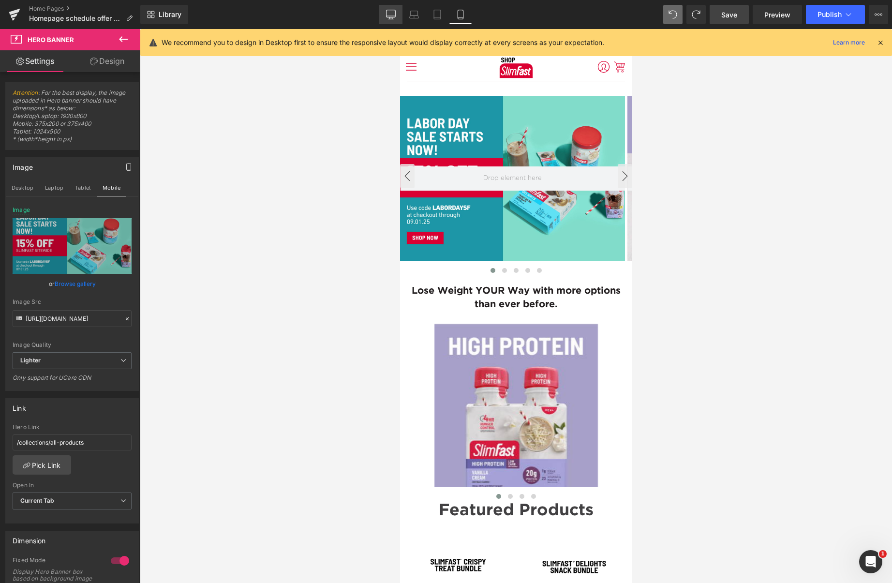
click at [398, 16] on link "Desktop" at bounding box center [390, 14] width 23 height 19
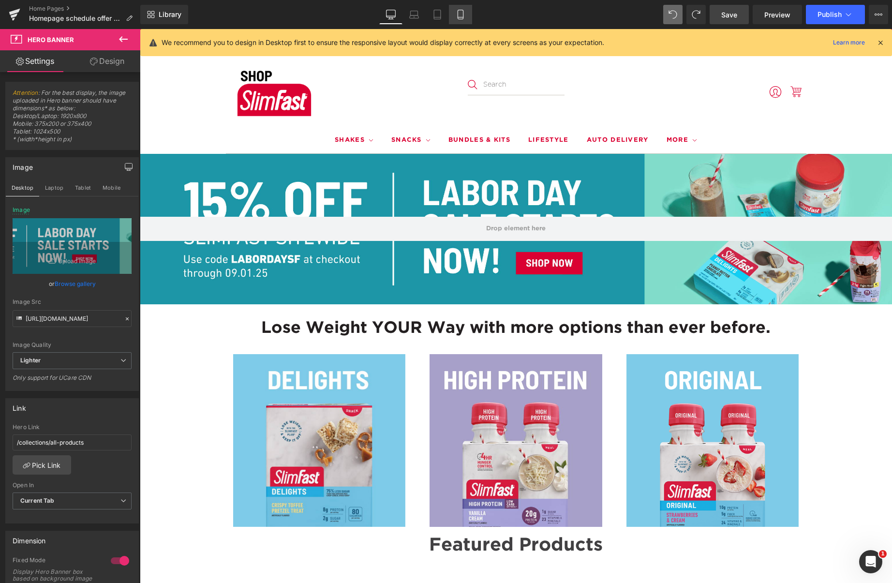
click at [457, 18] on icon at bounding box center [460, 15] width 10 height 10
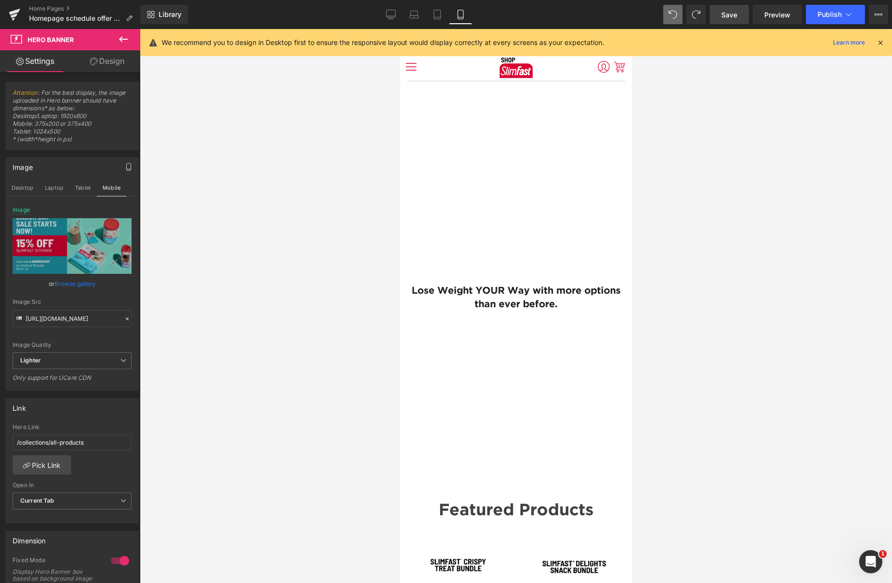
type input "[URL][DOMAIN_NAME]"
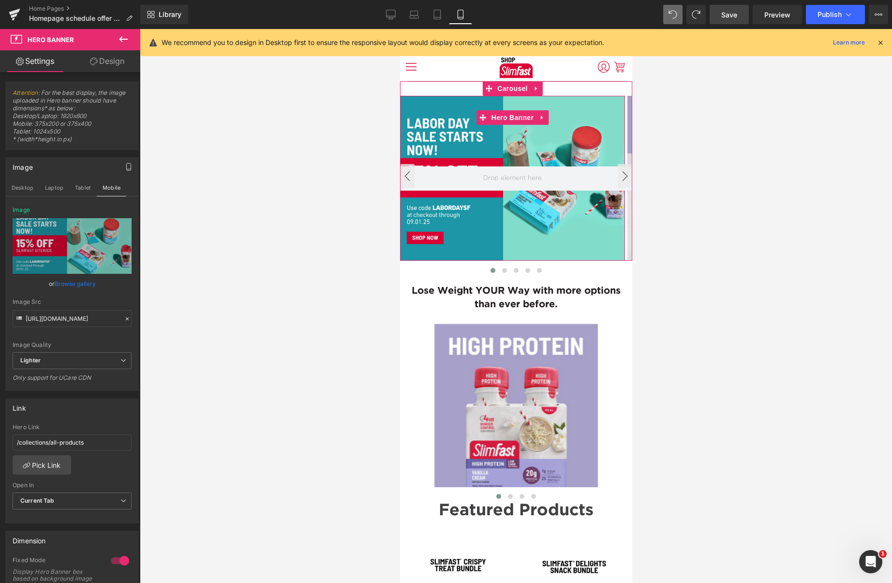
click at [429, 107] on div at bounding box center [511, 178] width 225 height 165
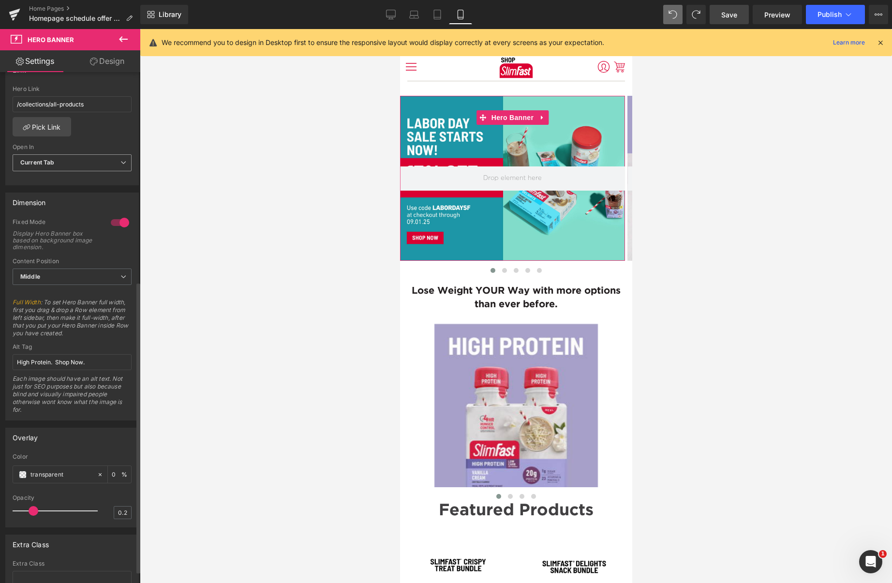
scroll to position [367, 0]
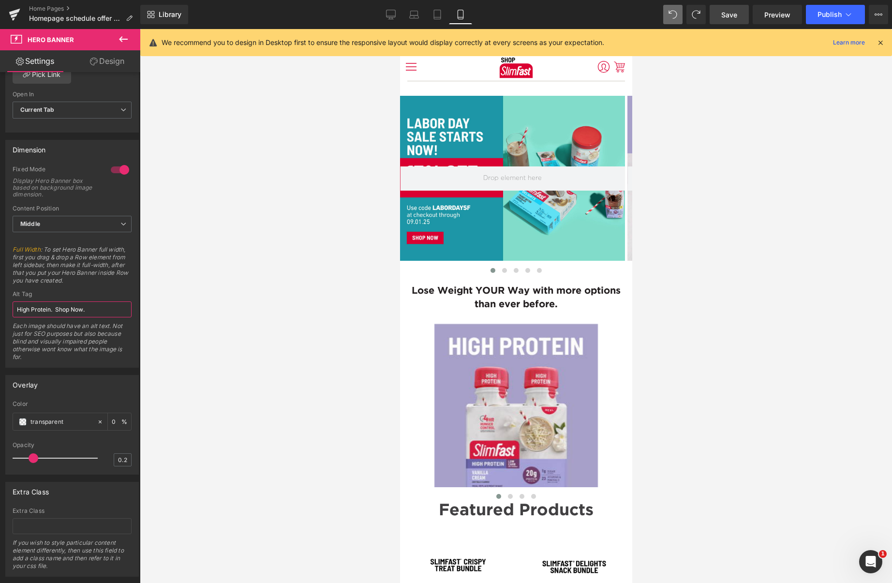
drag, startPoint x: 97, startPoint y: 313, endPoint x: -13, endPoint y: 292, distance: 111.4
click at [0, 292] on html "Hero Banner You are previewing how the will restyle your page. You can not edit…" at bounding box center [446, 291] width 892 height 583
paste input "15% OFF SLIMFAST SITEWIDE Use code L-A-B-O-R-D-A-Y-S-F at checkout through [DAT…"
drag, startPoint x: 71, startPoint y: 306, endPoint x: 31, endPoint y: 303, distance: 39.7
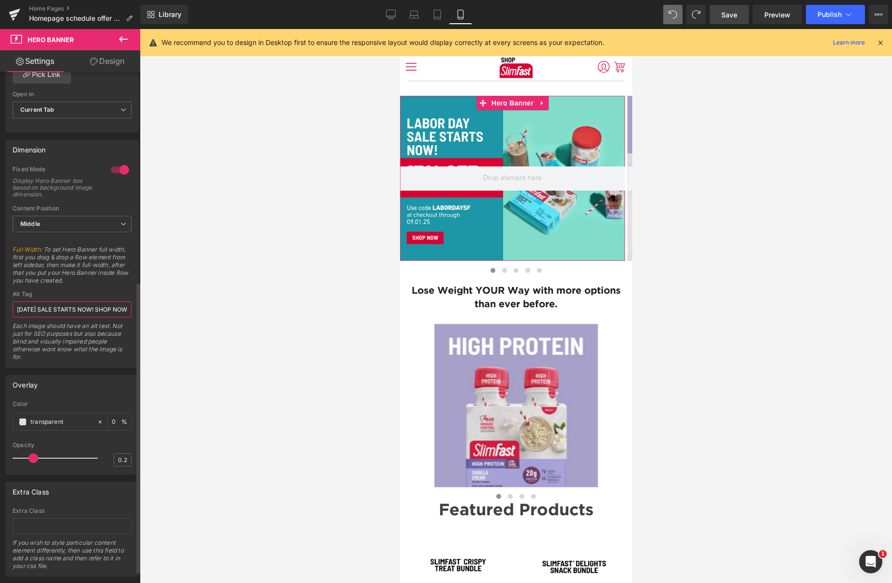
click at [31, 303] on input "15% OFF SLIMFAST SITEWIDE Use code L-A-B-O-R-D-A-Y-S-F at checkout through [DAT…" at bounding box center [72, 309] width 119 height 16
drag, startPoint x: 96, startPoint y: 310, endPoint x: 118, endPoint y: 312, distance: 22.3
click at [120, 311] on input "15% OFF SLIMFAST SITEWIDE Use code L-A-B-O-R-D-A-Y-S-F at checkout through [DAT…" at bounding box center [72, 309] width 119 height 16
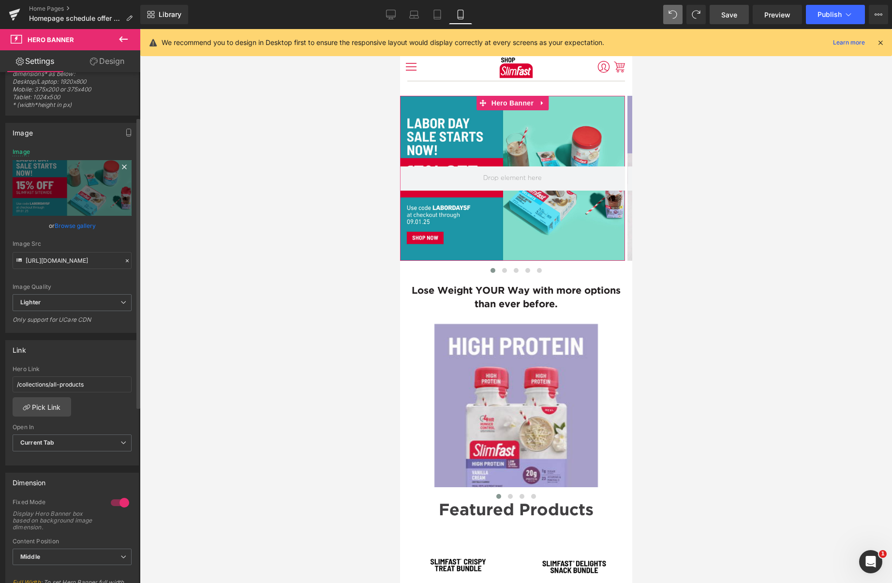
scroll to position [34, 0]
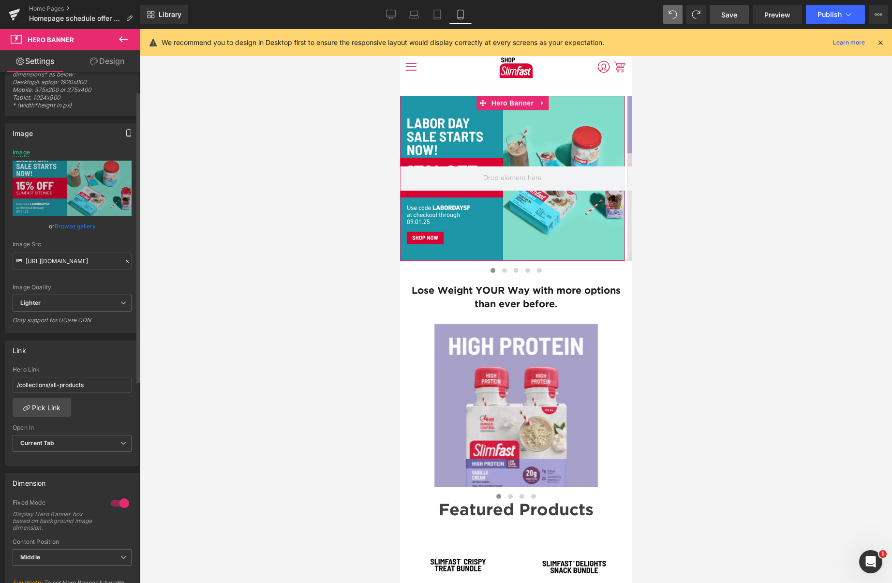
type input "15% OFF SLIMFAST SITEWIDE Use code L-A-B-O-R-D-A-Y-S-F at checkout through [DAT…"
click at [125, 130] on icon "button" at bounding box center [129, 133] width 8 height 8
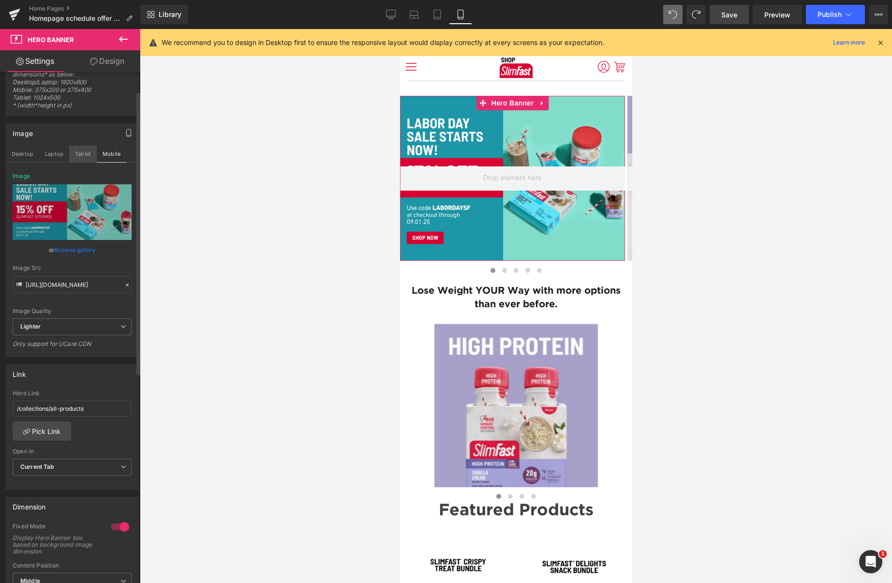
click at [82, 156] on button "Tablet" at bounding box center [83, 154] width 28 height 16
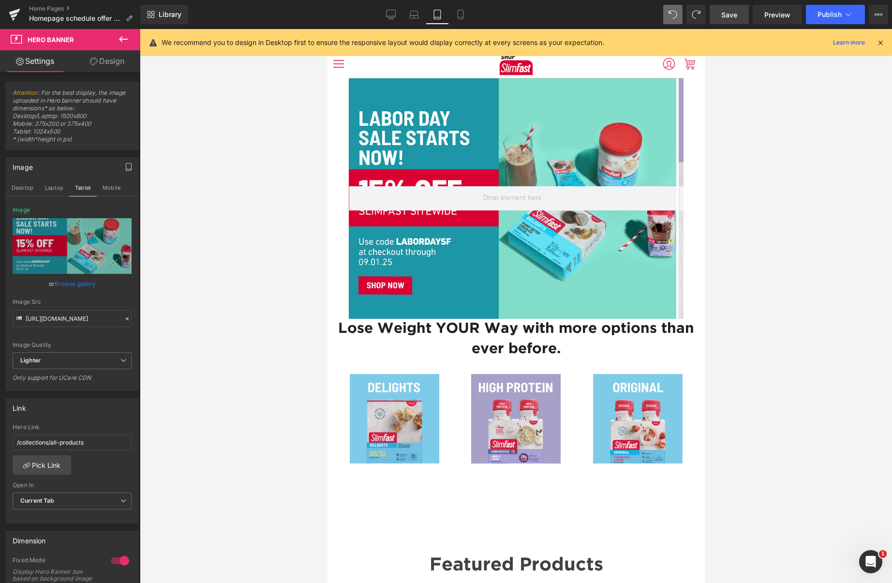
click at [731, 17] on span "Save" at bounding box center [729, 15] width 16 height 10
click at [390, 13] on icon at bounding box center [391, 15] width 10 height 10
type input "[URL][DOMAIN_NAME]"
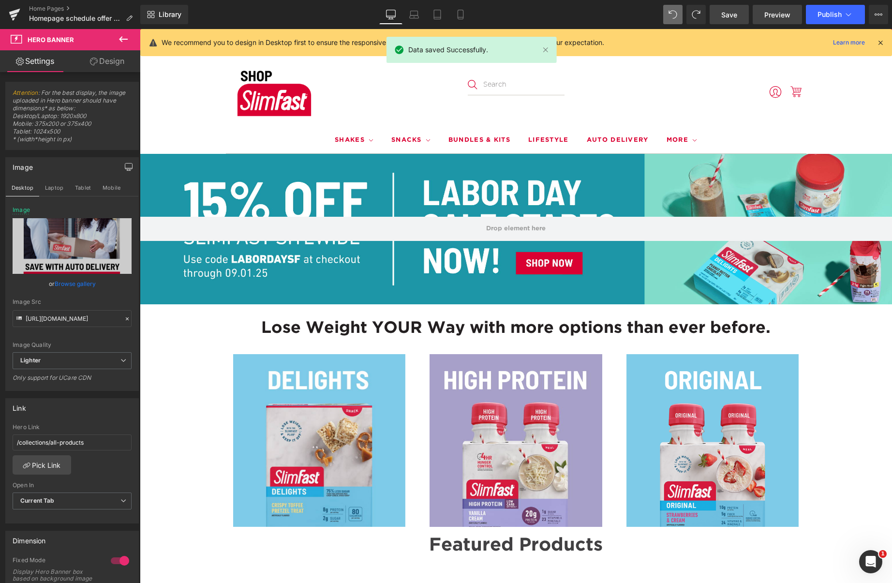
click at [777, 14] on span "Preview" at bounding box center [777, 15] width 26 height 10
